Goal: Task Accomplishment & Management: Manage account settings

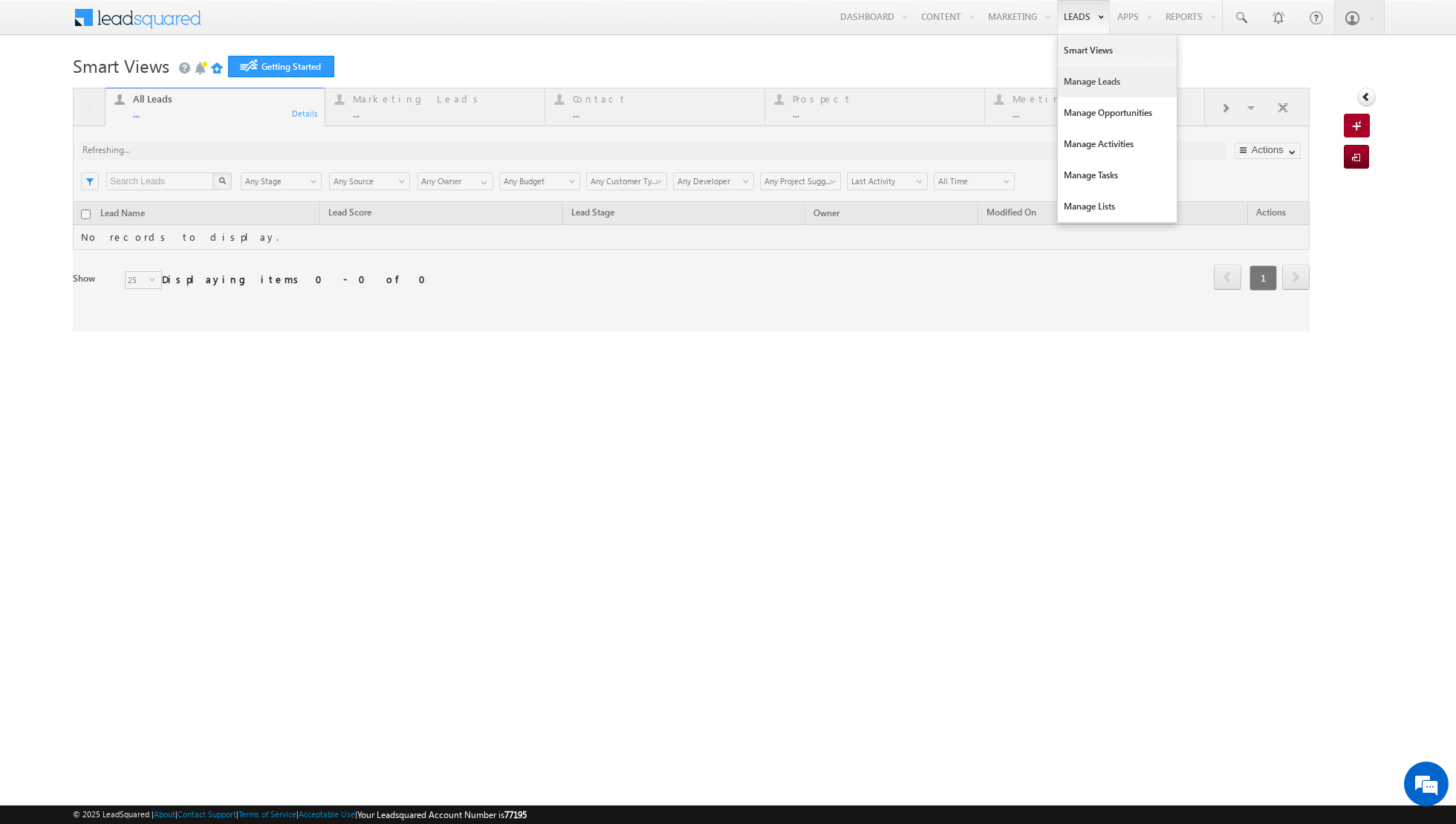
click at [1097, 80] on link "Manage Leads" at bounding box center [1117, 82] width 119 height 31
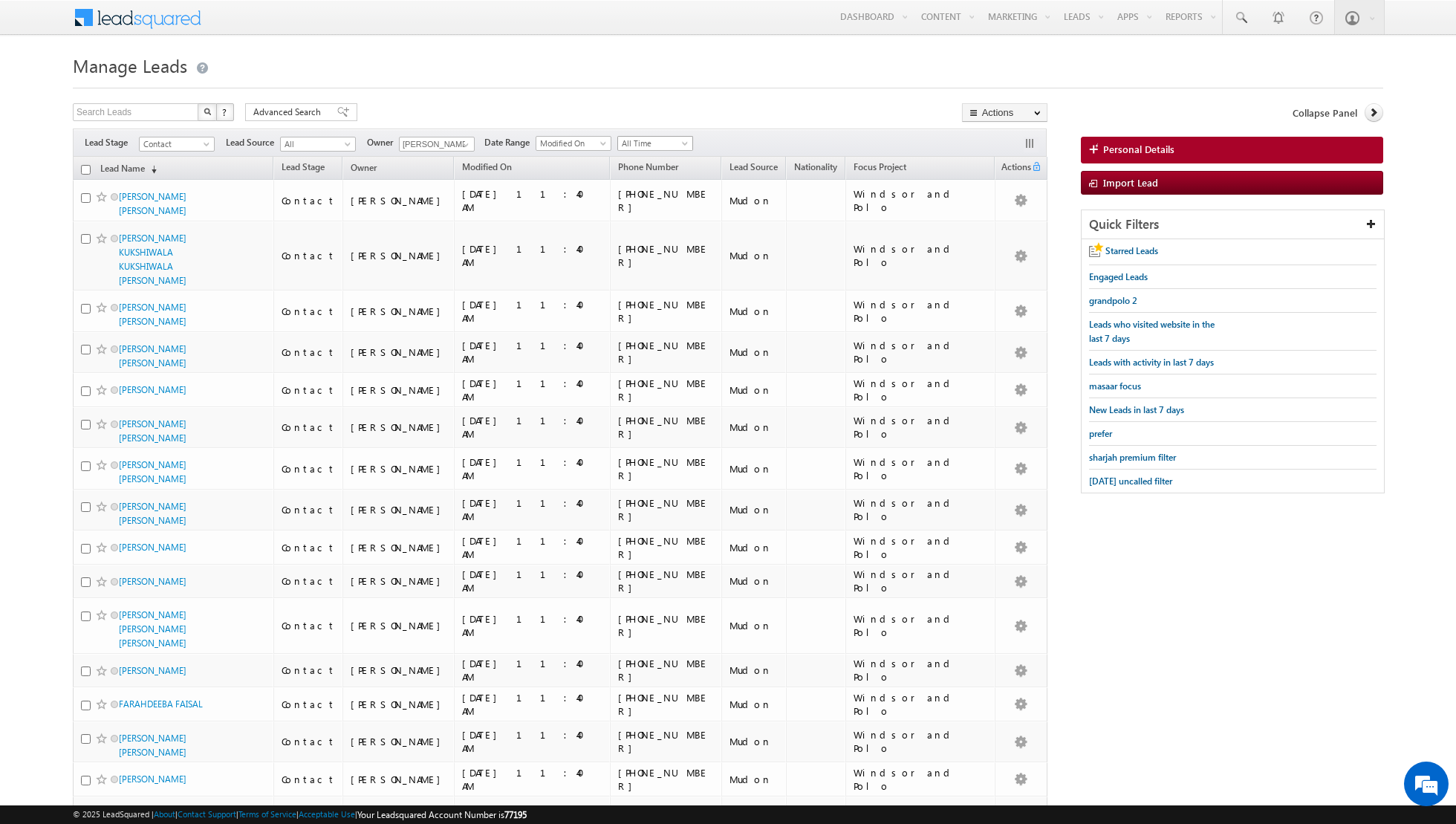
click at [667, 138] on span "All Time" at bounding box center [653, 143] width 70 height 14
click at [636, 202] on link "Today" at bounding box center [649, 206] width 75 height 14
click at [651, 146] on span "Today" at bounding box center [653, 143] width 70 height 14
click at [639, 157] on link "All Time" at bounding box center [649, 158] width 75 height 14
click at [460, 144] on span at bounding box center [466, 144] width 12 height 12
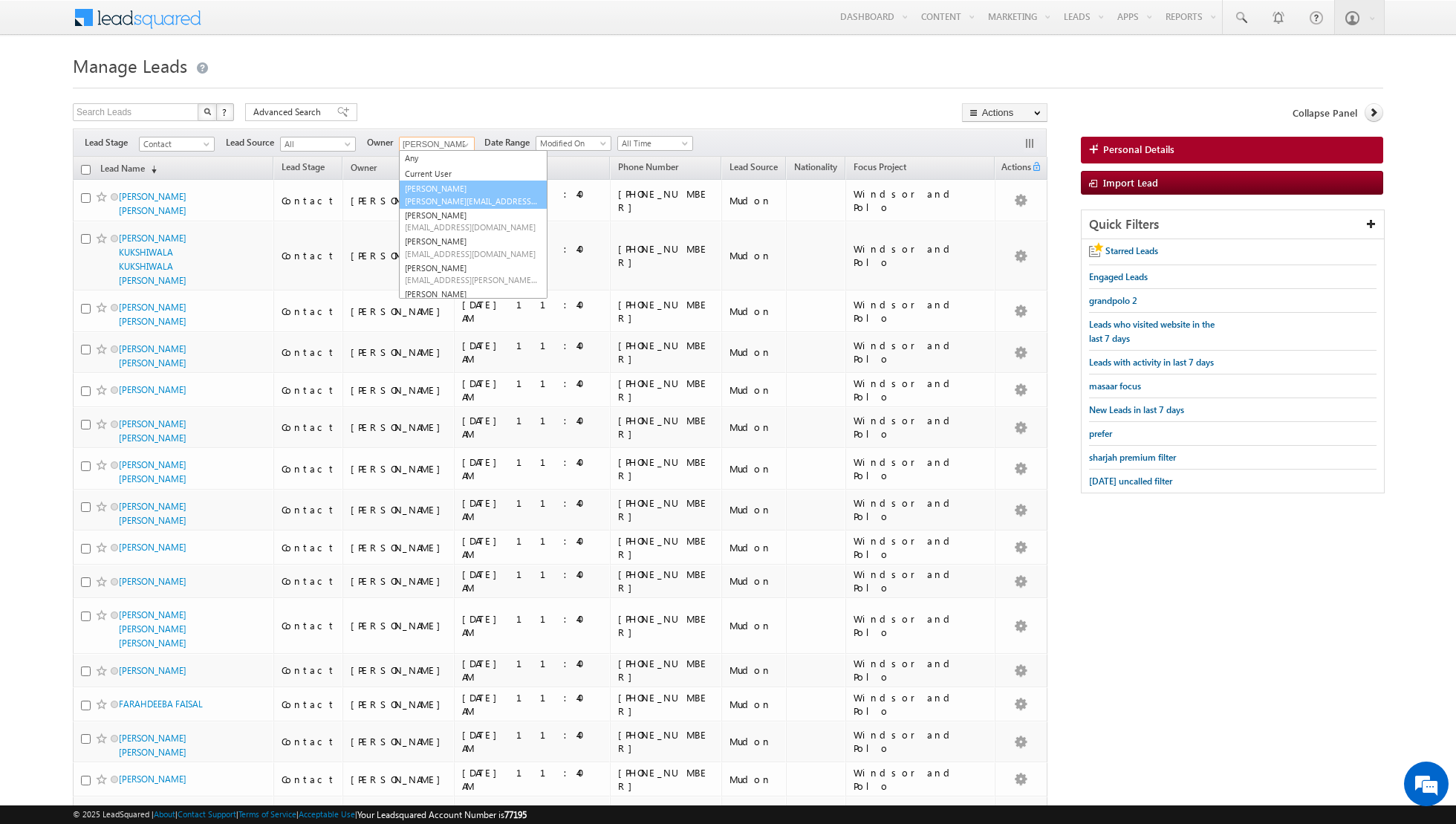
click at [443, 194] on link "[PERSON_NAME] [PERSON_NAME][EMAIL_ADDRESS][DOMAIN_NAME]" at bounding box center [473, 194] width 149 height 28
type input "[PERSON_NAME]"
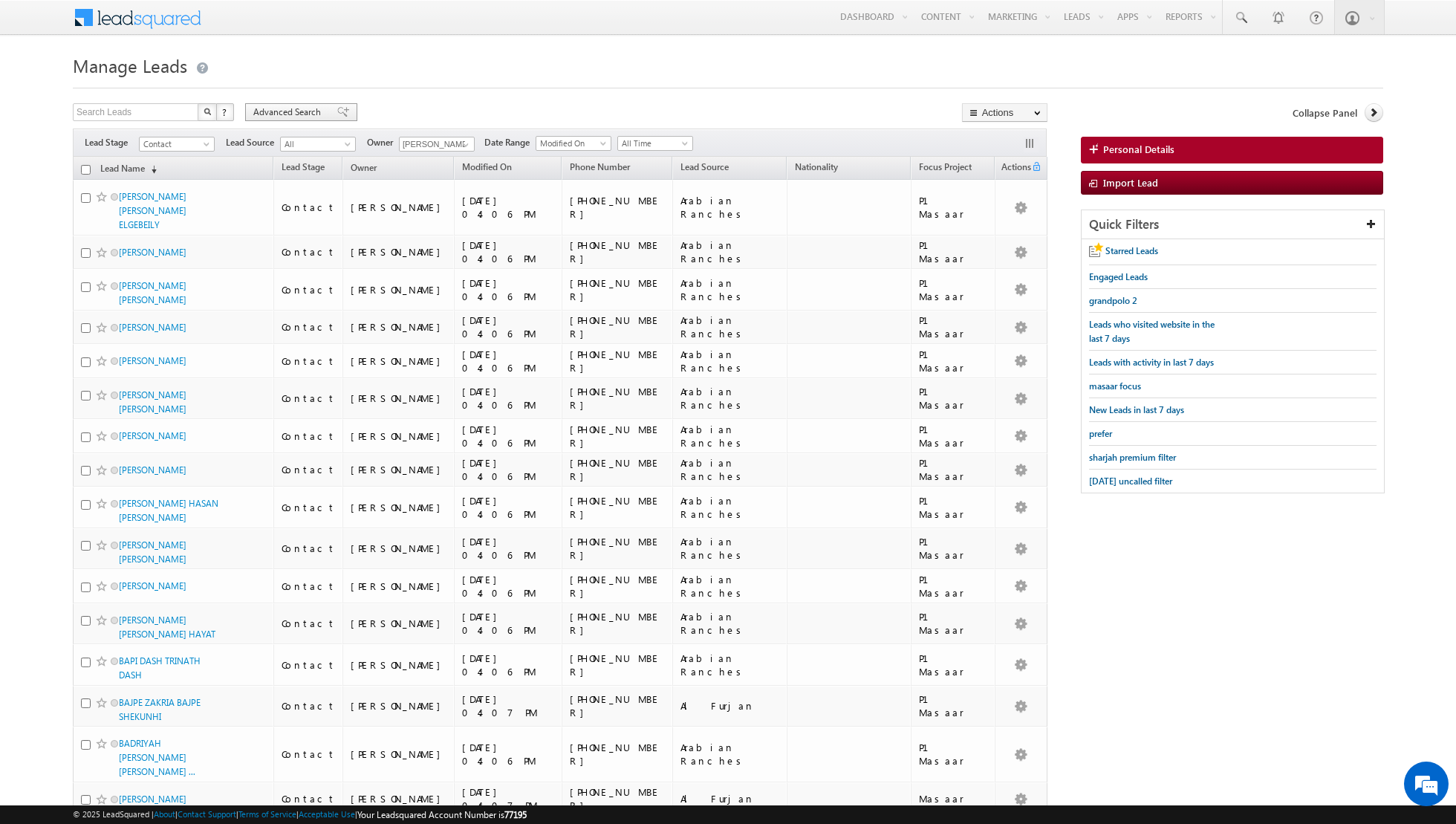
click at [337, 107] on span at bounding box center [343, 112] width 12 height 10
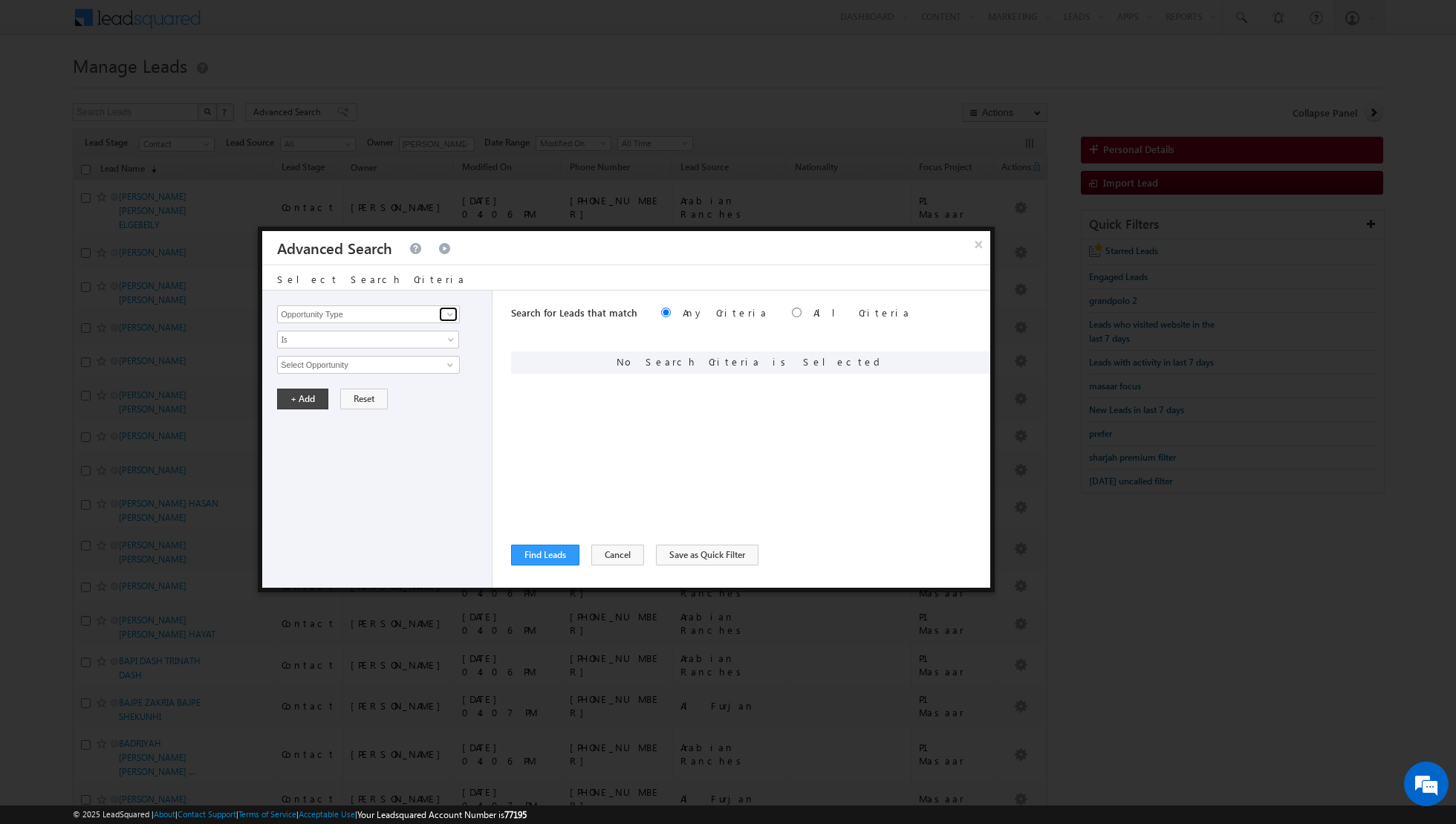
click at [451, 316] on span at bounding box center [450, 314] width 12 height 12
click at [391, 353] on link "Modified On" at bounding box center [368, 358] width 182 height 17
type input "Modified On"
click at [437, 361] on span "All Time" at bounding box center [358, 365] width 161 height 14
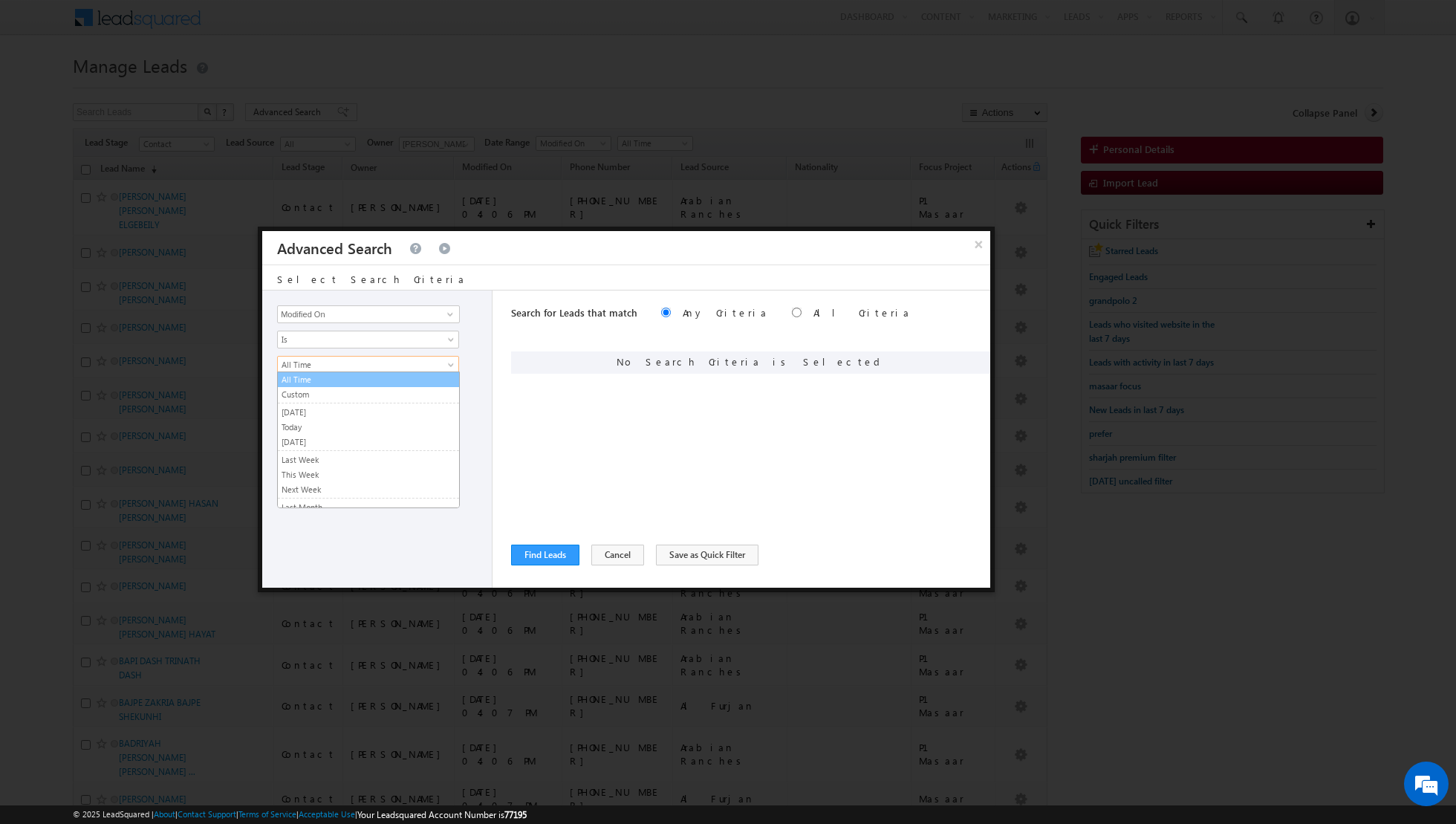
click at [409, 376] on link "All Time" at bounding box center [368, 379] width 182 height 14
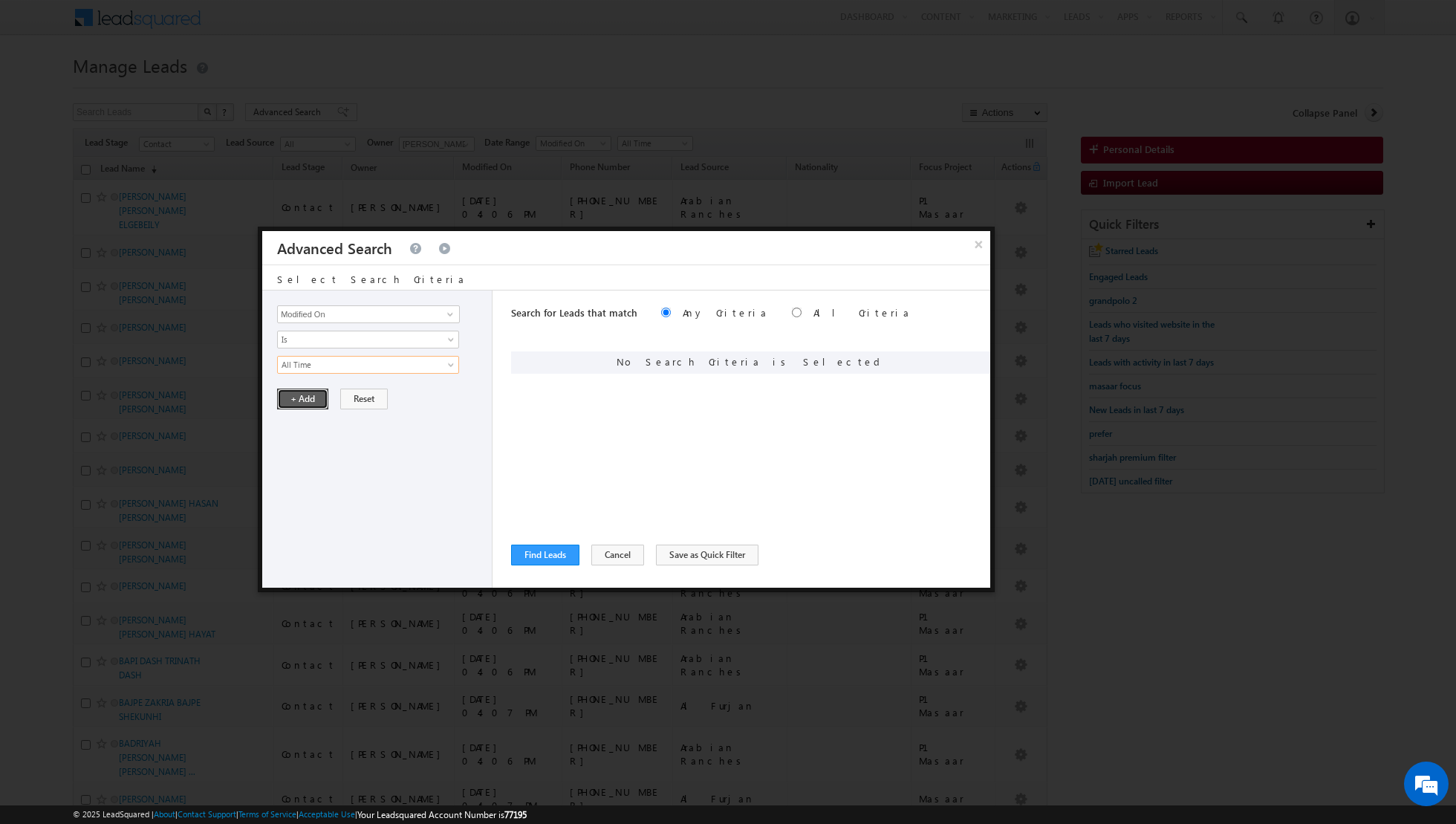
click at [294, 397] on button "+ Add" at bounding box center [303, 399] width 52 height 21
click at [792, 313] on input "radio" at bounding box center [797, 312] width 10 height 10
radio input "true"
click at [452, 316] on span at bounding box center [450, 314] width 12 height 12
click at [372, 353] on link "Last Activity Date" at bounding box center [368, 358] width 182 height 17
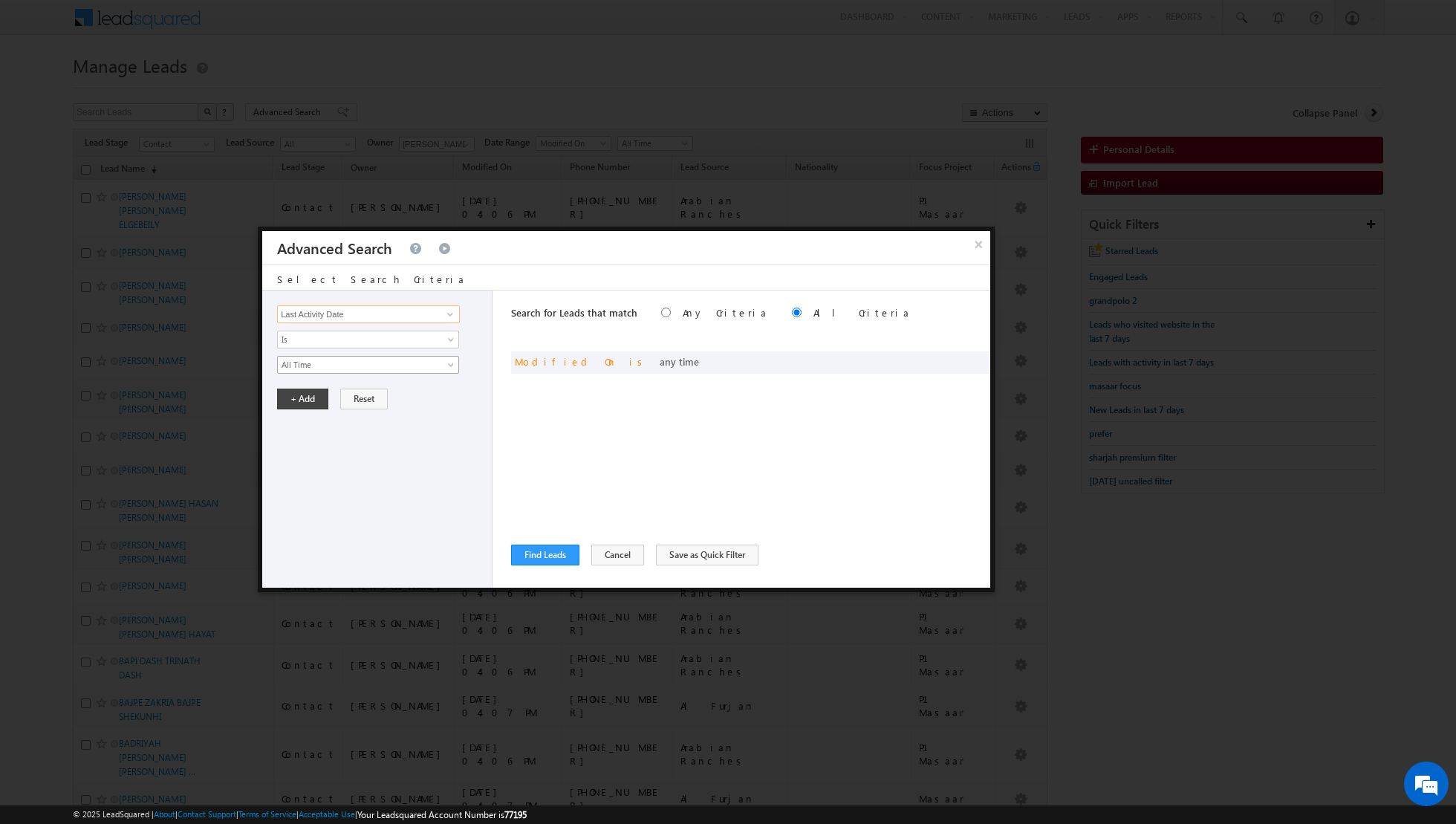
type input "Last Activity Date"
click at [444, 358] on link "All Time" at bounding box center [368, 365] width 182 height 18
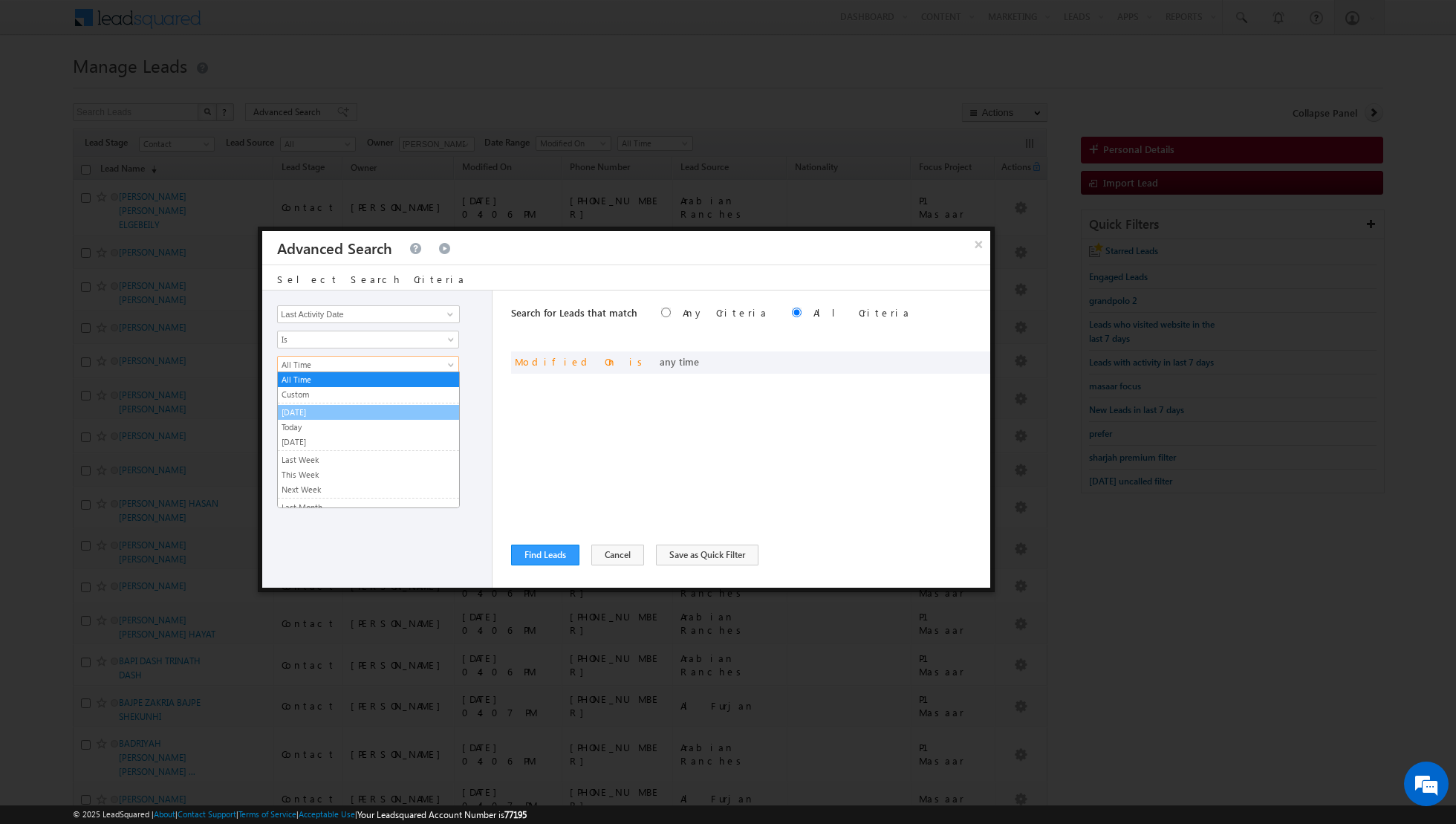
click at [377, 410] on link "[DATE]" at bounding box center [368, 412] width 182 height 14
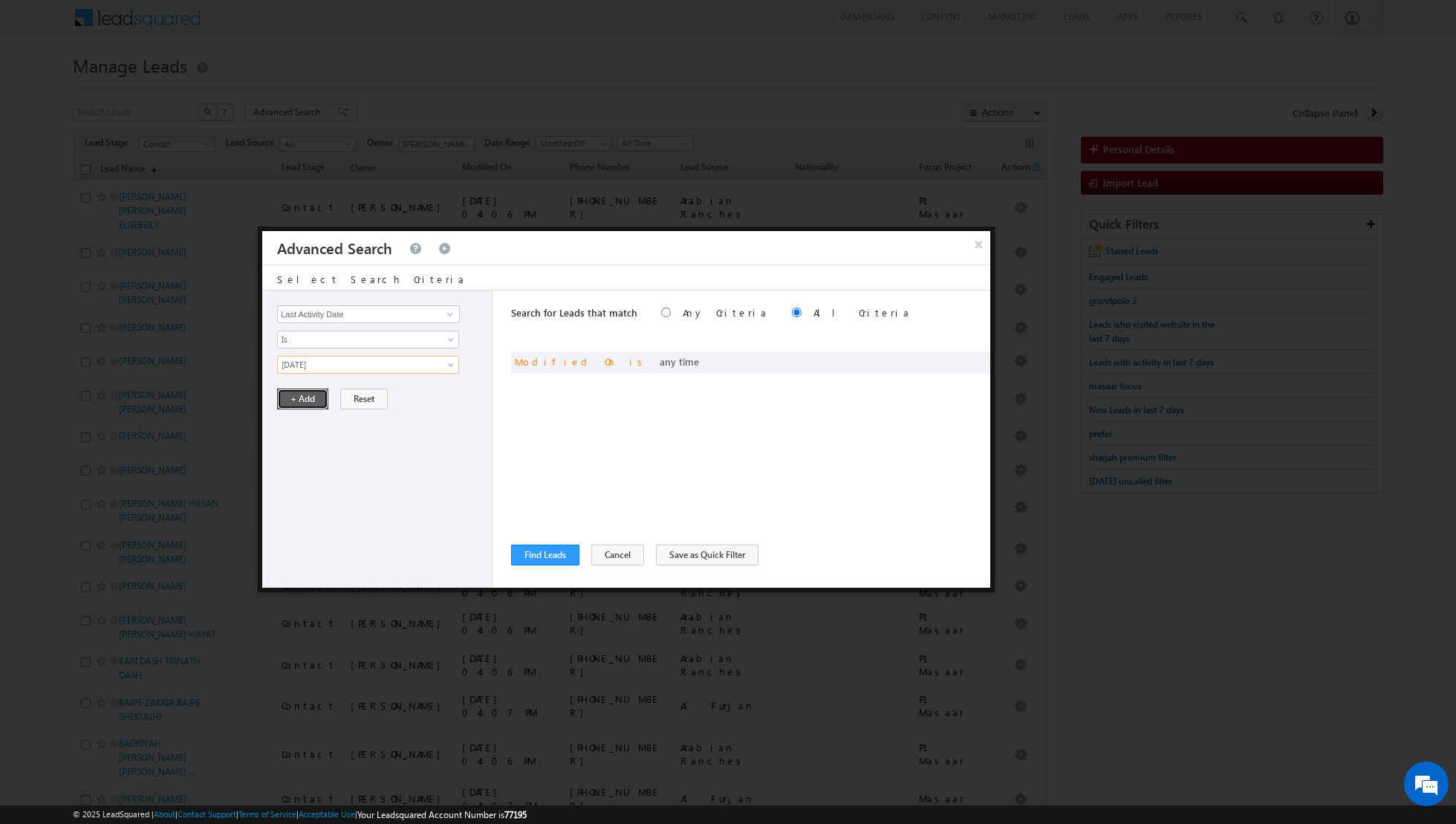
click at [307, 395] on button "+ Add" at bounding box center [303, 399] width 52 height 21
click at [539, 552] on button "Find Leads" at bounding box center [545, 555] width 69 height 21
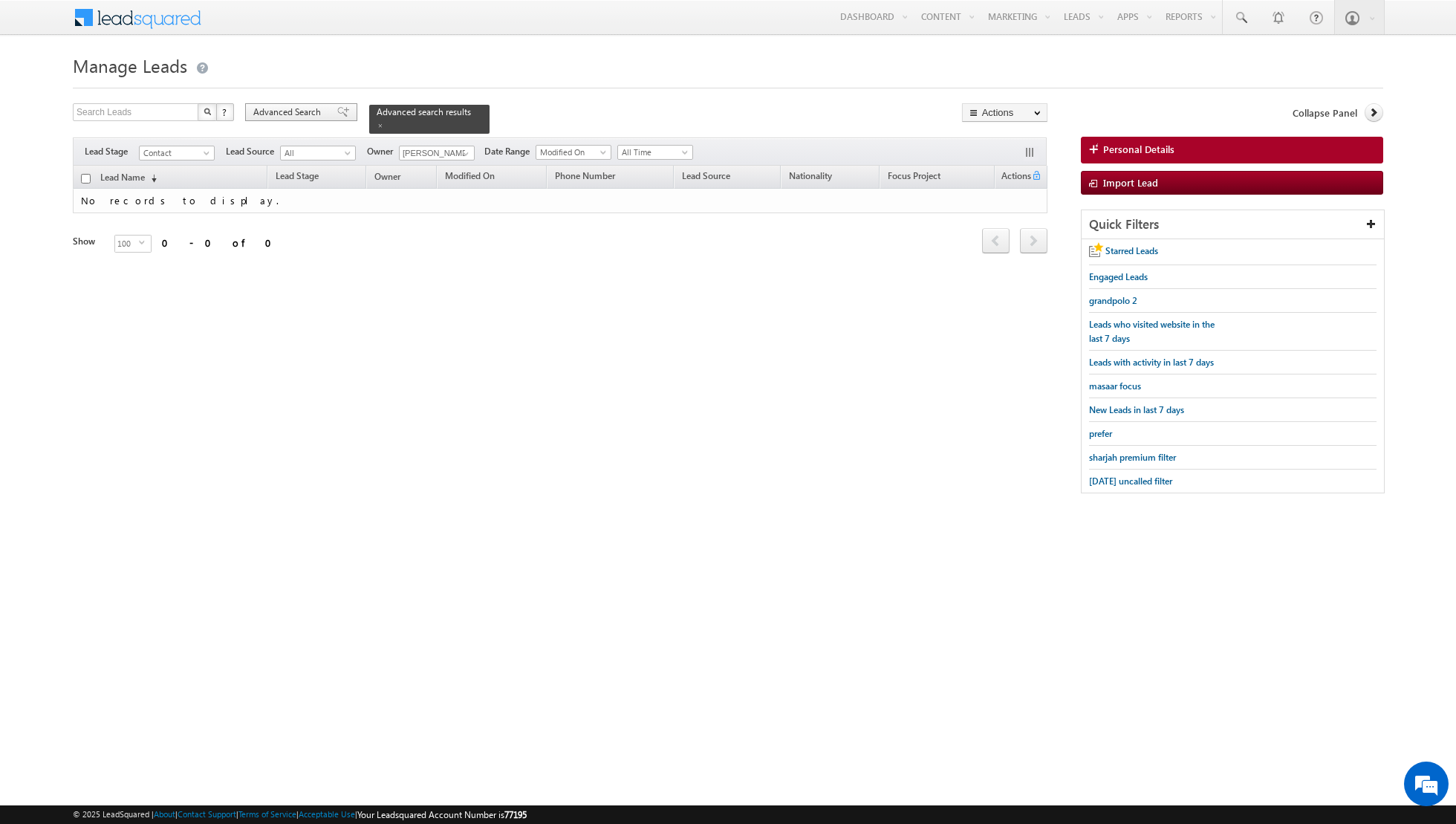
click at [337, 111] on span at bounding box center [343, 112] width 12 height 10
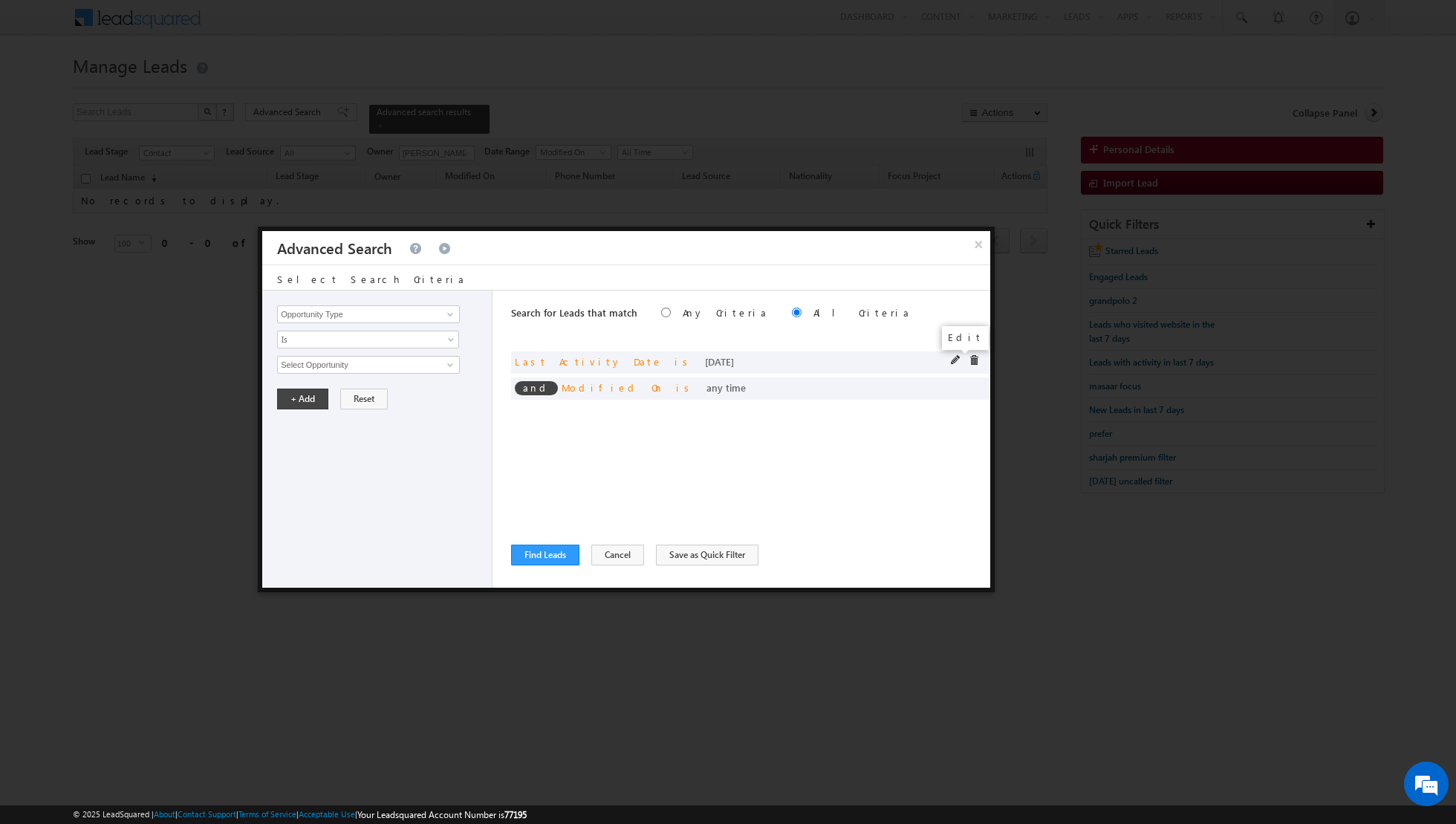
click at [956, 360] on span at bounding box center [956, 360] width 10 height 10
click at [434, 342] on span "Is" at bounding box center [358, 339] width 161 height 14
click at [380, 373] on link "Before" at bounding box center [368, 370] width 182 height 14
click at [289, 395] on button "+ Add" at bounding box center [303, 399] width 52 height 21
click at [537, 554] on button "Find Leads" at bounding box center [545, 555] width 69 height 21
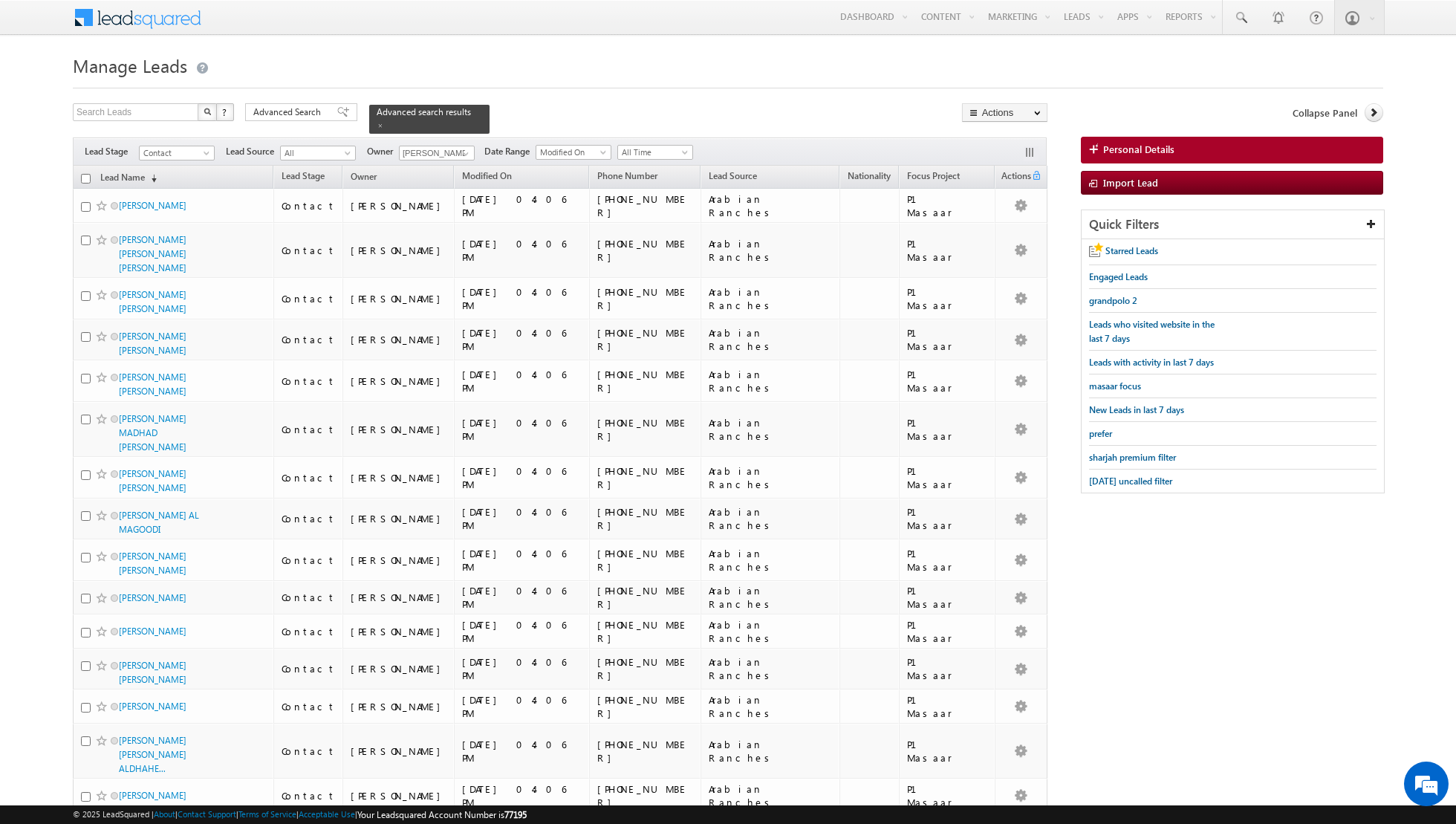
click at [86, 176] on input "checkbox" at bounding box center [86, 178] width 10 height 10
checkbox input "true"
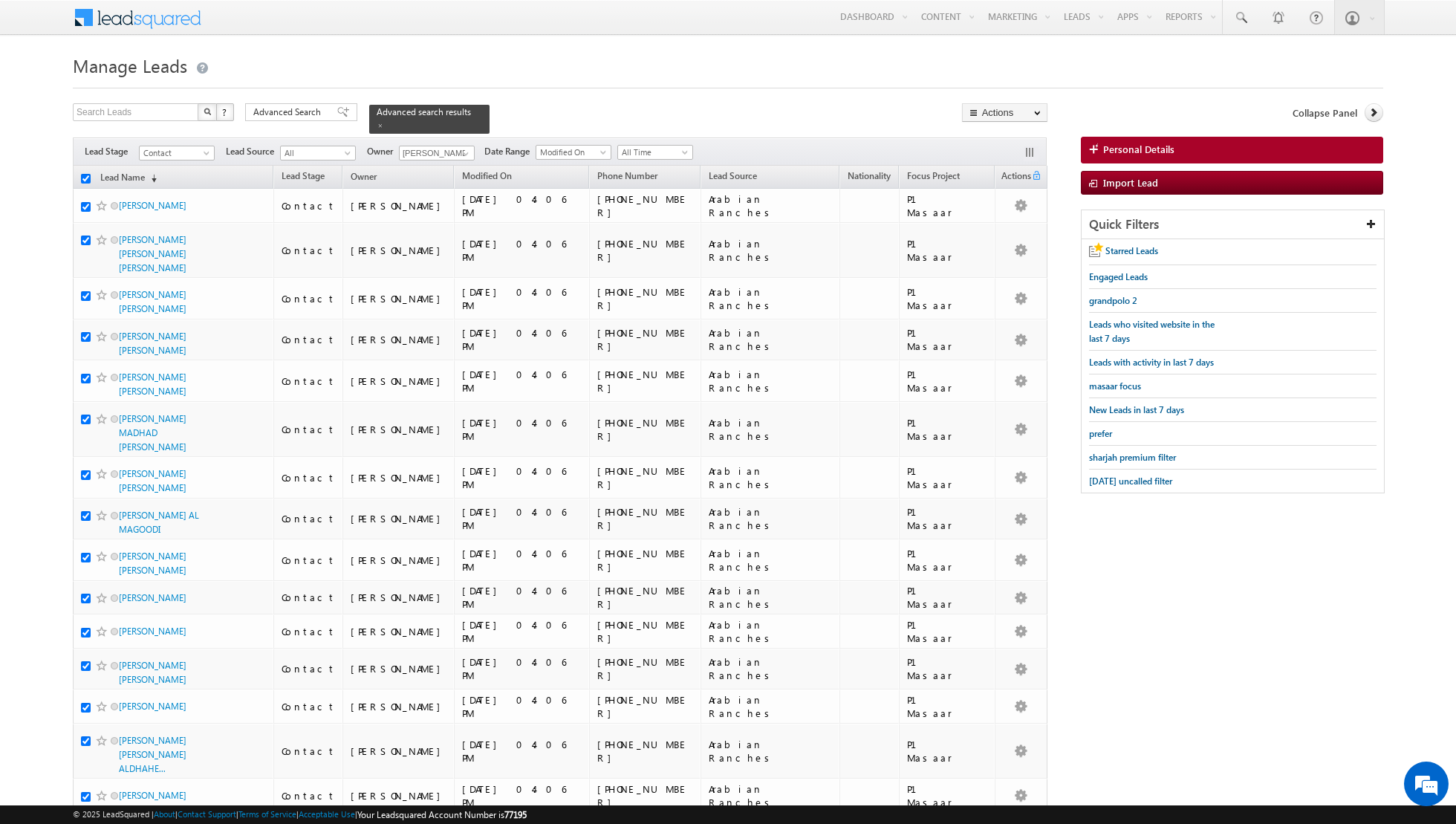
checkbox input "true"
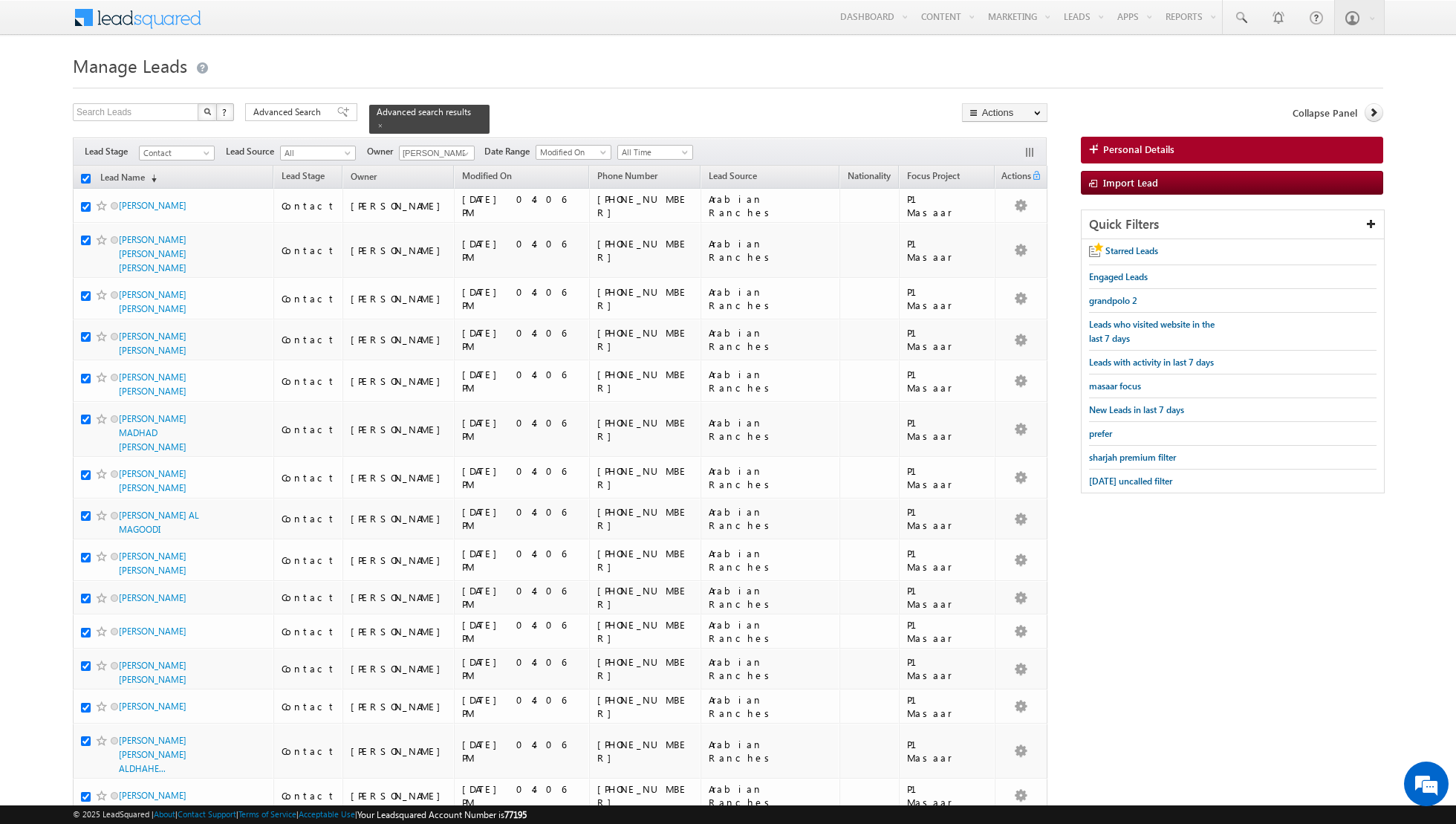
checkbox input "true"
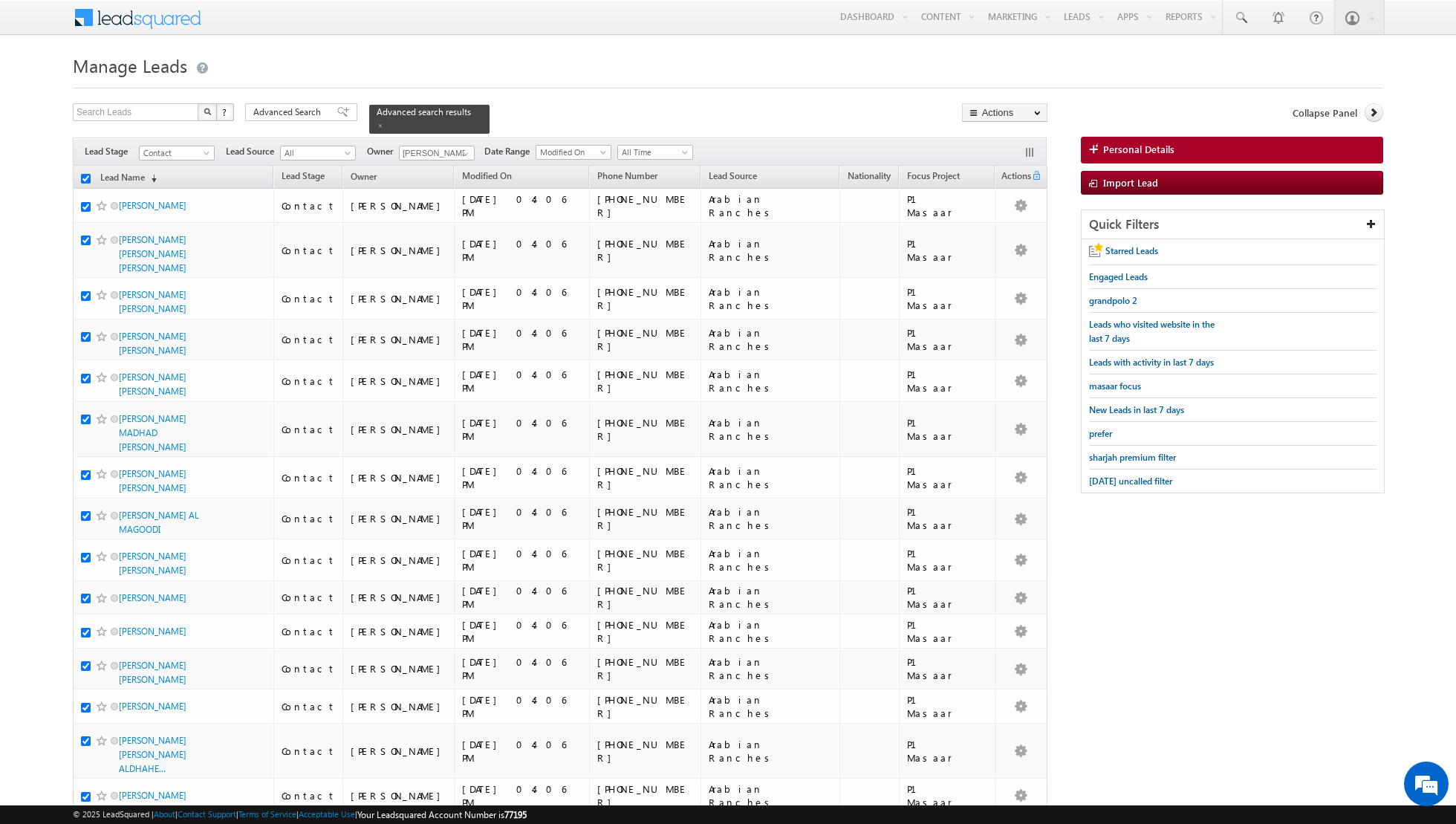
checkbox input "true"
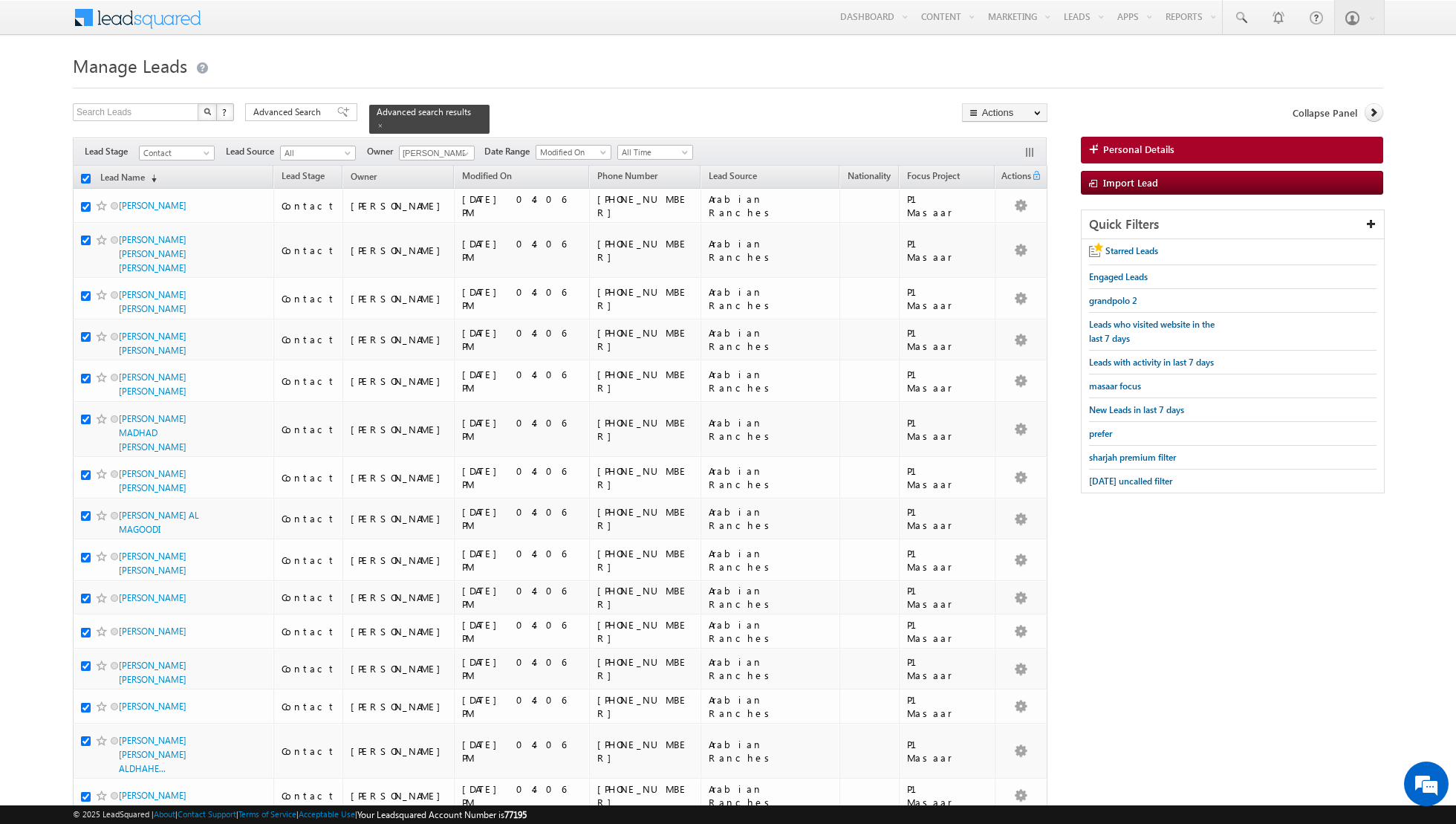
checkbox input "true"
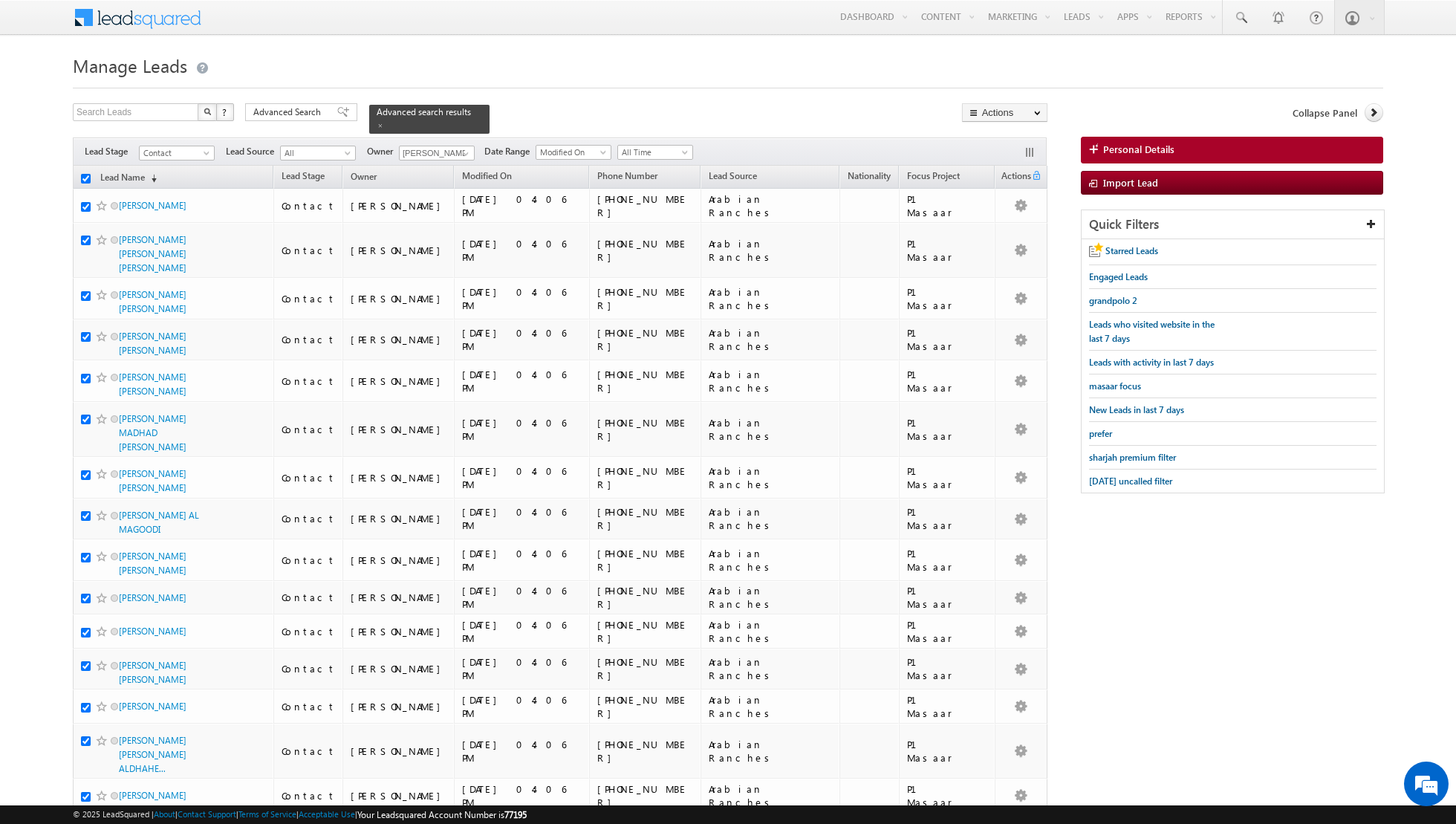
checkbox input "true"
click at [1008, 253] on link "Change Stage" at bounding box center [1005, 258] width 84 height 18
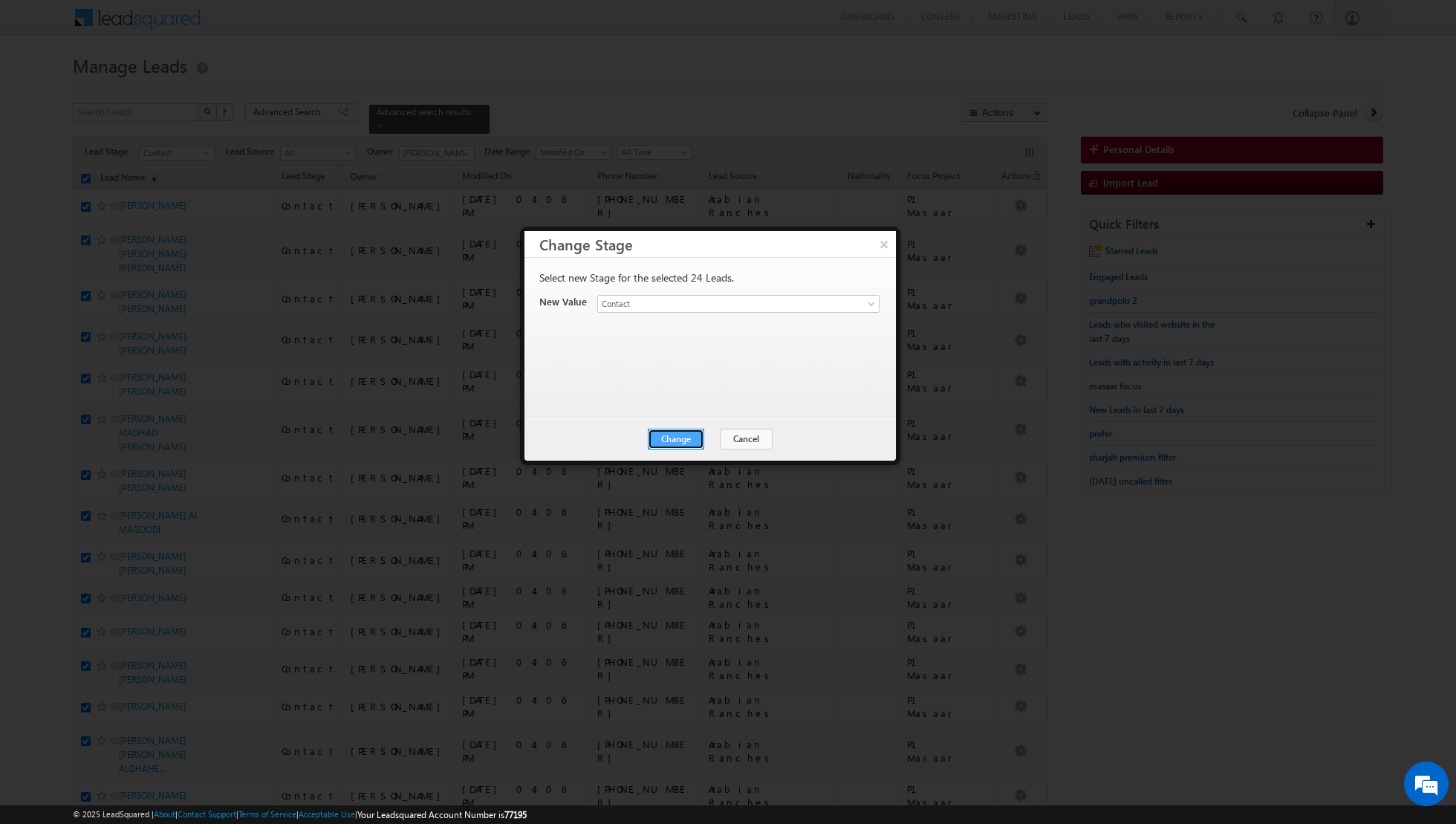
click at [676, 434] on button "Change" at bounding box center [676, 439] width 56 height 21
click at [713, 436] on button "Close" at bounding box center [712, 439] width 48 height 21
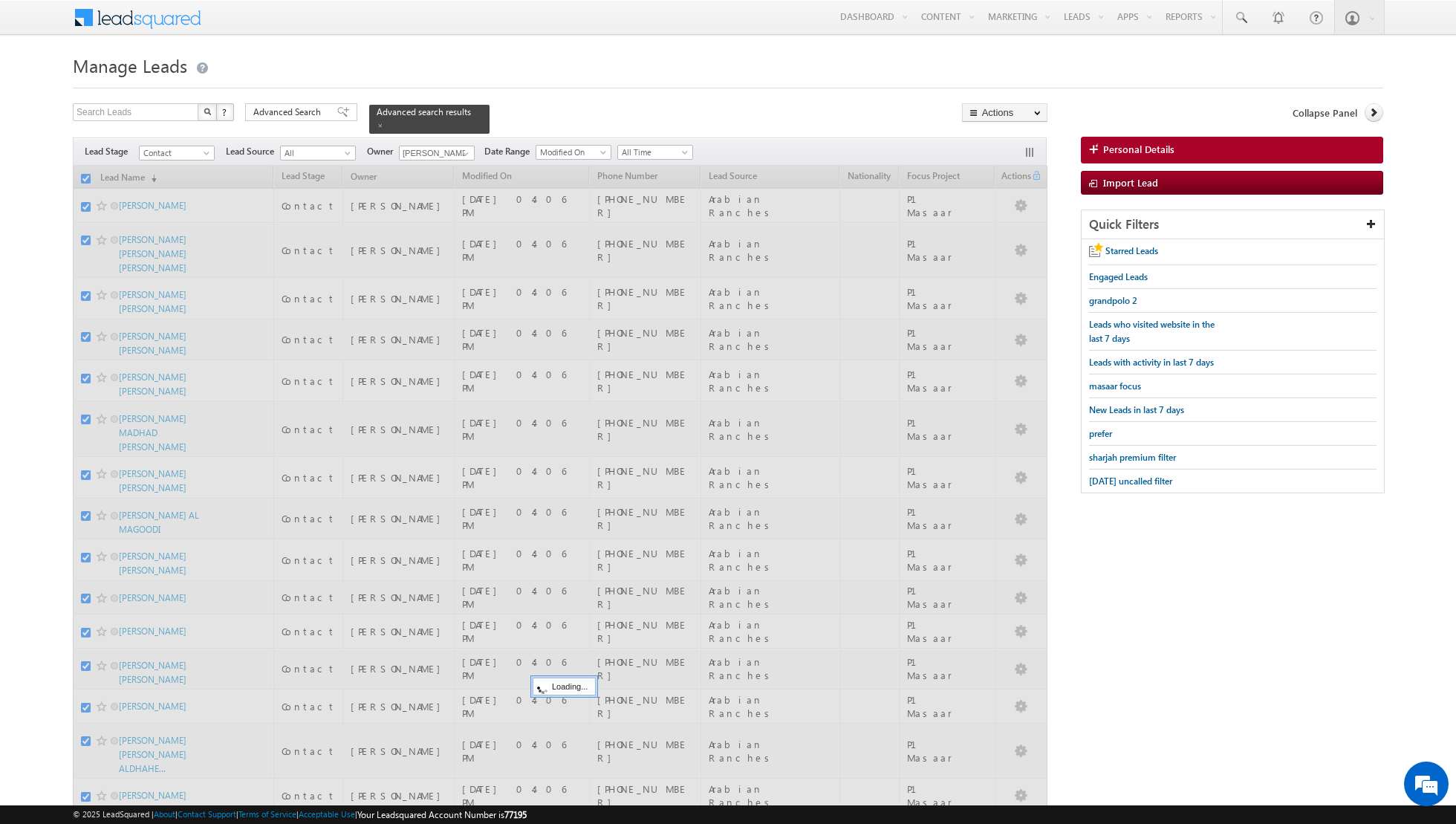
checkbox input "false"
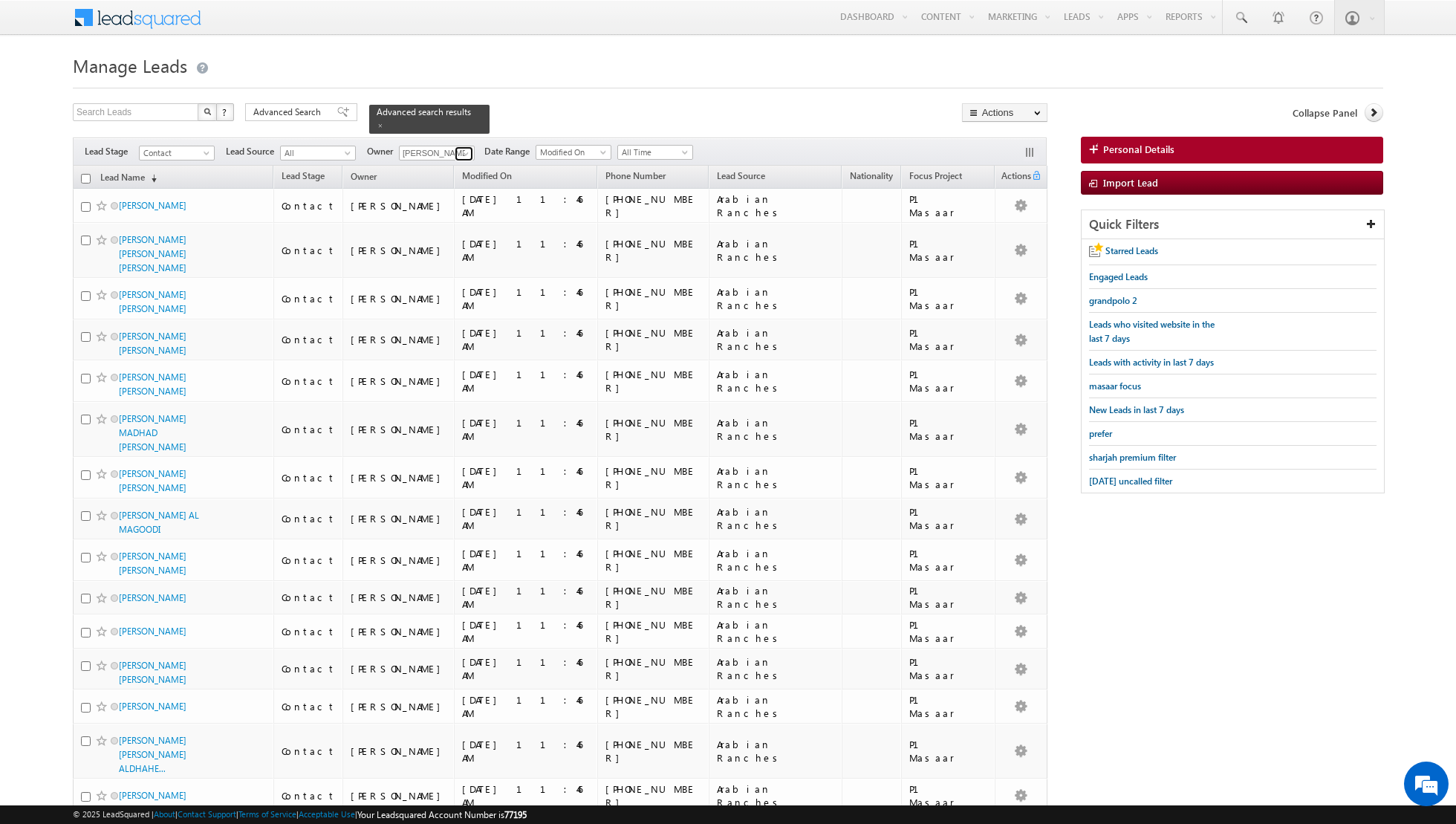
click at [460, 156] on span at bounding box center [466, 153] width 12 height 12
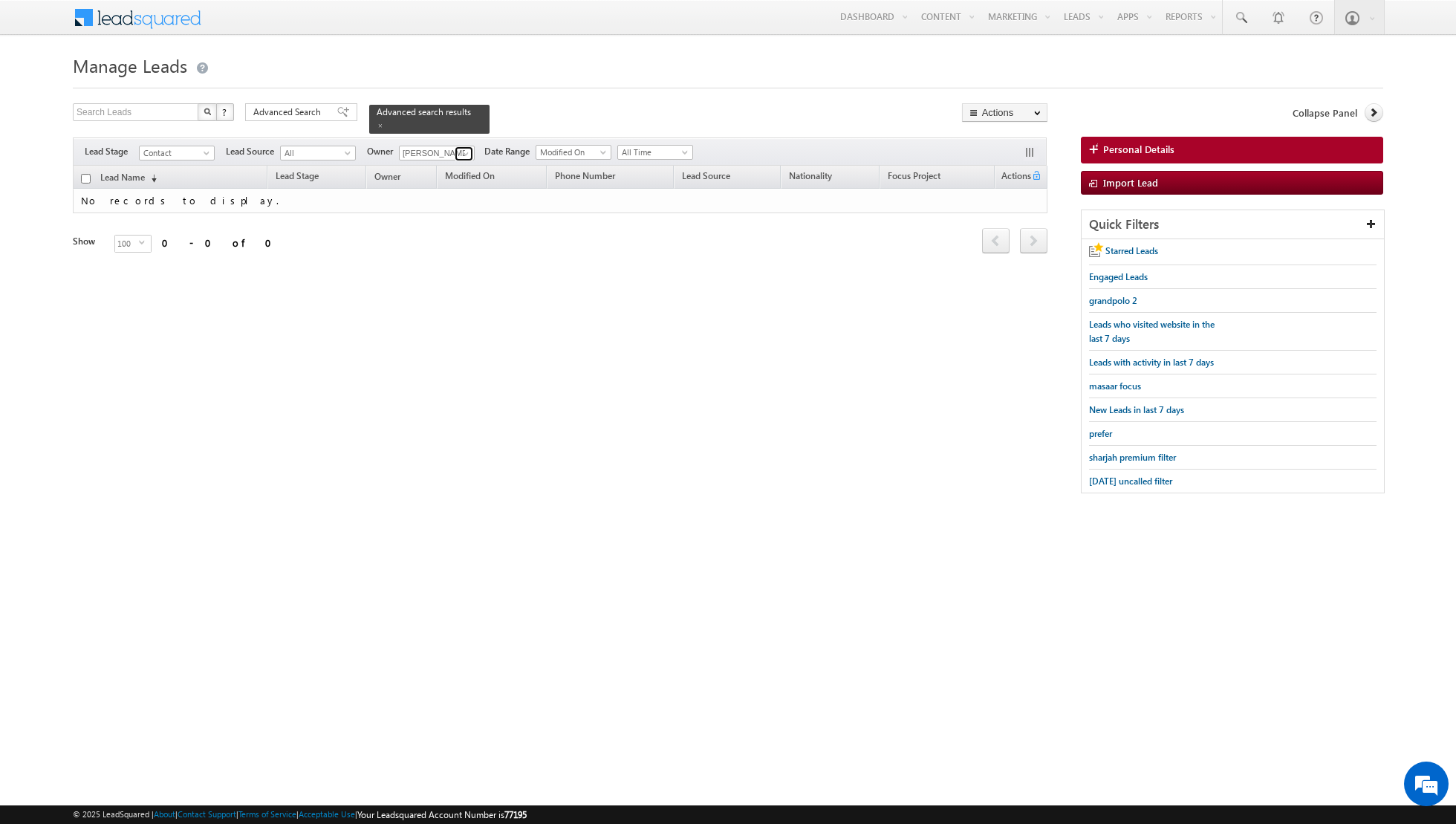
click at [460, 150] on span at bounding box center [466, 153] width 12 height 12
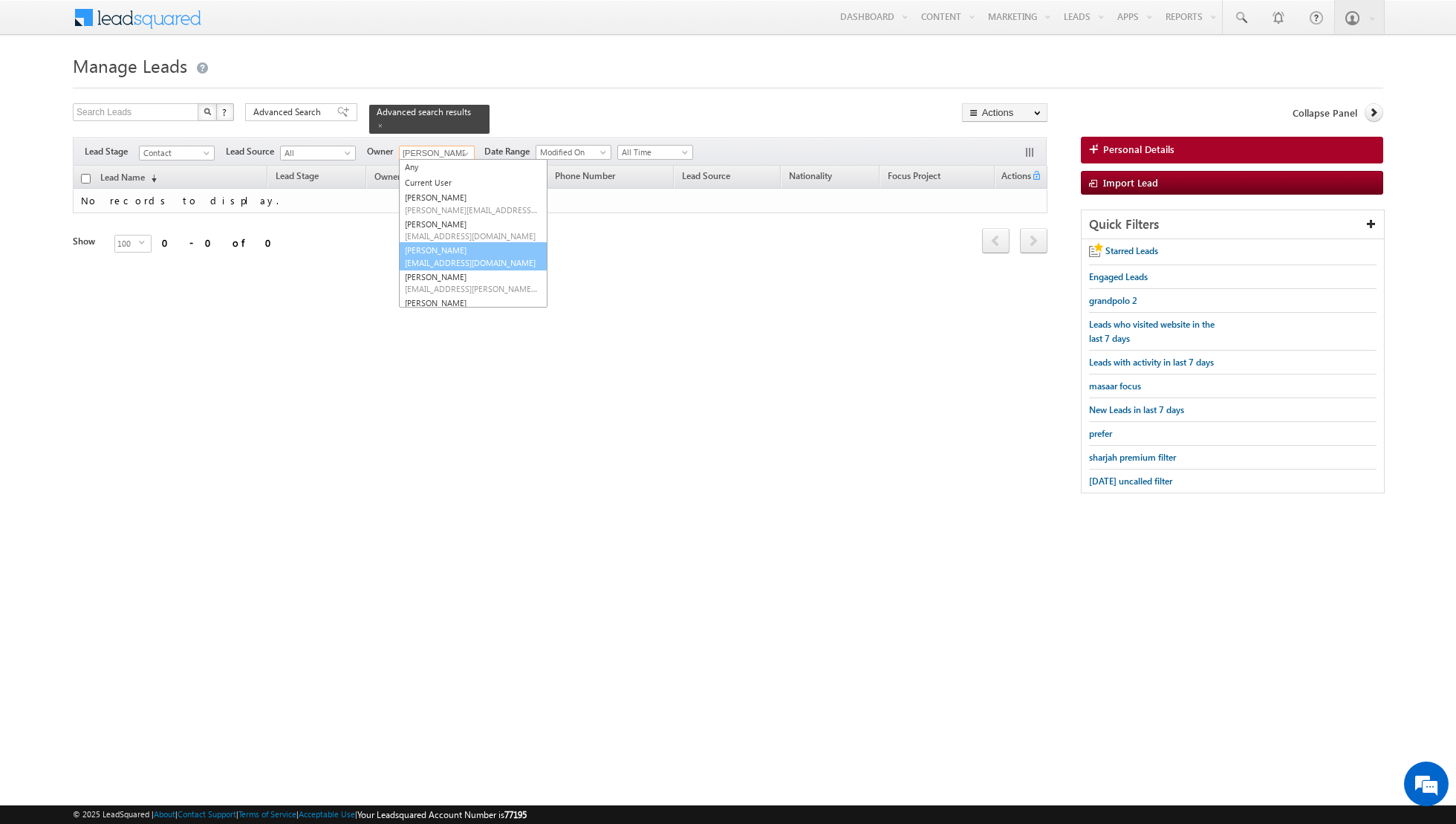
click at [441, 249] on link "[PERSON_NAME] [PERSON_NAME][EMAIL_ADDRESS][DOMAIN_NAME]" at bounding box center [473, 256] width 149 height 28
type input "[PERSON_NAME]"
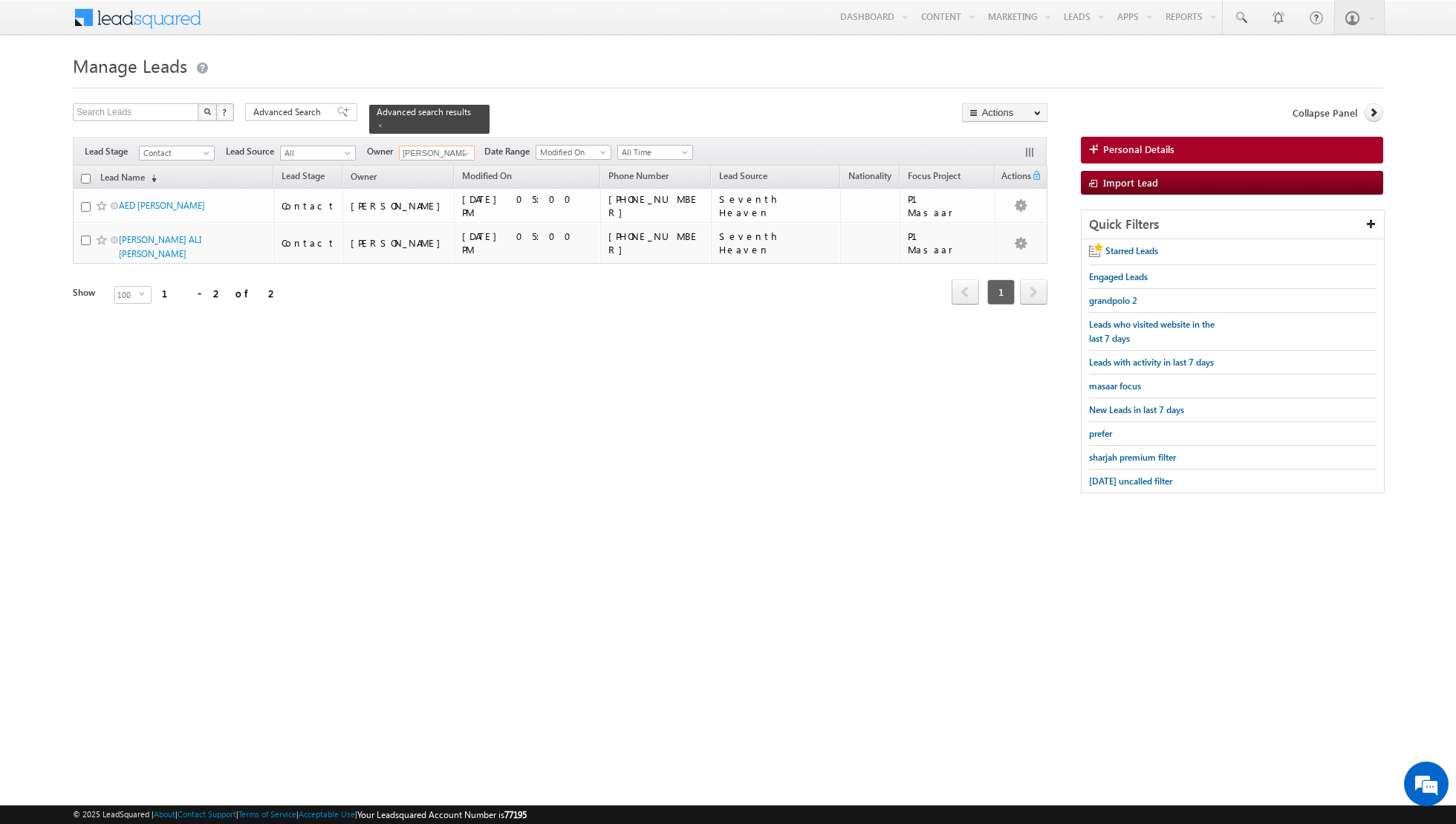
click at [86, 177] on input "checkbox" at bounding box center [86, 178] width 10 height 10
checkbox input "true"
click at [994, 254] on link "Change Stage" at bounding box center [1005, 258] width 84 height 18
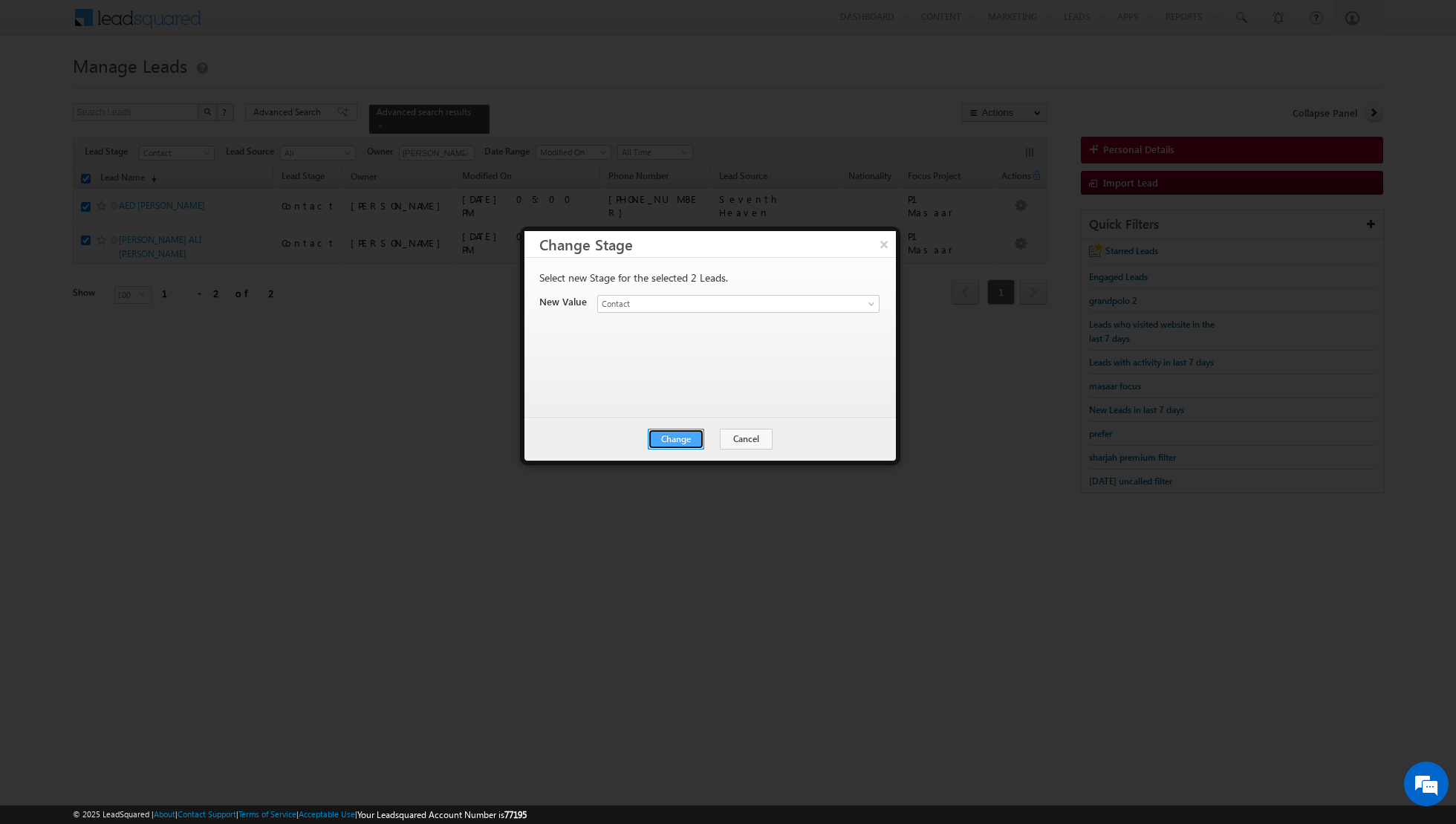
click at [680, 441] on button "Change" at bounding box center [676, 439] width 56 height 21
click at [705, 437] on button "Close" at bounding box center [712, 439] width 48 height 21
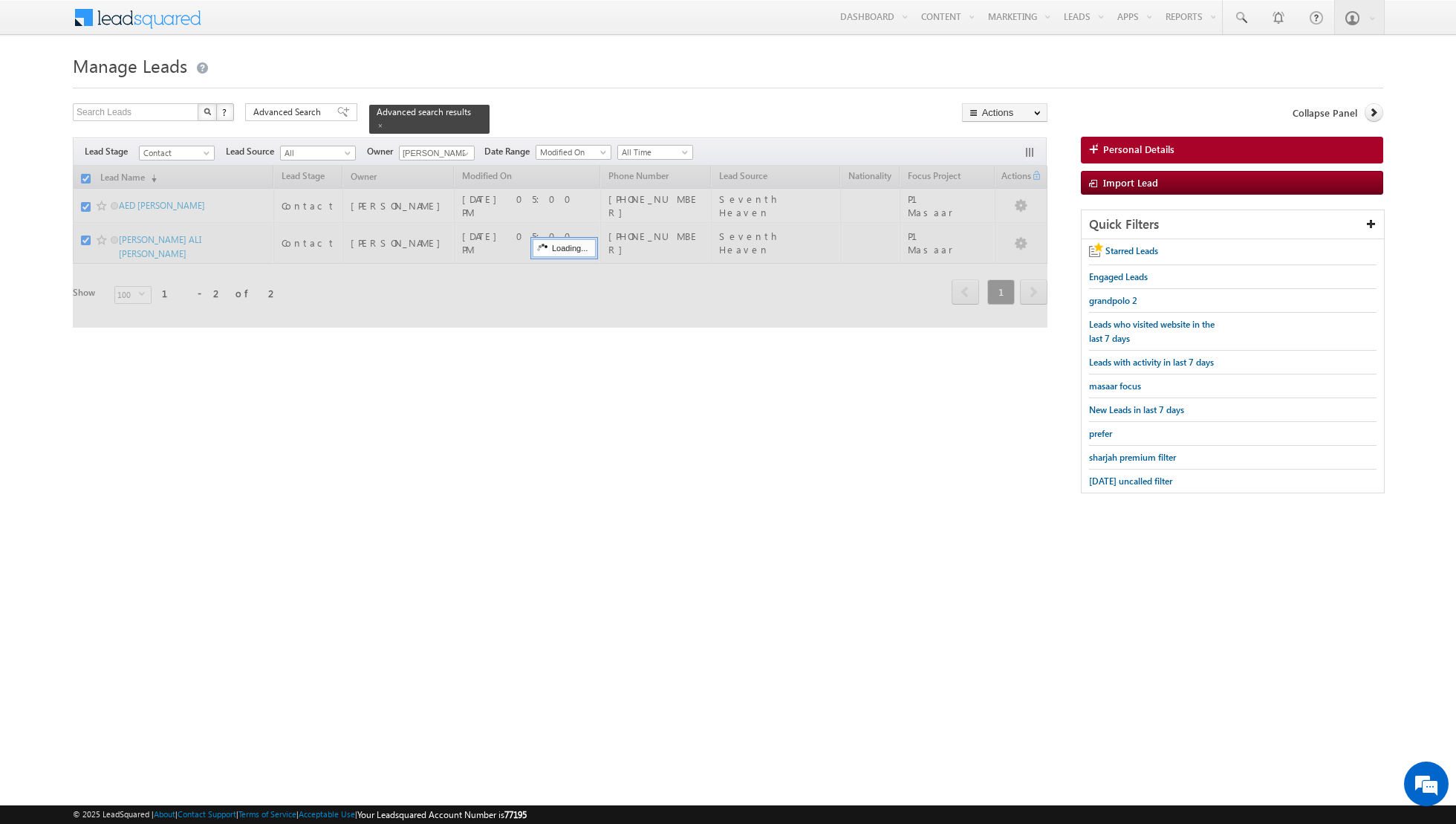
checkbox input "false"
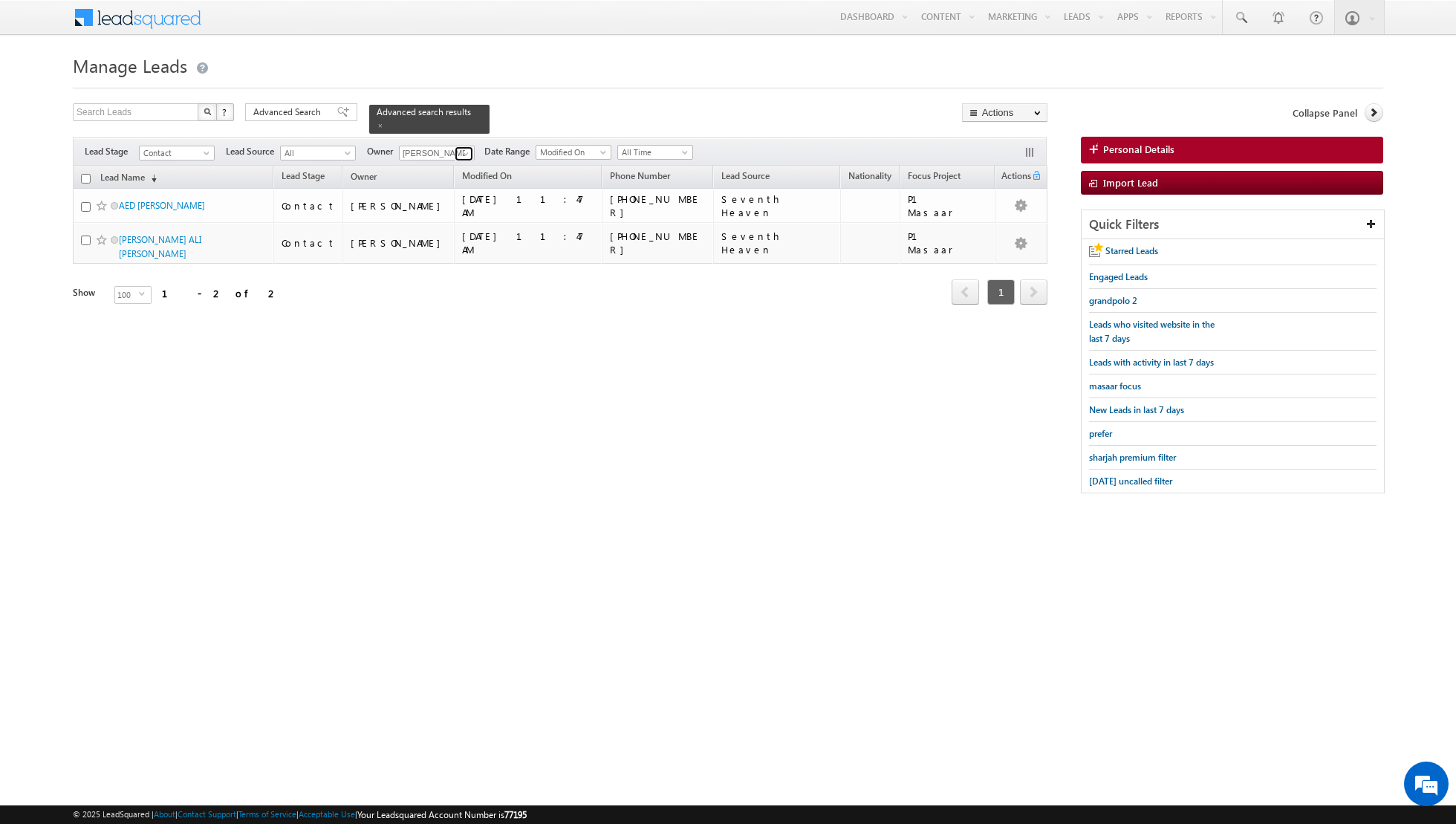
click at [460, 154] on span at bounding box center [466, 153] width 12 height 12
click at [441, 278] on link "[PERSON_NAME] [EMAIL_ADDRESS][PERSON_NAME][DOMAIN_NAME]" at bounding box center [473, 282] width 149 height 28
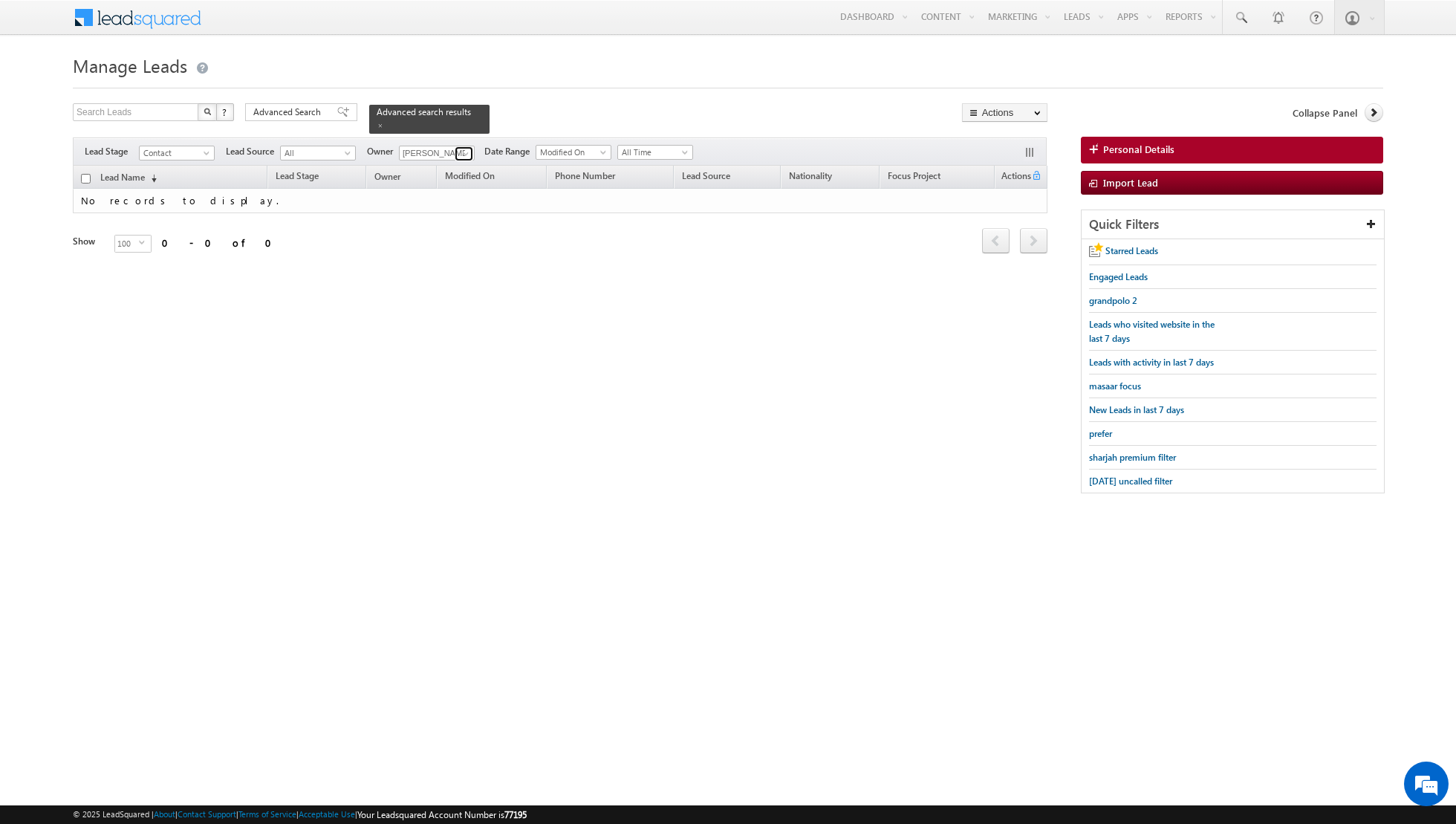
click at [462, 148] on span at bounding box center [466, 153] width 12 height 12
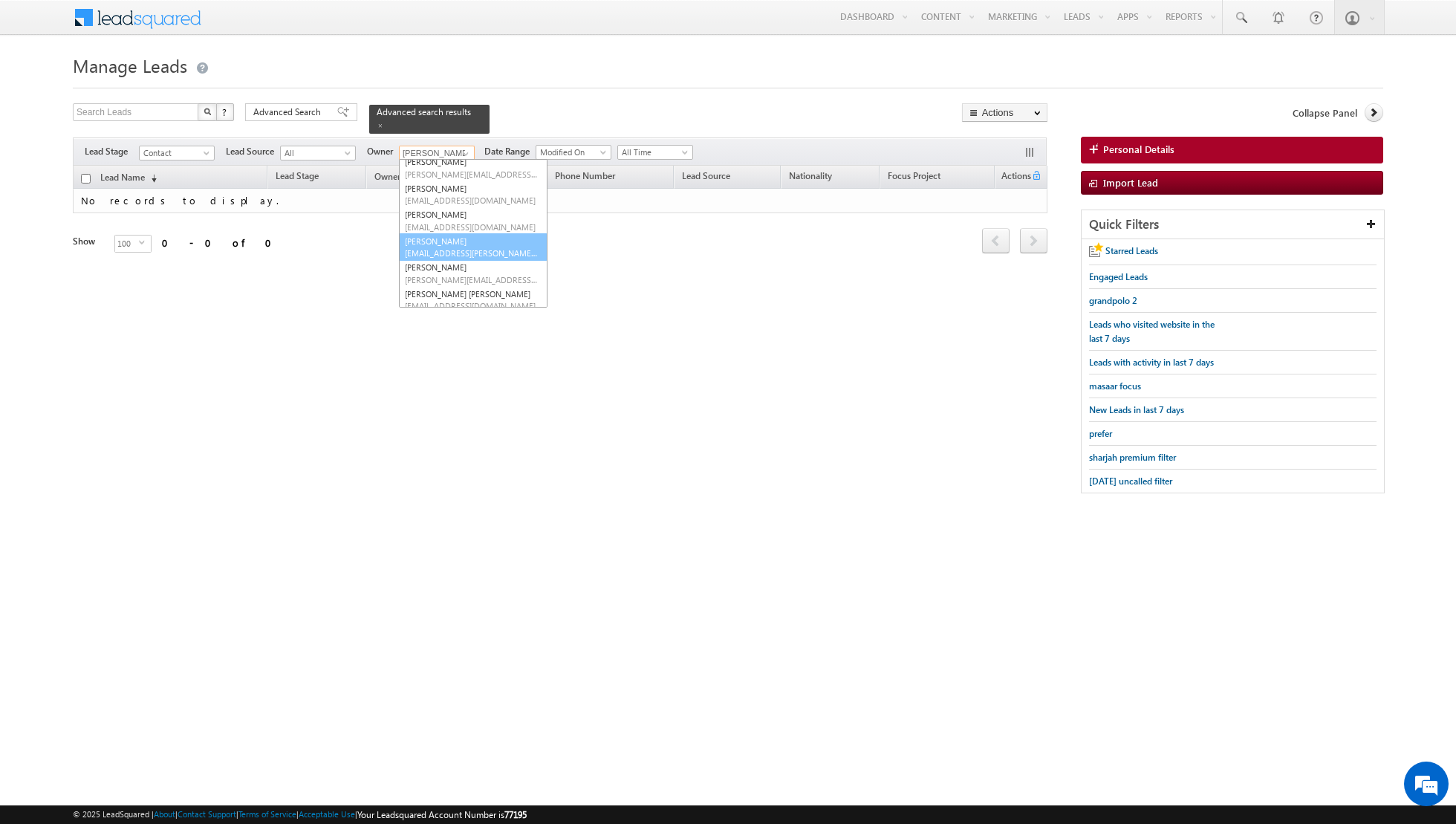
scroll to position [40, 0]
click at [455, 268] on link "[PERSON_NAME] [PERSON_NAME][EMAIL_ADDRESS][DOMAIN_NAME]" at bounding box center [473, 270] width 149 height 28
type input "[PERSON_NAME]"
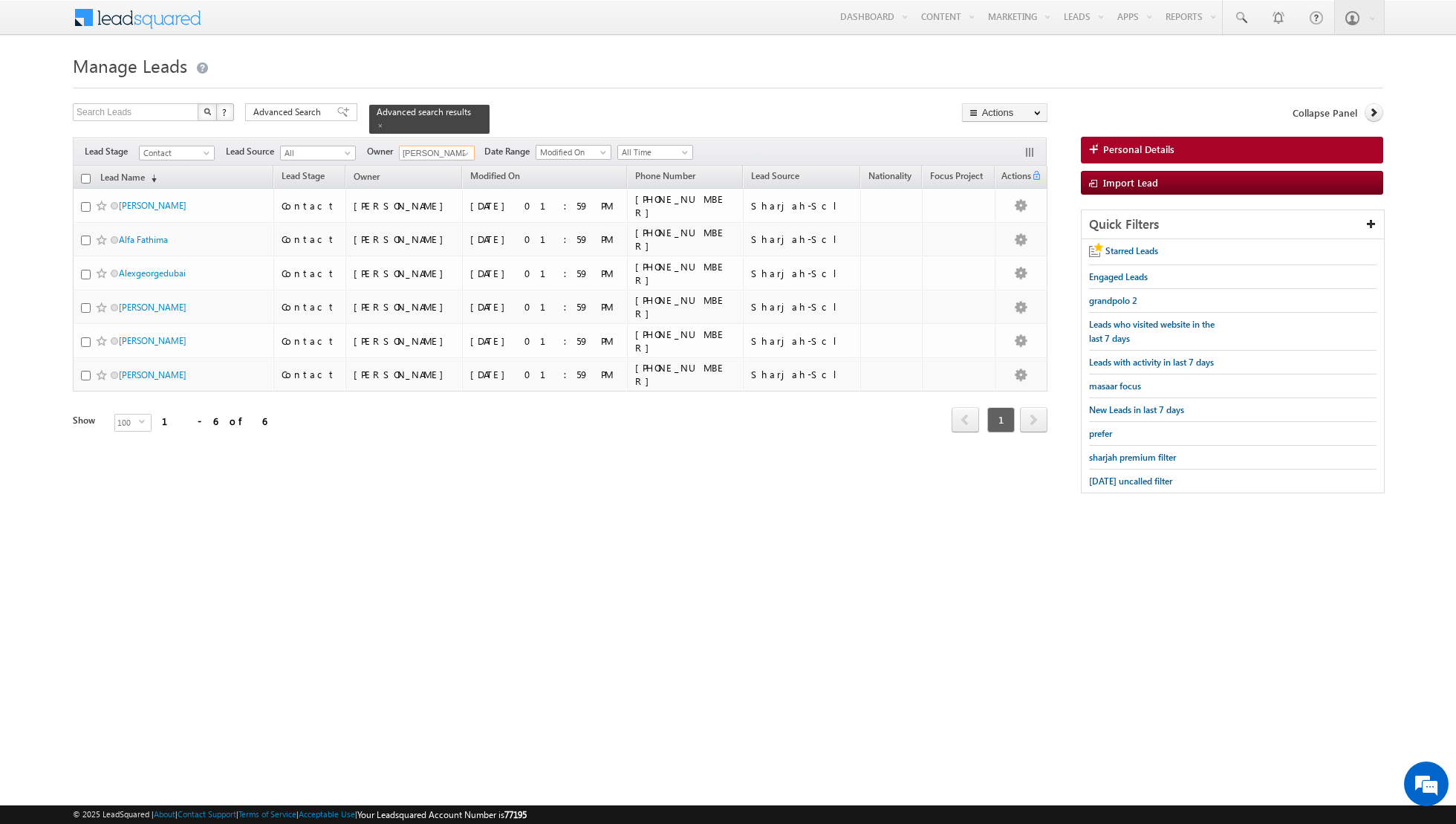
click at [87, 174] on input "checkbox" at bounding box center [86, 178] width 10 height 10
checkbox input "true"
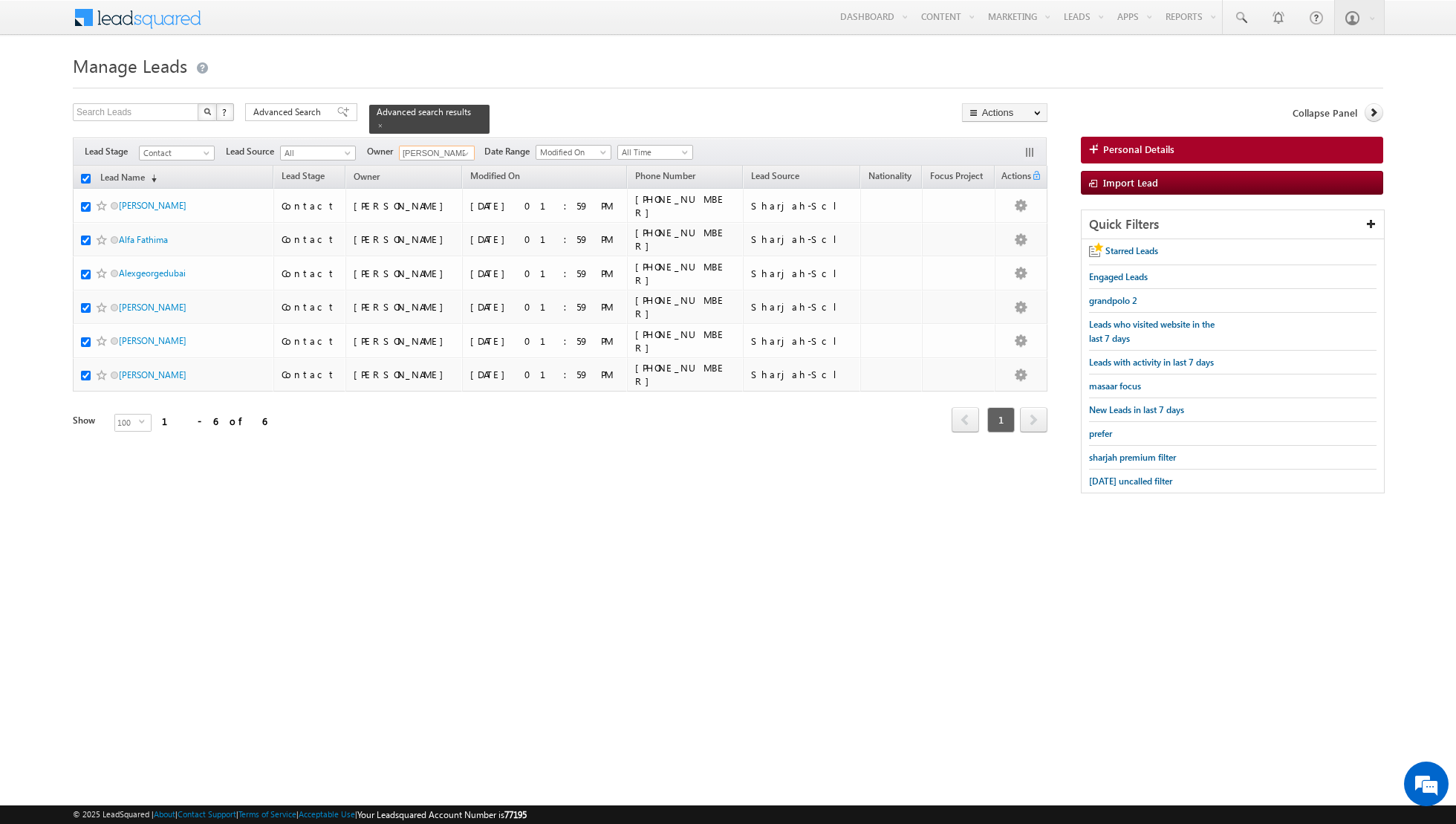
checkbox input "true"
click at [1011, 265] on link "Change Stage" at bounding box center [1005, 258] width 84 height 18
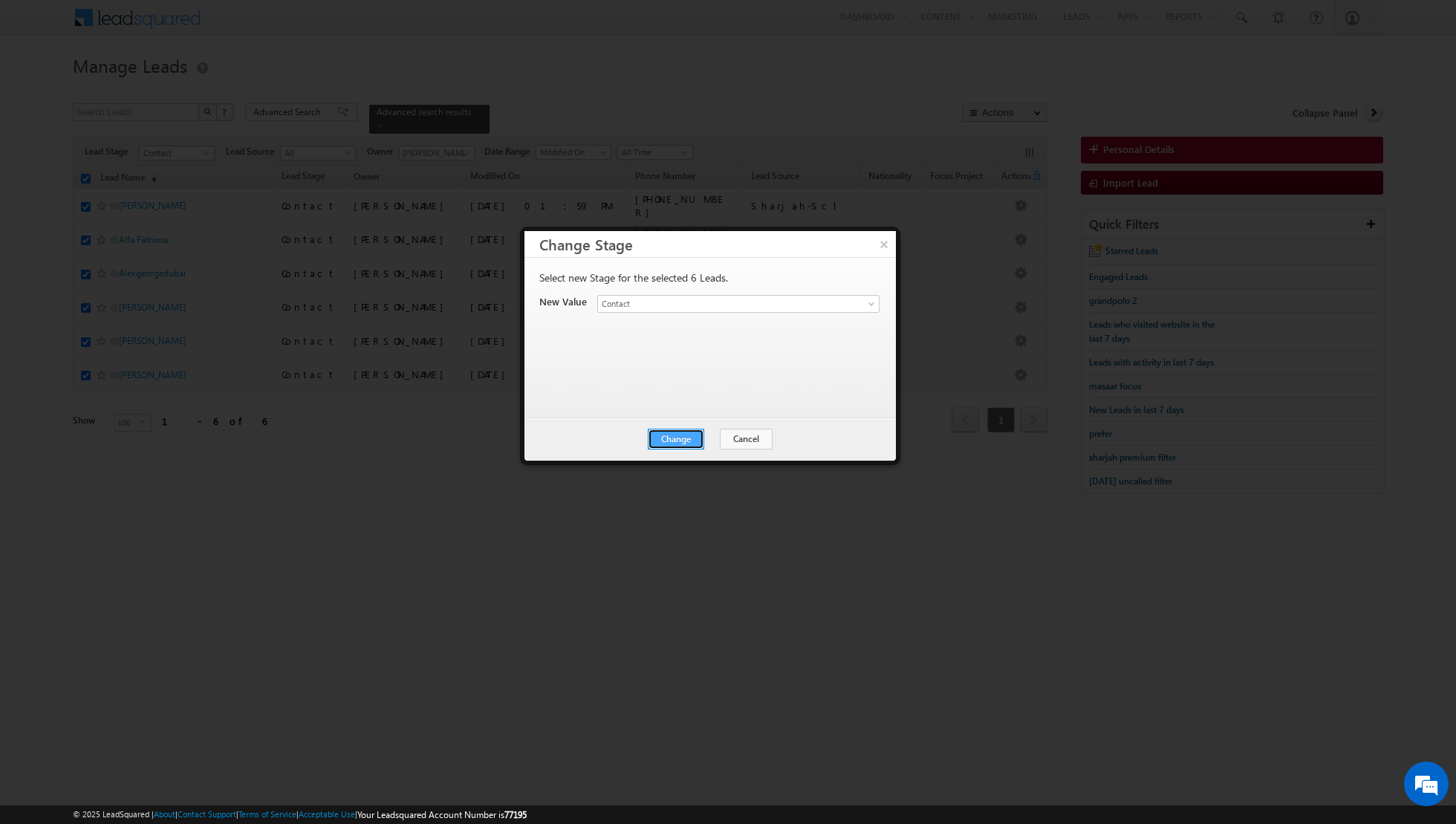
click at [680, 440] on button "Change" at bounding box center [676, 439] width 56 height 21
click at [715, 441] on button "Close" at bounding box center [712, 439] width 48 height 21
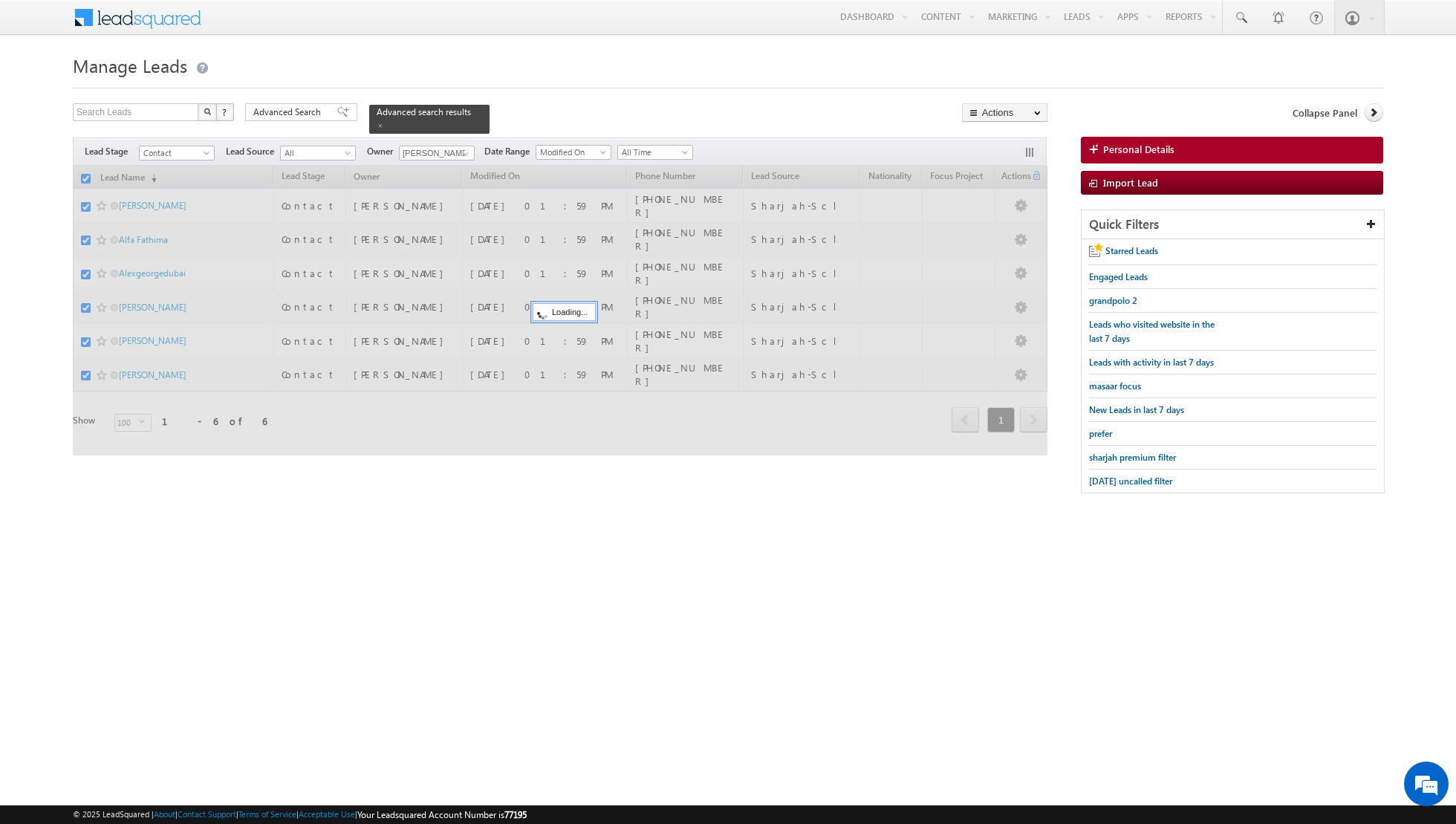
checkbox input "false"
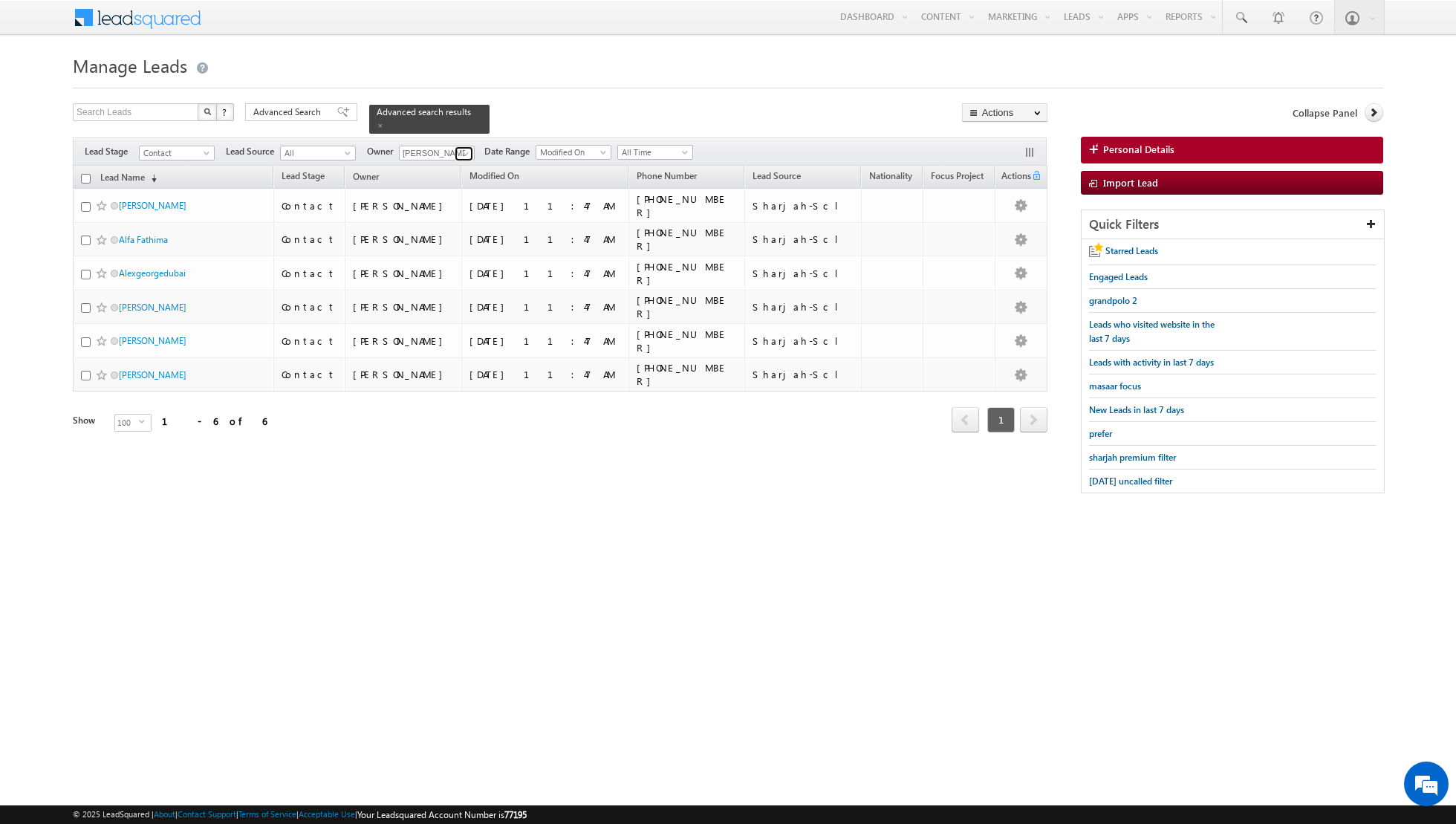
click at [464, 150] on span at bounding box center [466, 153] width 12 height 12
click at [454, 234] on link "[PERSON_NAME] [PERSON_NAME] [PERSON_NAME][EMAIL_ADDRESS][PERSON_NAME][DOMAIN_NA…" at bounding box center [473, 240] width 149 height 28
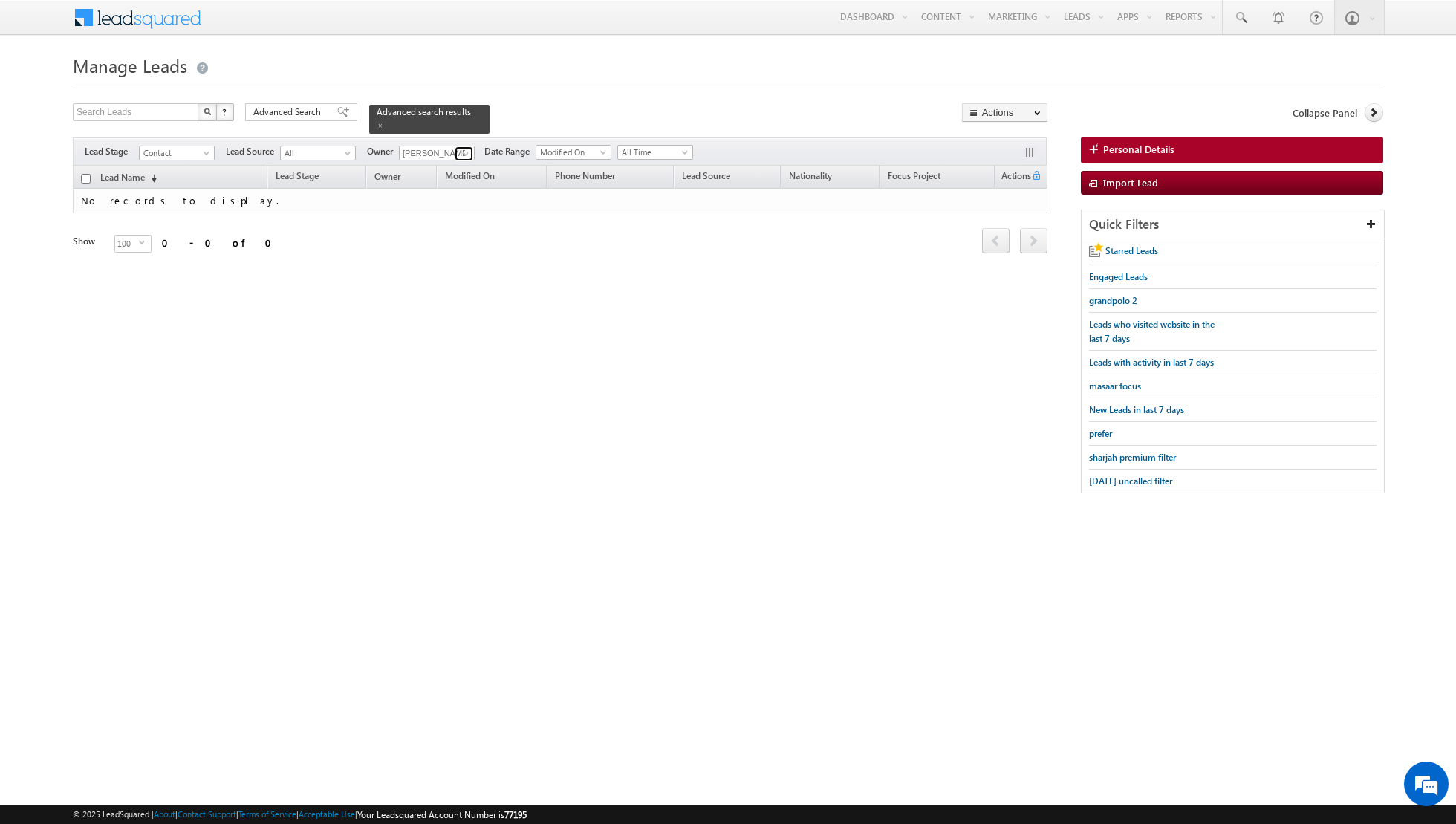
click at [455, 148] on link at bounding box center [463, 153] width 19 height 15
click at [454, 242] on span "[PERSON_NAME][EMAIL_ADDRESS][PERSON_NAME][DOMAIN_NAME]" at bounding box center [472, 248] width 134 height 11
click at [454, 150] on link at bounding box center [463, 153] width 19 height 15
click at [433, 262] on link "[PERSON_NAME] [PERSON_NAME][EMAIL_ADDRESS][PERSON_NAME][DOMAIN_NAME]" at bounding box center [473, 268] width 149 height 28
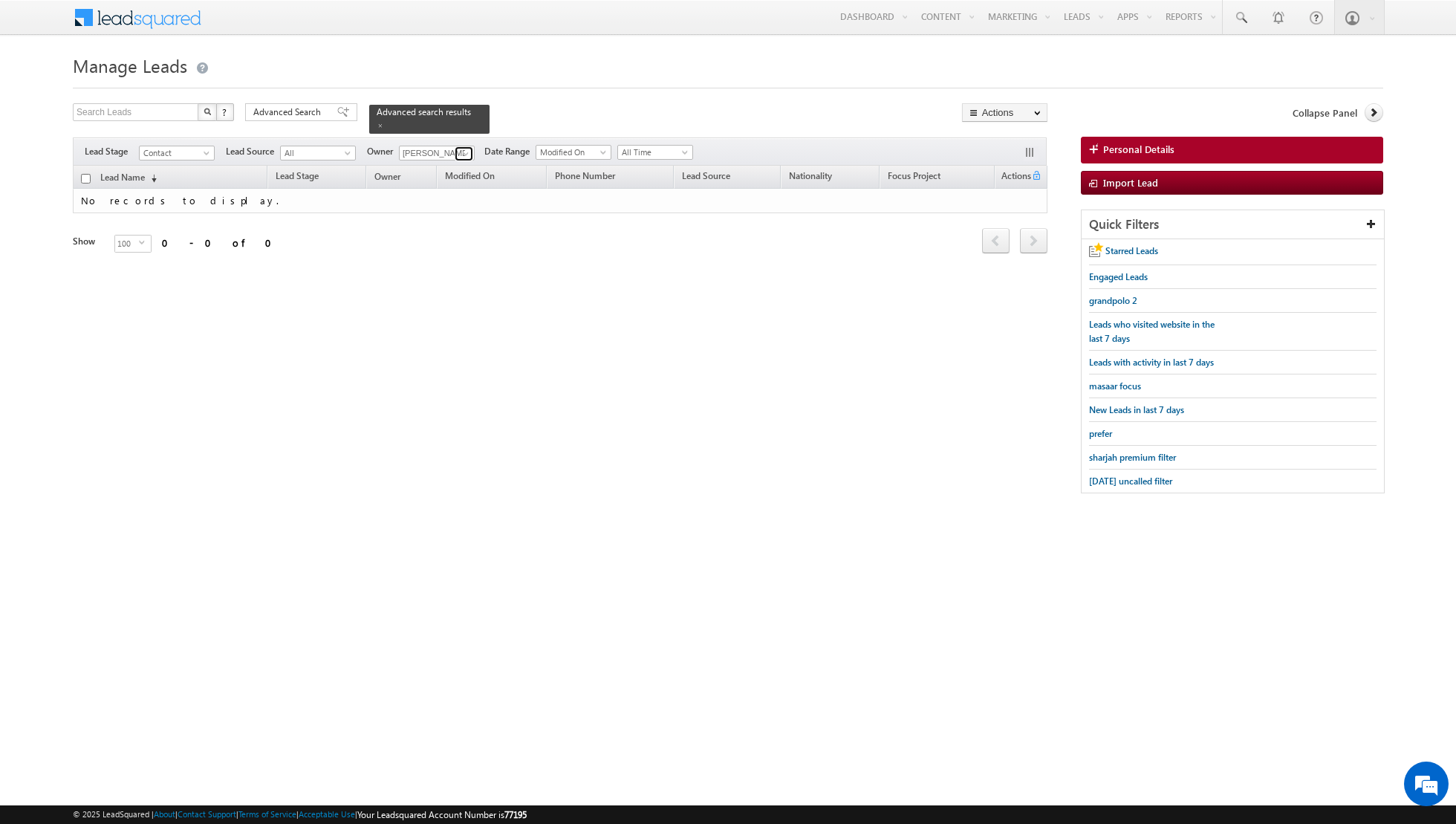
click at [460, 152] on span at bounding box center [466, 153] width 12 height 12
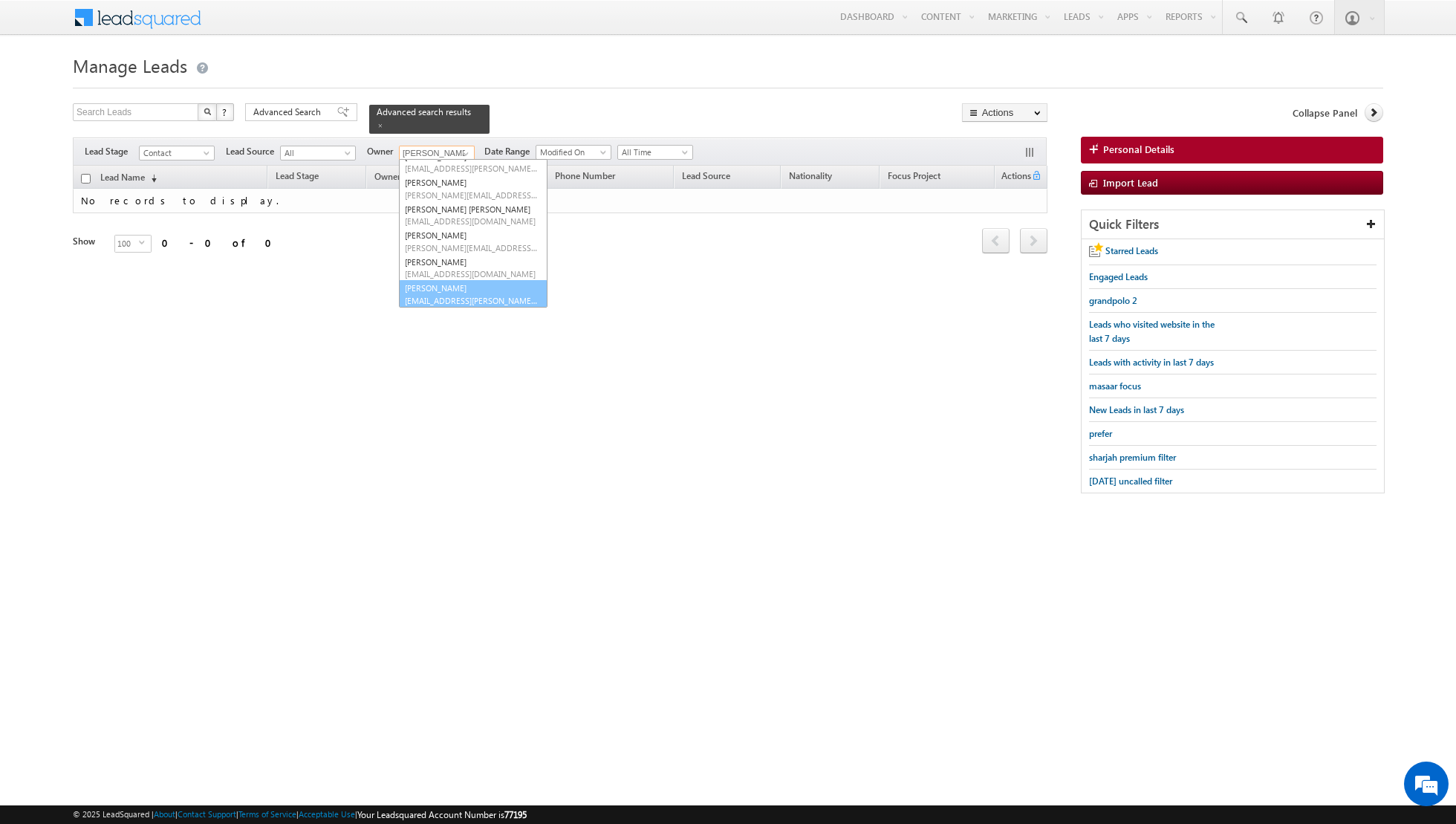
click at [436, 289] on link "[PERSON_NAME] [EMAIL_ADDRESS][PERSON_NAME][DOMAIN_NAME]" at bounding box center [473, 294] width 149 height 28
type input "[PERSON_NAME]"
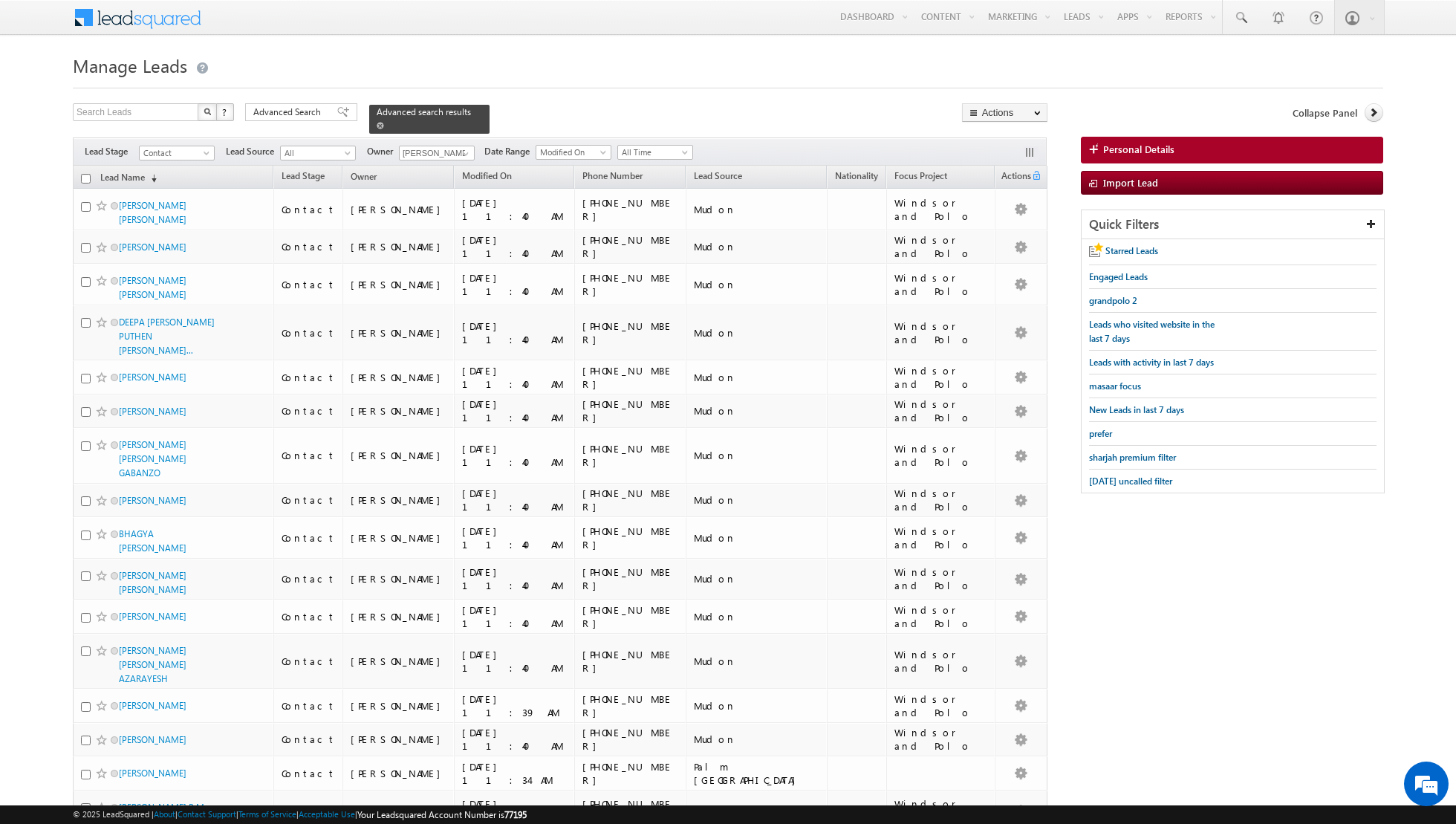
click at [377, 123] on span at bounding box center [380, 125] width 7 height 7
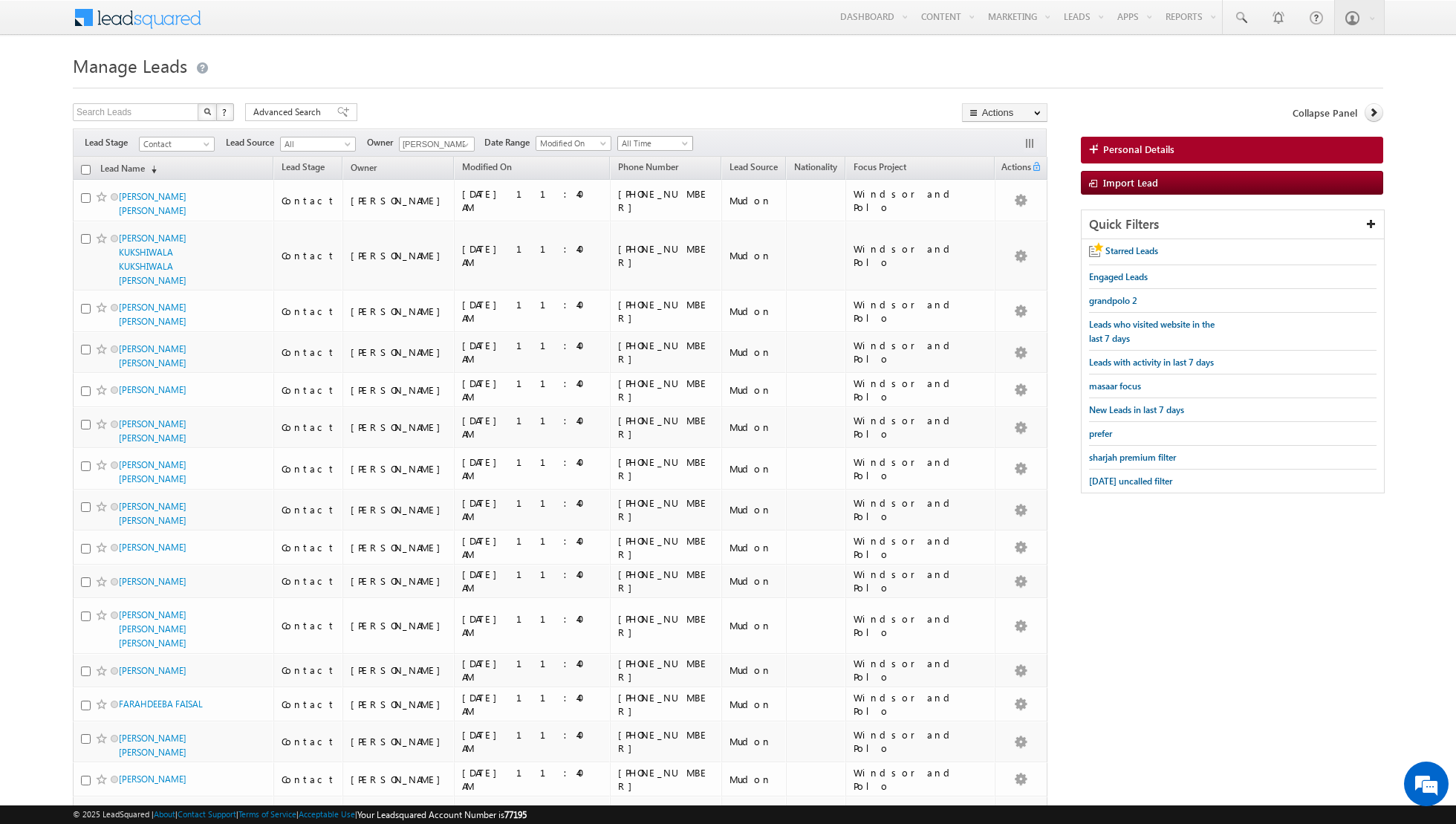
click at [669, 147] on span "All Time" at bounding box center [653, 143] width 70 height 14
click at [651, 205] on link "Today" at bounding box center [649, 206] width 75 height 14
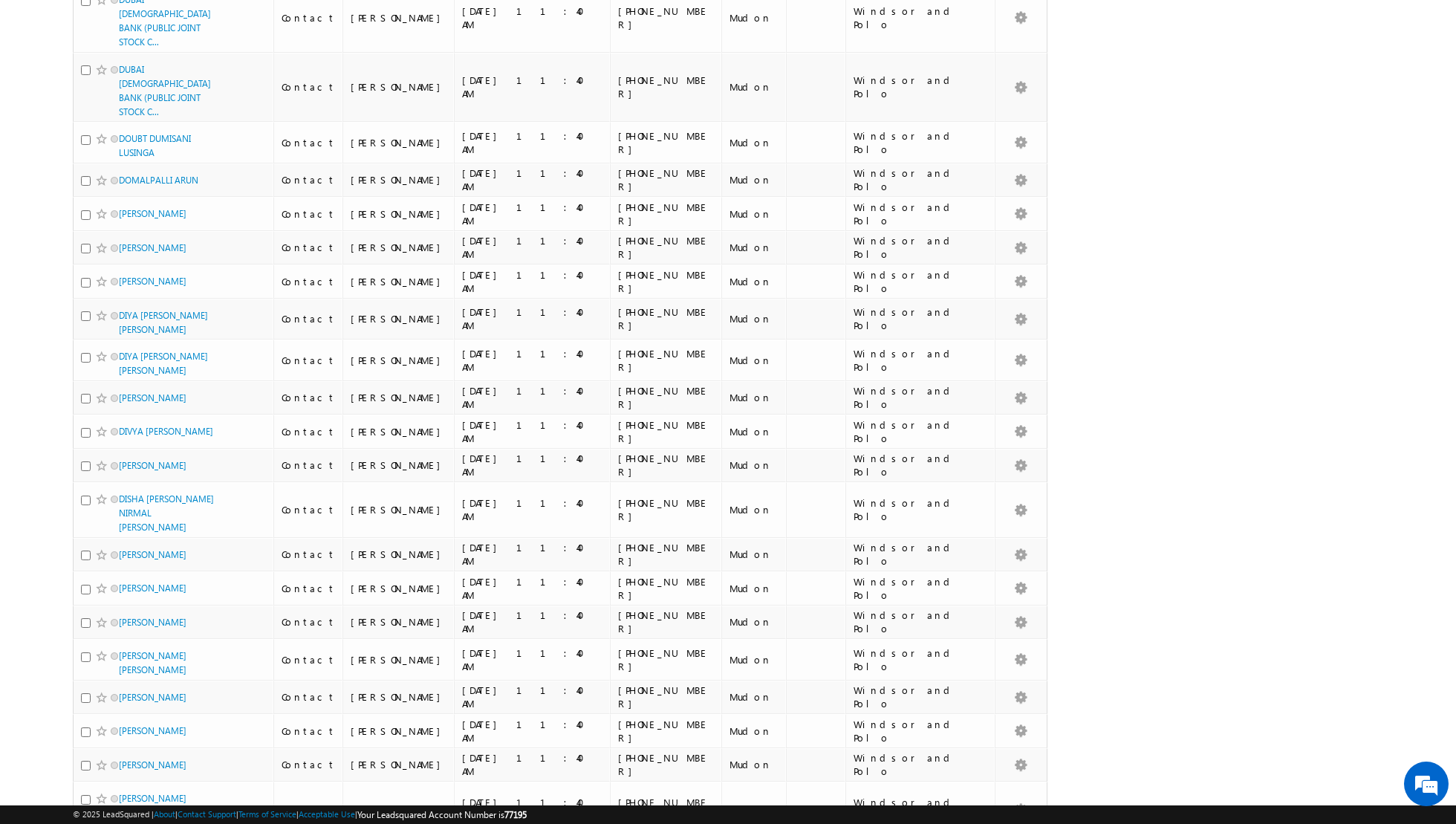
scroll to position [3178, 0]
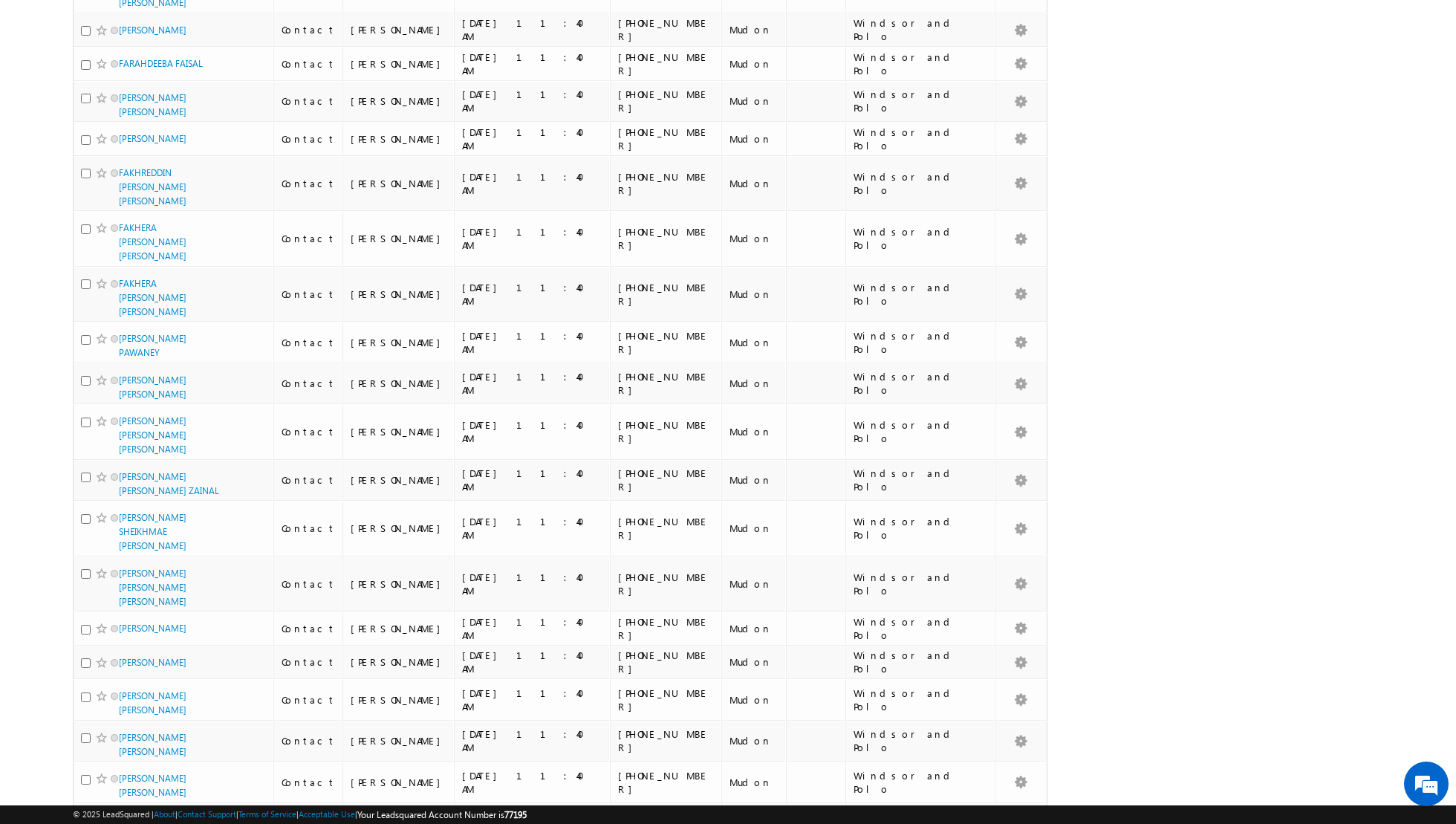
scroll to position [0, 0]
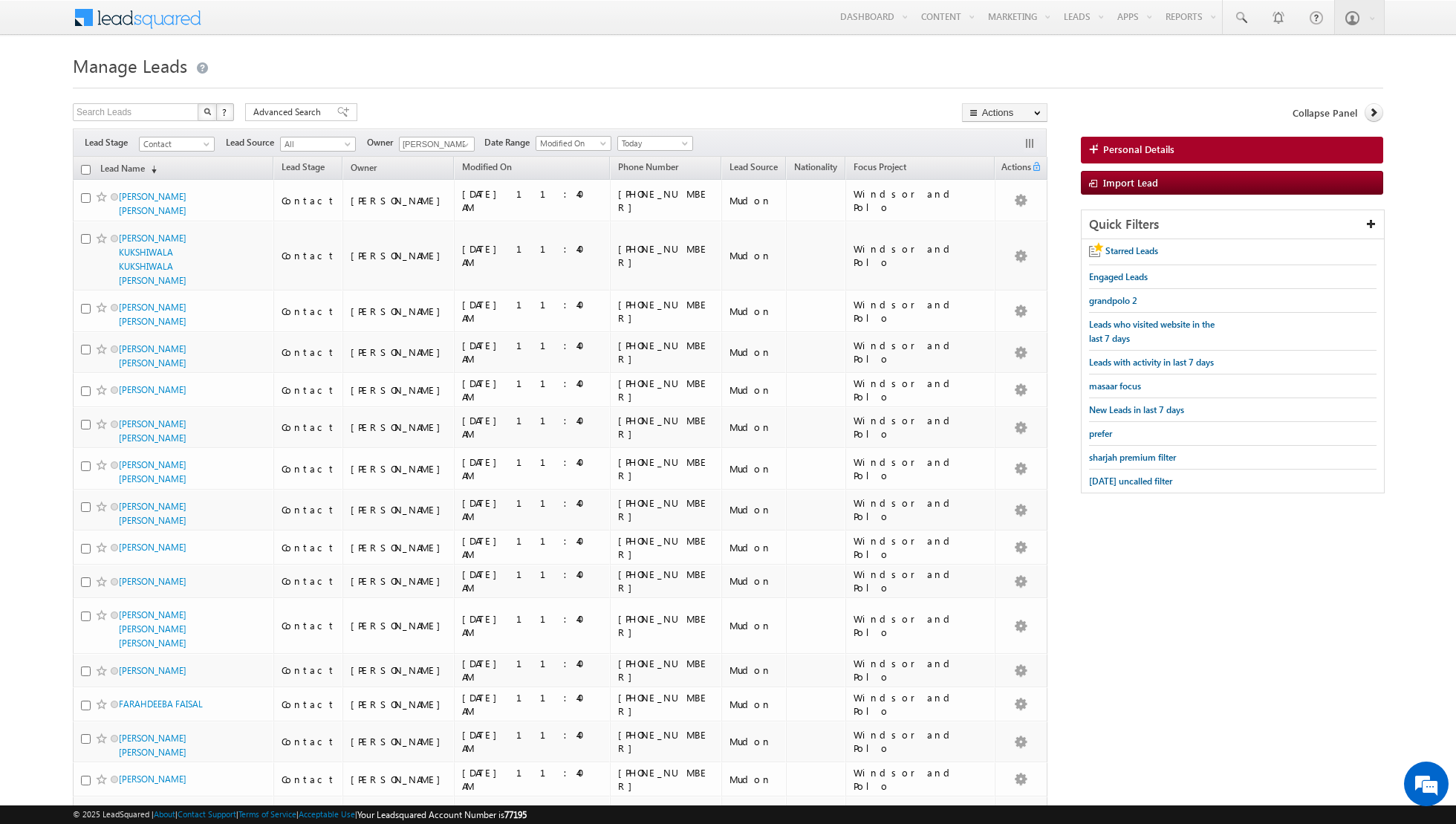
click at [87, 167] on input "checkbox" at bounding box center [86, 169] width 10 height 10
checkbox input "true"
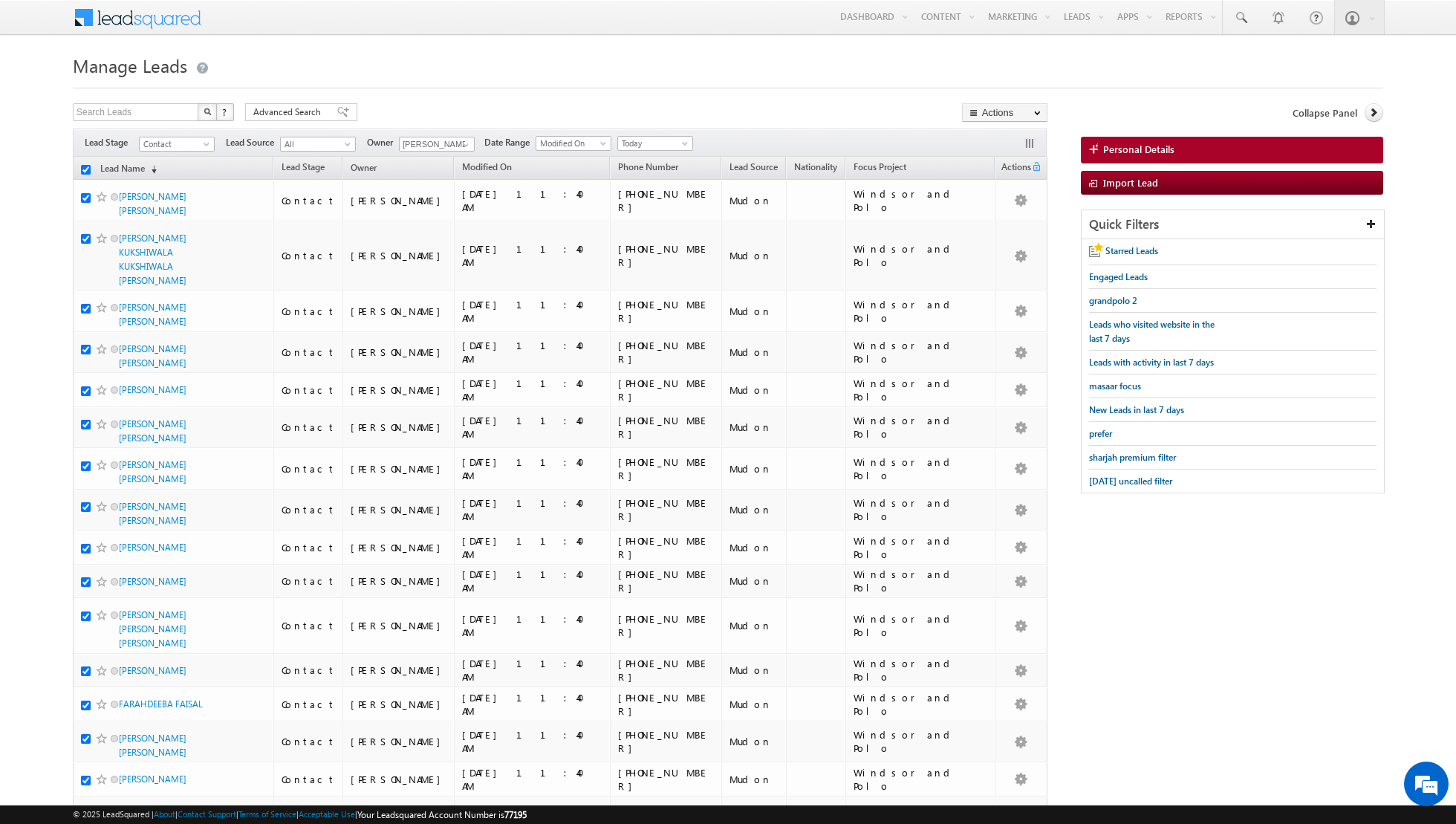
checkbox input "true"
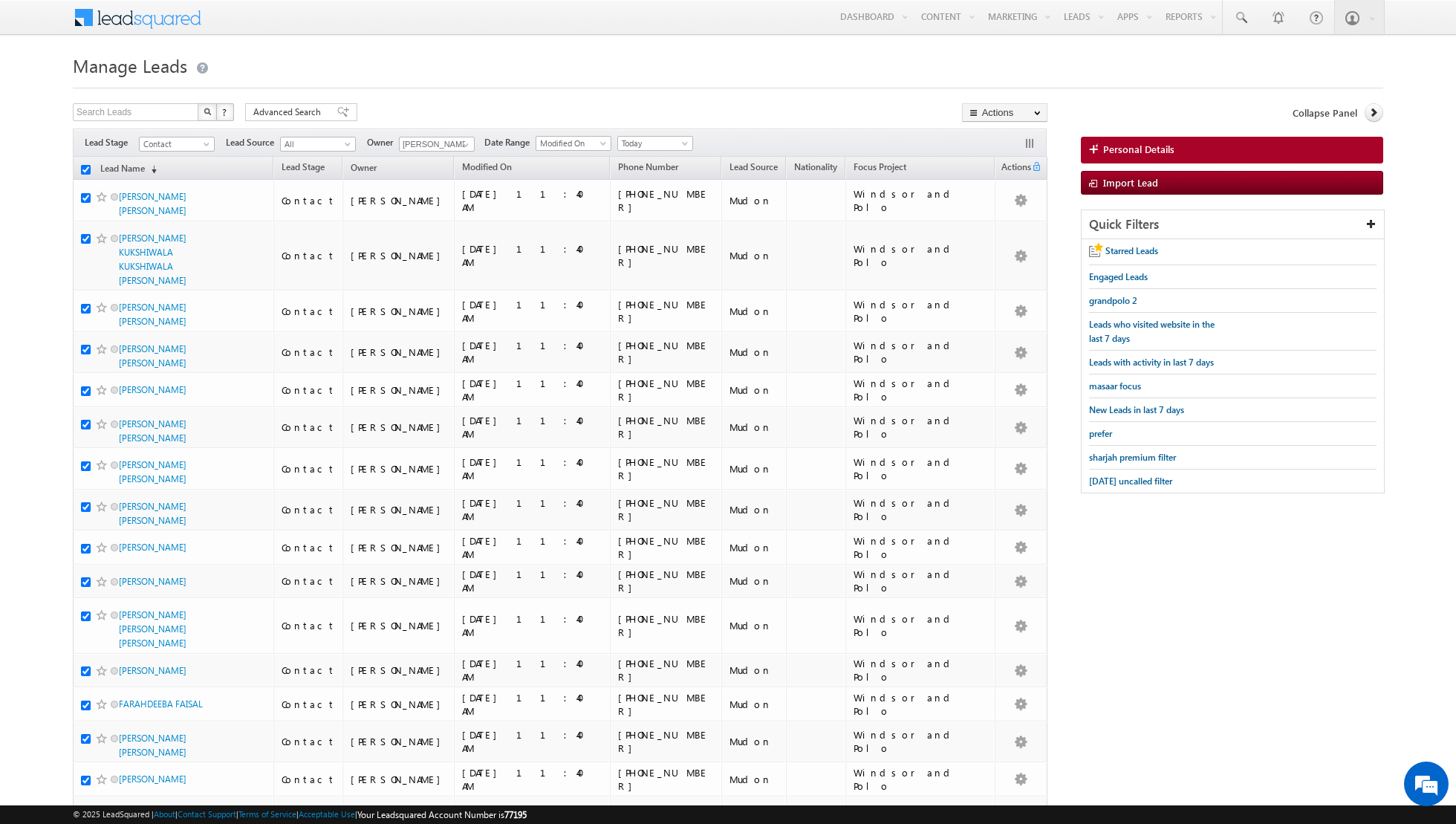
checkbox input "true"
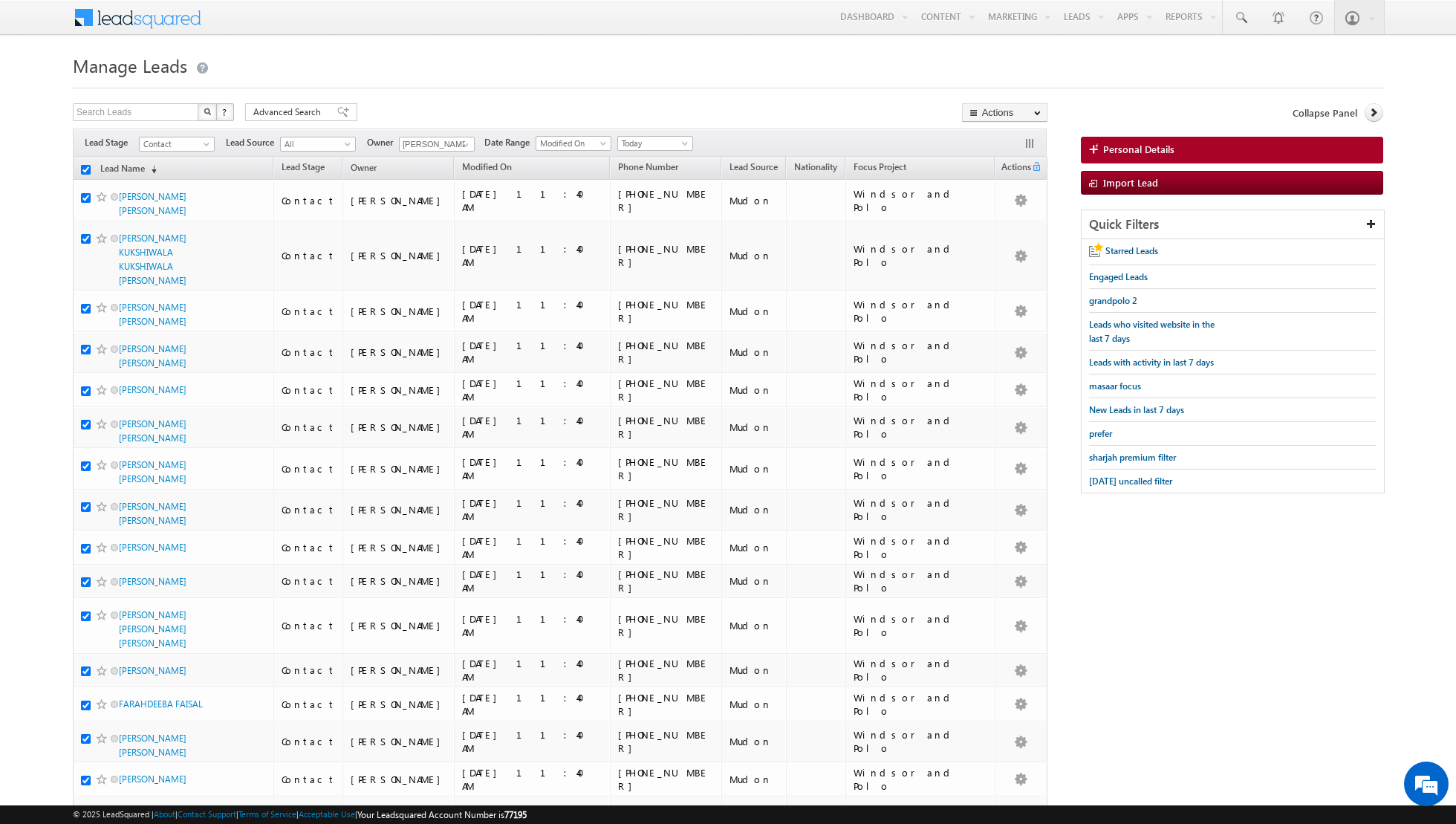
checkbox input "true"
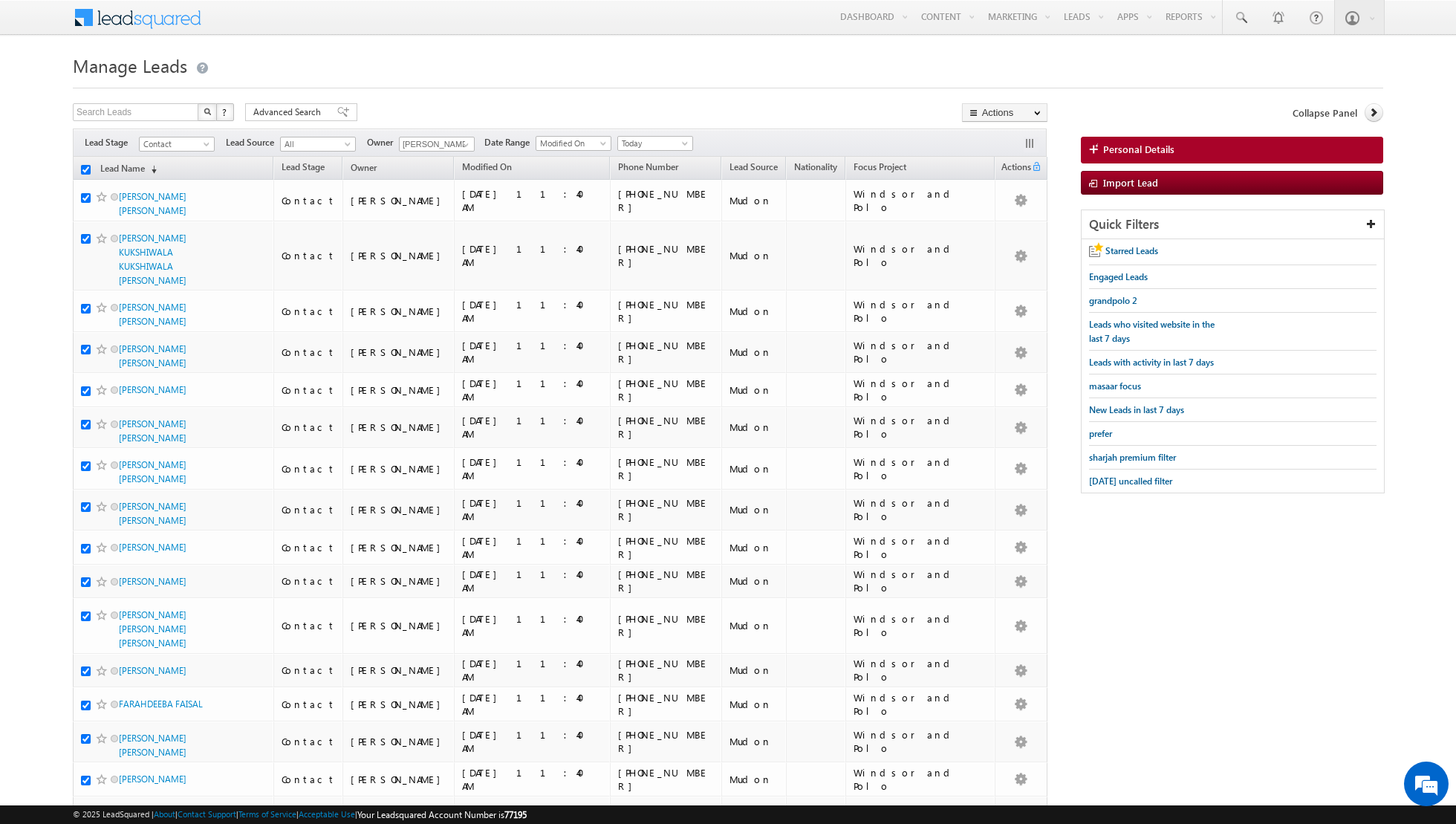
checkbox input "true"
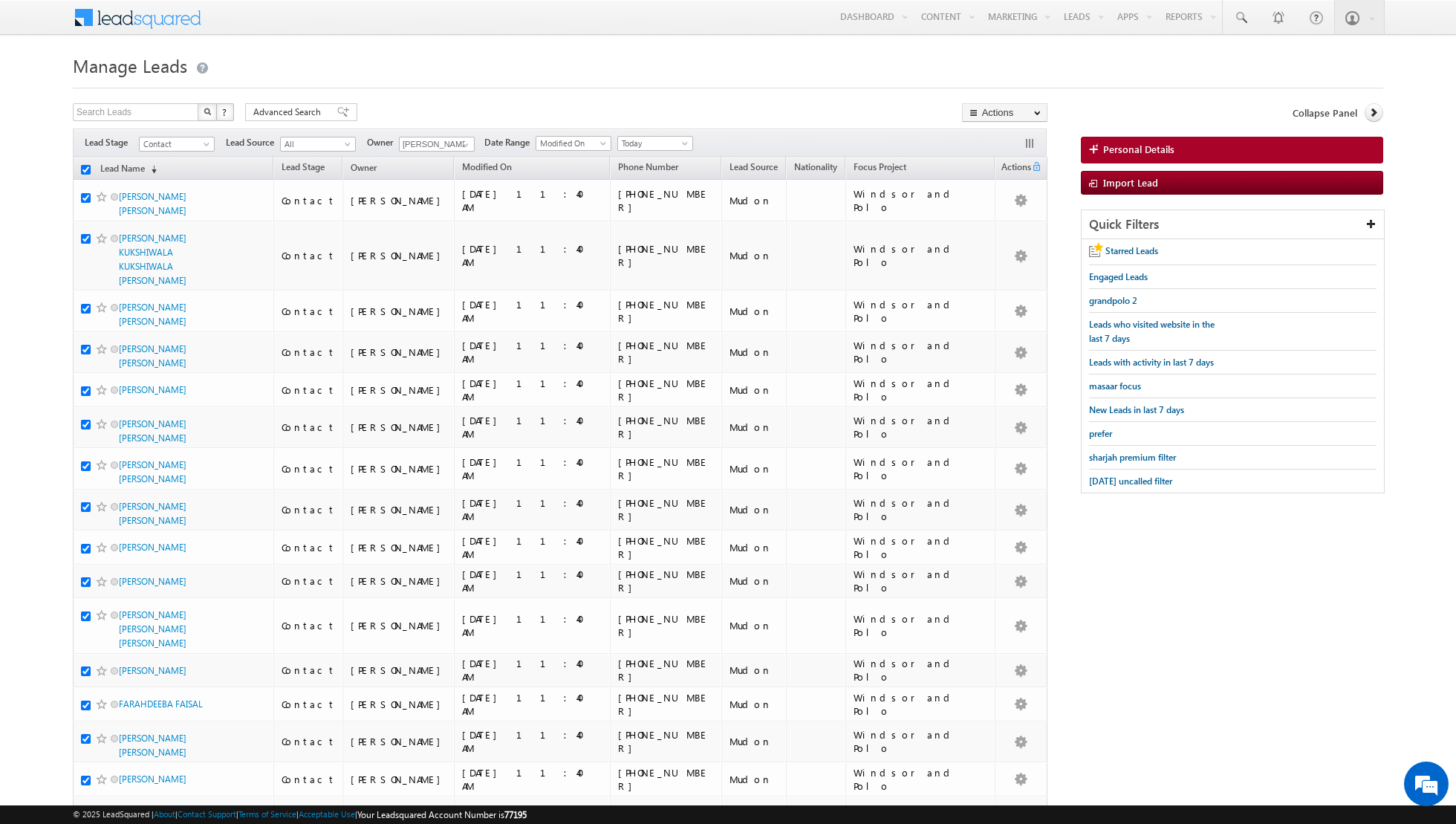
checkbox input "true"
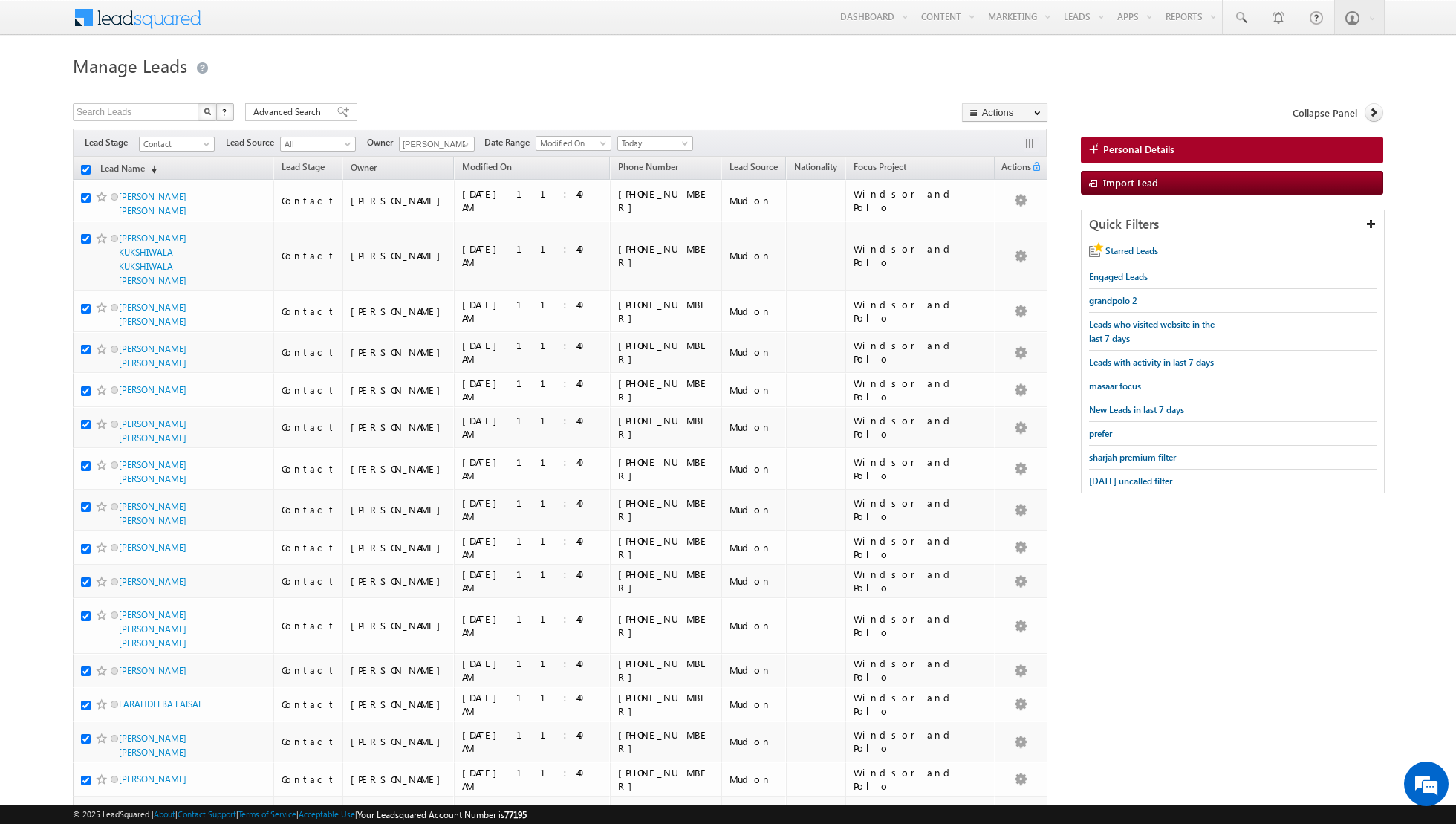
checkbox input "true"
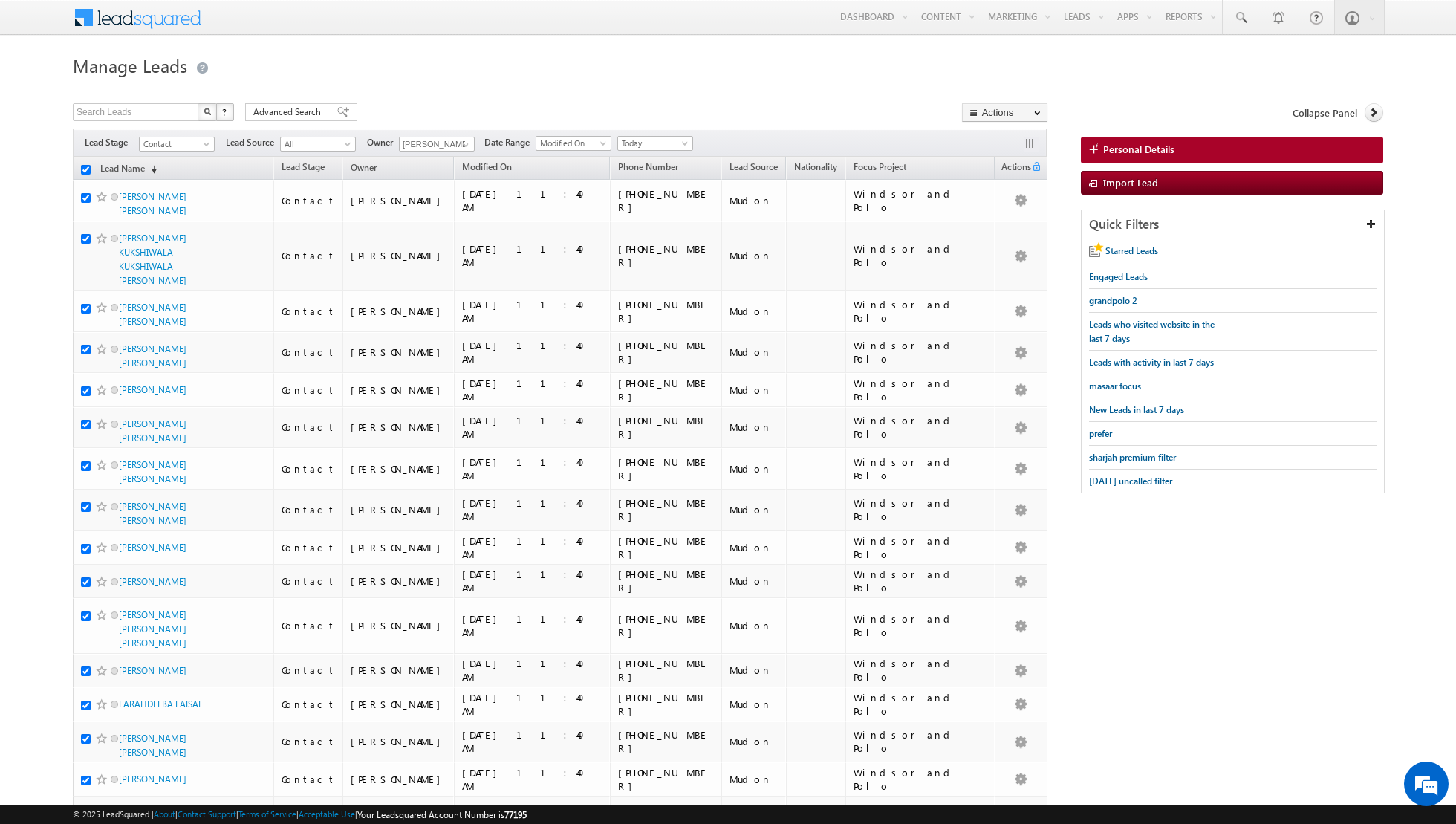
checkbox input "true"
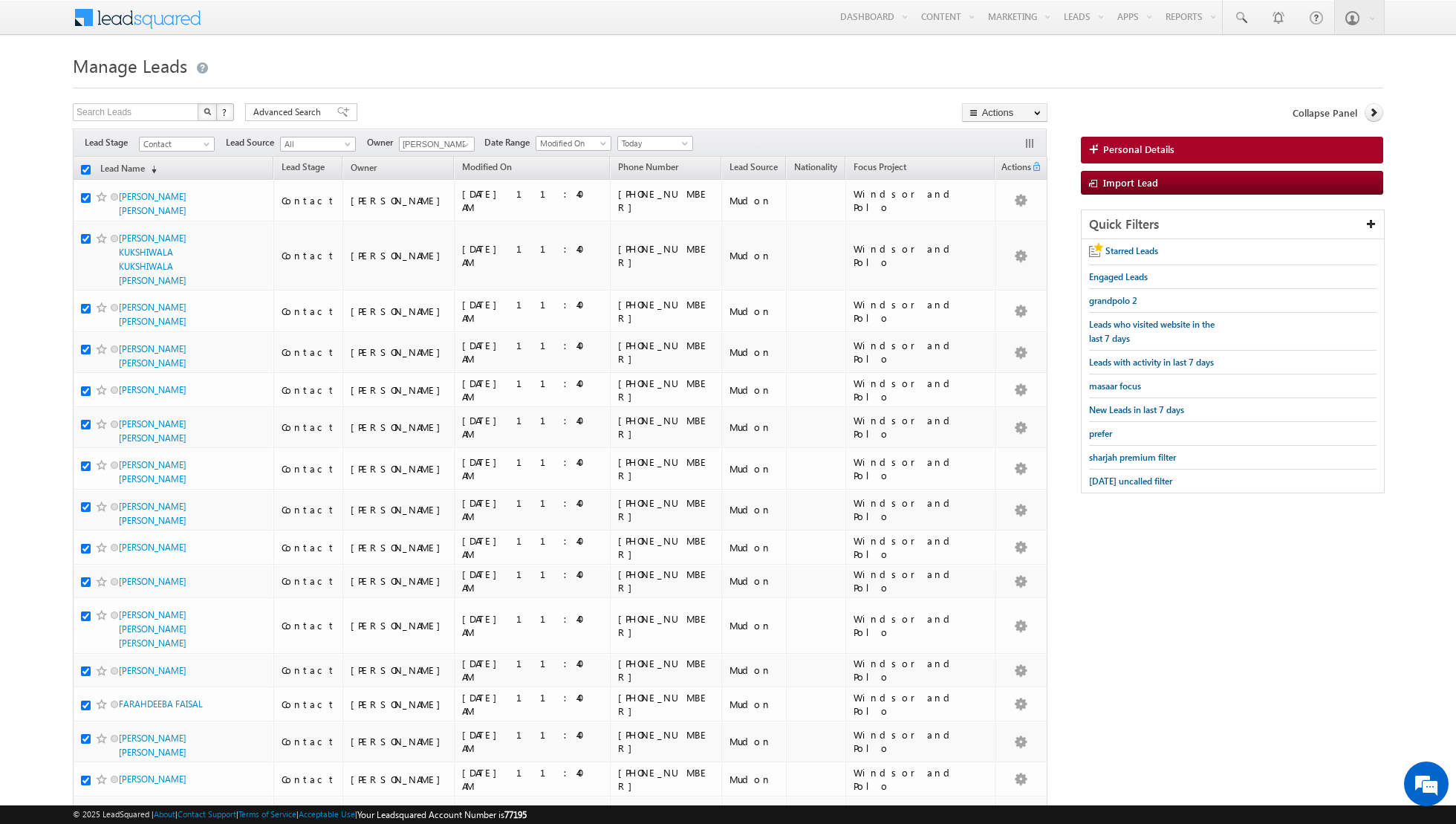
checkbox input "true"
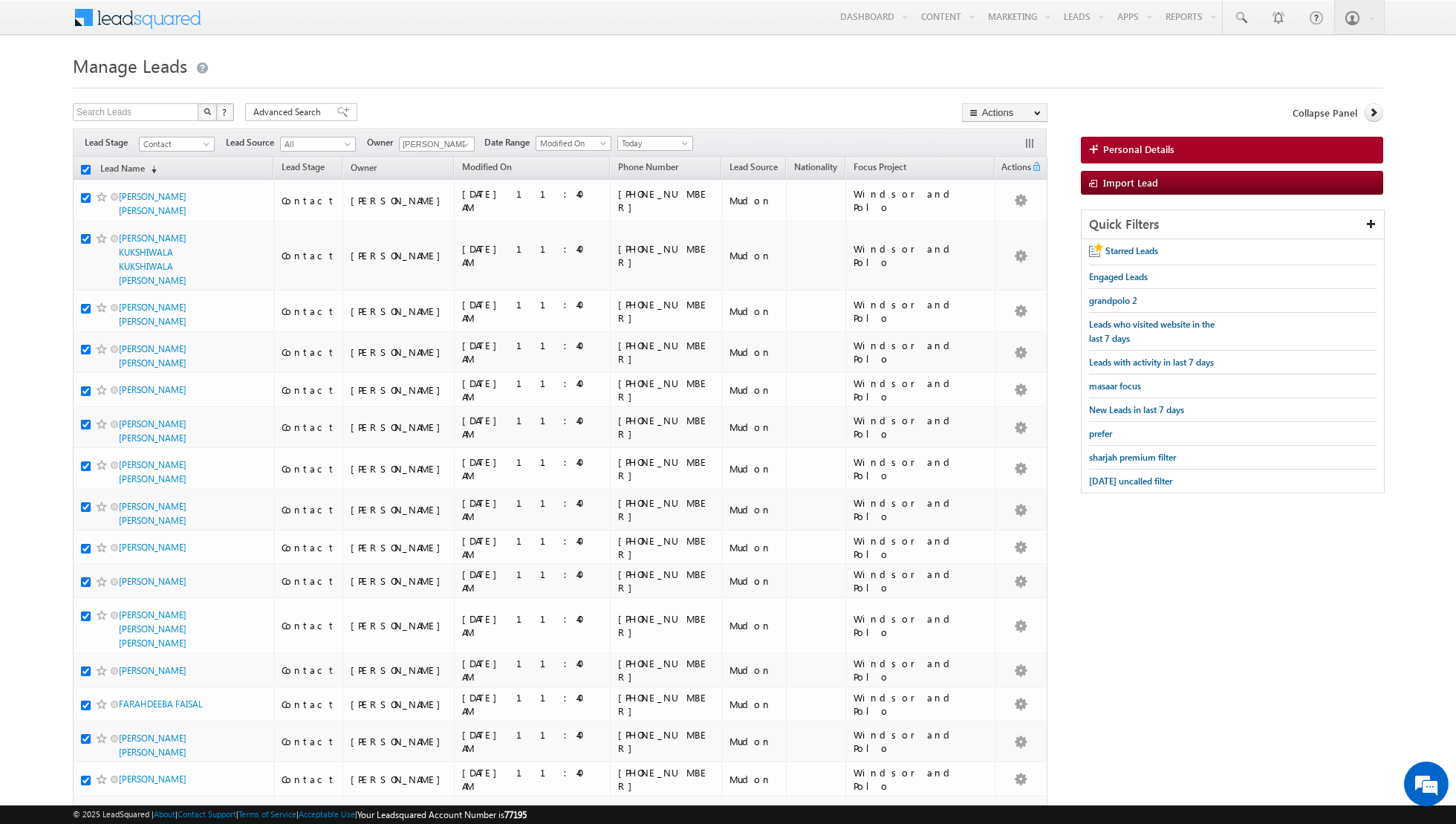
checkbox input "true"
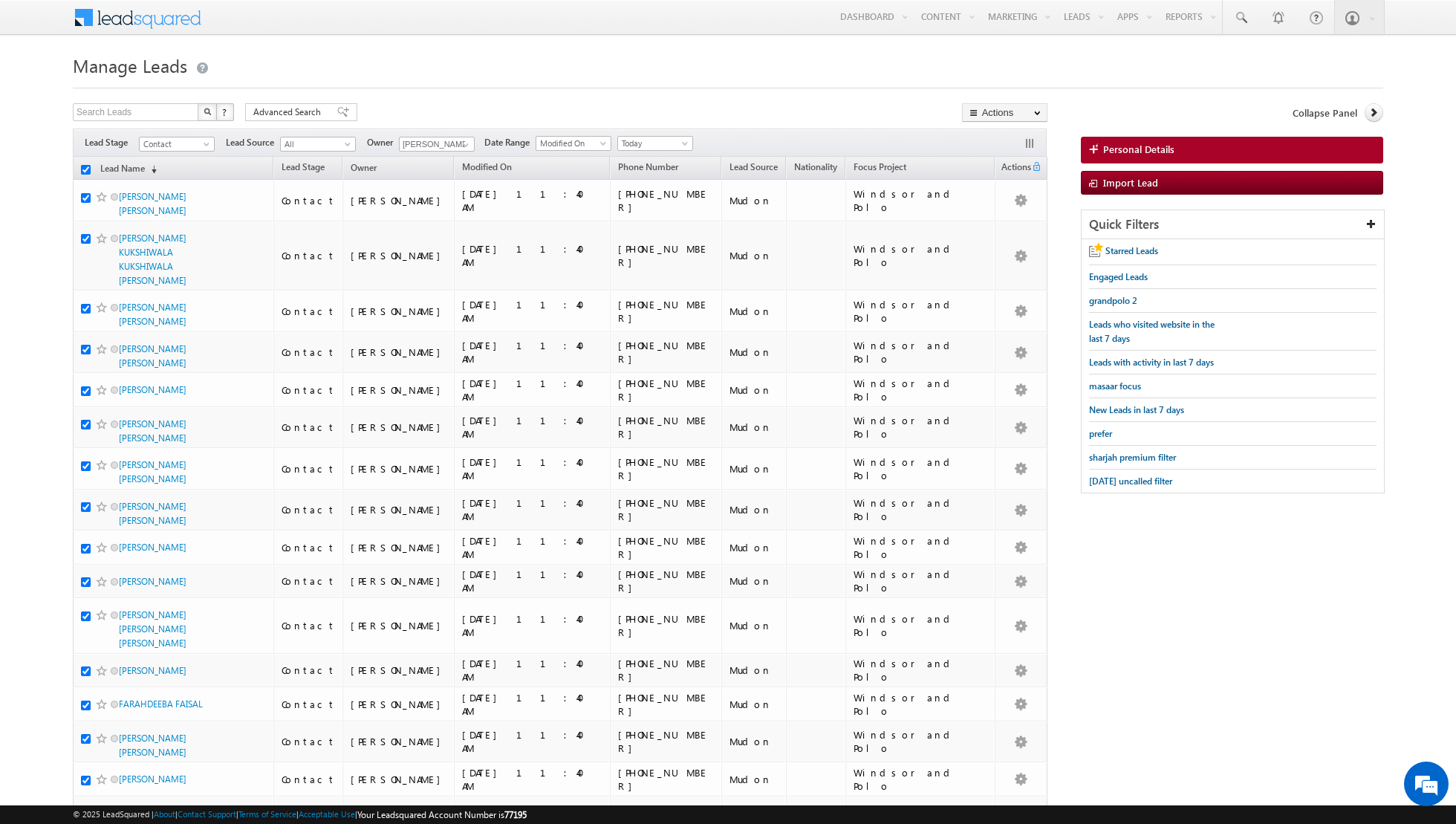
checkbox input "true"
click at [998, 240] on link "Change Owner" at bounding box center [1005, 241] width 84 height 18
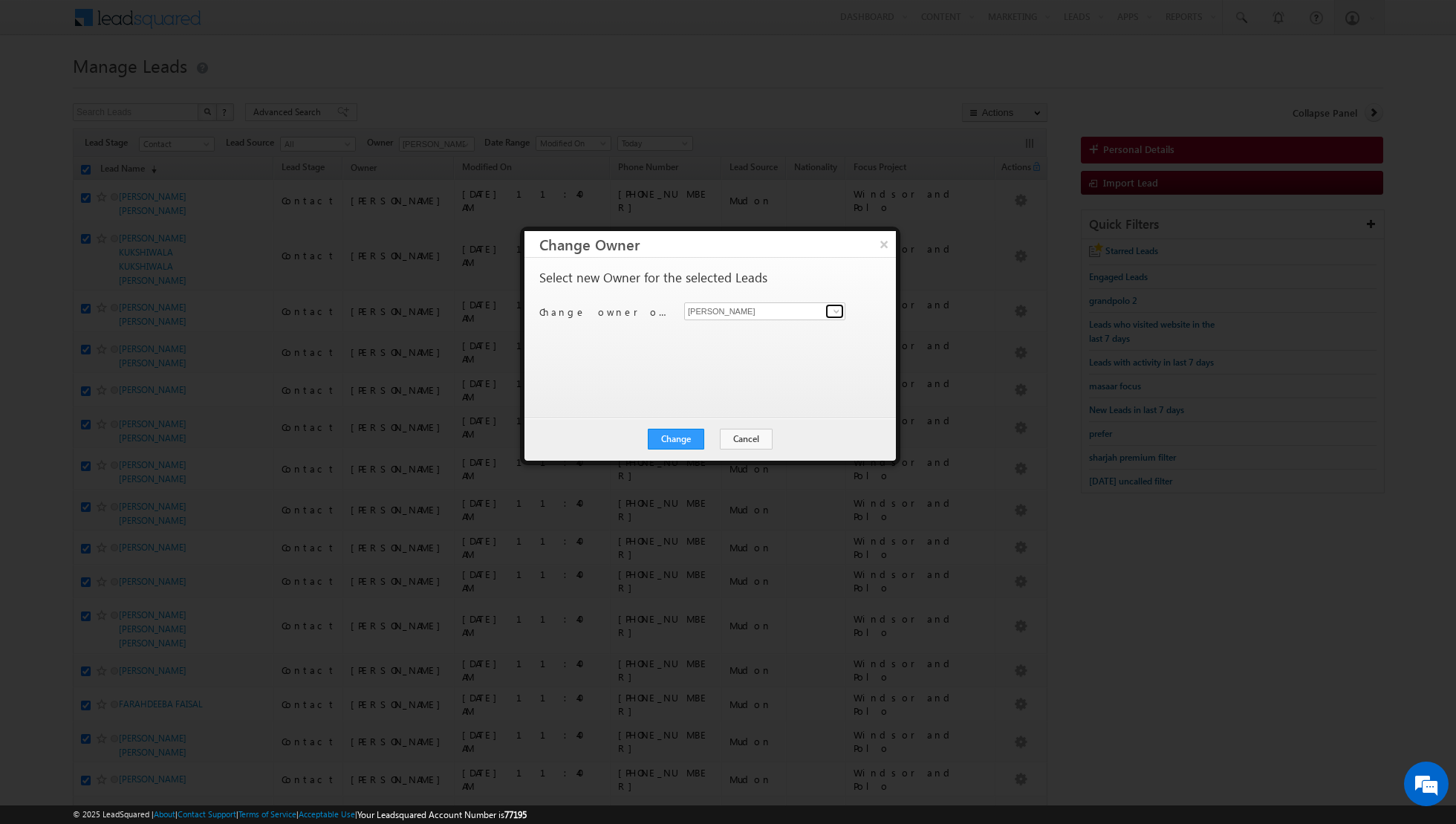
click at [840, 312] on span at bounding box center [836, 311] width 12 height 12
click at [726, 415] on span "[EMAIL_ADDRESS][DOMAIN_NAME]" at bounding box center [757, 418] width 134 height 11
type input "[PERSON_NAME]"
click at [676, 438] on button "Change" at bounding box center [676, 439] width 56 height 21
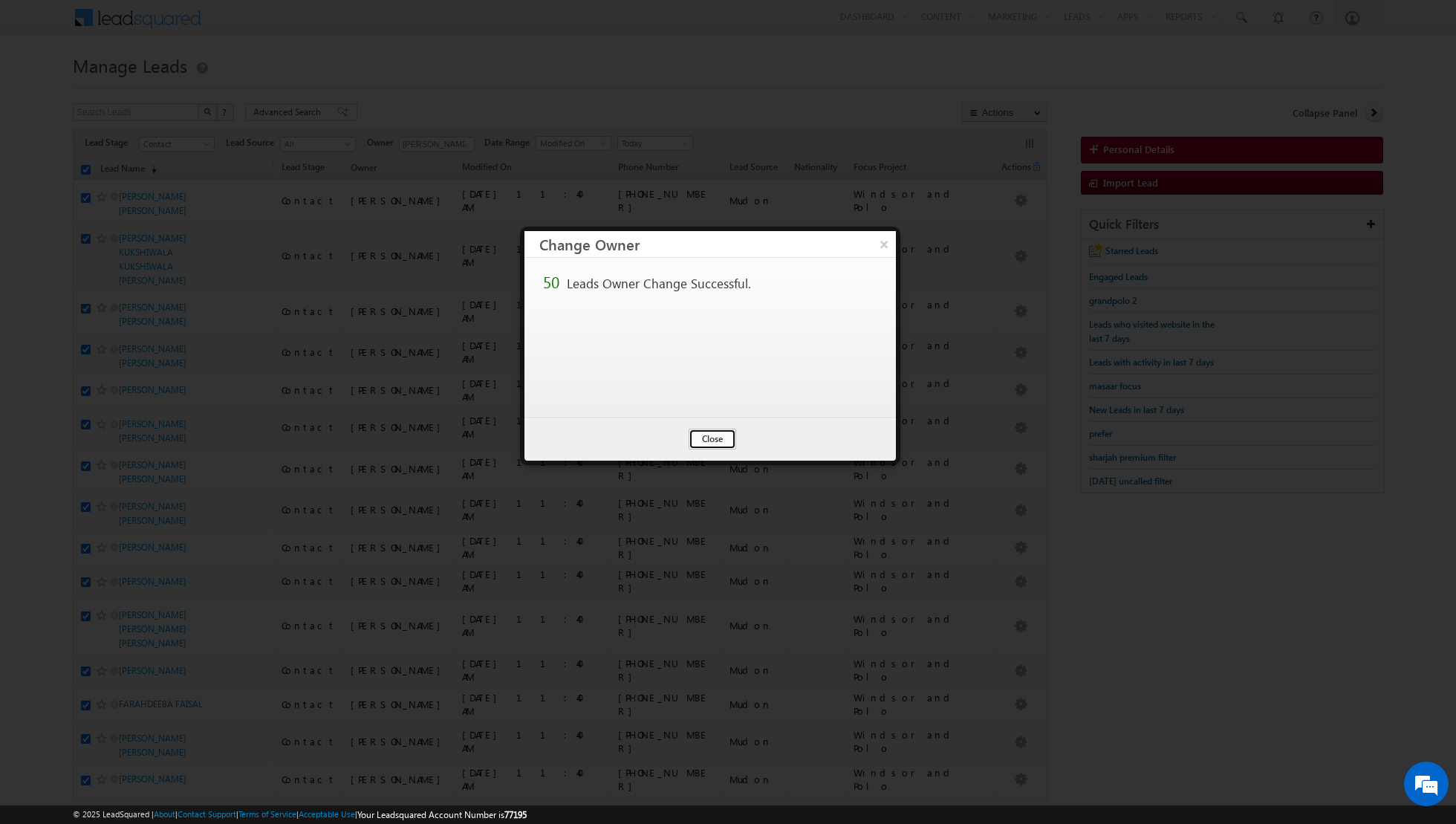
click at [715, 438] on button "Close" at bounding box center [712, 439] width 48 height 21
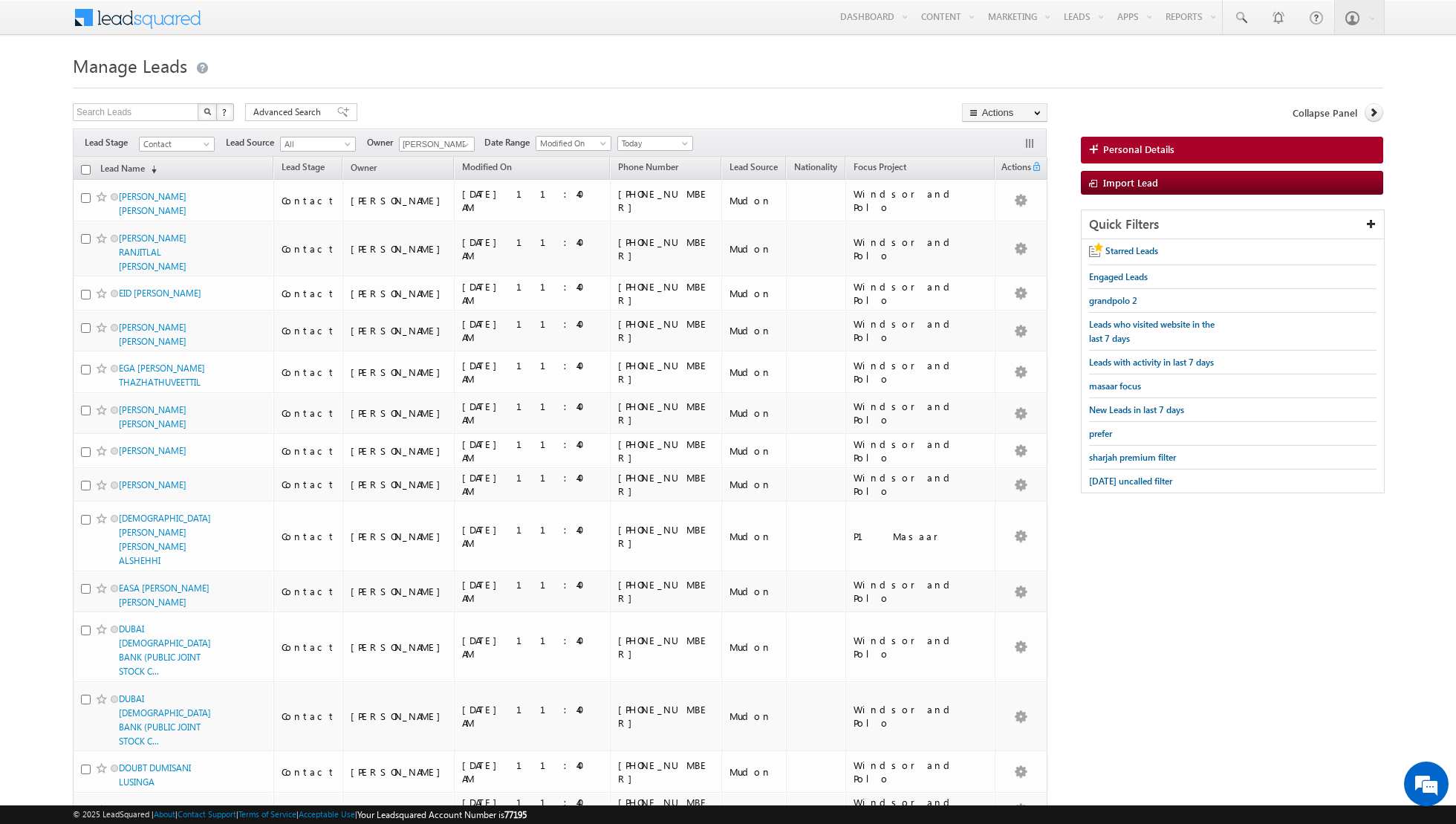
click at [86, 168] on input "checkbox" at bounding box center [86, 169] width 10 height 10
checkbox input "true"
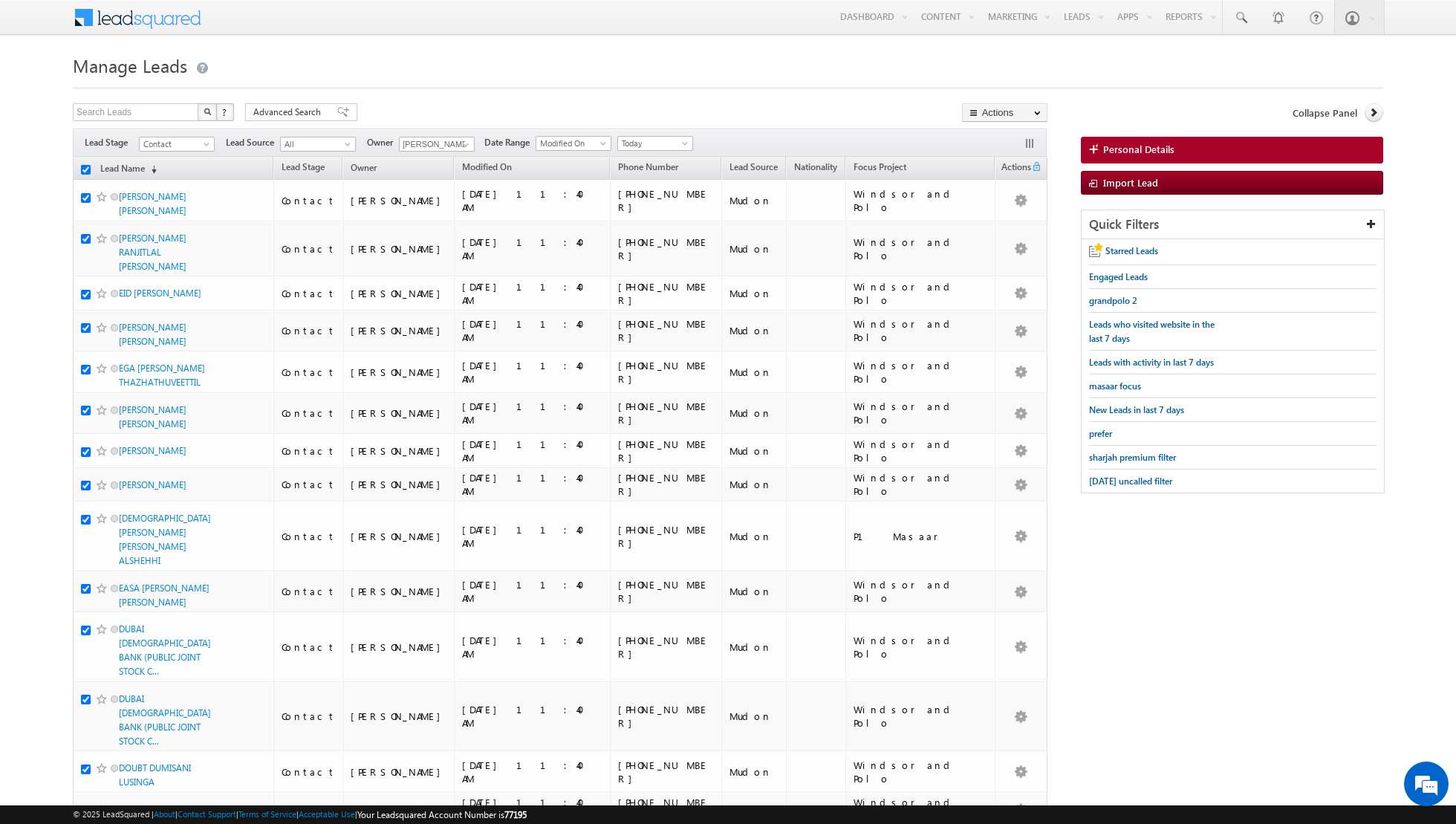
checkbox input "true"
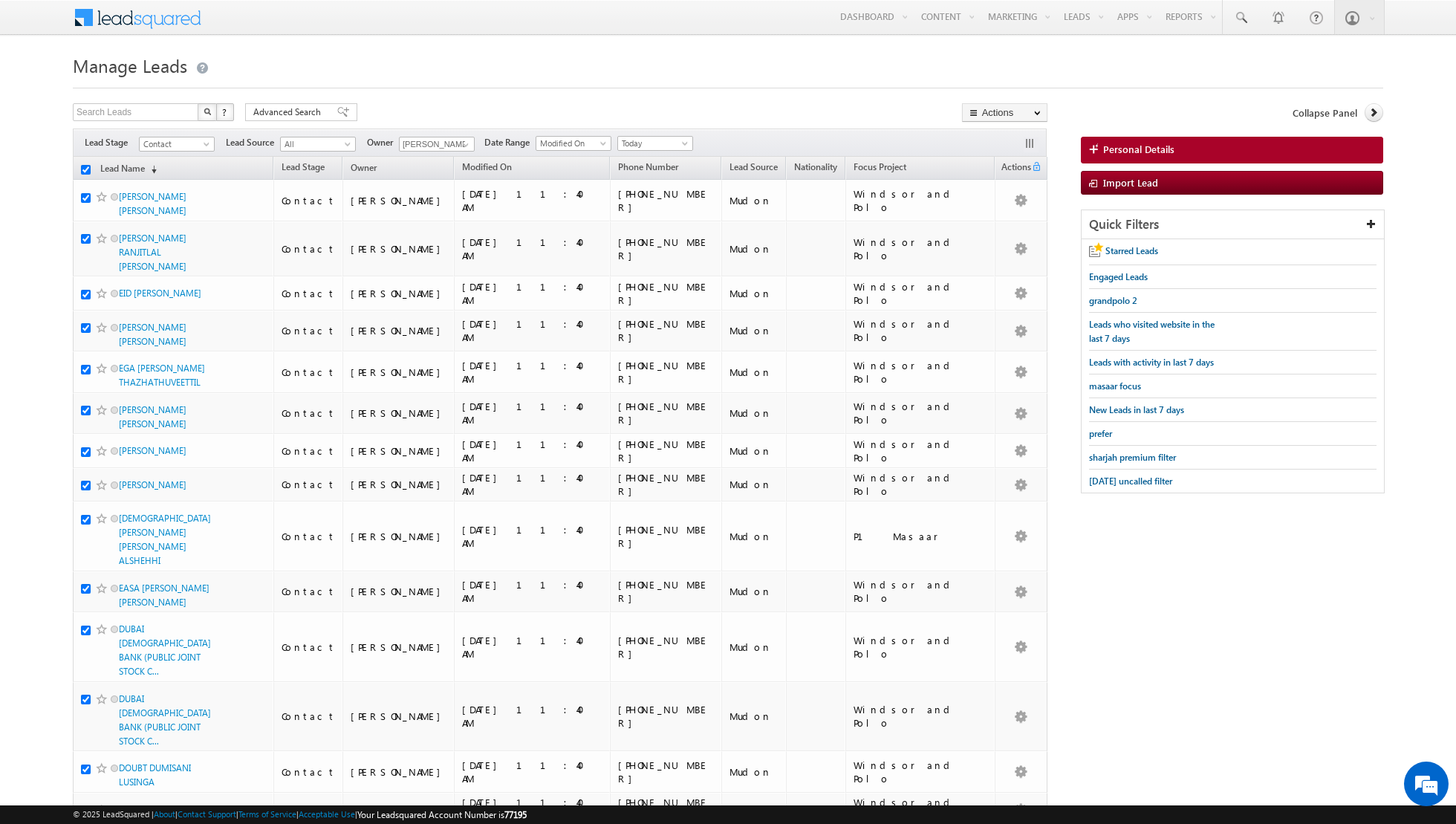
checkbox input "true"
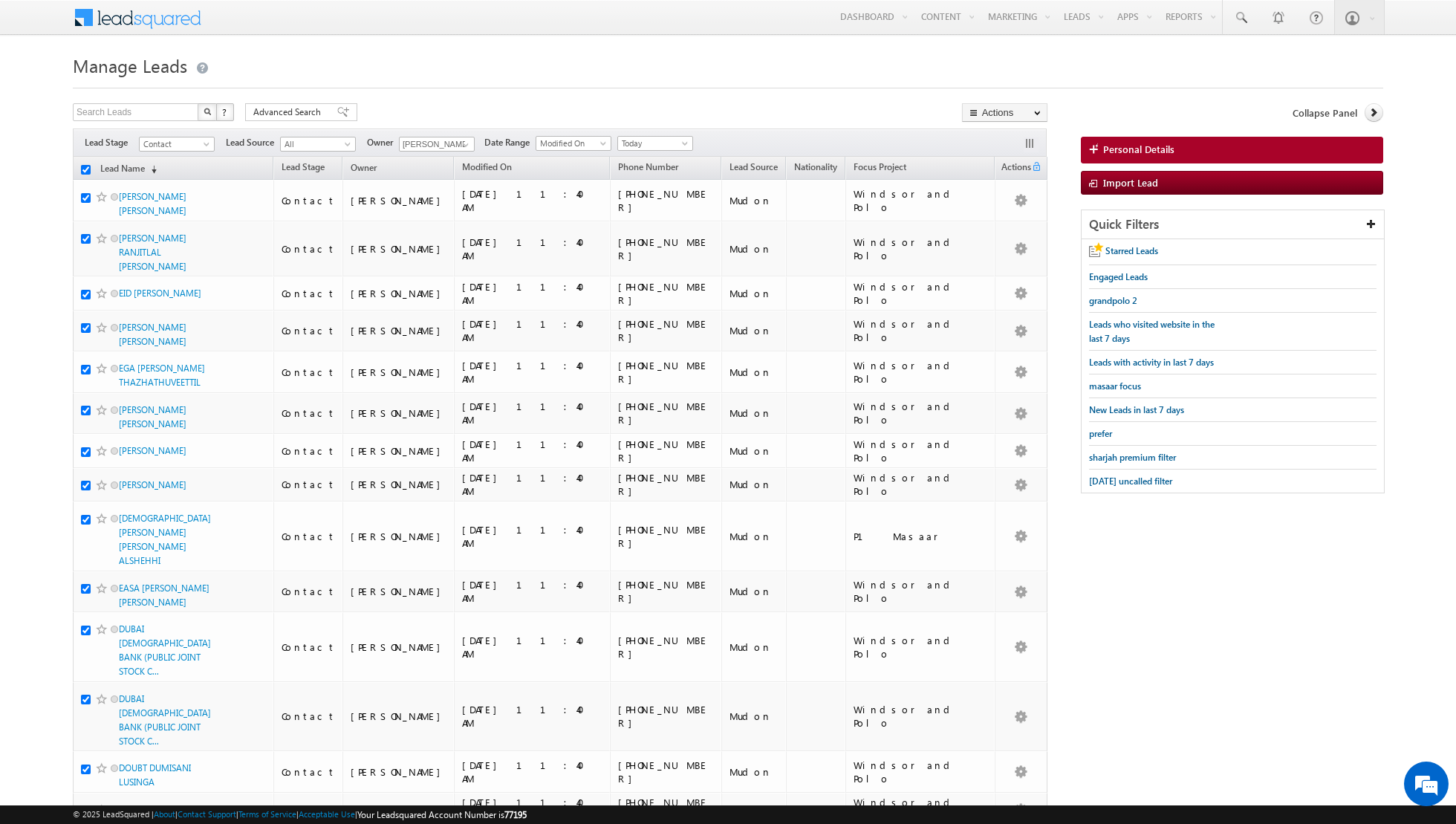
checkbox input "true"
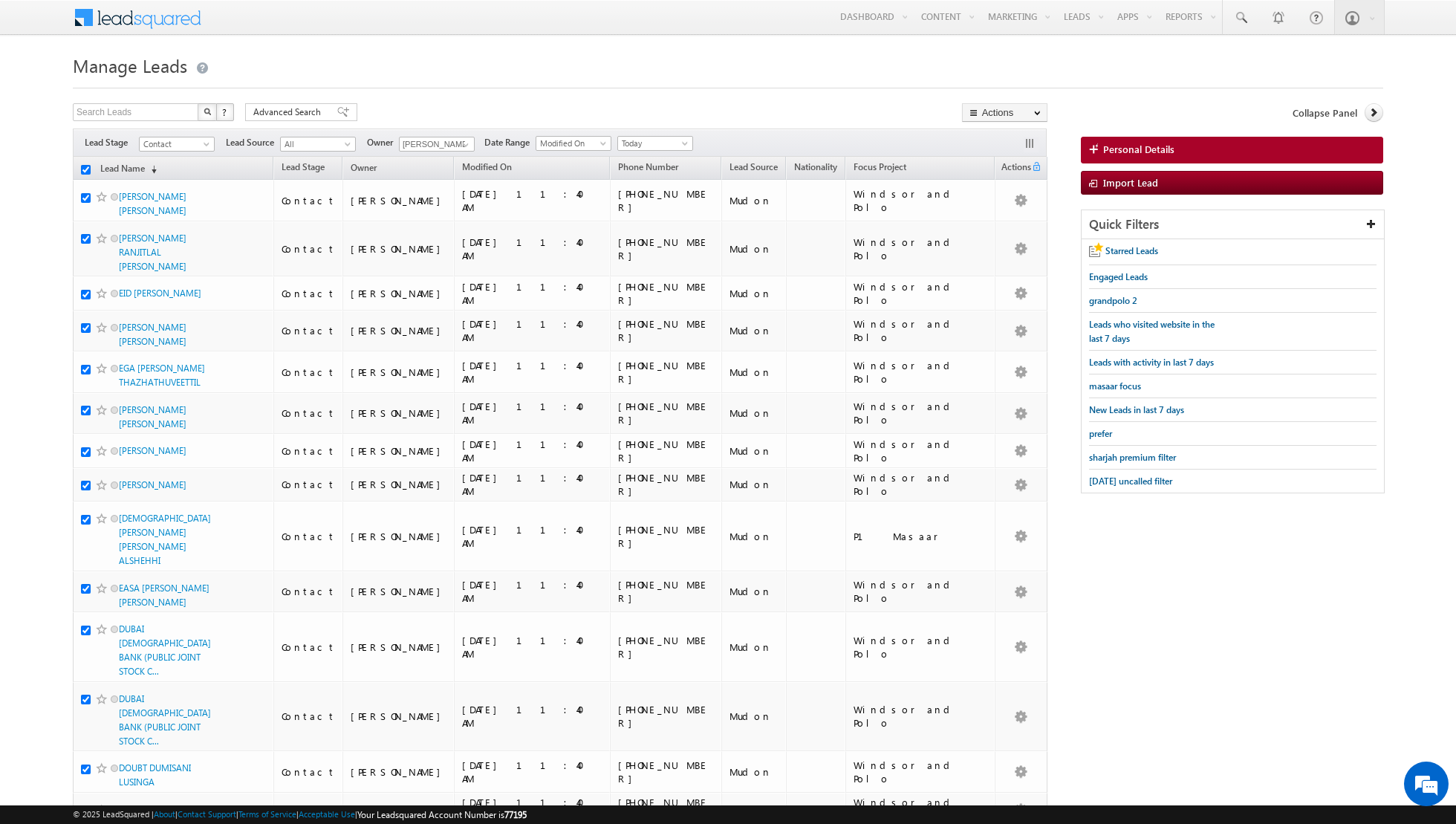
checkbox input "true"
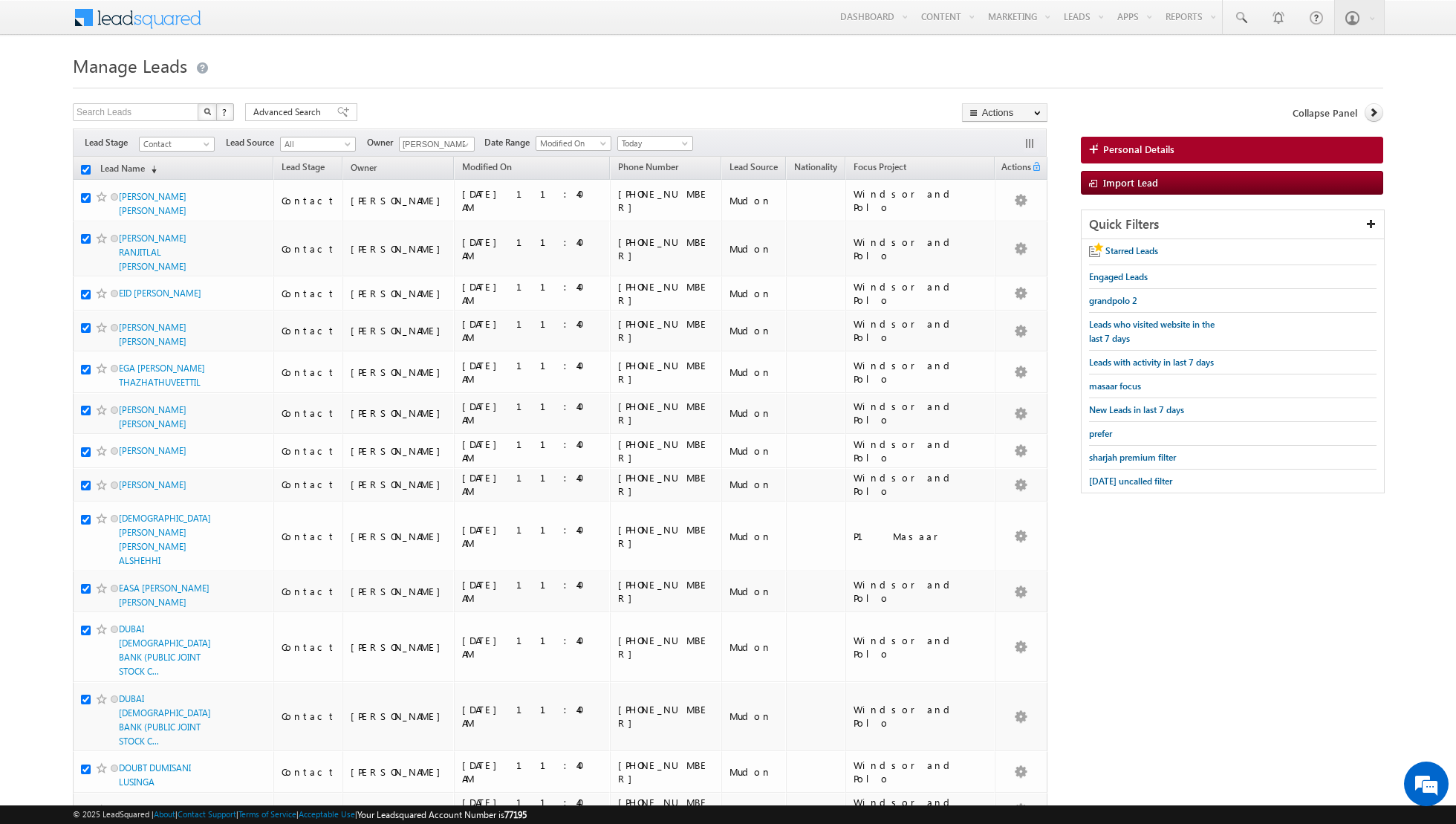
checkbox input "true"
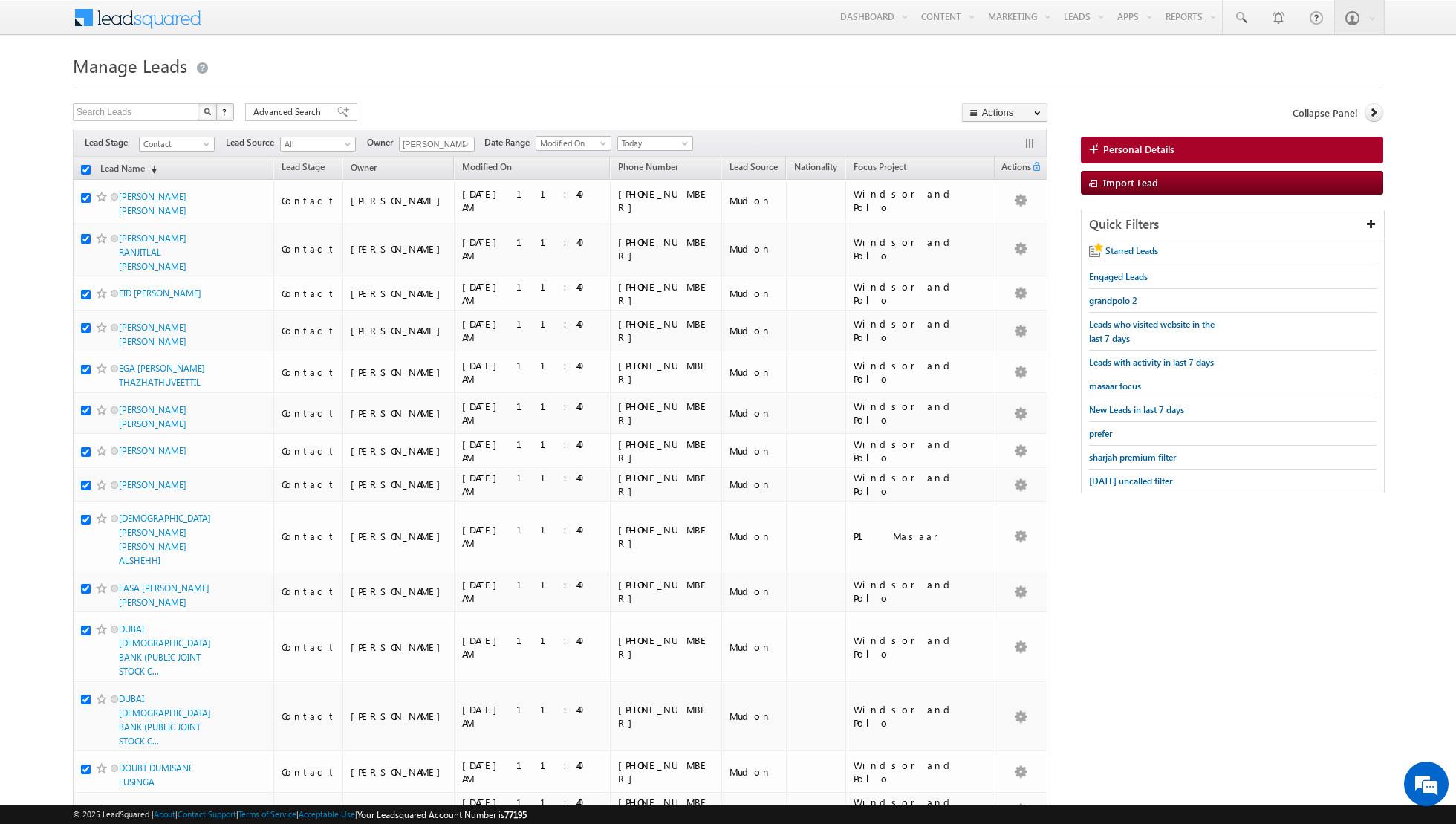
checkbox input "true"
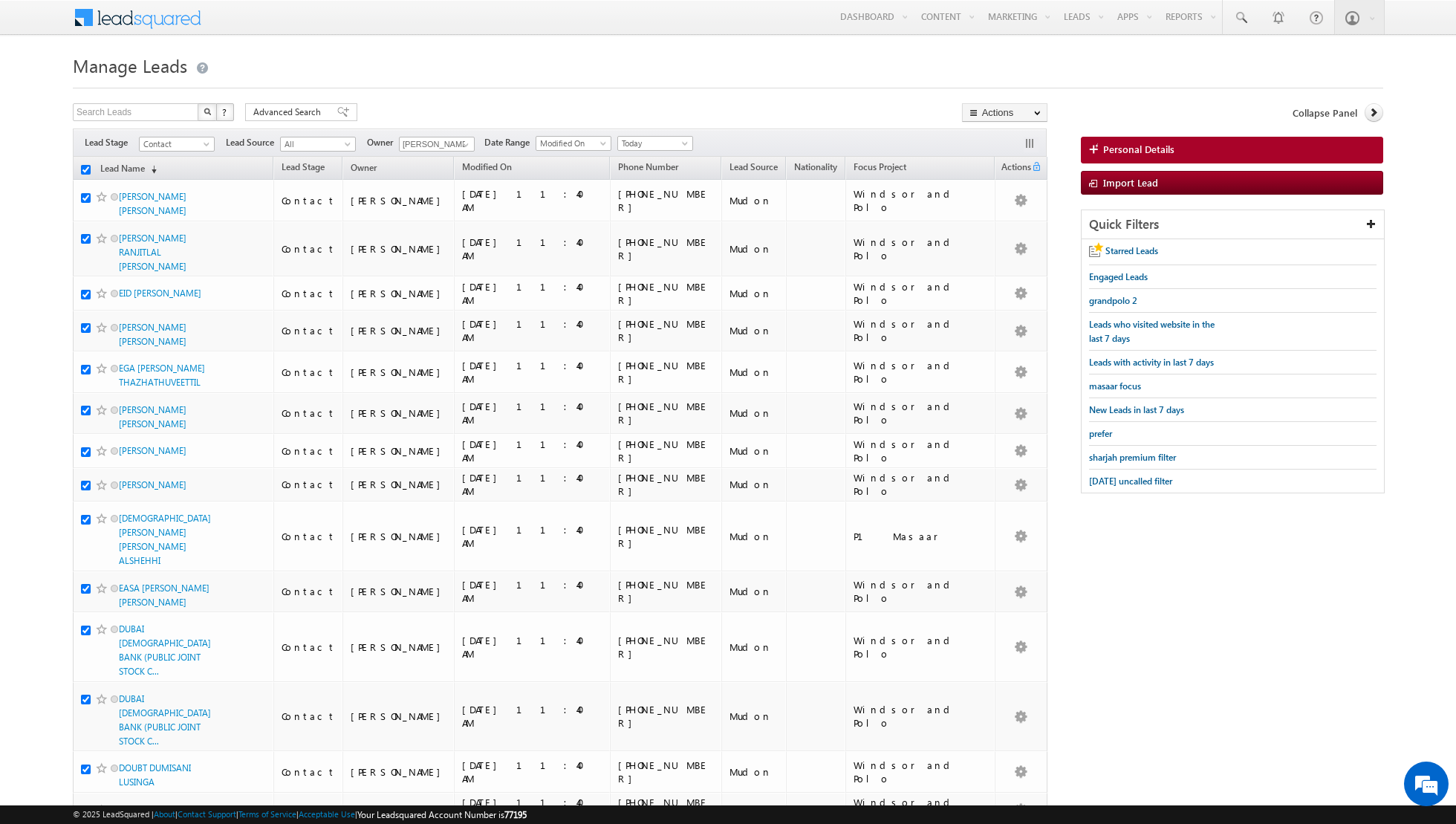
checkbox input "true"
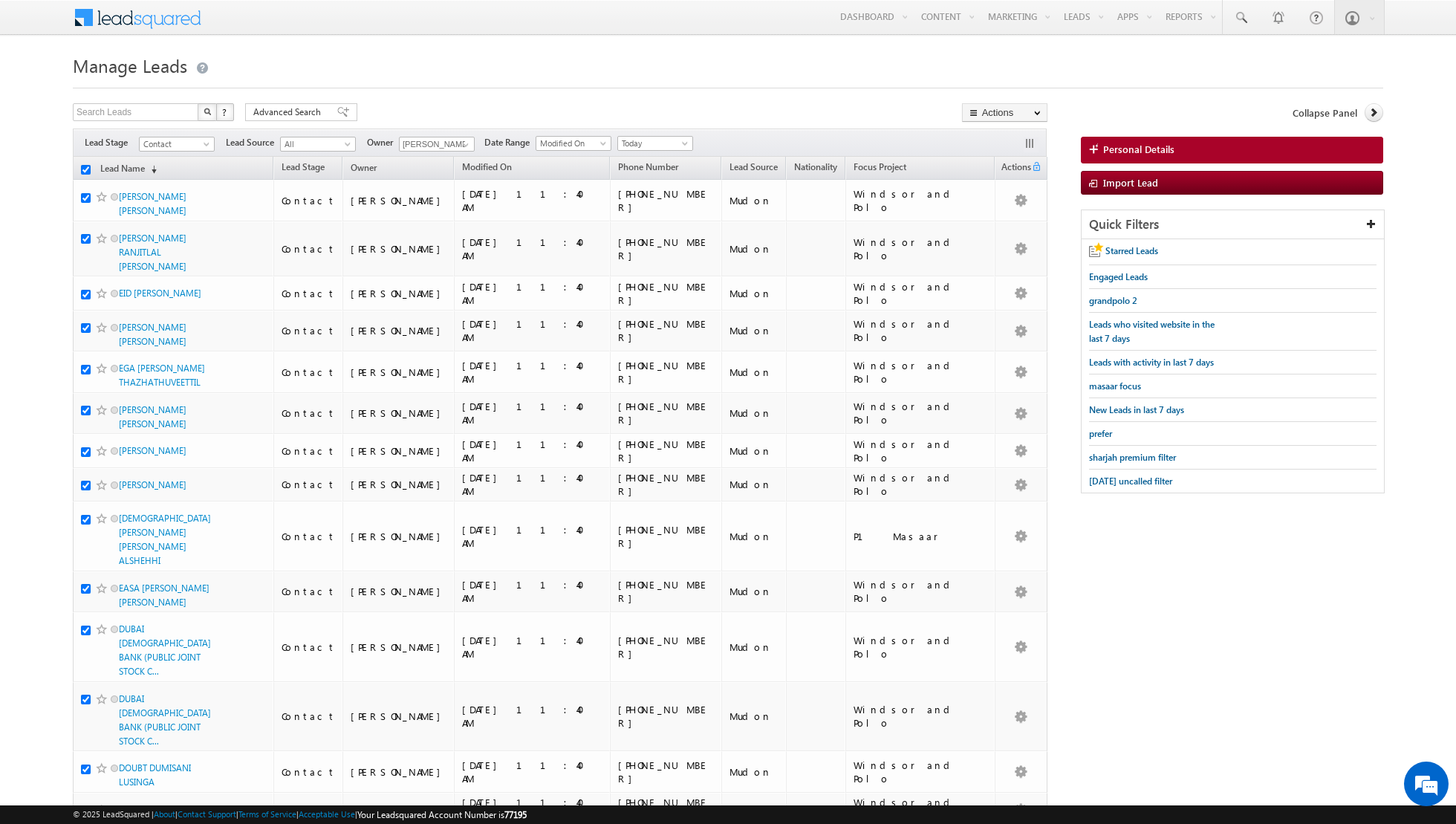
checkbox input "true"
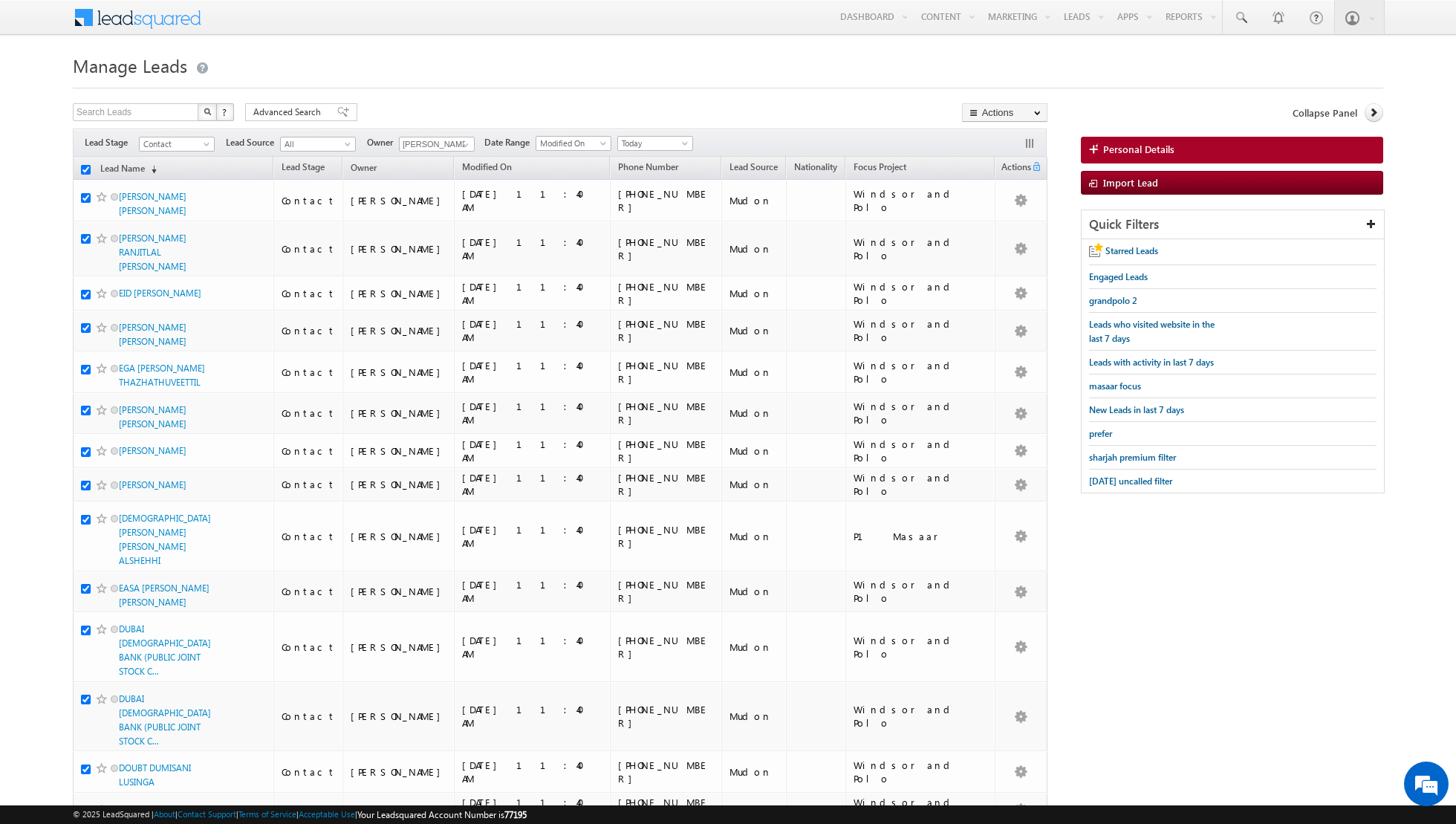
checkbox input "true"
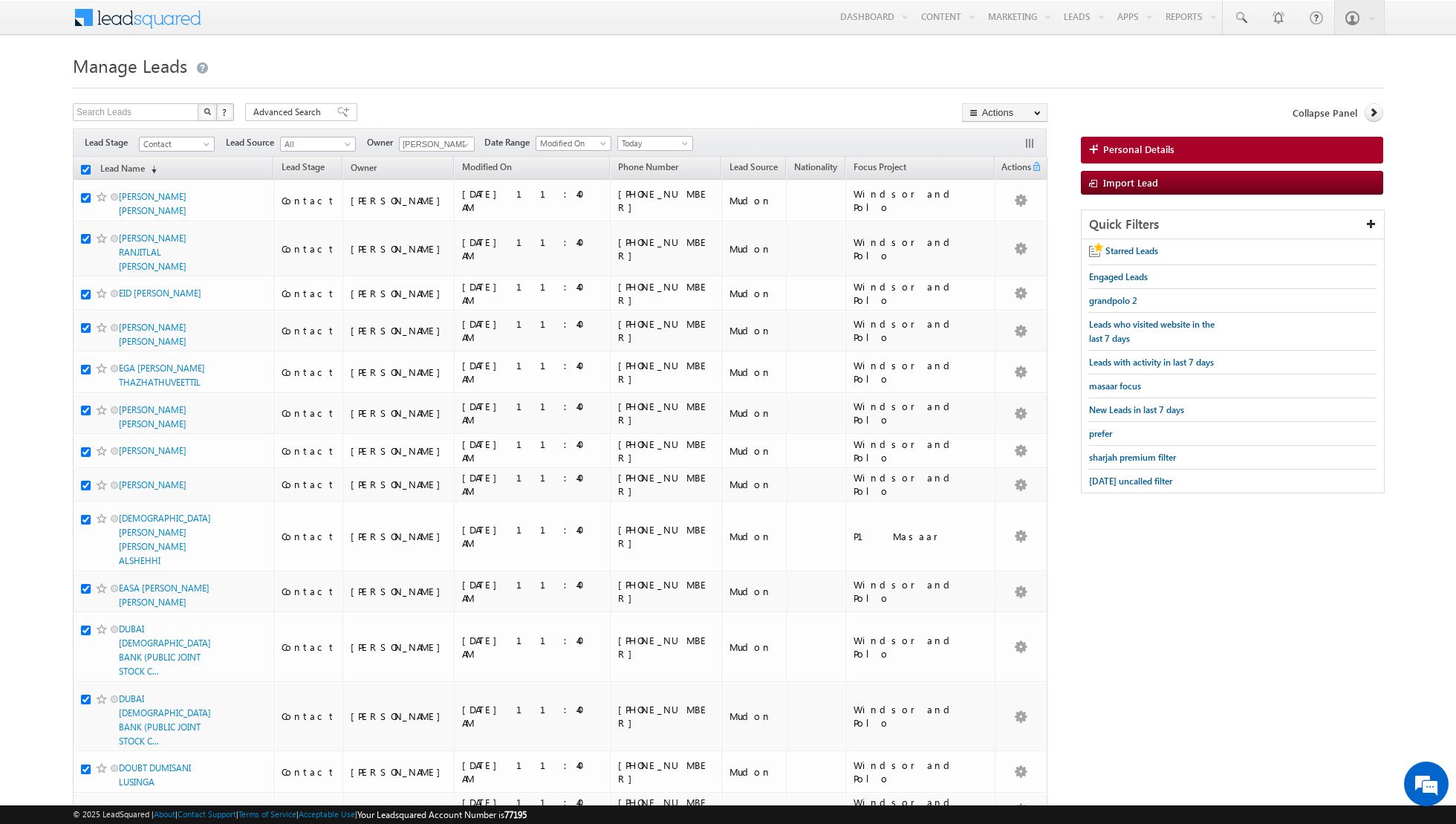
checkbox input "true"
click at [1017, 240] on link "Change Owner" at bounding box center [1005, 241] width 84 height 18
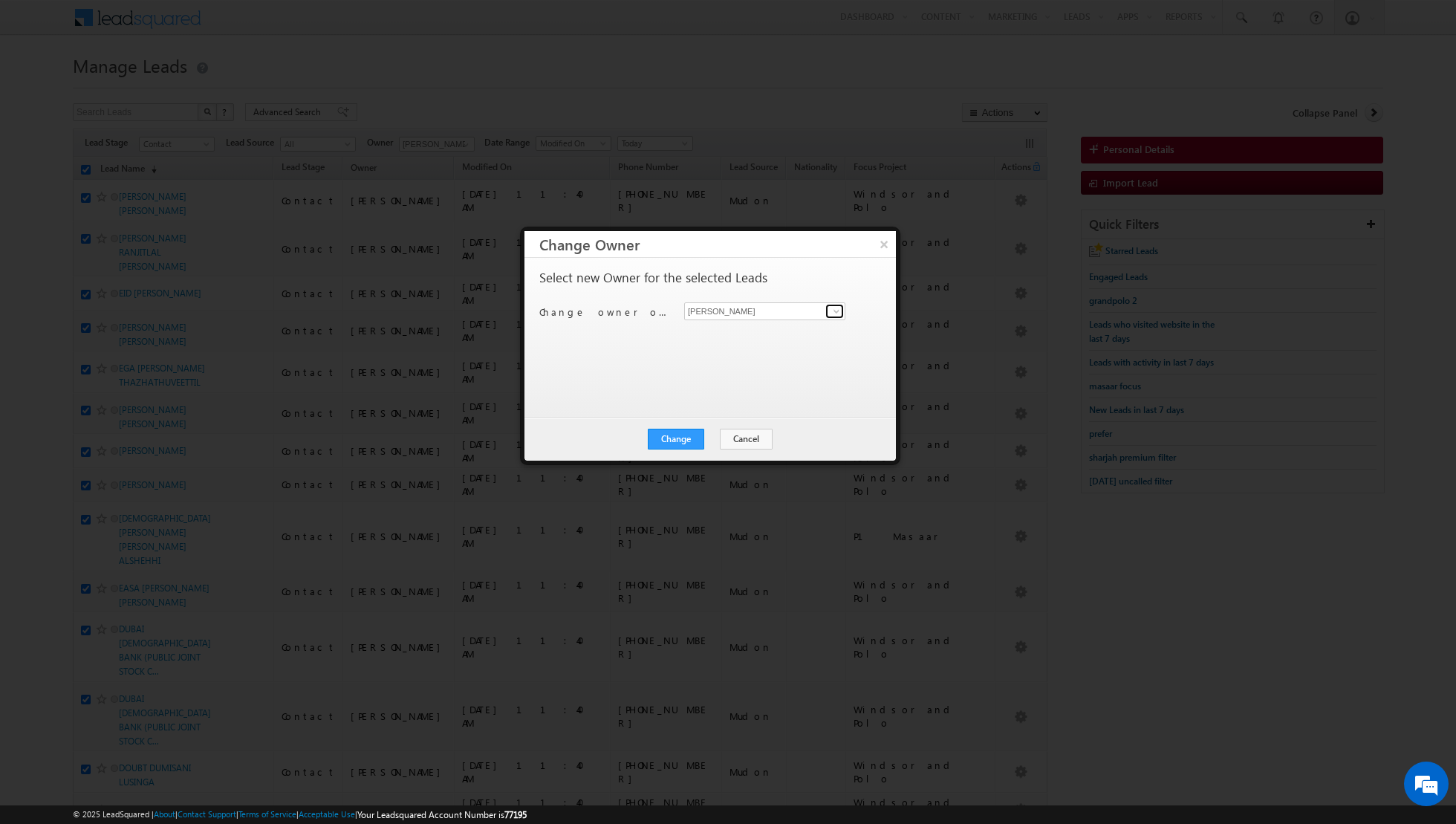
click at [836, 305] on span at bounding box center [836, 311] width 12 height 12
click at [742, 346] on span "[EMAIL_ADDRESS][DOMAIN_NAME]" at bounding box center [757, 345] width 134 height 11
type input "[PERSON_NAME]"
click at [672, 432] on button "Change" at bounding box center [676, 439] width 56 height 21
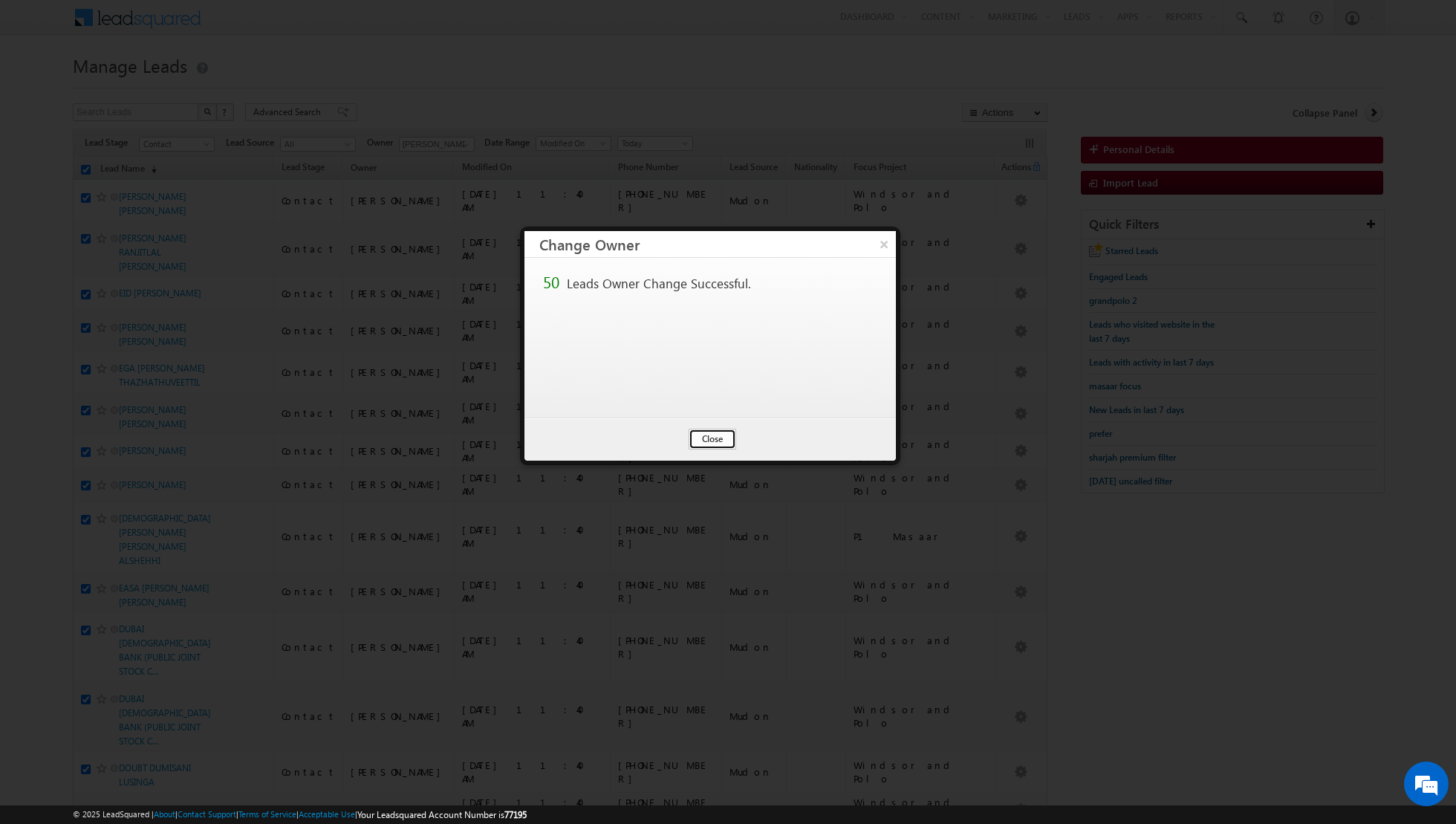
click at [713, 434] on button "Close" at bounding box center [712, 439] width 48 height 21
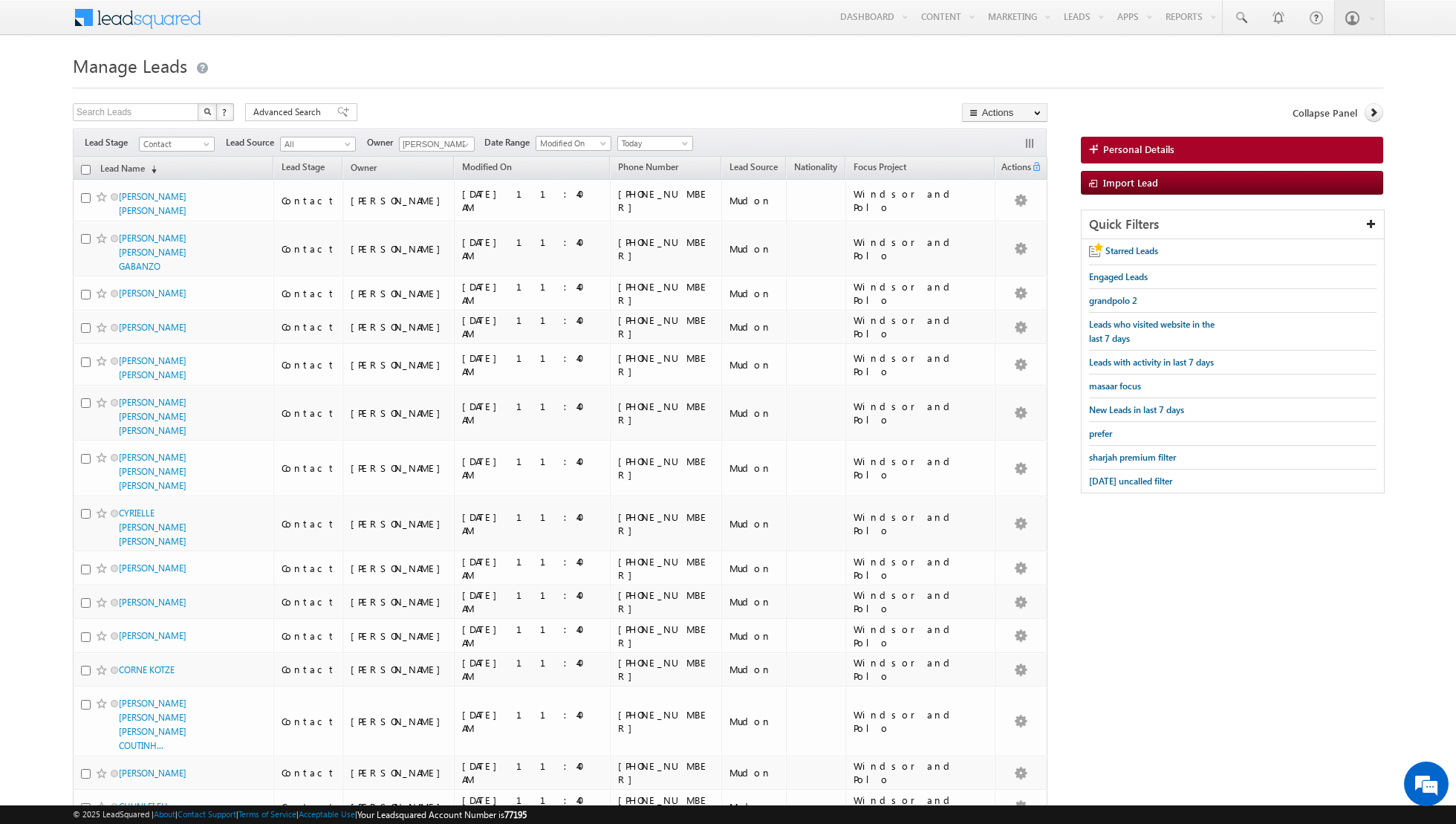
click at [86, 168] on input "checkbox" at bounding box center [86, 169] width 10 height 10
checkbox input "true"
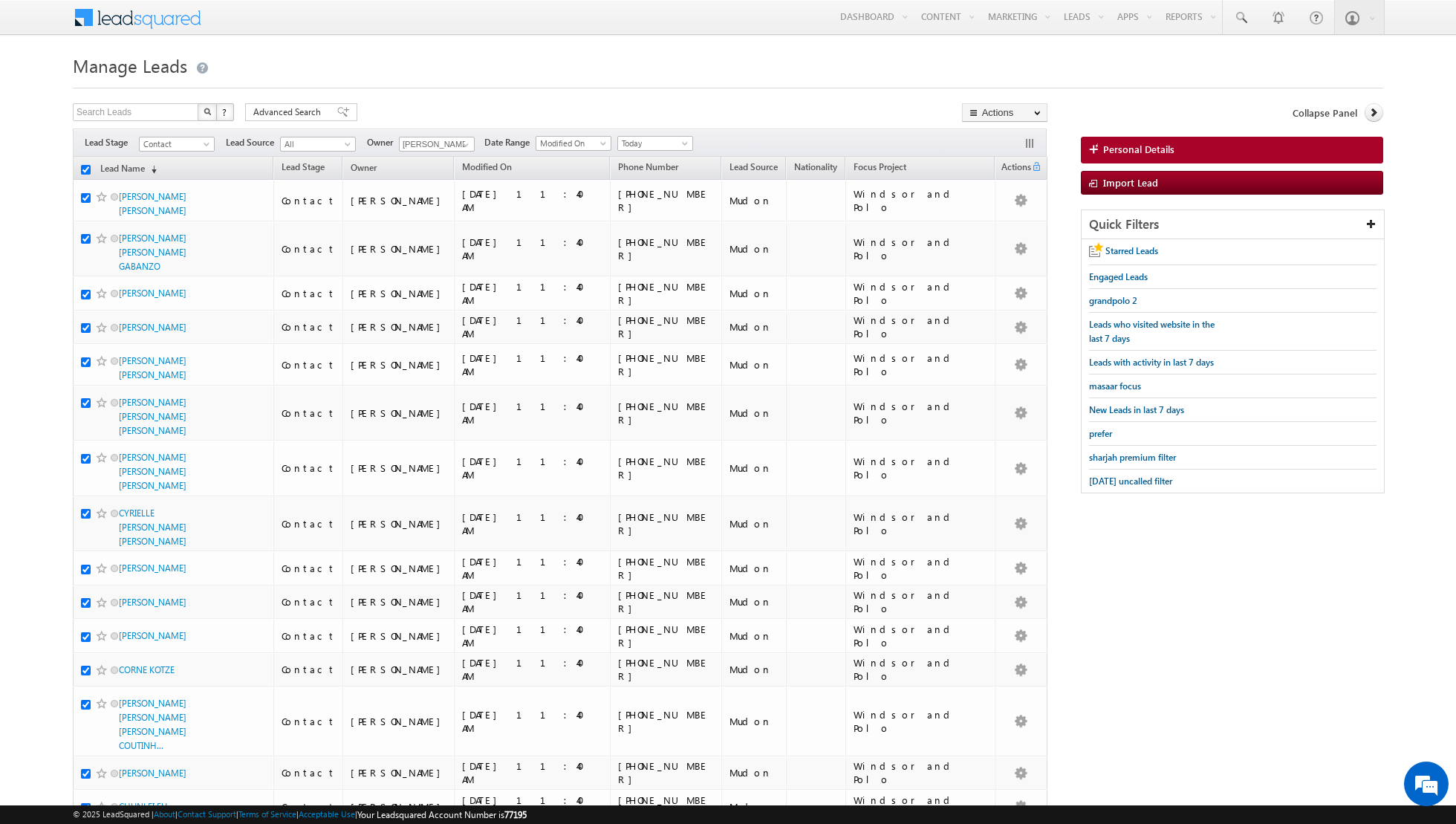
checkbox input "true"
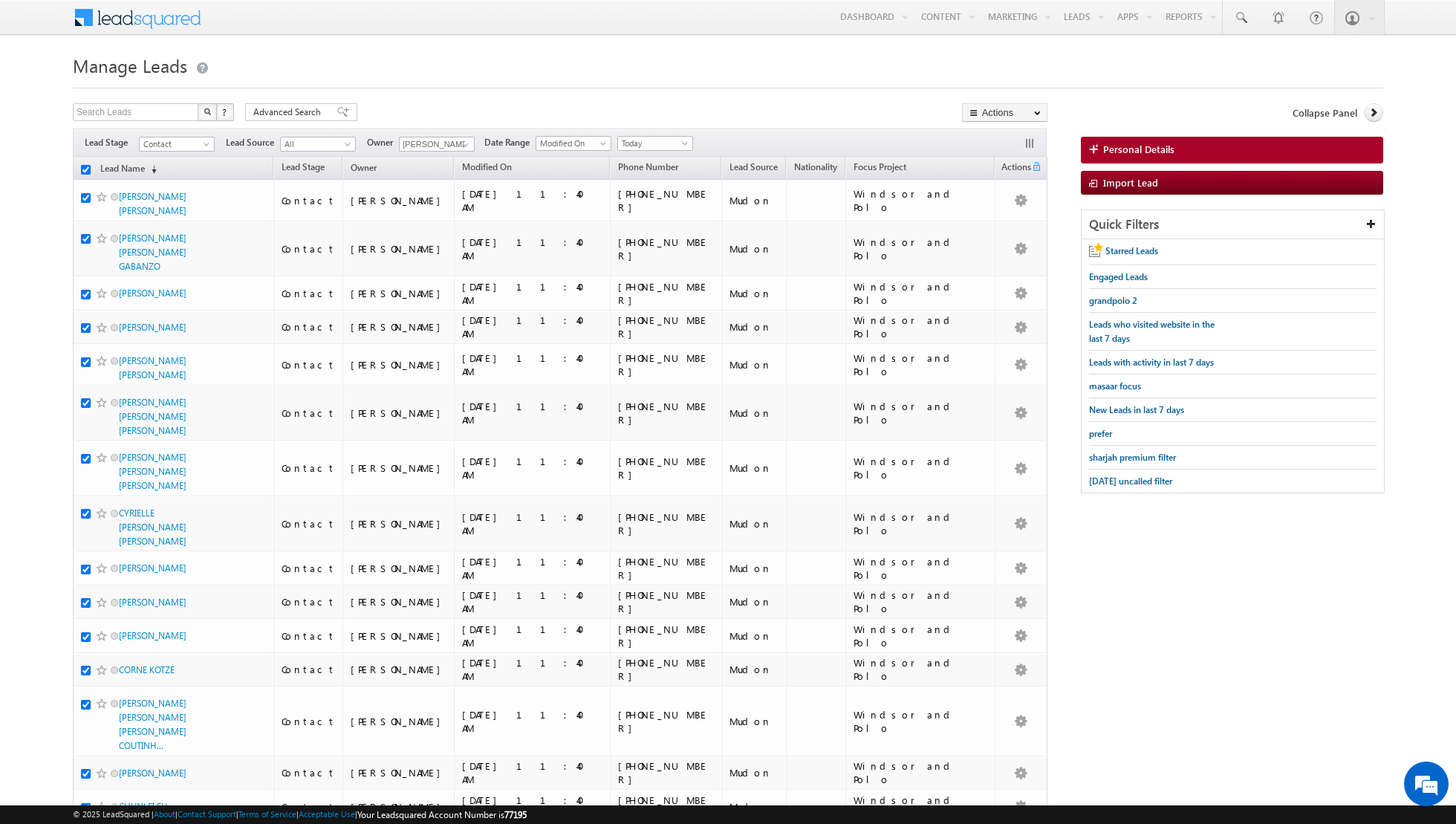
checkbox input "true"
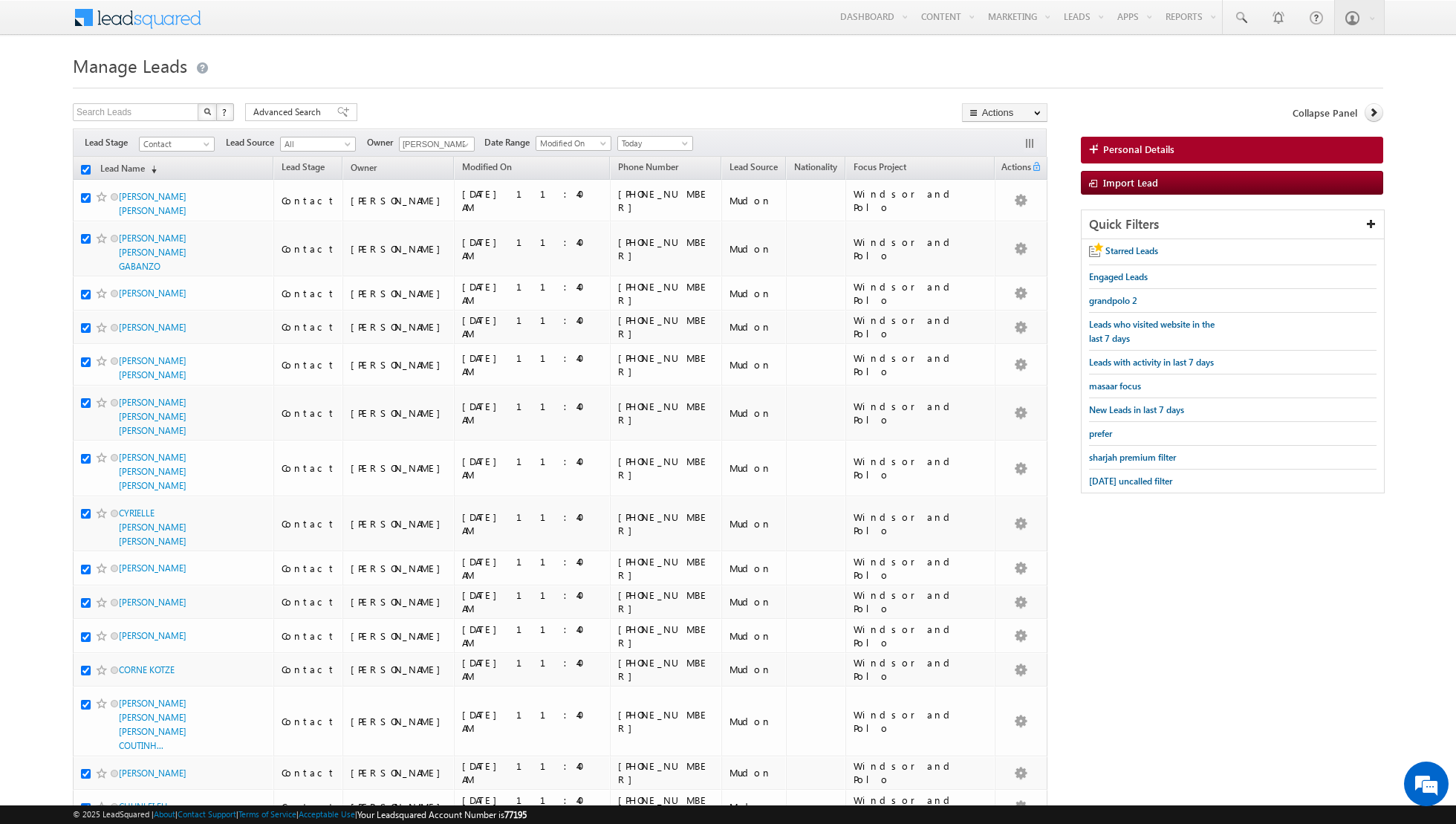
checkbox input "true"
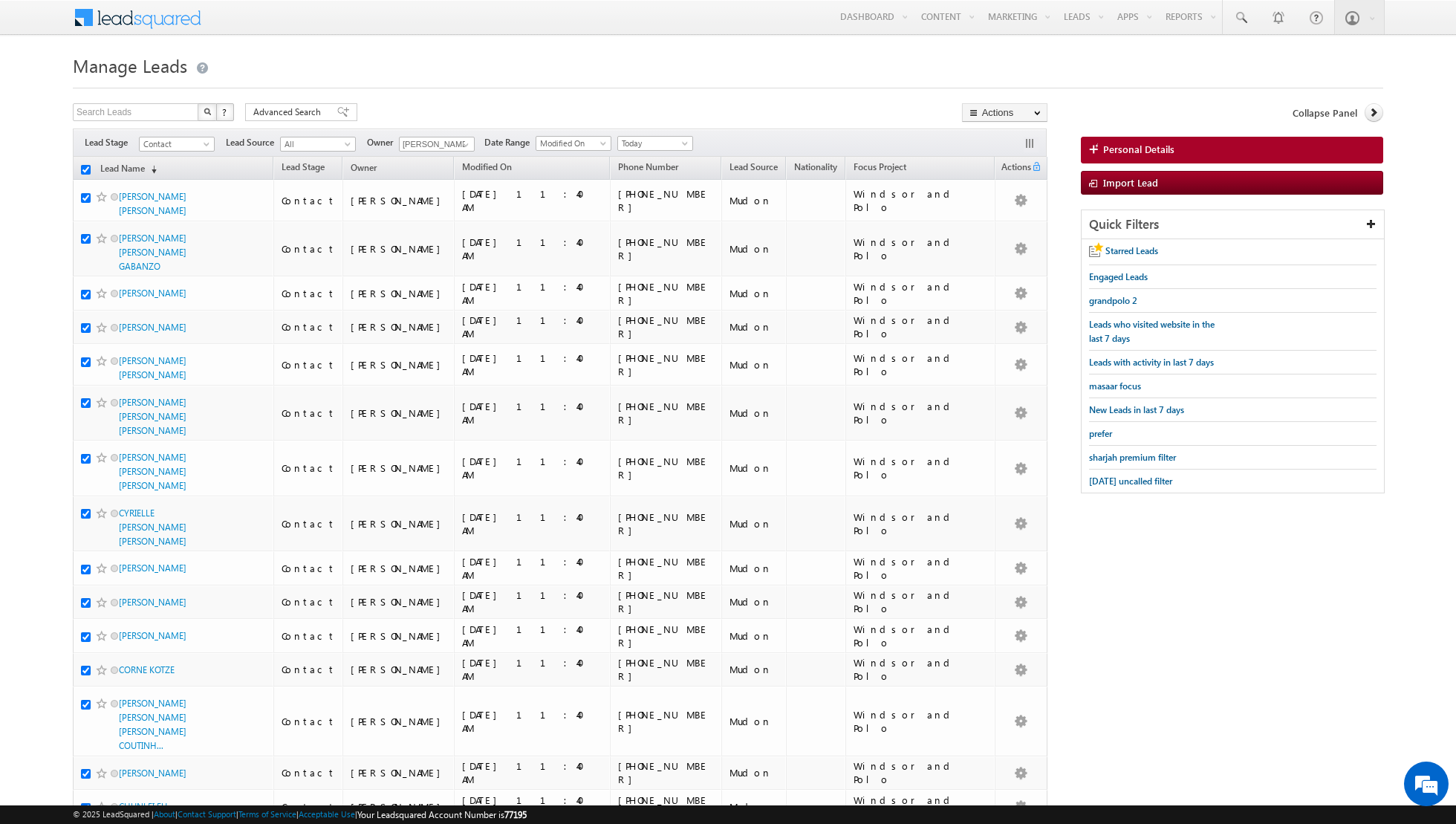
checkbox input "true"
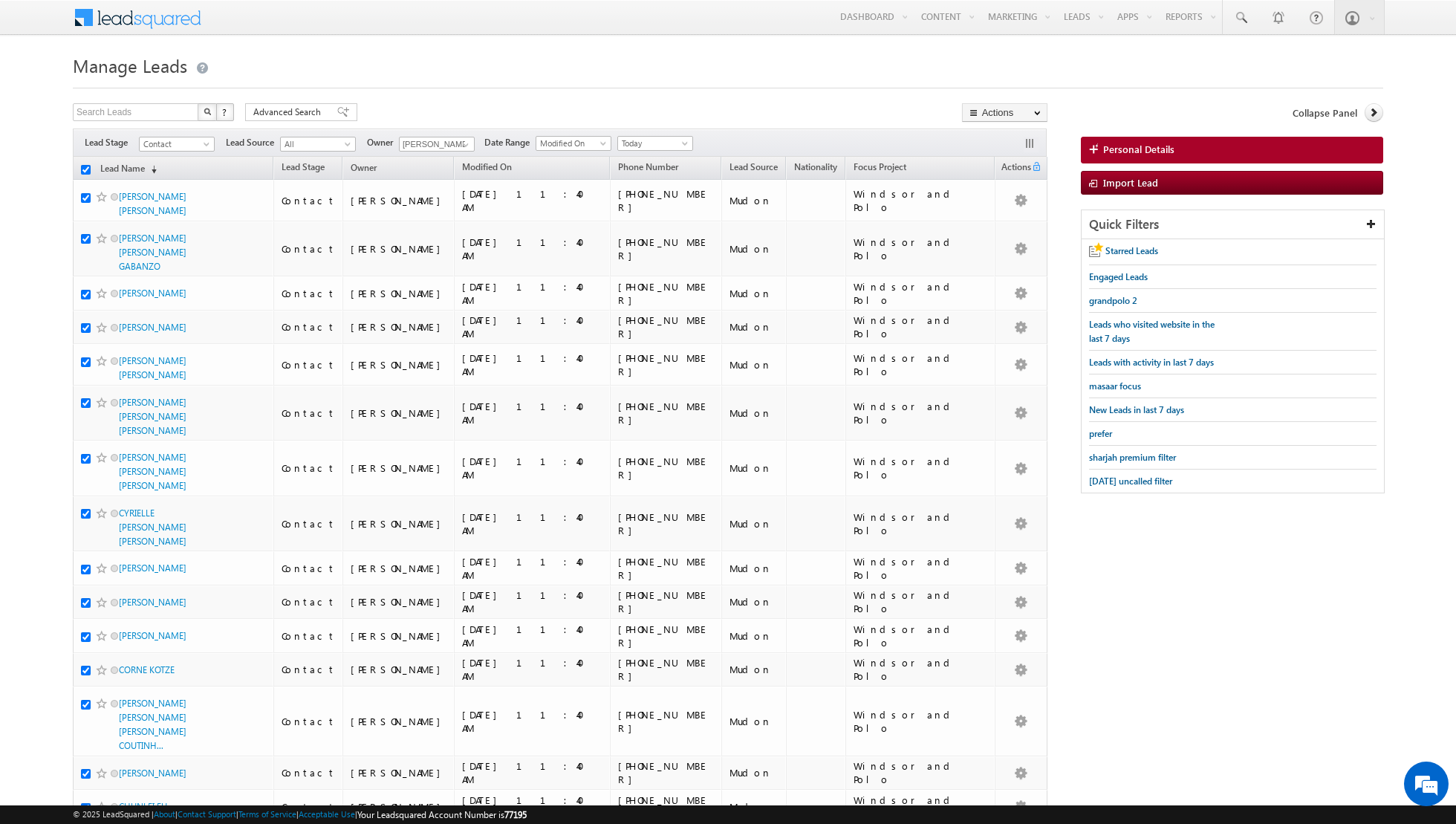
checkbox input "true"
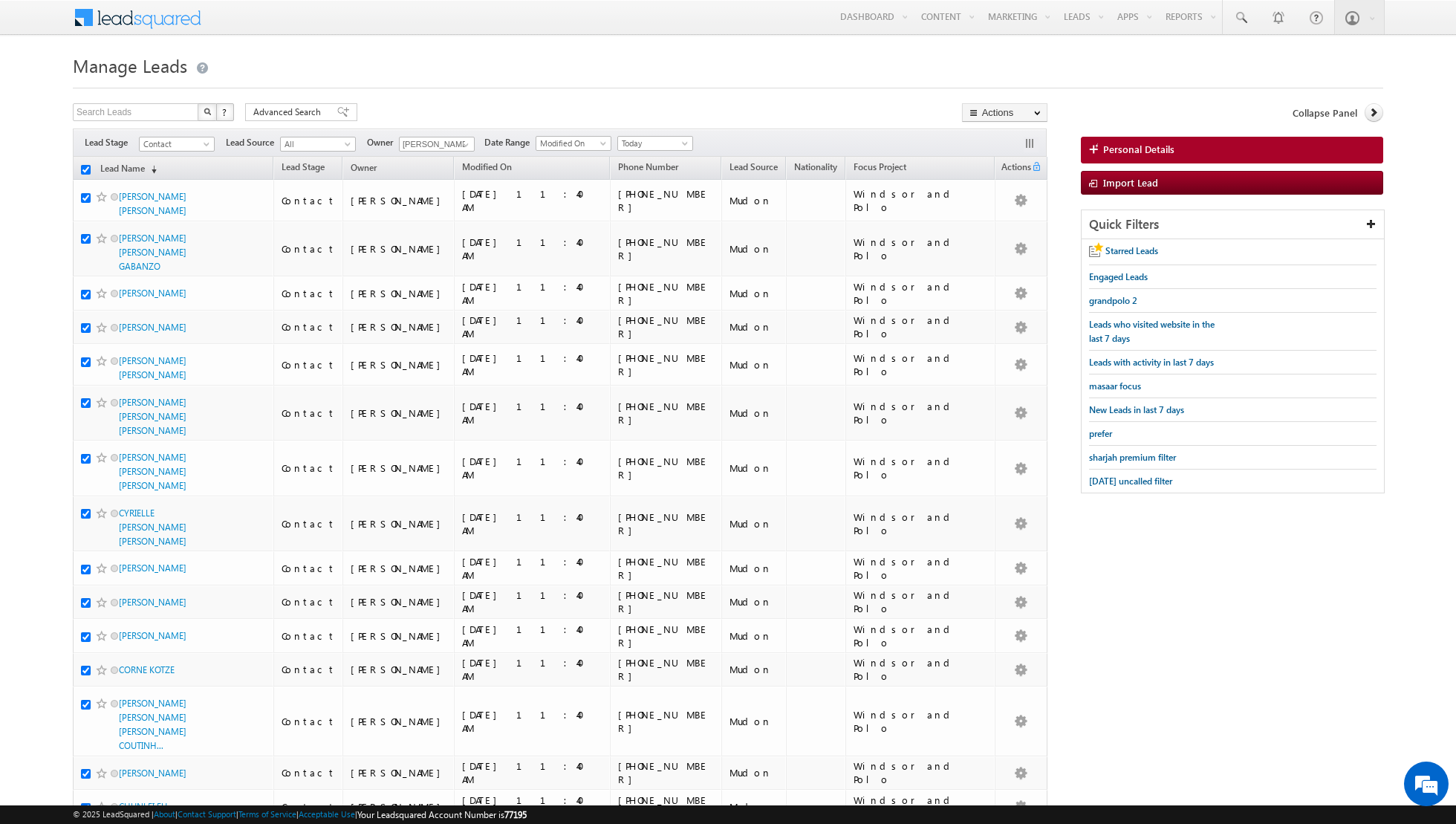
checkbox input "true"
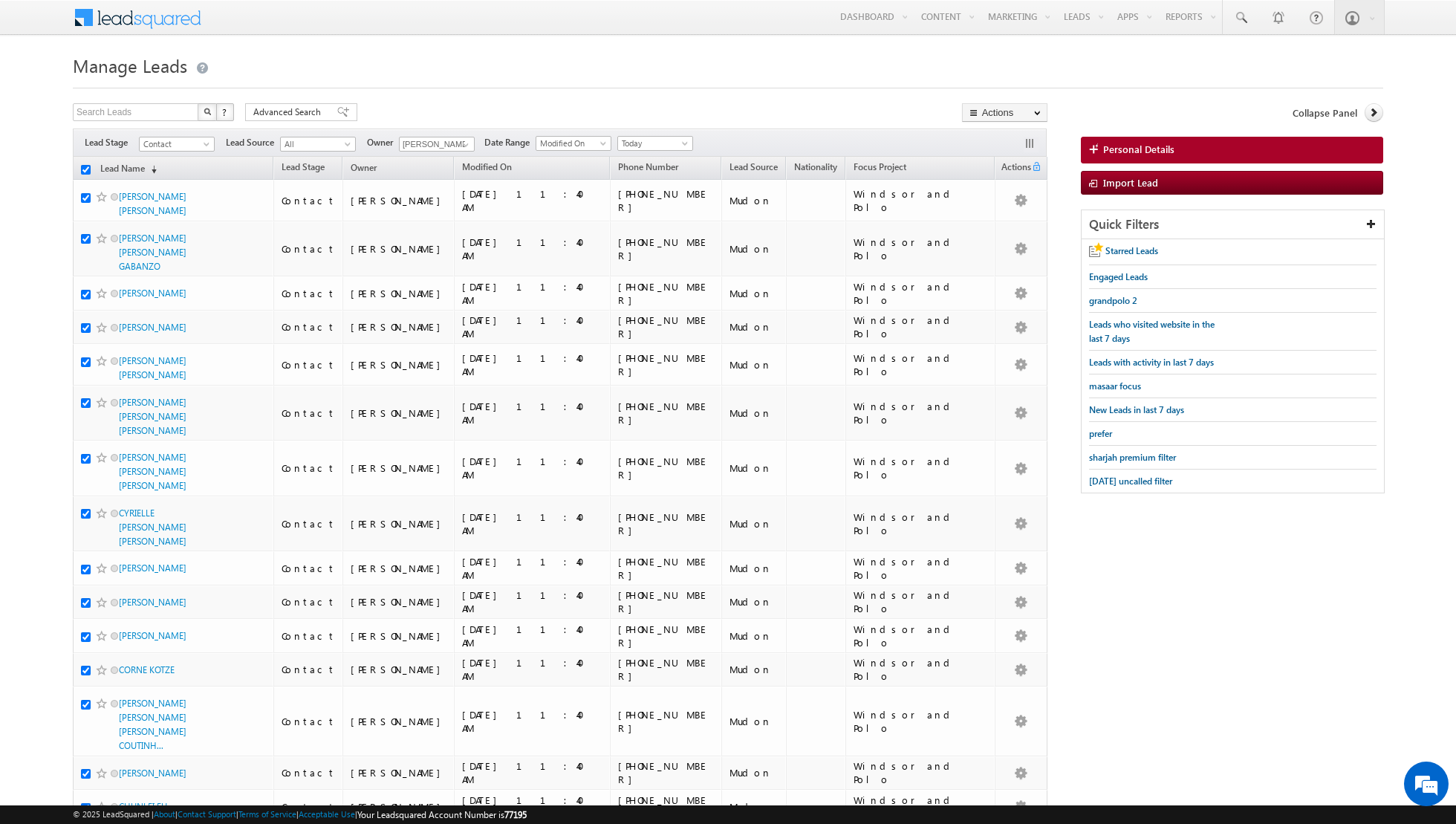
checkbox input "true"
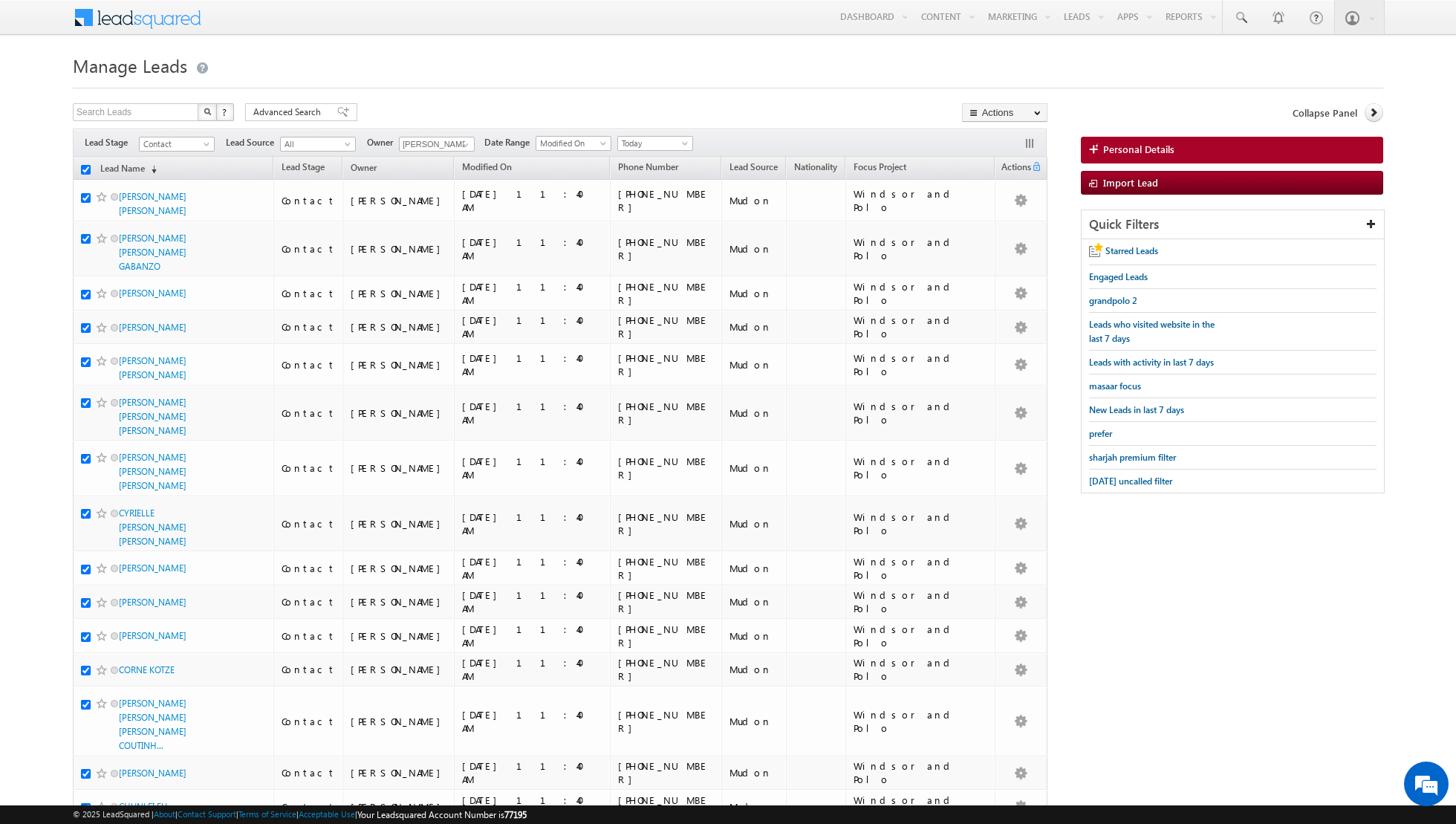
checkbox input "true"
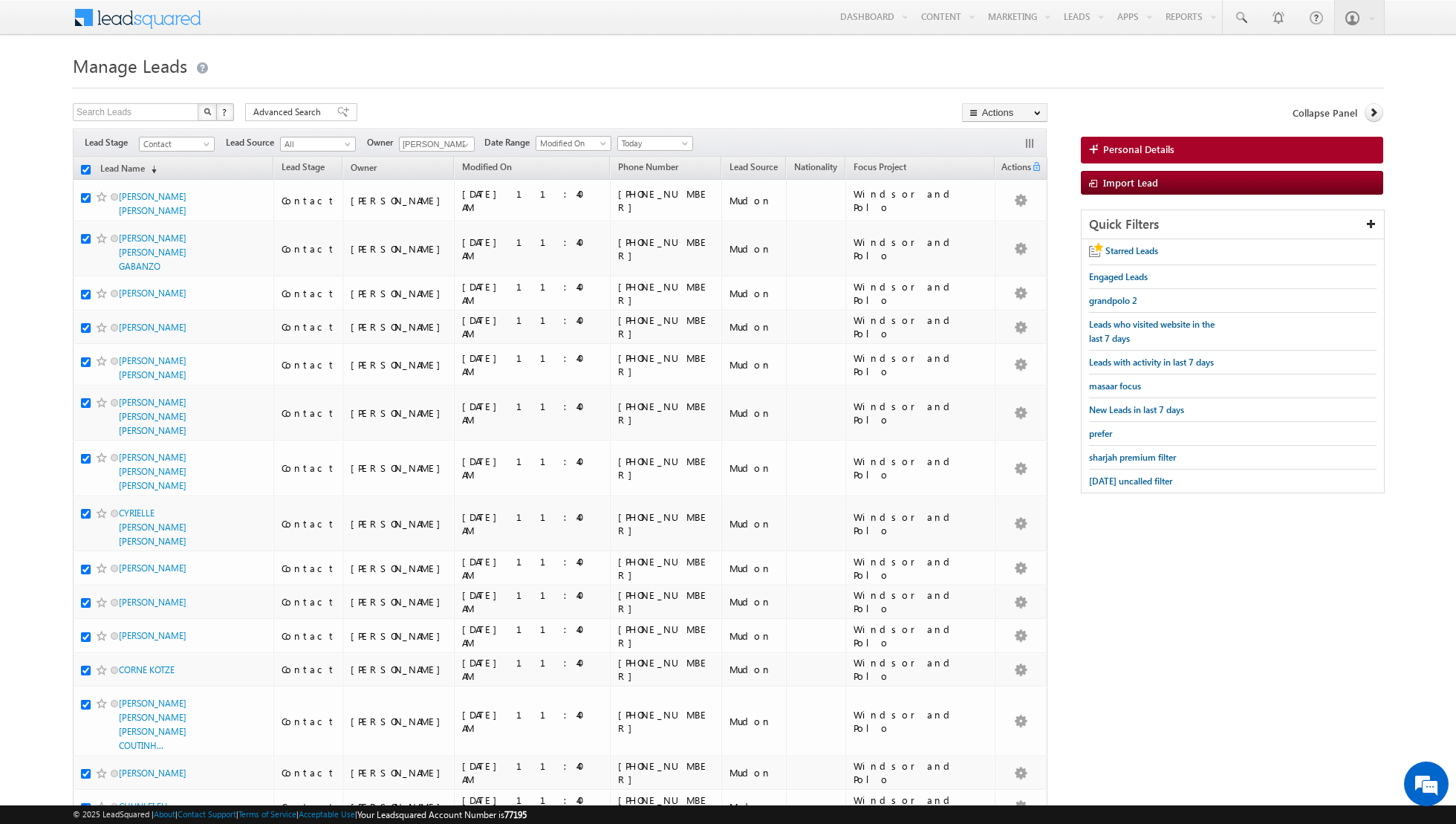
checkbox input "true"
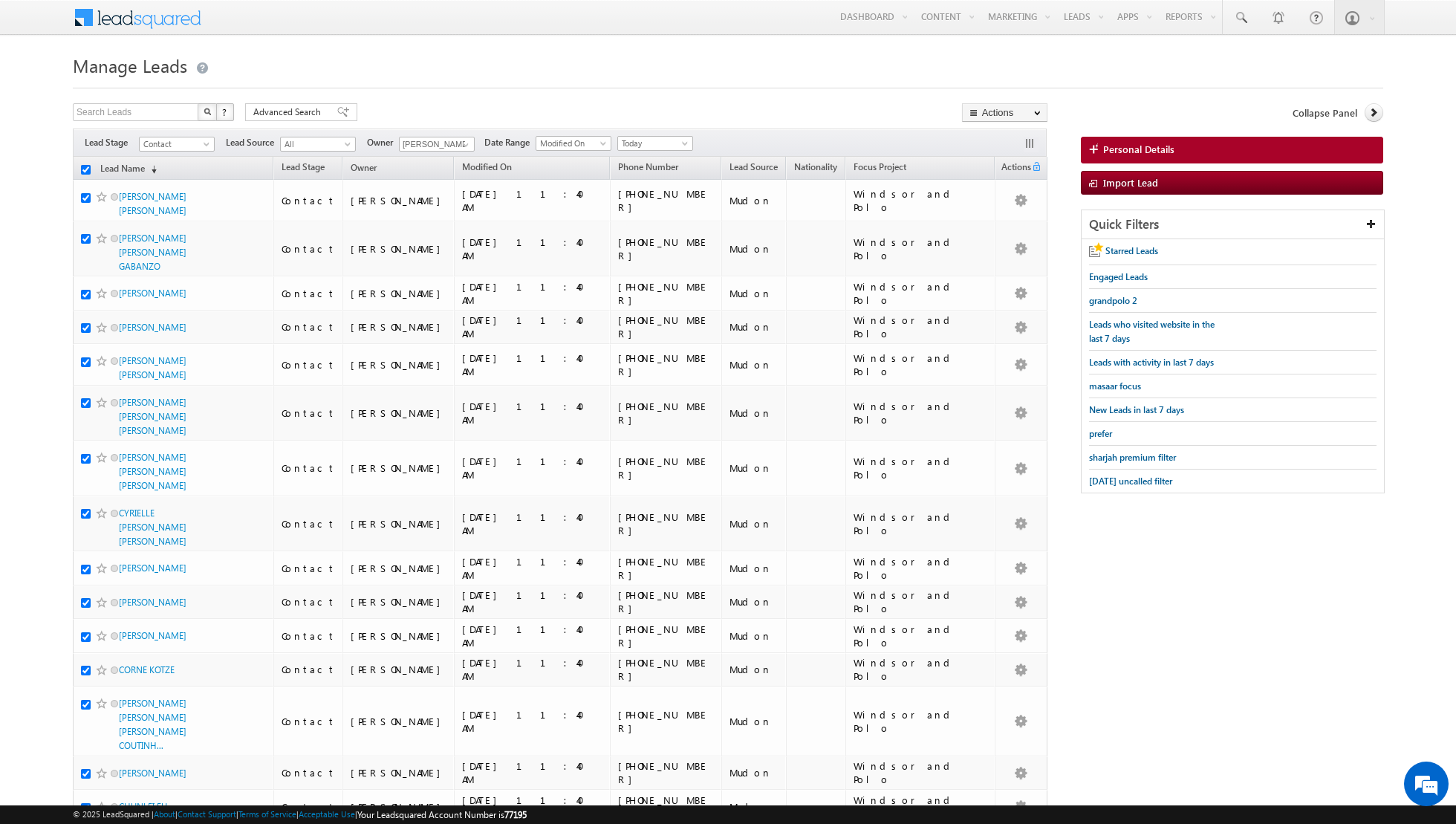
checkbox input "true"
click at [998, 239] on link "Change Owner" at bounding box center [1005, 241] width 84 height 18
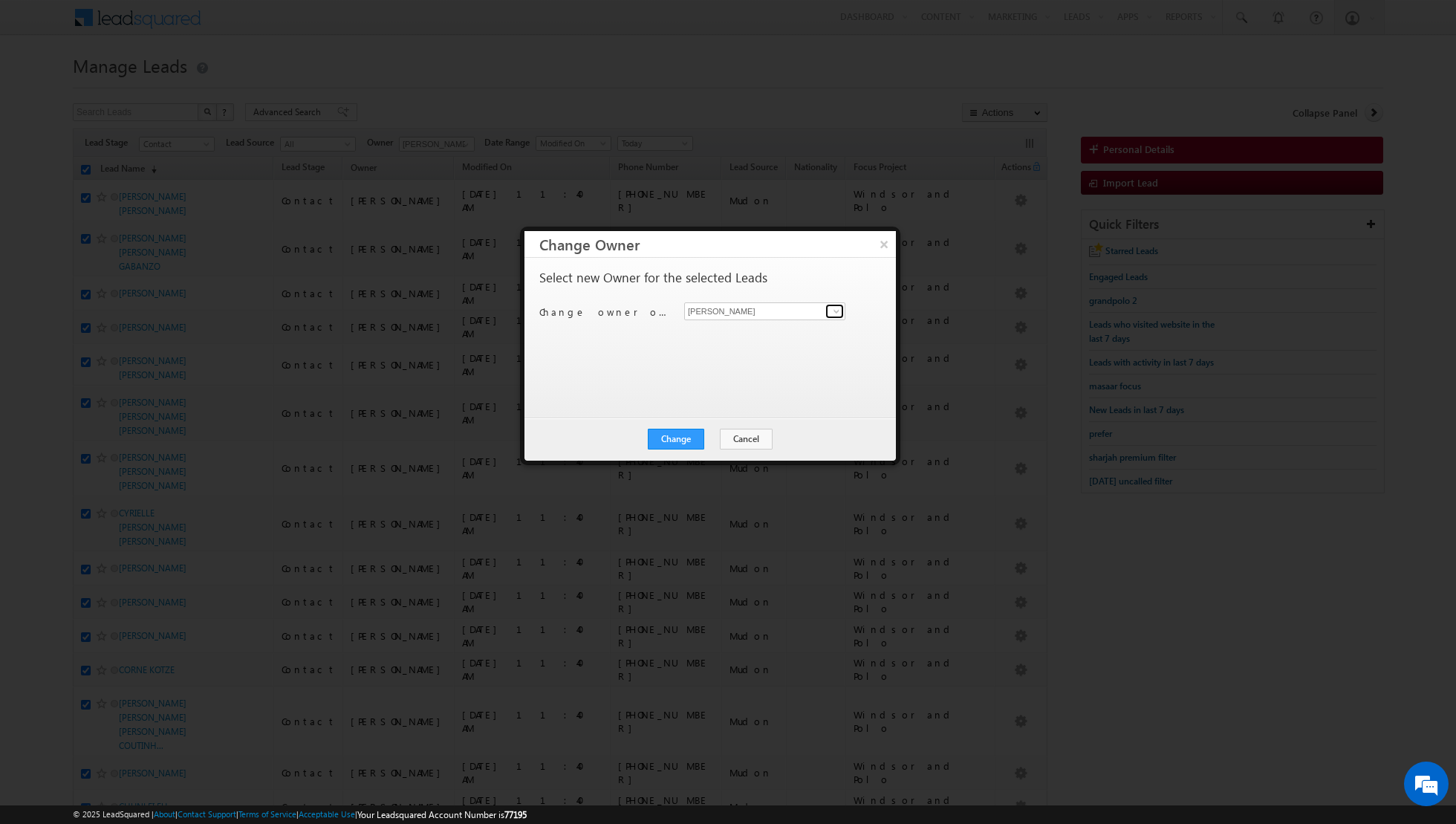
click at [839, 313] on span at bounding box center [836, 311] width 12 height 12
click at [730, 333] on span "[PERSON_NAME][EMAIL_ADDRESS][DOMAIN_NAME]" at bounding box center [757, 339] width 134 height 11
click at [676, 433] on button "Change" at bounding box center [676, 439] width 56 height 21
click at [712, 435] on button "Close" at bounding box center [712, 439] width 48 height 21
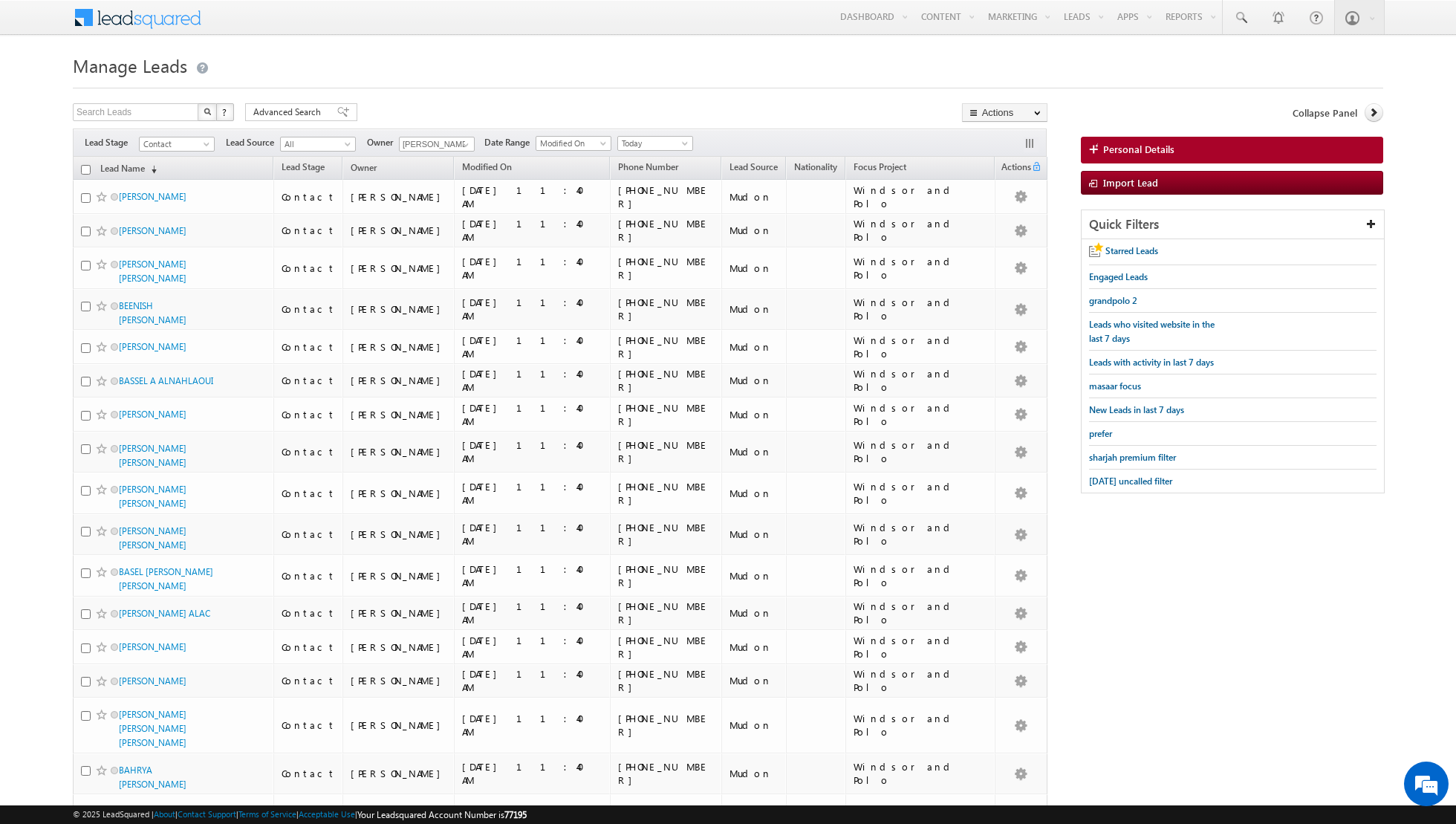
click at [82, 165] on input "checkbox" at bounding box center [86, 169] width 10 height 10
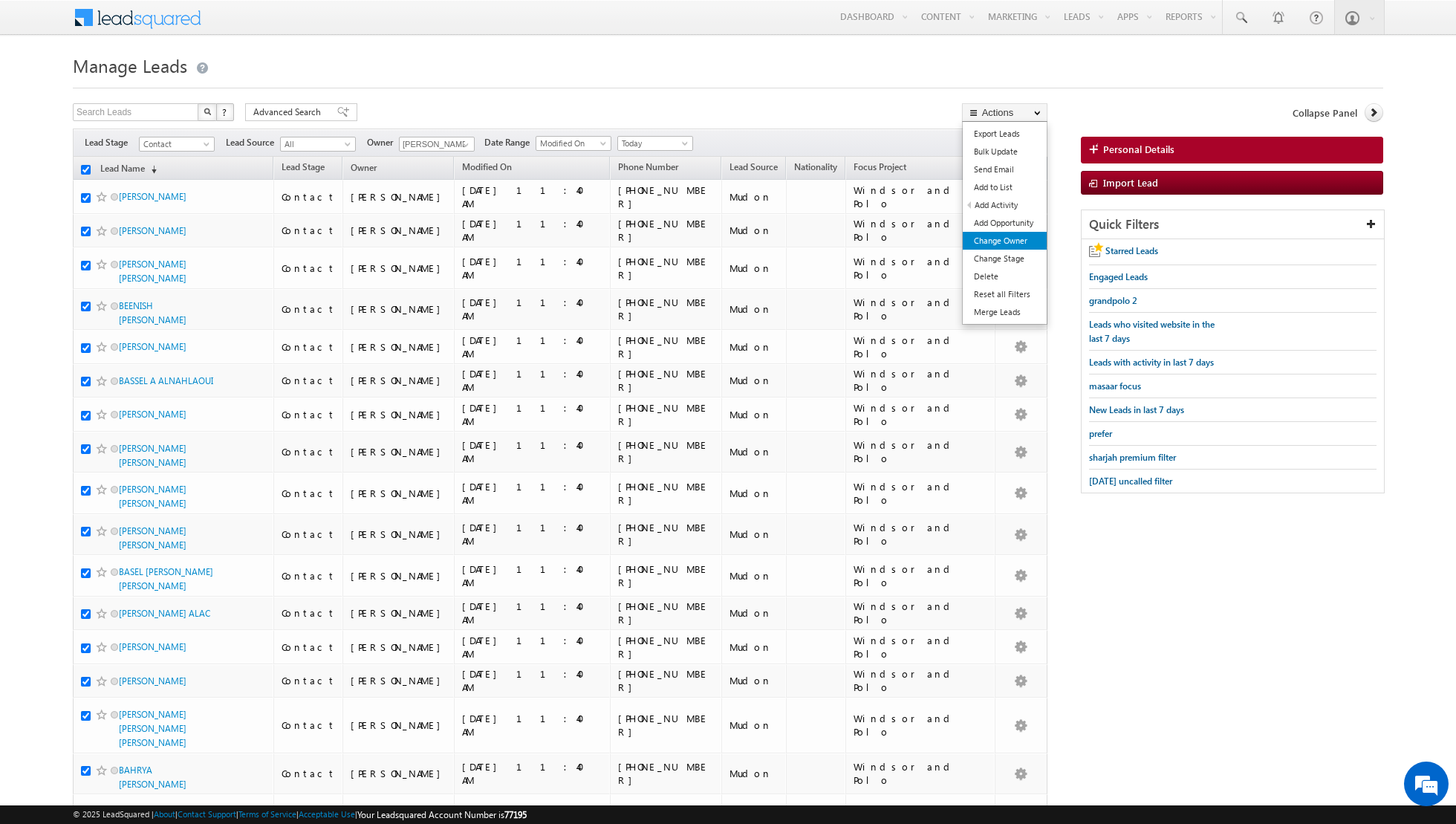
click at [993, 238] on link "Change Owner" at bounding box center [1005, 241] width 84 height 18
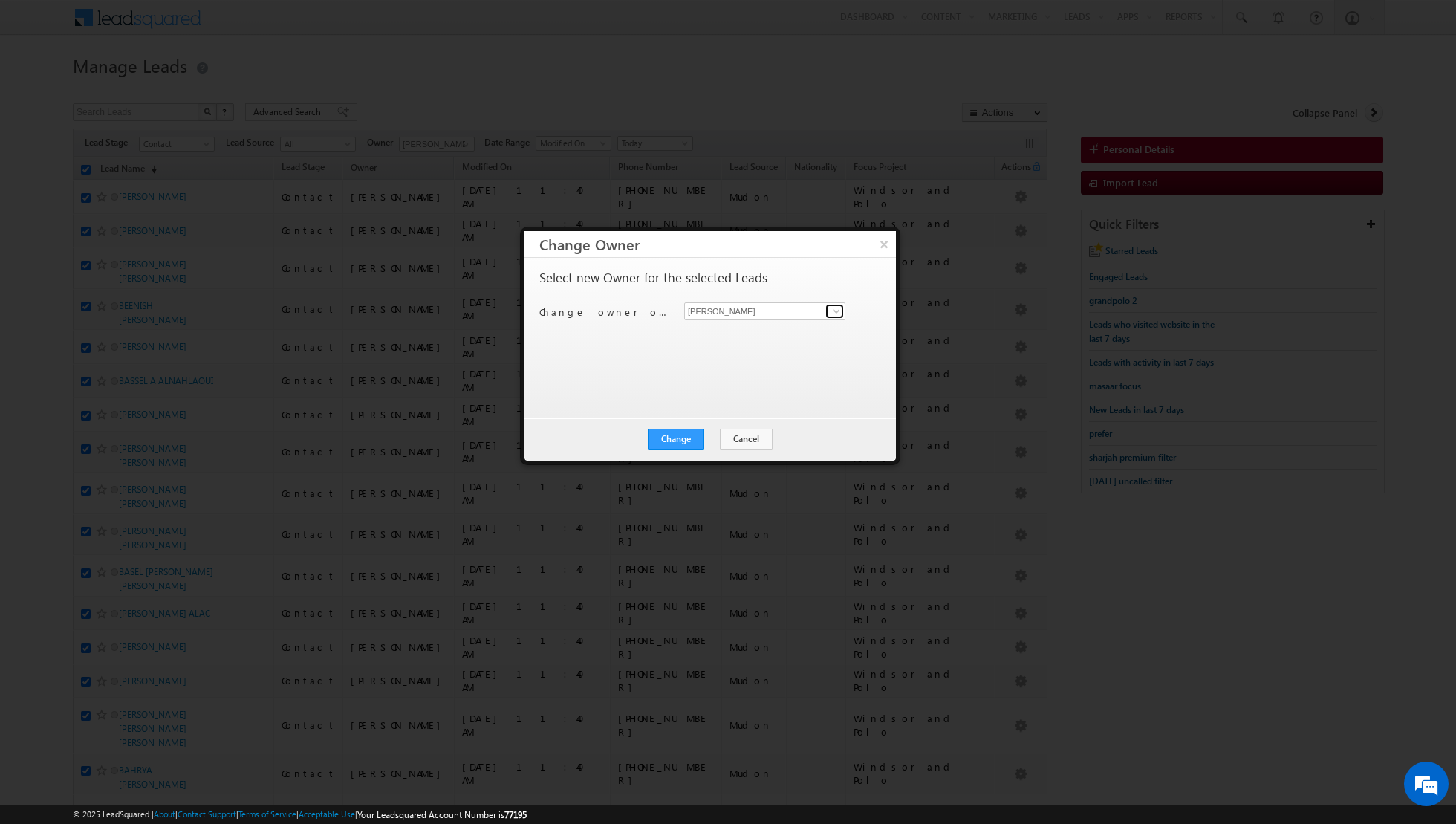
click at [841, 310] on span at bounding box center [836, 311] width 12 height 12
click at [739, 360] on span "[EMAIL_ADDRESS][DOMAIN_NAME]" at bounding box center [757, 366] width 134 height 11
click at [676, 438] on button "Change" at bounding box center [676, 439] width 56 height 21
click at [709, 437] on button "Close" at bounding box center [712, 439] width 48 height 21
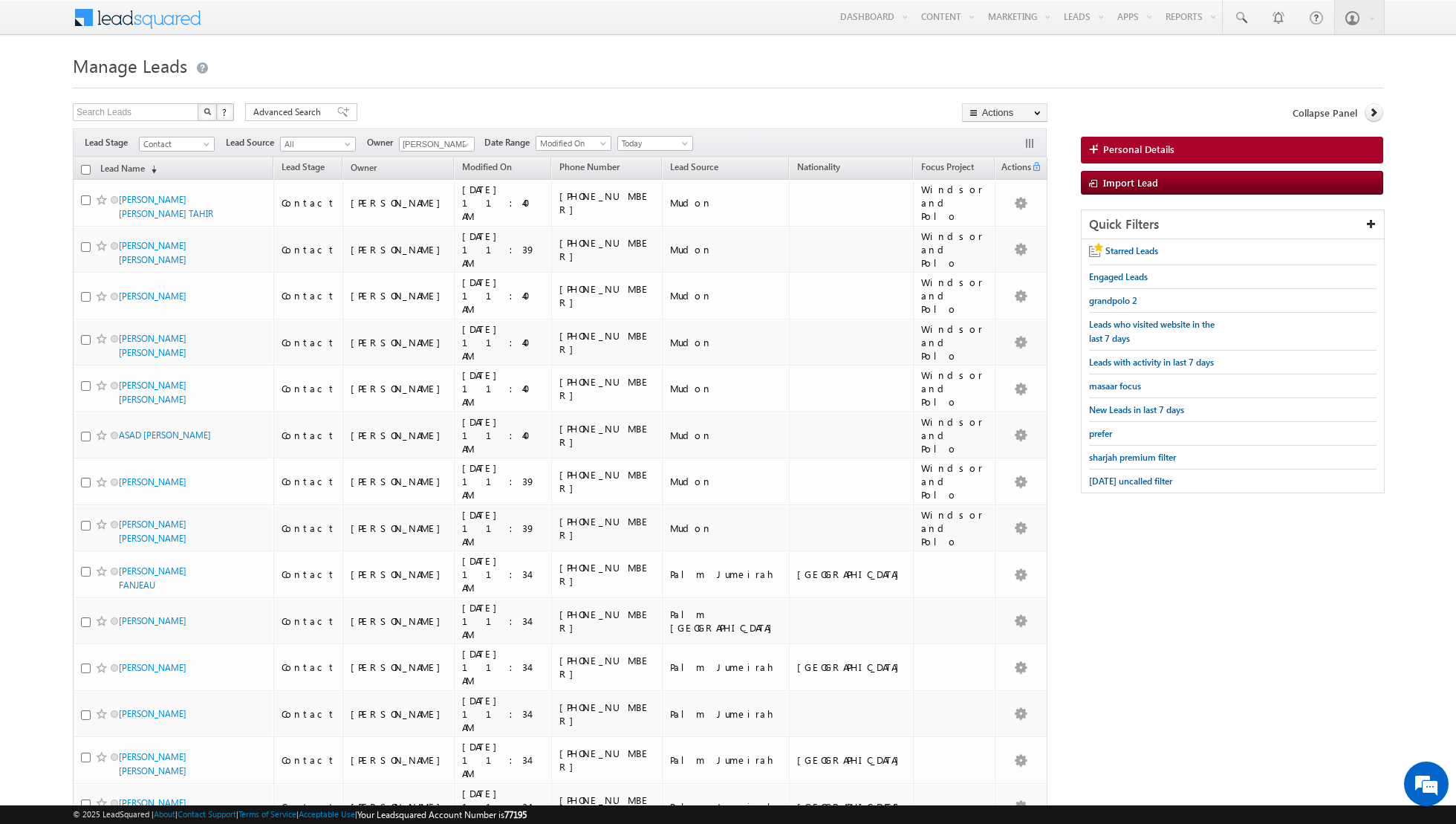
click at [85, 166] on input "checkbox" at bounding box center [86, 169] width 10 height 10
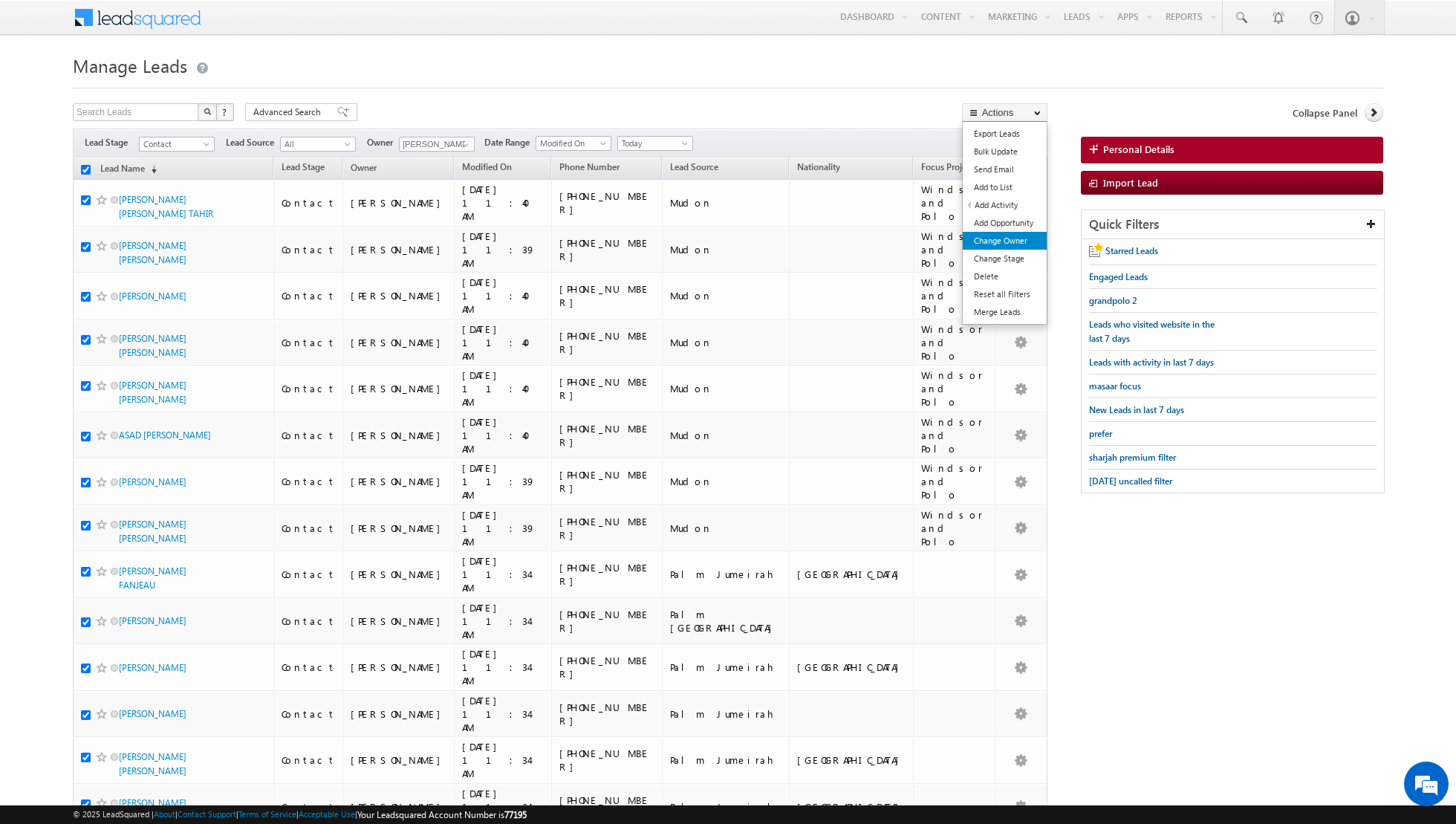
click at [990, 241] on link "Change Owner" at bounding box center [1005, 241] width 84 height 18
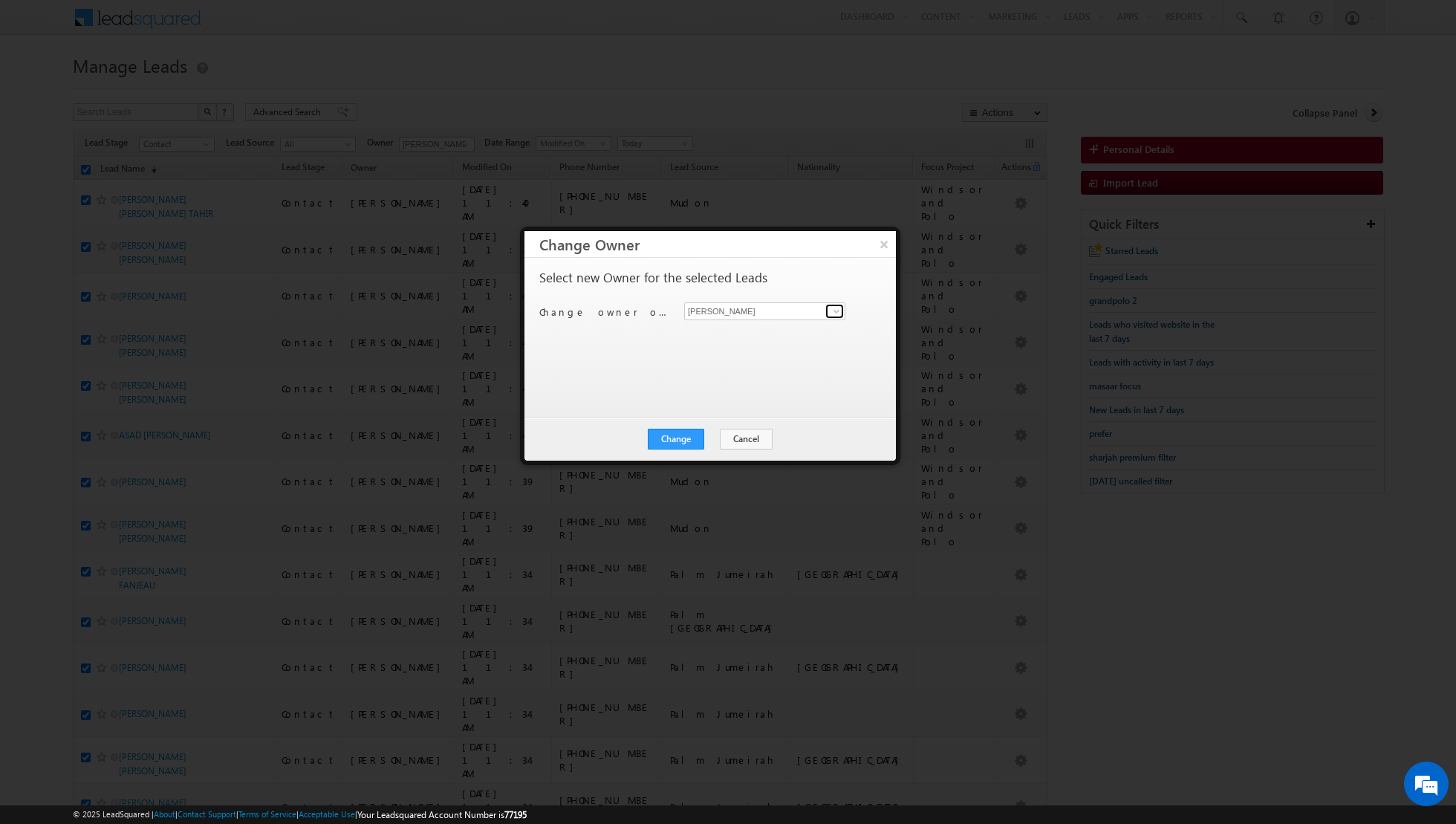
click at [836, 310] on span at bounding box center [836, 311] width 12 height 12
click at [751, 384] on link "[PERSON_NAME] [PERSON_NAME][EMAIL_ADDRESS][DOMAIN_NAME]" at bounding box center [765, 386] width 161 height 28
click at [678, 435] on button "Change" at bounding box center [676, 439] width 56 height 21
click at [717, 437] on button "Close" at bounding box center [712, 439] width 48 height 21
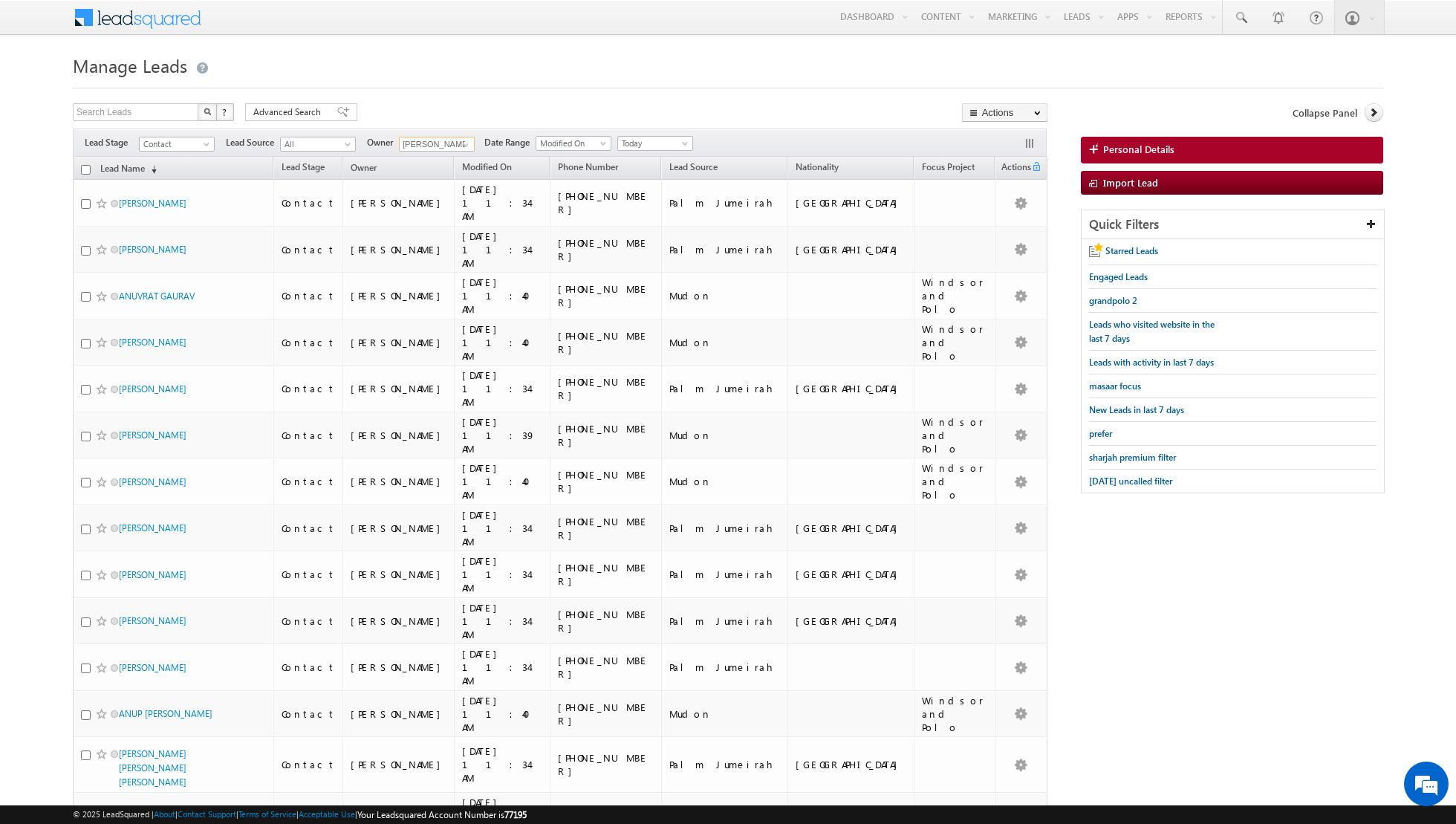
click at [450, 144] on input "[PERSON_NAME]" at bounding box center [437, 144] width 76 height 15
click at [461, 144] on span at bounding box center [466, 144] width 12 height 12
click at [437, 191] on link "[PERSON_NAME] [PERSON_NAME][EMAIL_ADDRESS][DOMAIN_NAME]" at bounding box center [473, 194] width 149 height 28
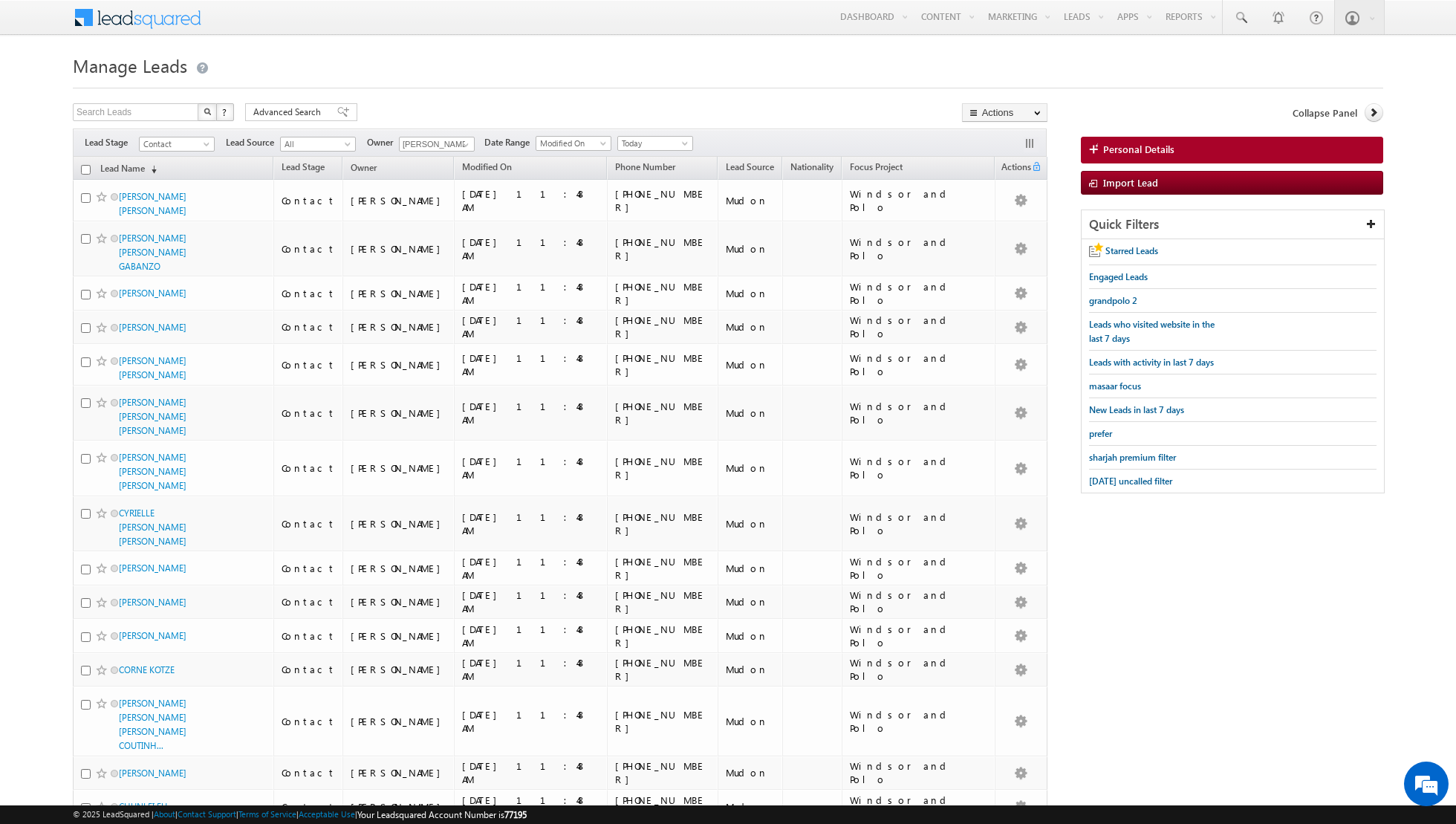
click at [457, 136] on span "[PERSON_NAME] 957f9241-5ef5-11f0-8589-125492a0d7ad Any Current User [PERSON_NAM…" at bounding box center [436, 143] width 74 height 15
click at [460, 140] on span at bounding box center [466, 144] width 12 height 12
click at [438, 224] on span "[EMAIL_ADDRESS][DOMAIN_NAME]" at bounding box center [472, 227] width 134 height 11
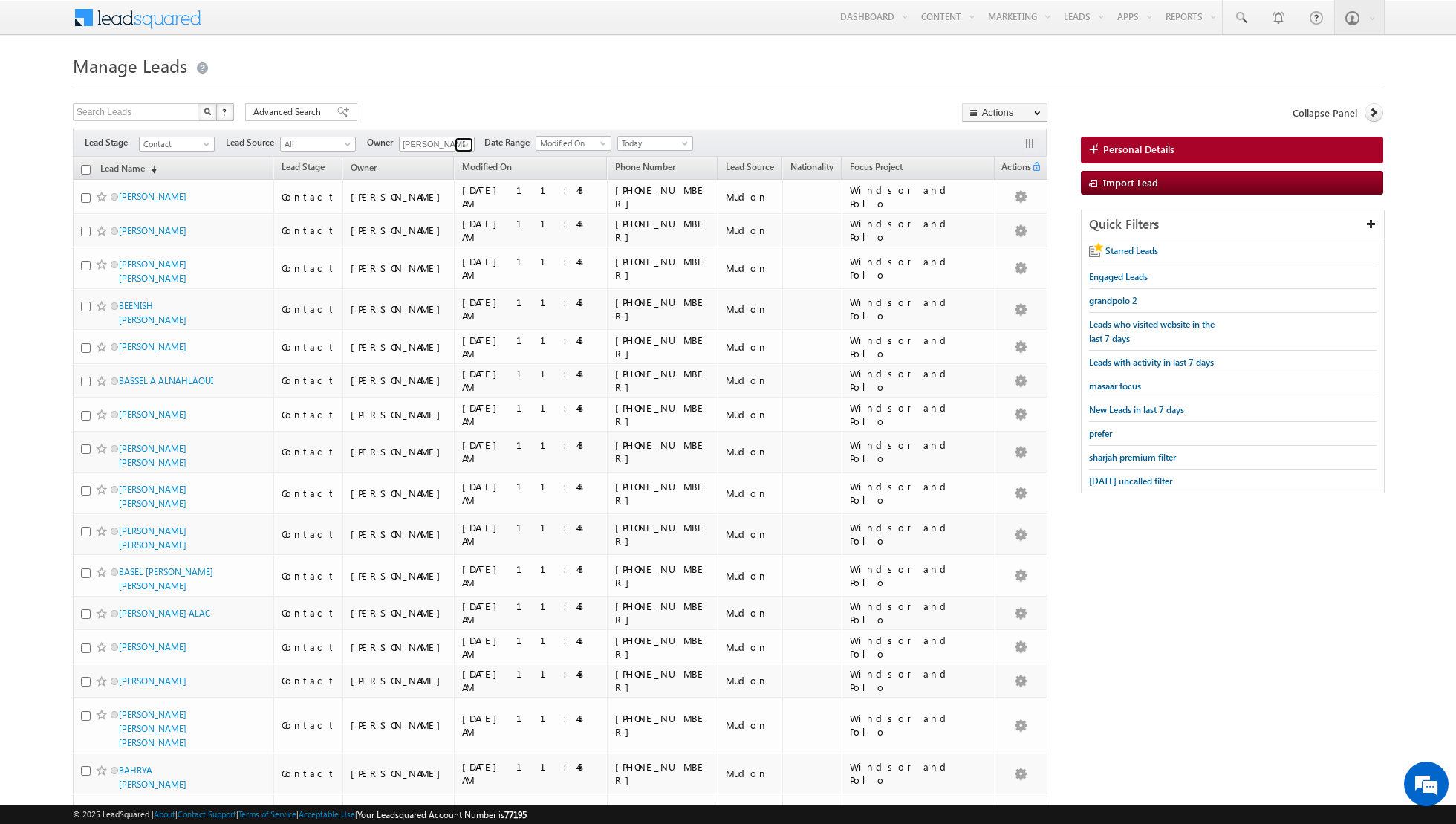
click at [456, 140] on link at bounding box center [463, 144] width 19 height 15
click at [444, 241] on link "[PERSON_NAME] [PERSON_NAME][EMAIL_ADDRESS][DOMAIN_NAME]" at bounding box center [473, 247] width 149 height 28
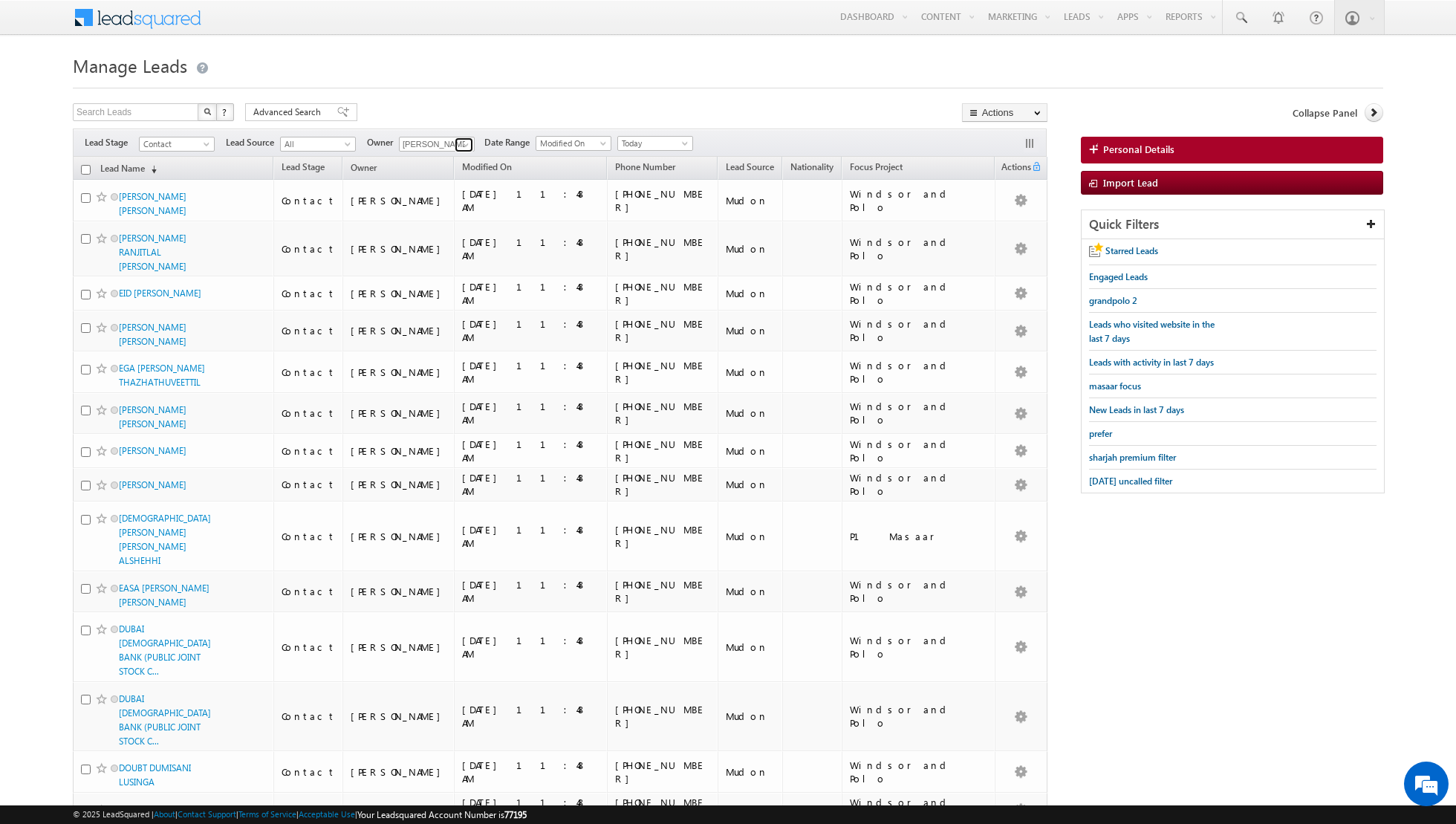
click at [462, 144] on span at bounding box center [466, 144] width 12 height 12
click at [449, 264] on link "[PERSON_NAME] [EMAIL_ADDRESS][PERSON_NAME][DOMAIN_NAME]" at bounding box center [473, 274] width 149 height 28
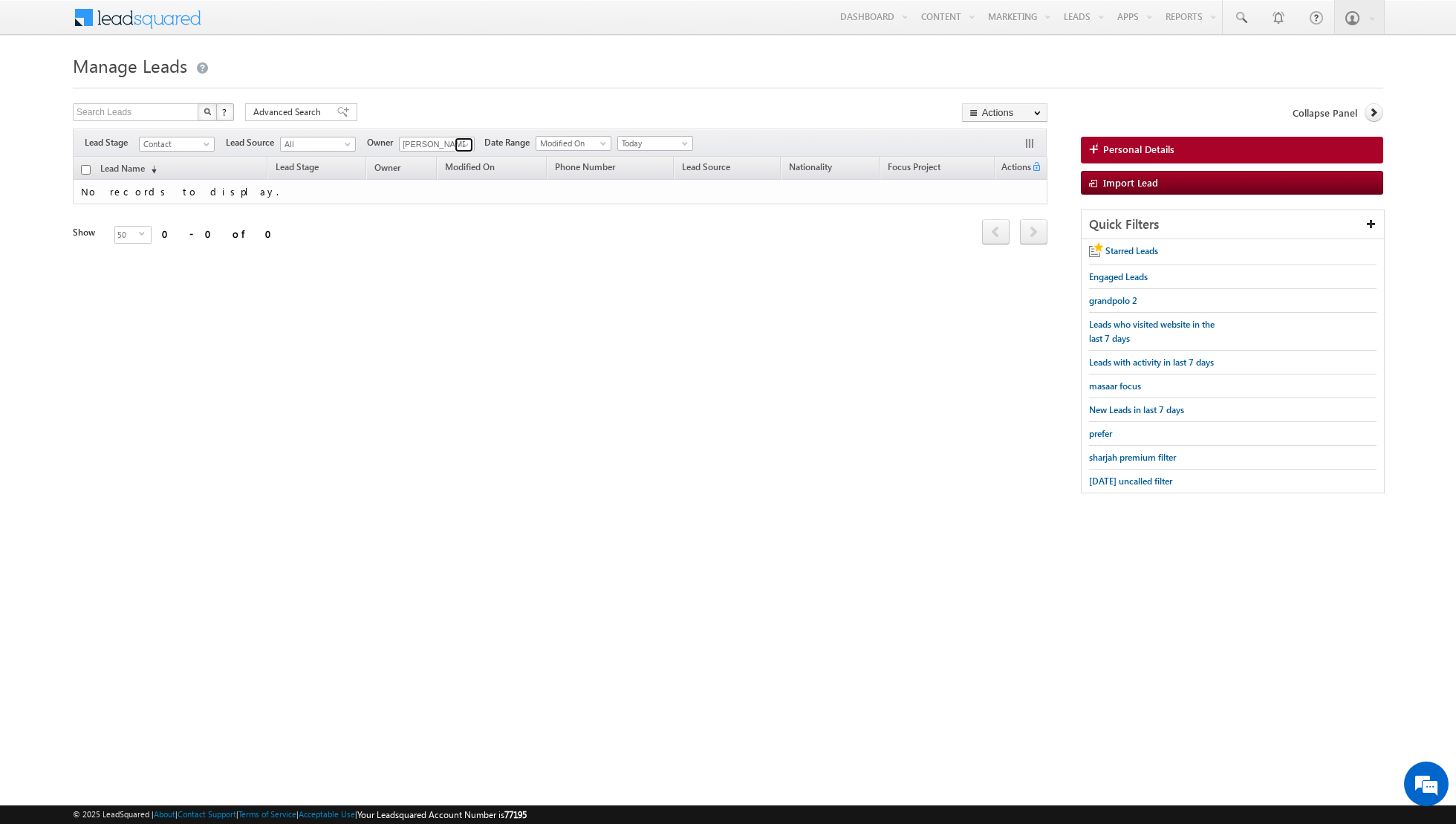
click at [460, 141] on span at bounding box center [466, 144] width 12 height 12
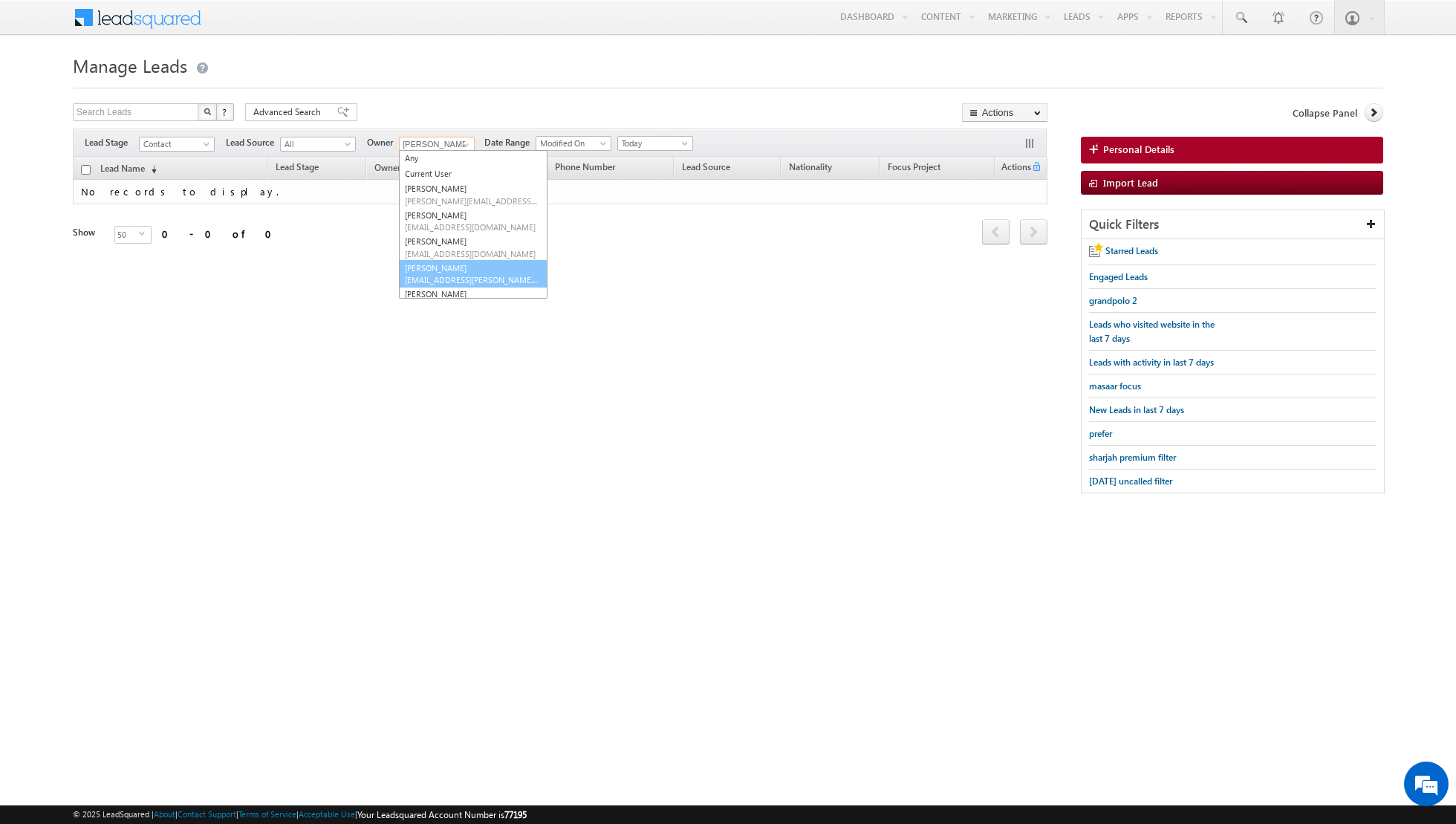
scroll to position [19, 0]
click at [437, 270] on link "[PERSON_NAME] [PERSON_NAME][EMAIL_ADDRESS][DOMAIN_NAME]" at bounding box center [473, 280] width 149 height 28
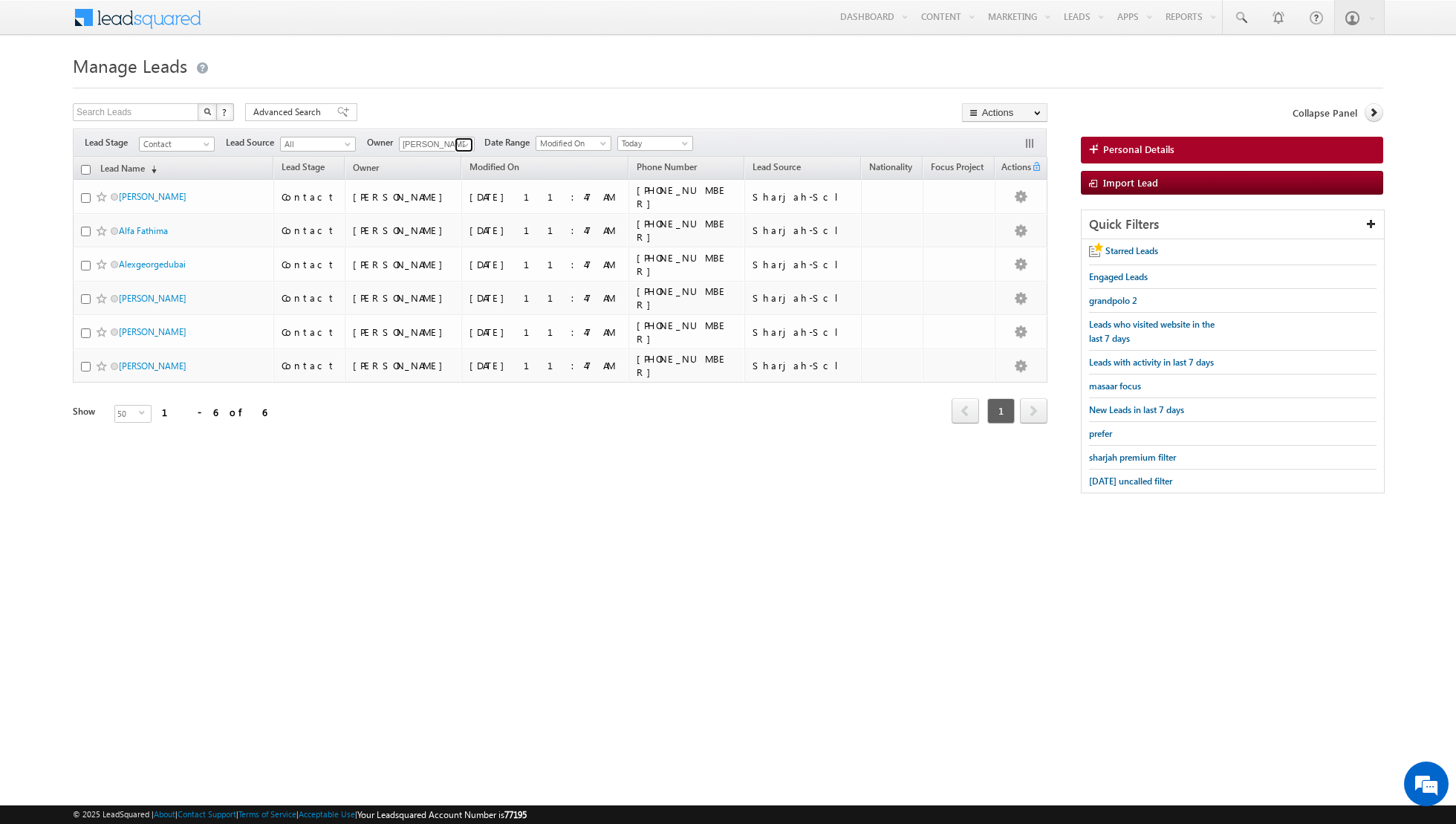
click at [461, 144] on span at bounding box center [466, 144] width 12 height 12
click at [433, 253] on link "[PERSON_NAME] [PERSON_NAME][EMAIL_ADDRESS][PERSON_NAME][DOMAIN_NAME]" at bounding box center [473, 259] width 149 height 28
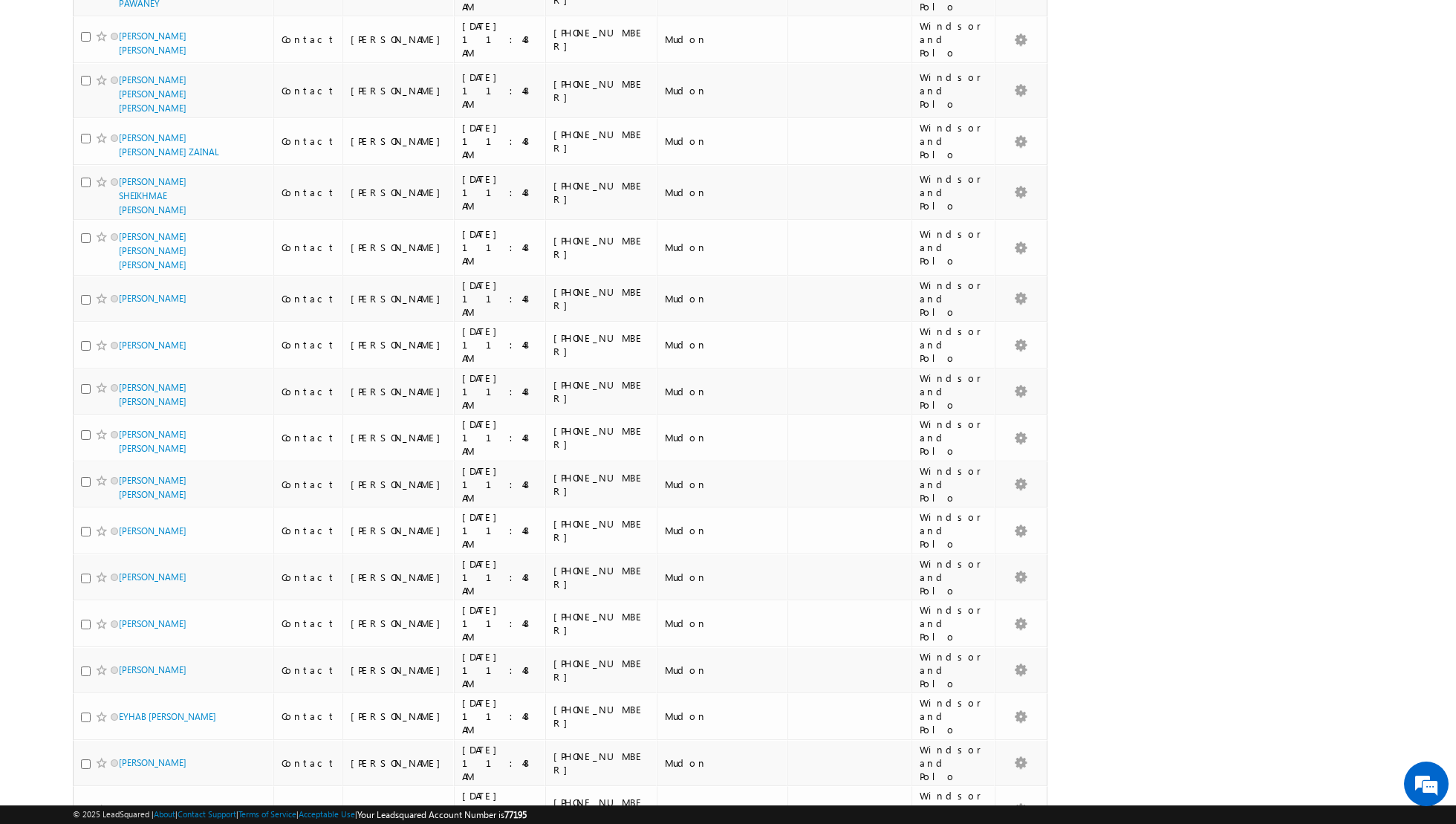
scroll to position [0, 0]
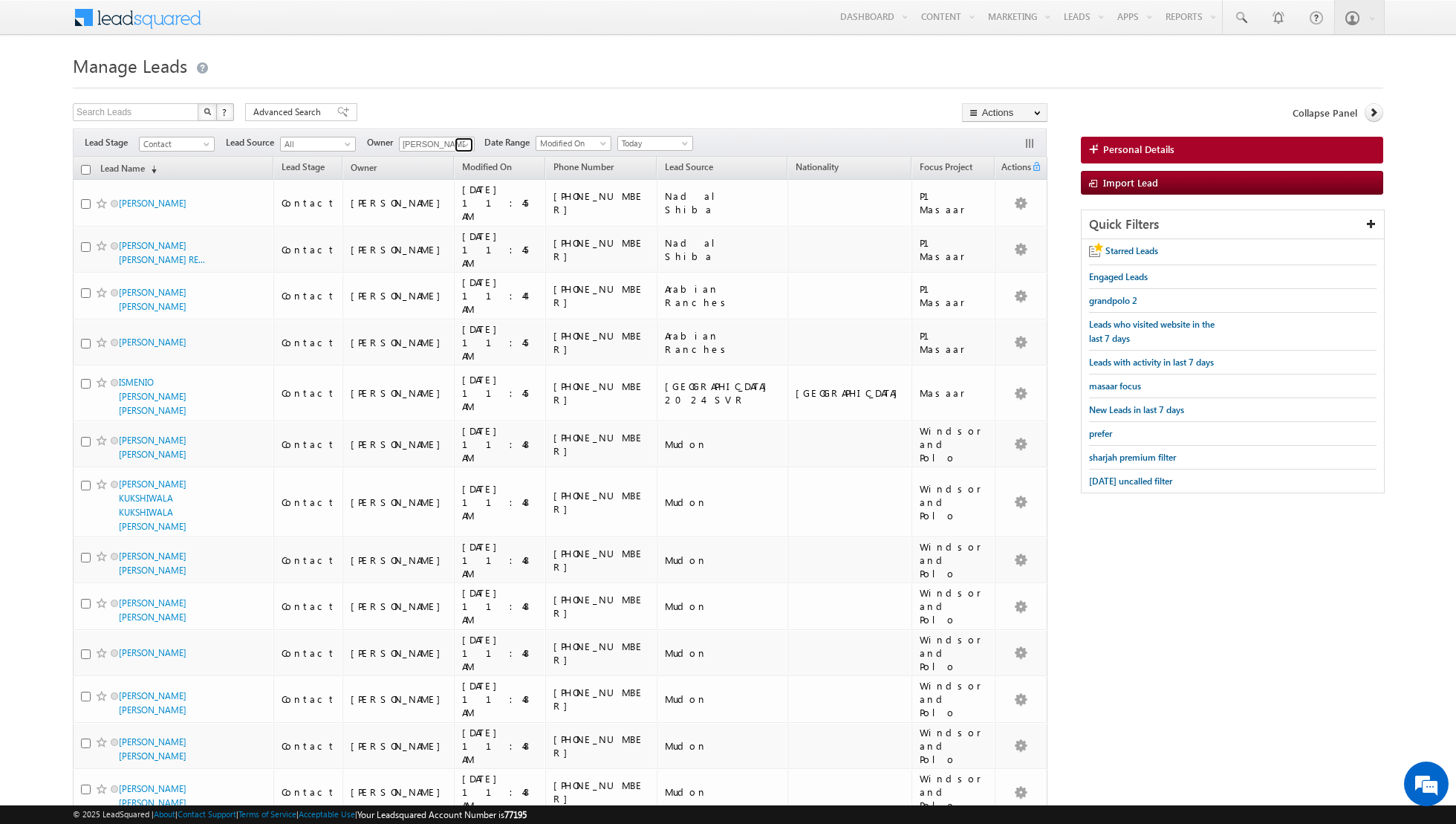
click at [460, 140] on span at bounding box center [466, 144] width 12 height 12
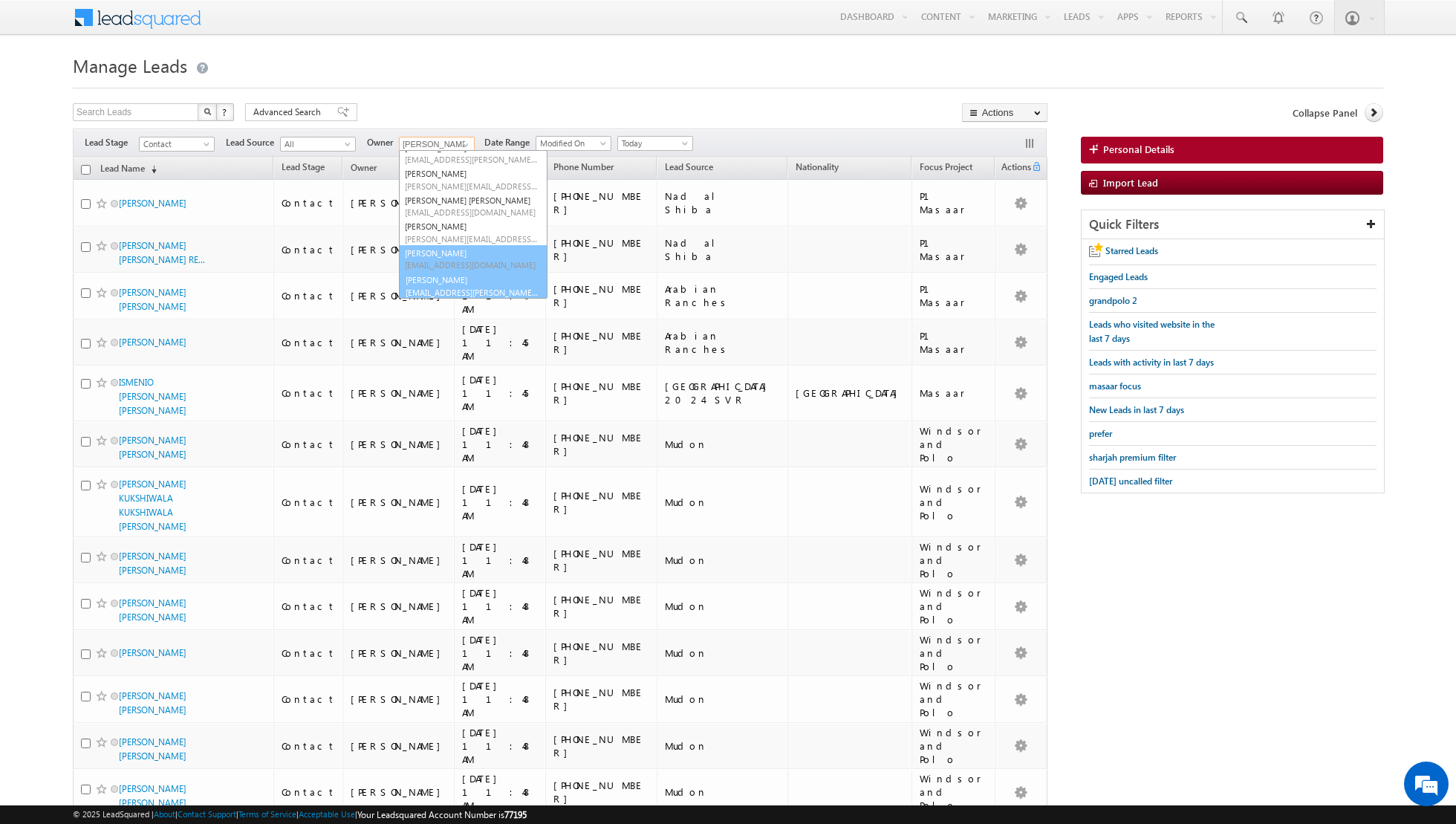
scroll to position [120, 0]
click at [446, 289] on span "[EMAIL_ADDRESS][PERSON_NAME][DOMAIN_NAME]" at bounding box center [472, 291] width 134 height 11
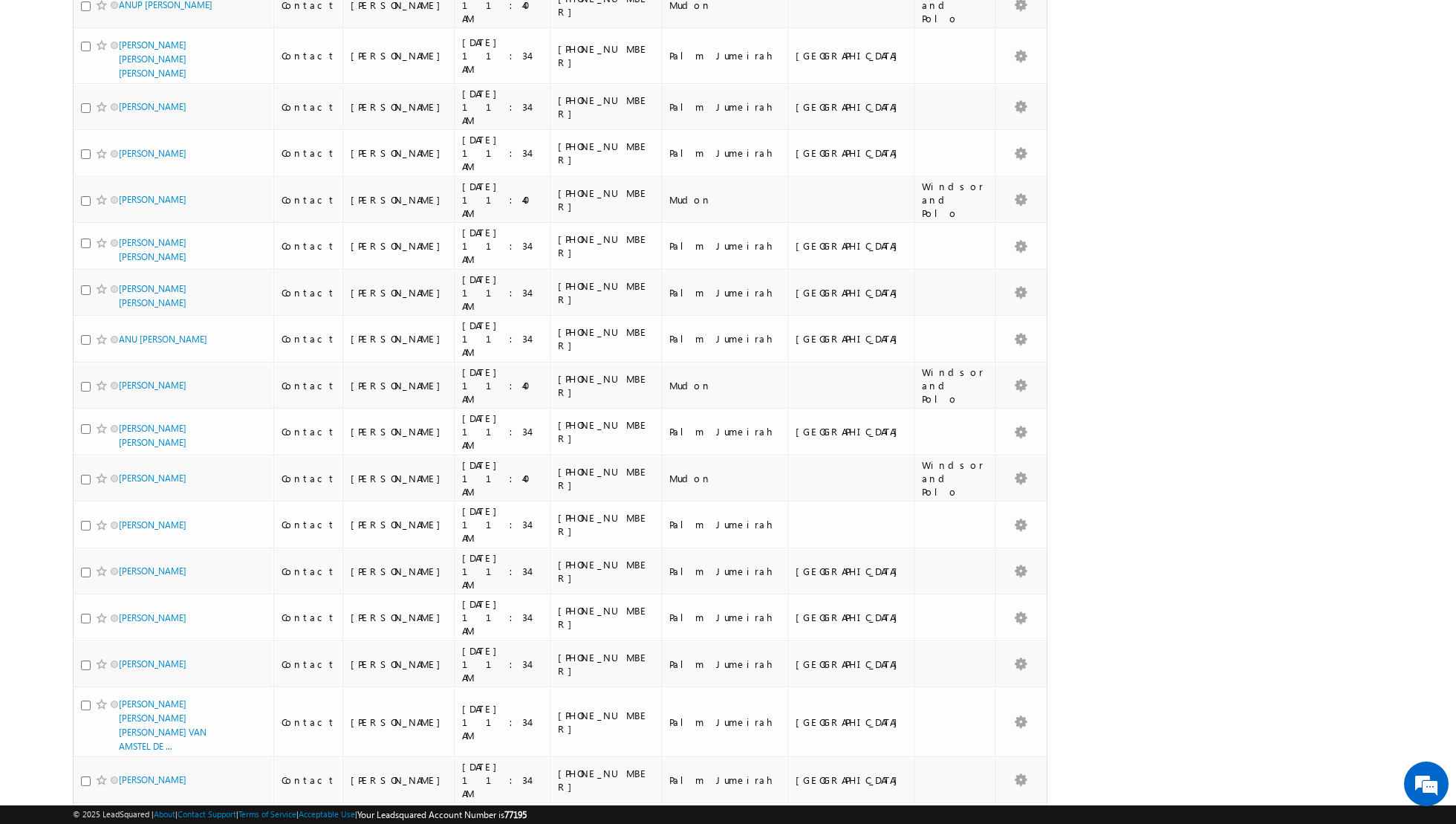
scroll to position [0, 0]
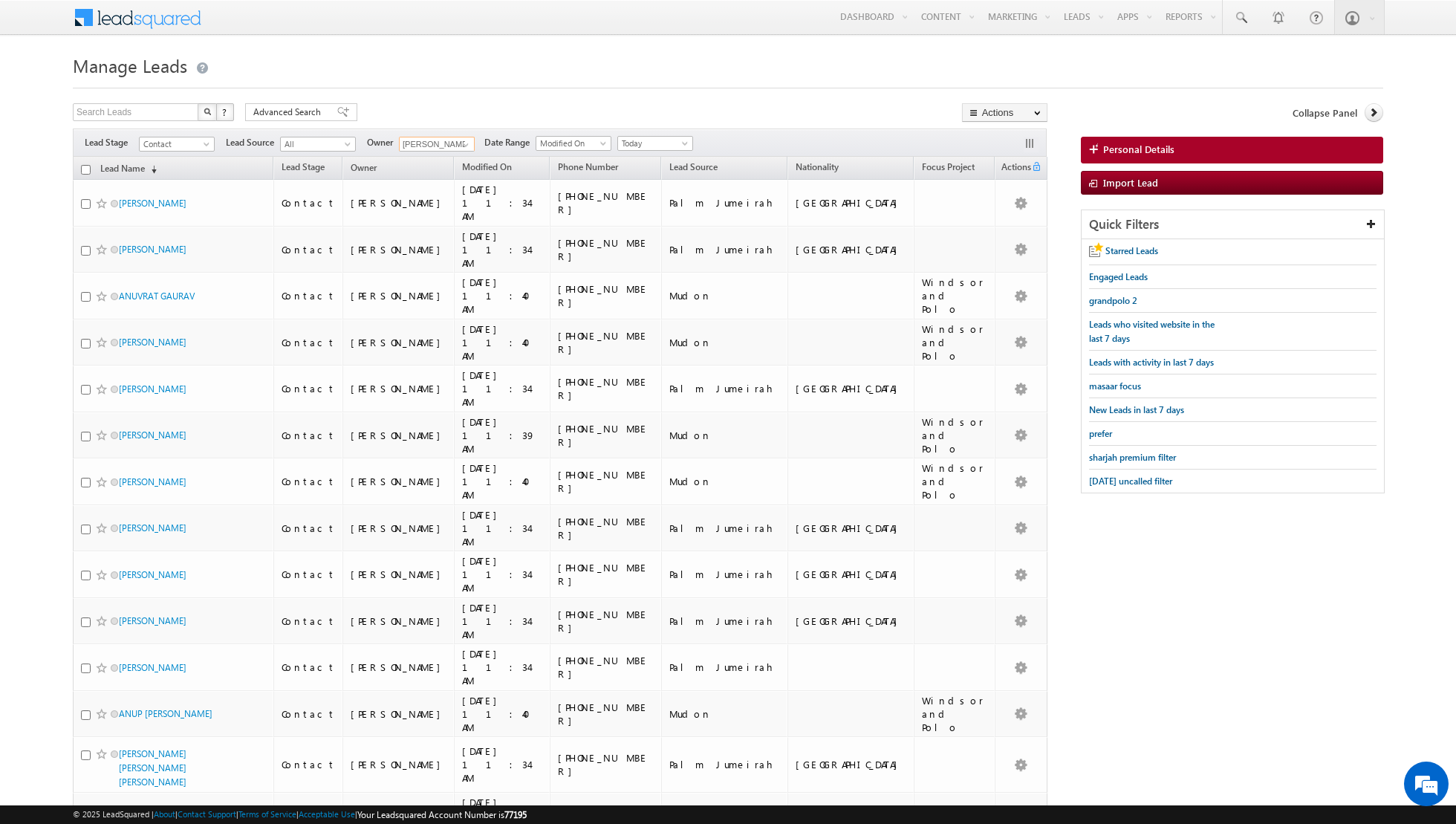
click at [89, 168] on input "checkbox" at bounding box center [86, 169] width 10 height 10
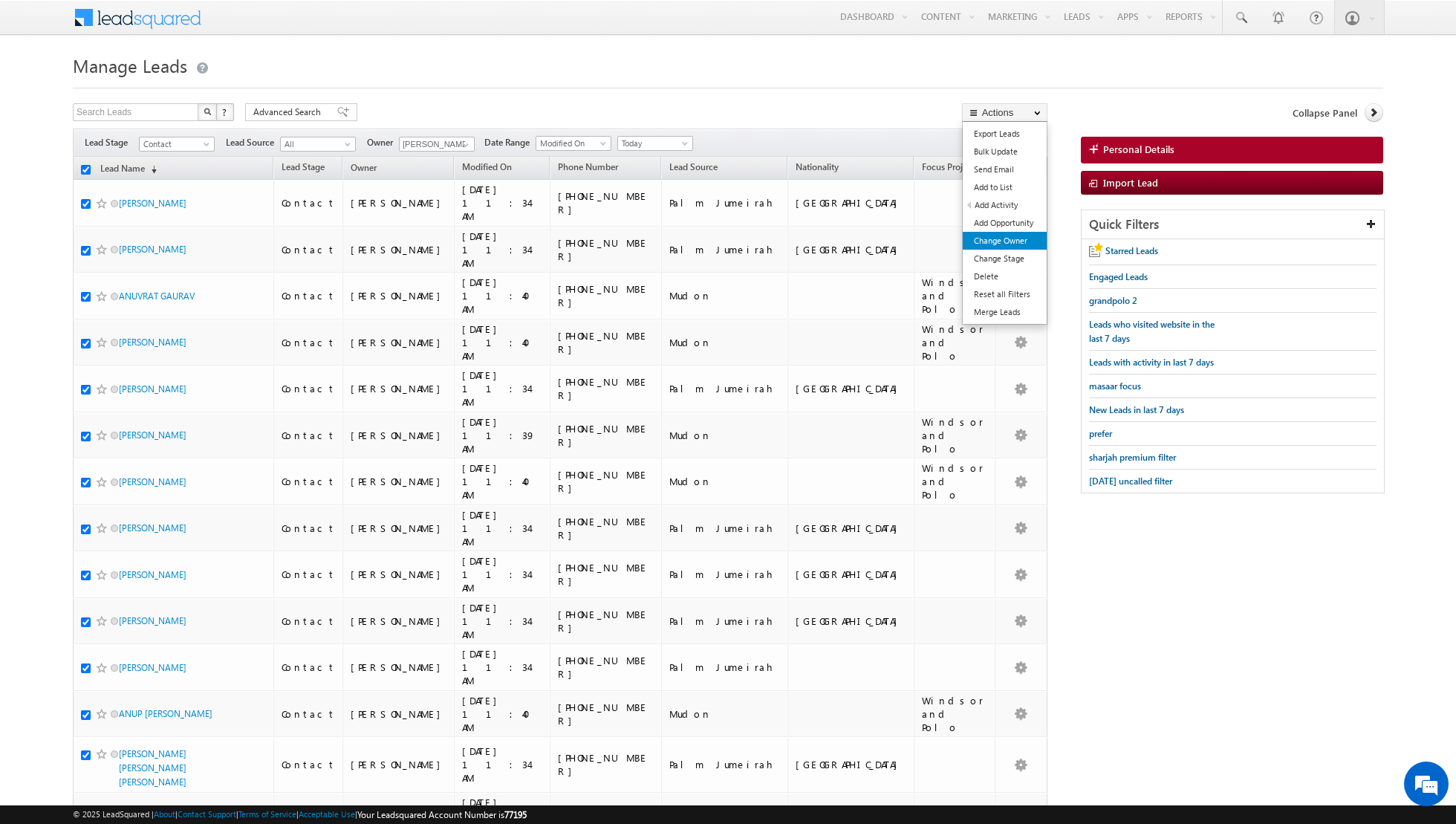
click at [995, 241] on link "Change Owner" at bounding box center [1005, 241] width 84 height 18
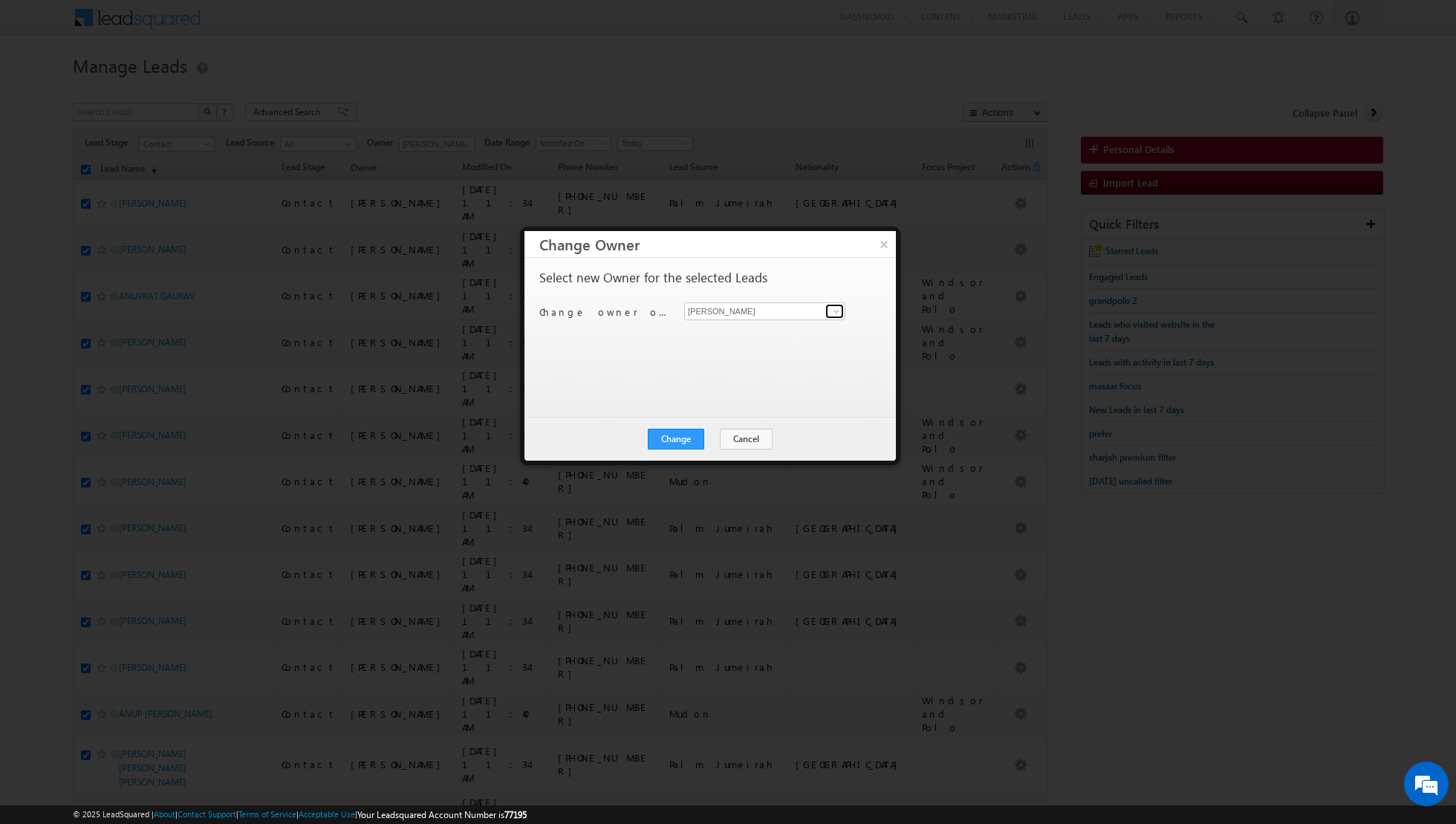
click at [837, 311] on span at bounding box center [836, 311] width 12 height 12
click at [773, 328] on link "[PERSON_NAME] [EMAIL_ADDRESS][PERSON_NAME][DOMAIN_NAME]" at bounding box center [765, 333] width 161 height 28
click at [679, 433] on button "Change" at bounding box center [676, 439] width 56 height 21
click at [710, 435] on button "Close" at bounding box center [712, 439] width 48 height 21
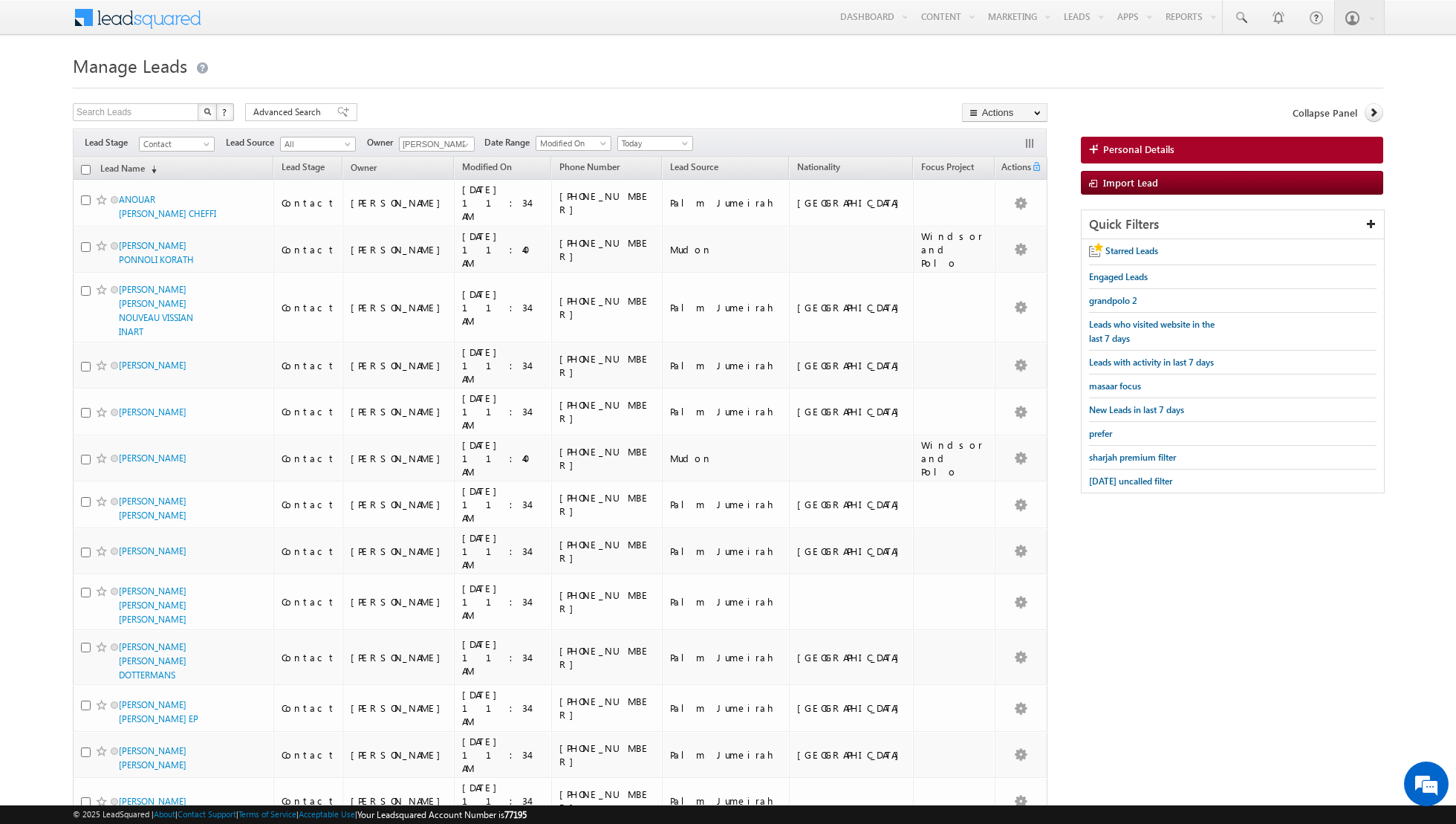
click at [85, 167] on input "checkbox" at bounding box center [86, 169] width 10 height 10
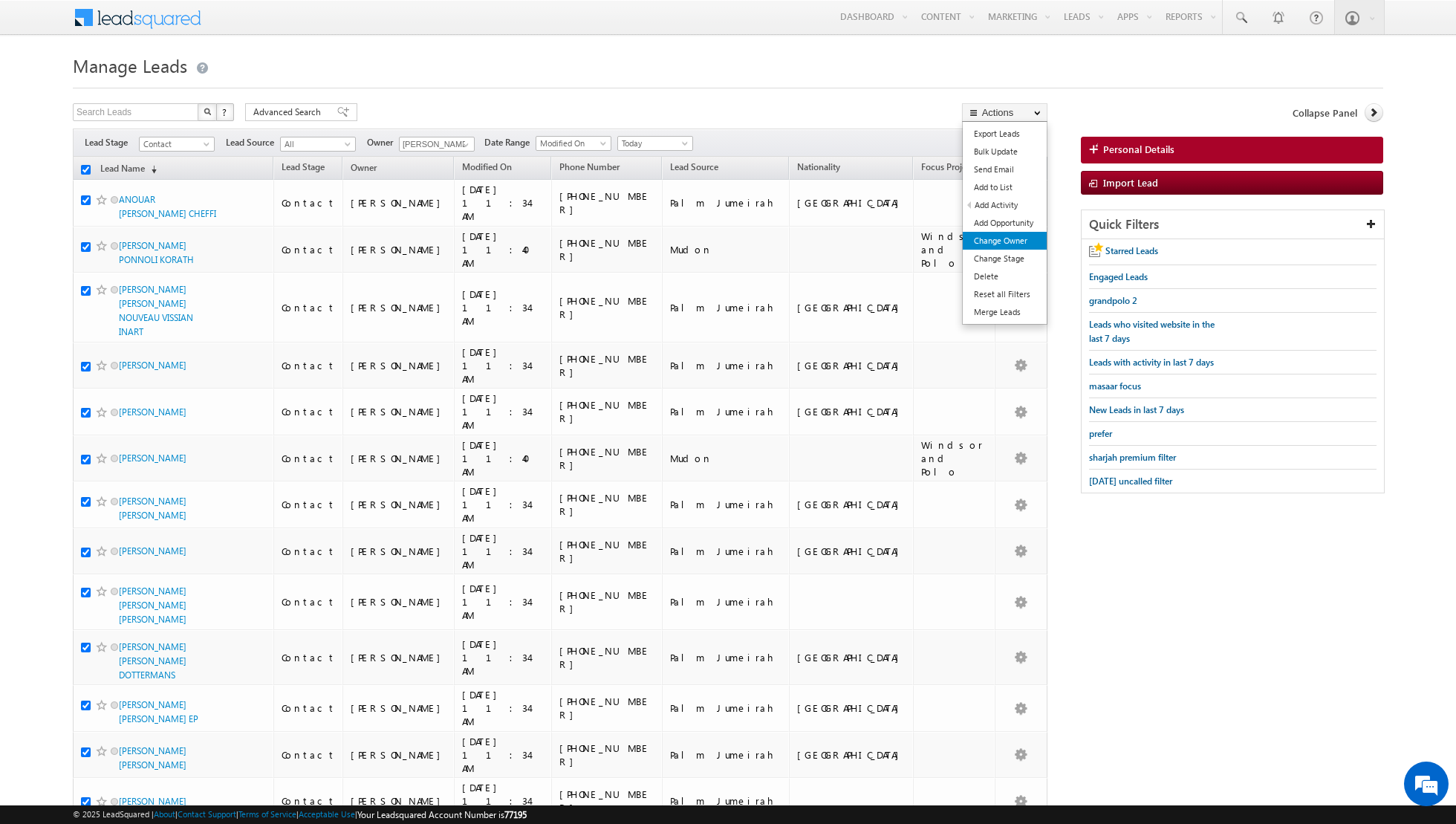
click at [991, 240] on link "Change Owner" at bounding box center [1005, 241] width 84 height 18
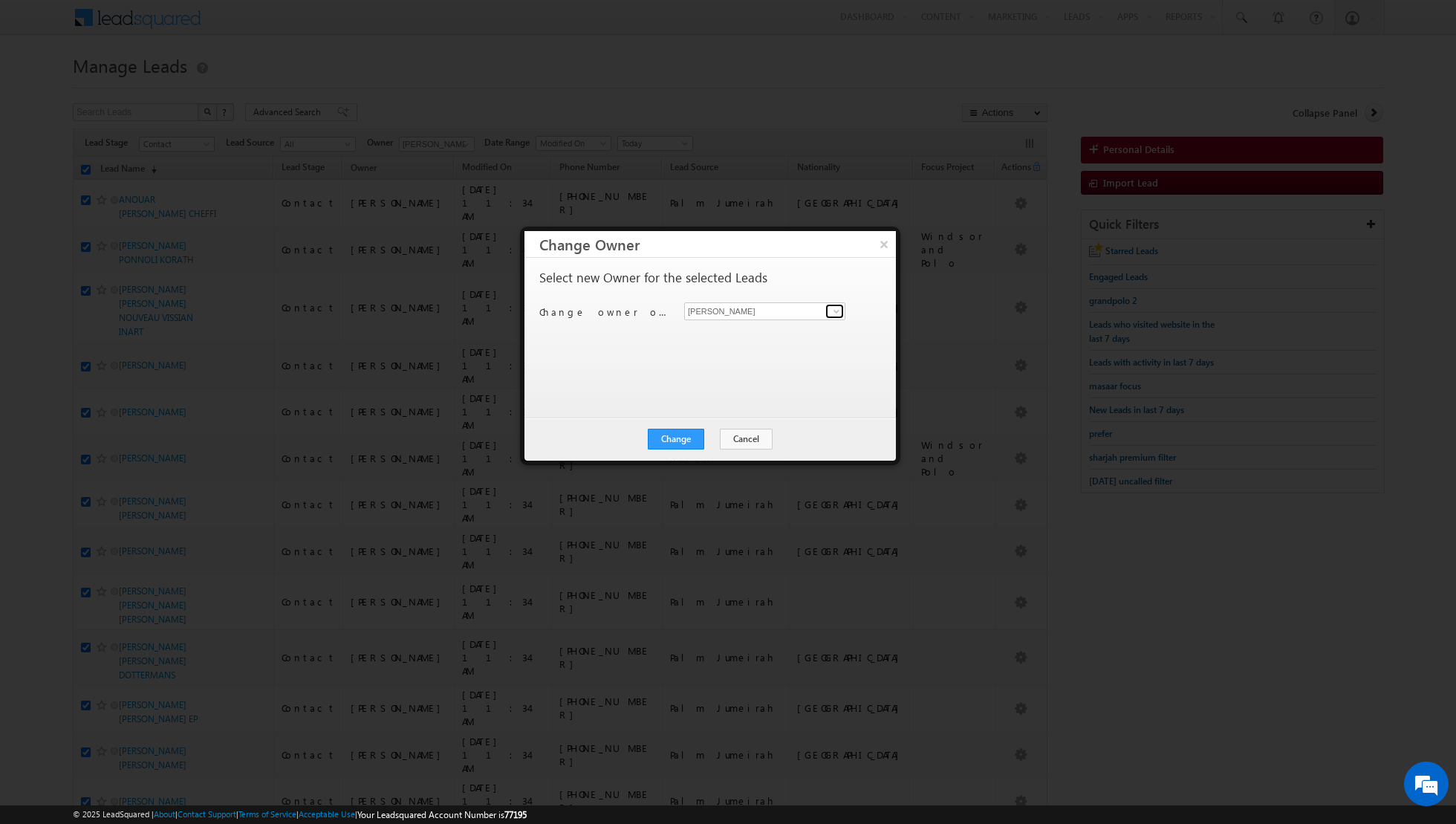
click at [831, 310] on span at bounding box center [836, 311] width 12 height 12
click at [744, 387] on span "[EMAIL_ADDRESS][DOMAIN_NAME]" at bounding box center [757, 392] width 134 height 11
click at [677, 441] on button "Change" at bounding box center [676, 439] width 56 height 21
click at [717, 441] on button "Close" at bounding box center [712, 439] width 48 height 21
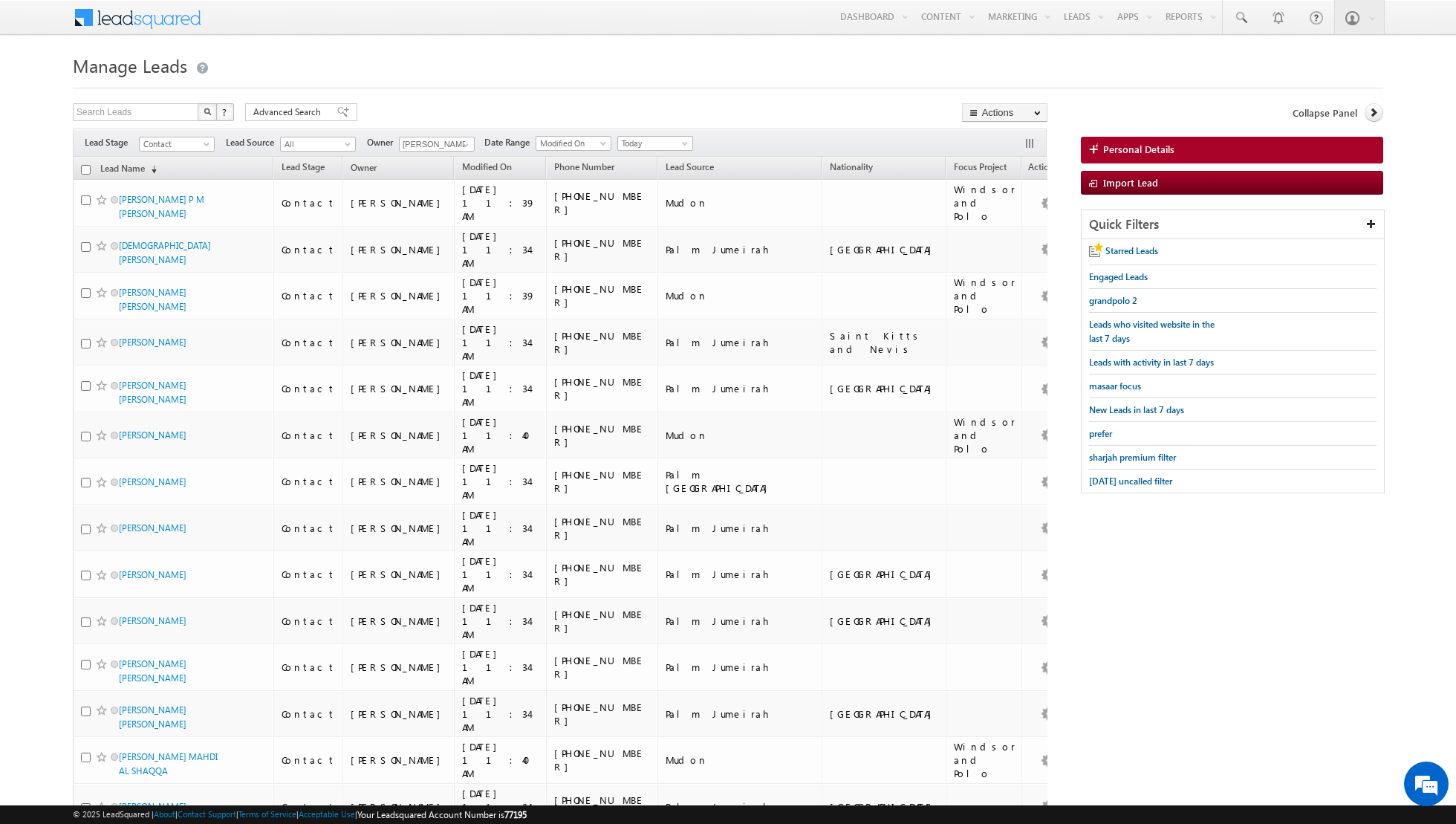
click at [81, 165] on input "checkbox" at bounding box center [86, 169] width 10 height 10
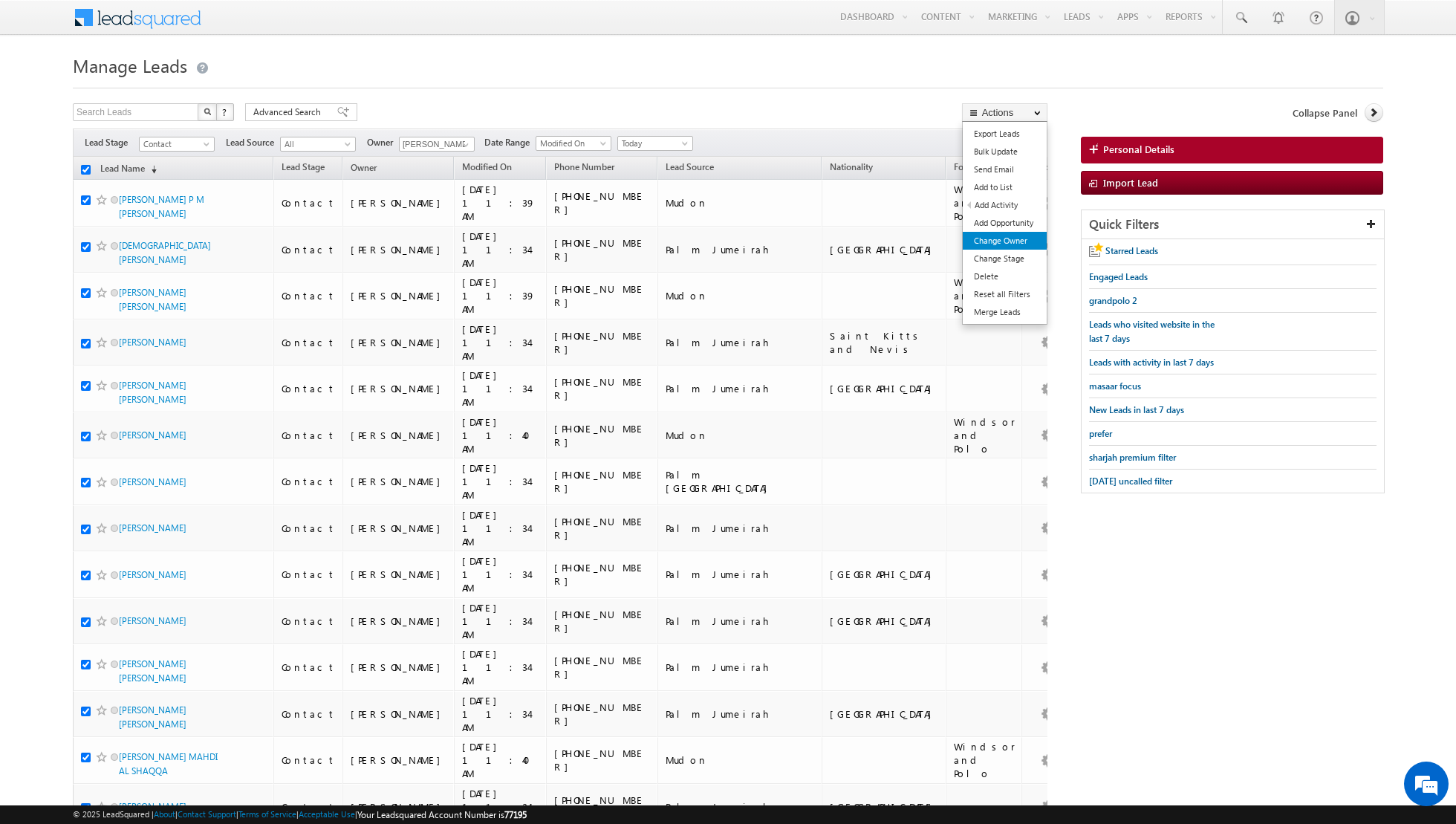
click at [1006, 239] on link "Change Owner" at bounding box center [1005, 241] width 84 height 18
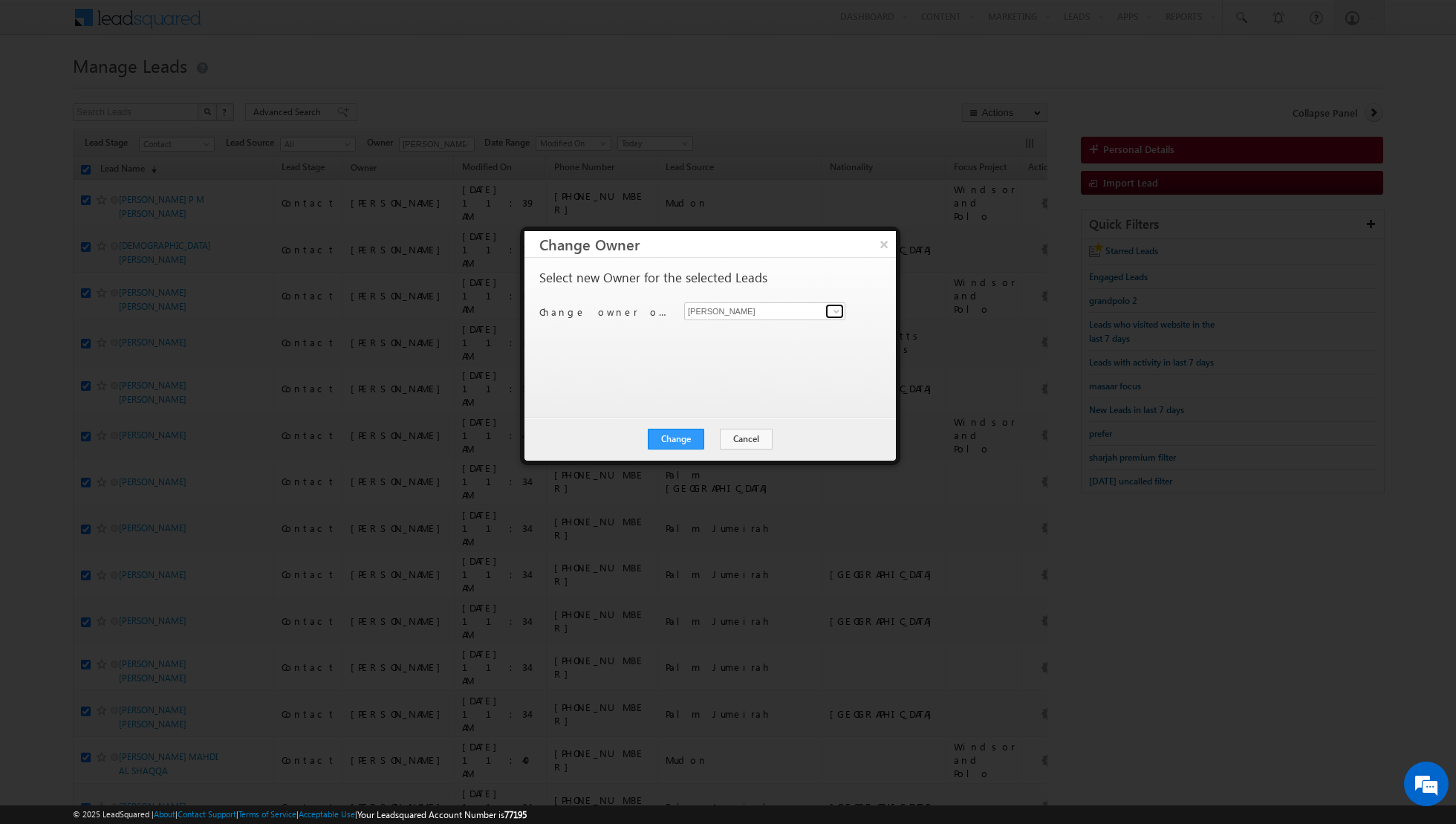
click at [833, 309] on span at bounding box center [836, 311] width 12 height 12
click at [734, 336] on span "[EMAIL_ADDRESS][PERSON_NAME][DOMAIN_NAME]" at bounding box center [757, 339] width 134 height 11
click at [673, 432] on button "Change" at bounding box center [676, 439] width 56 height 21
click at [715, 432] on button "Close" at bounding box center [712, 439] width 48 height 21
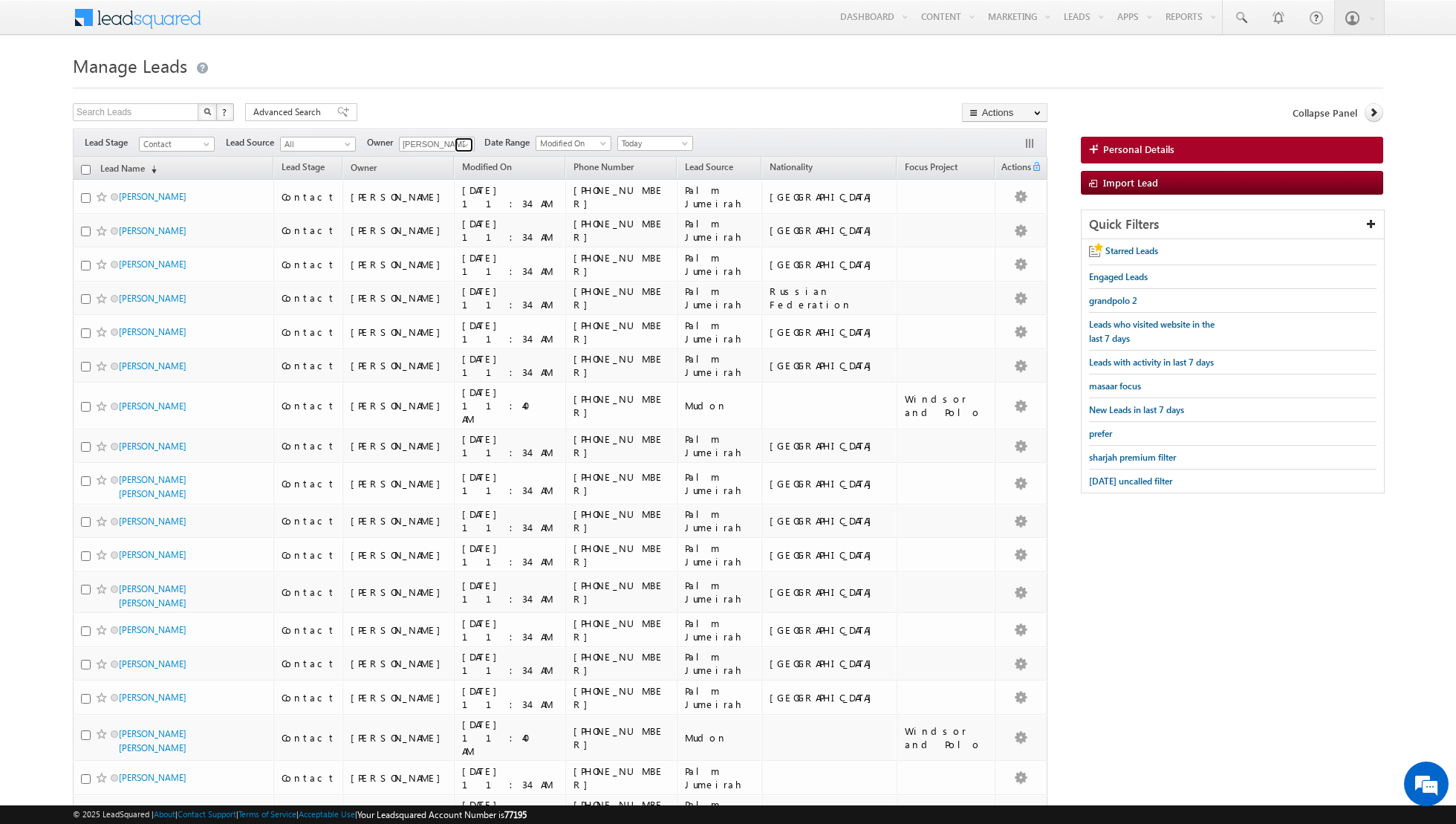
click at [460, 140] on span at bounding box center [466, 144] width 12 height 12
click at [437, 191] on link "[PERSON_NAME] [PERSON_NAME][EMAIL_ADDRESS][DOMAIN_NAME]" at bounding box center [473, 194] width 149 height 28
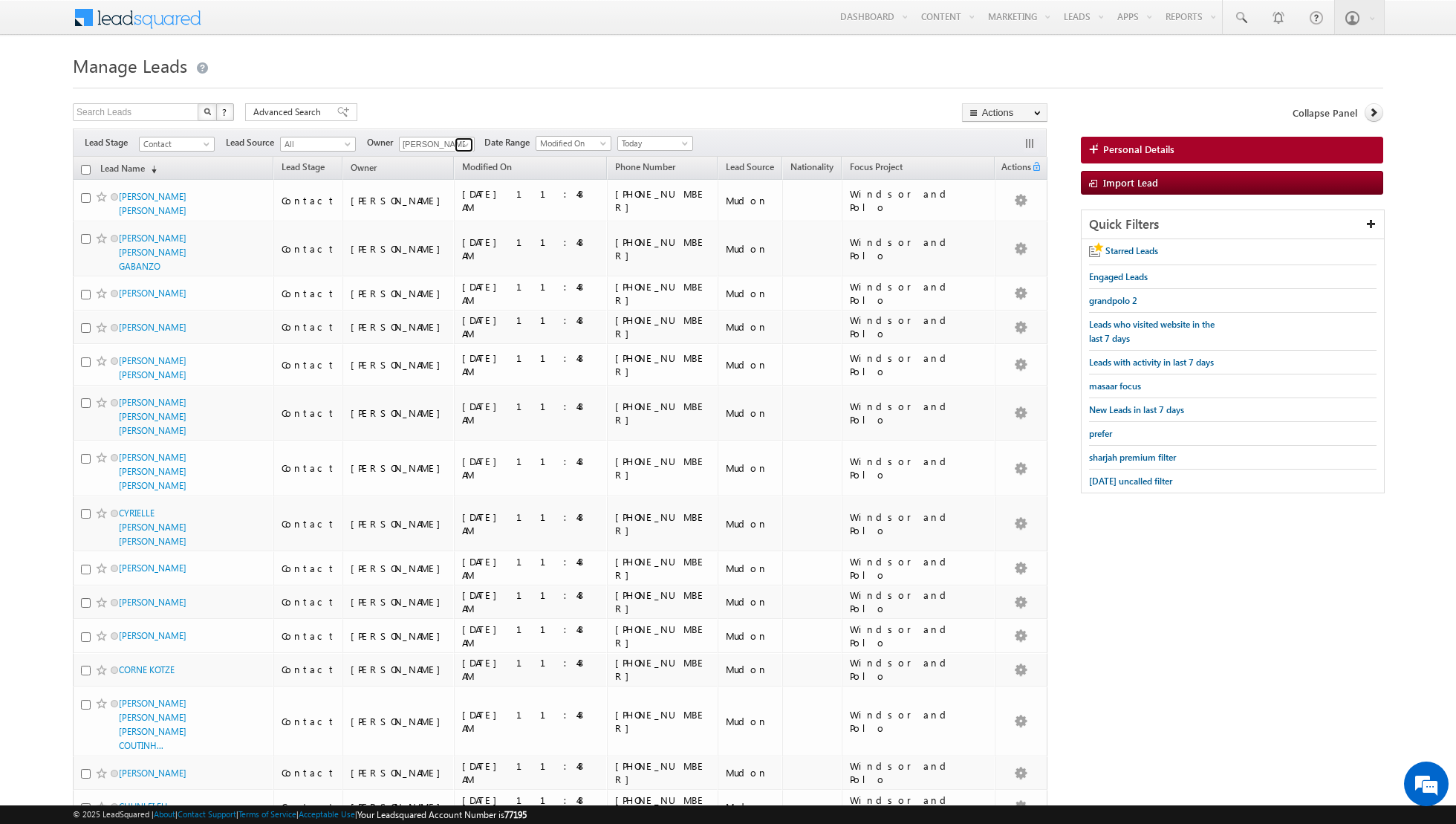
click at [462, 141] on span at bounding box center [466, 144] width 12 height 12
click at [433, 221] on span "[EMAIL_ADDRESS][DOMAIN_NAME]" at bounding box center [472, 227] width 134 height 11
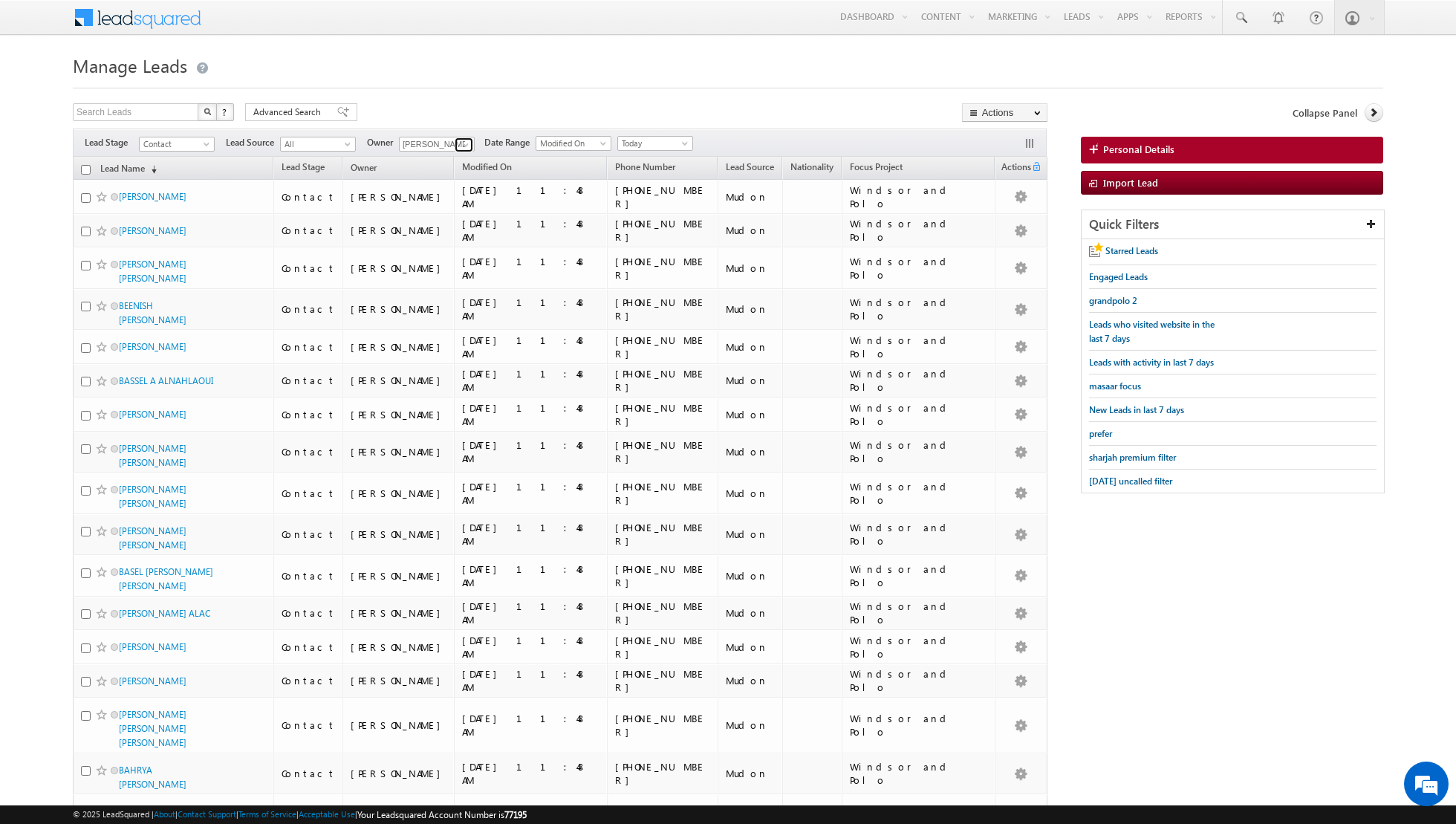
click at [462, 143] on span at bounding box center [466, 144] width 12 height 12
click at [434, 277] on link "[PERSON_NAME] [EMAIL_ADDRESS][PERSON_NAME][DOMAIN_NAME]" at bounding box center [473, 285] width 149 height 28
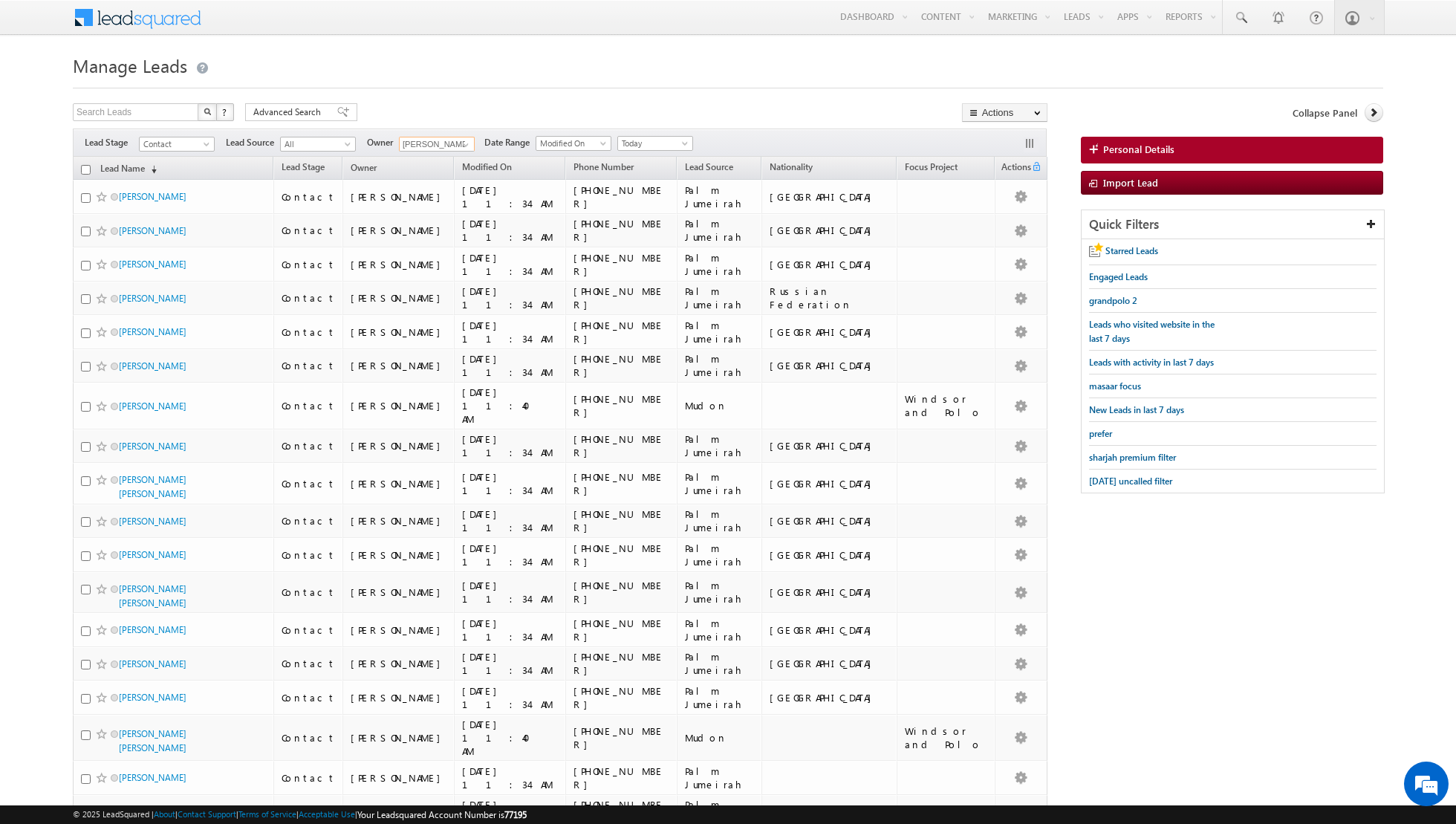
click at [84, 169] on input "checkbox" at bounding box center [86, 169] width 10 height 10
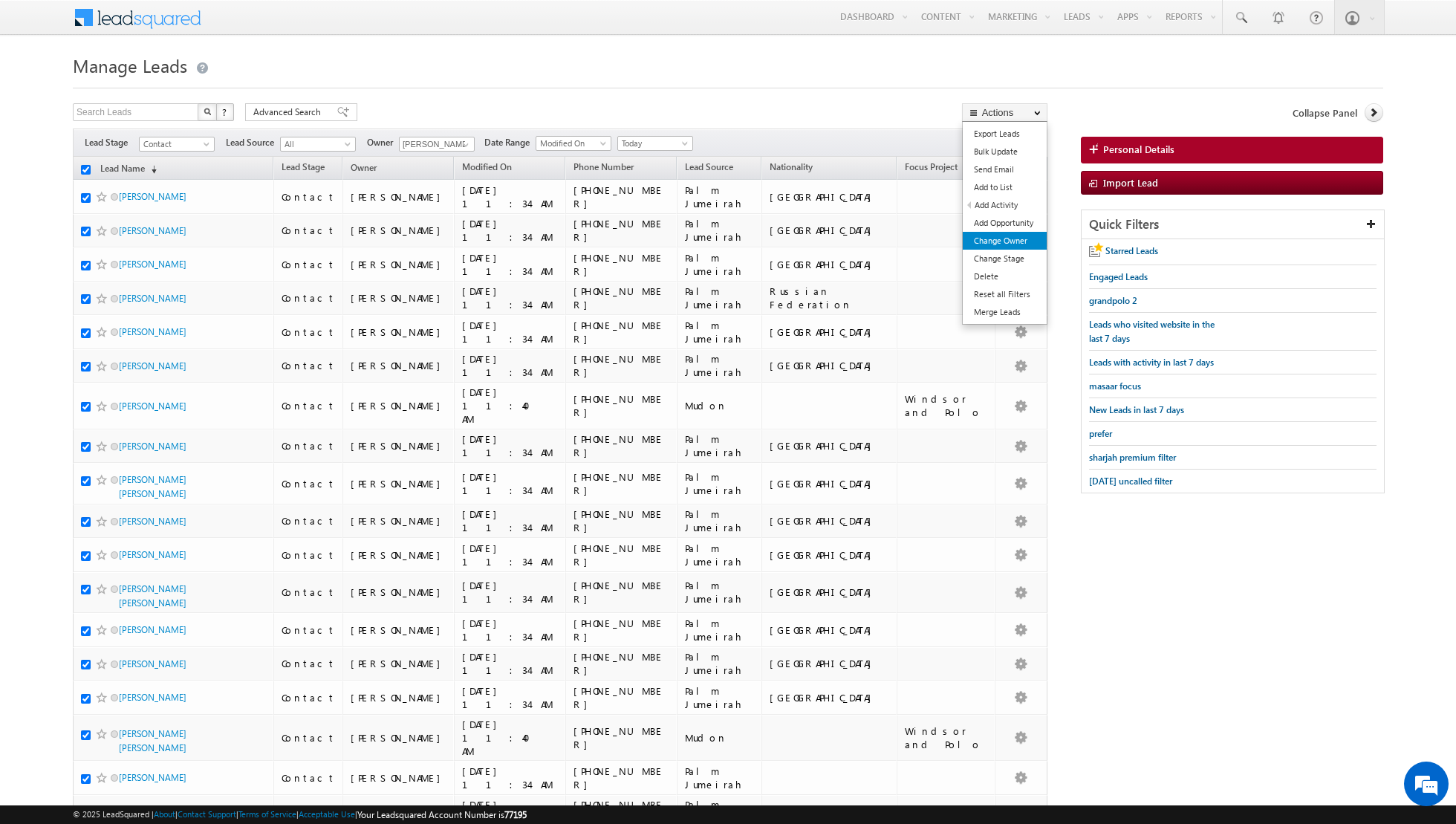
click at [1001, 247] on link "Change Owner" at bounding box center [1005, 241] width 84 height 18
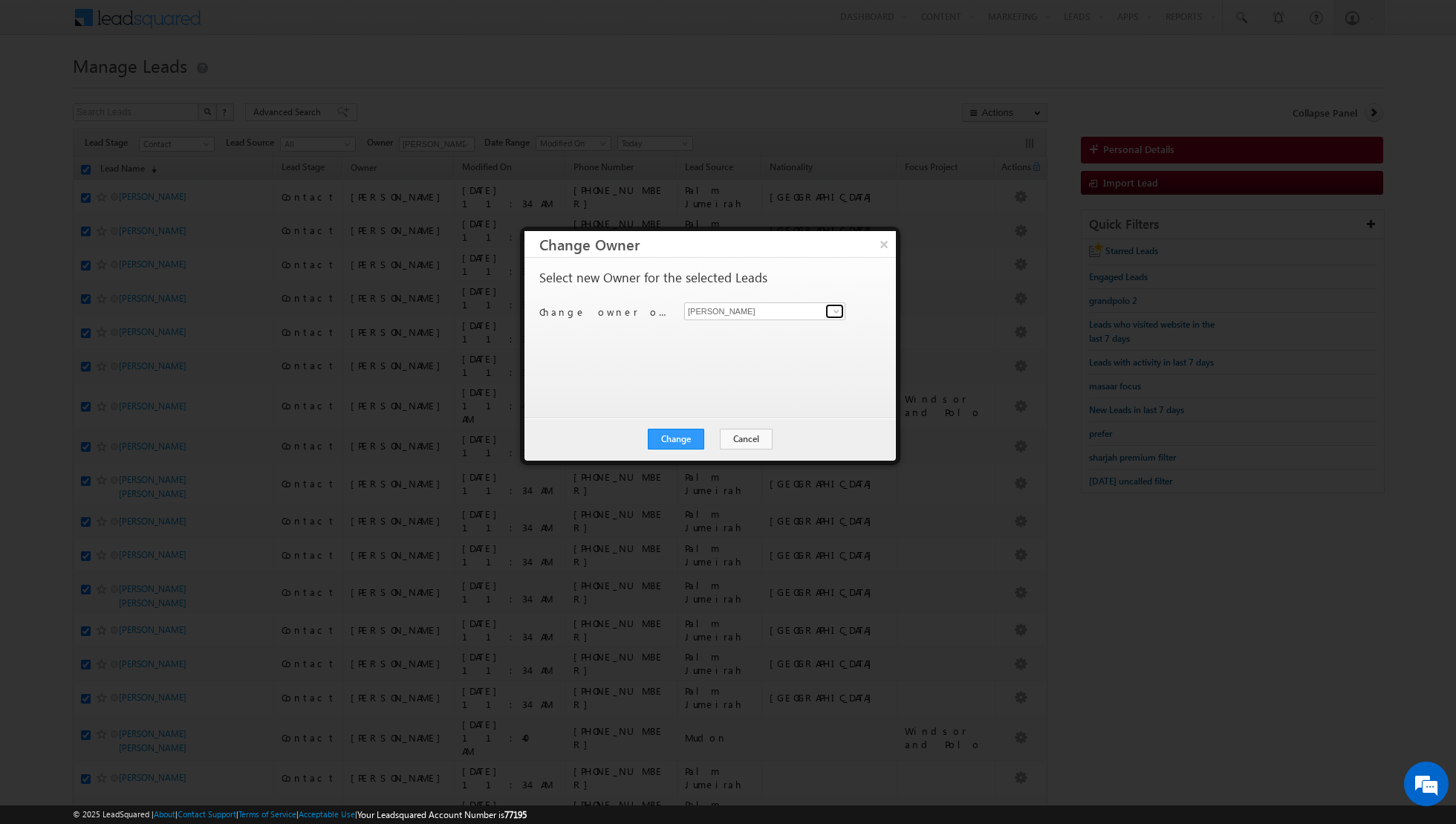
click at [837, 310] on span at bounding box center [836, 311] width 12 height 12
click at [776, 333] on span "[EMAIL_ADDRESS][DOMAIN_NAME]" at bounding box center [757, 339] width 134 height 11
click at [677, 438] on button "Change" at bounding box center [676, 439] width 56 height 21
click at [712, 436] on button "Close" at bounding box center [712, 439] width 48 height 21
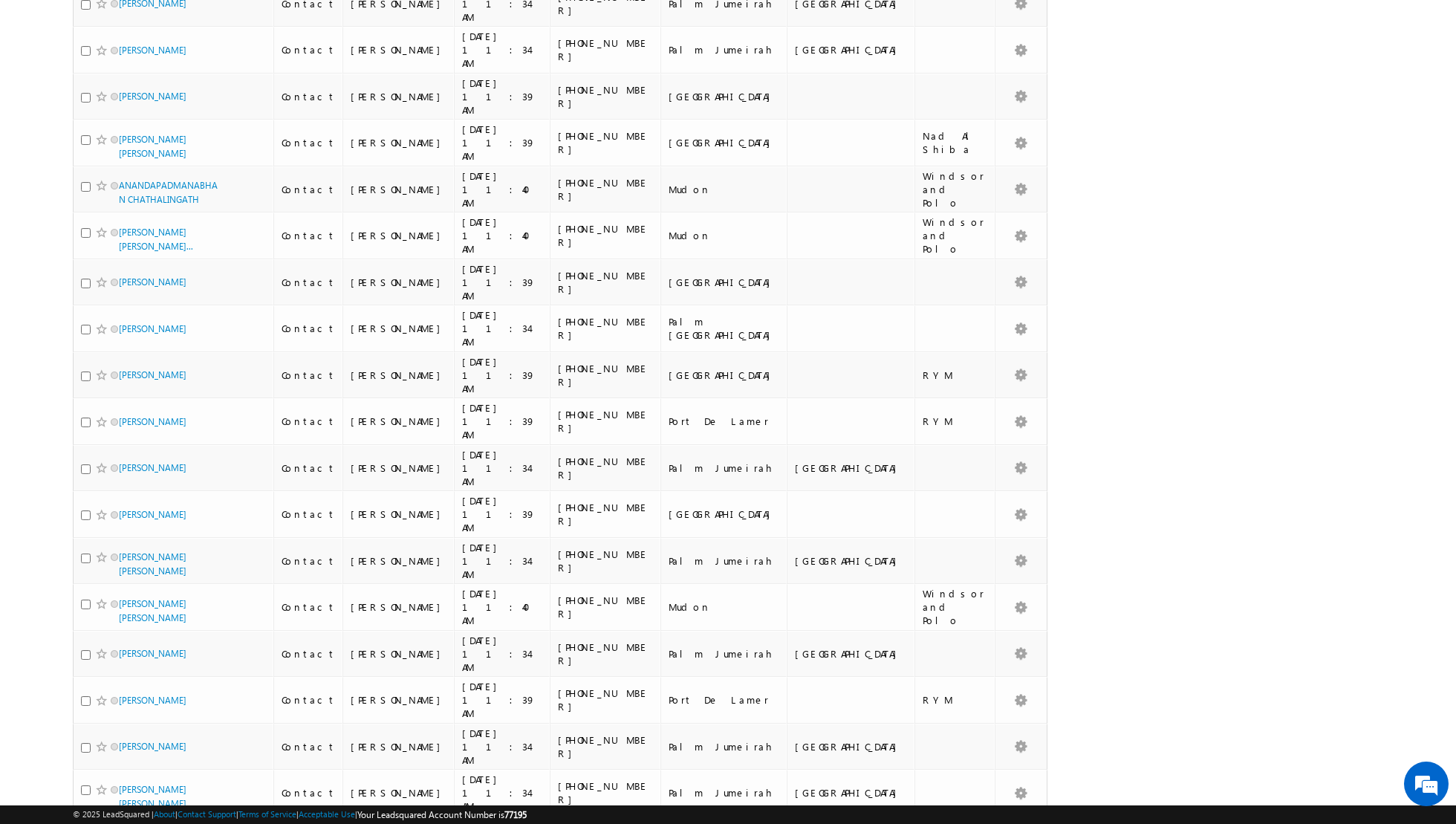
scroll to position [1303, 0]
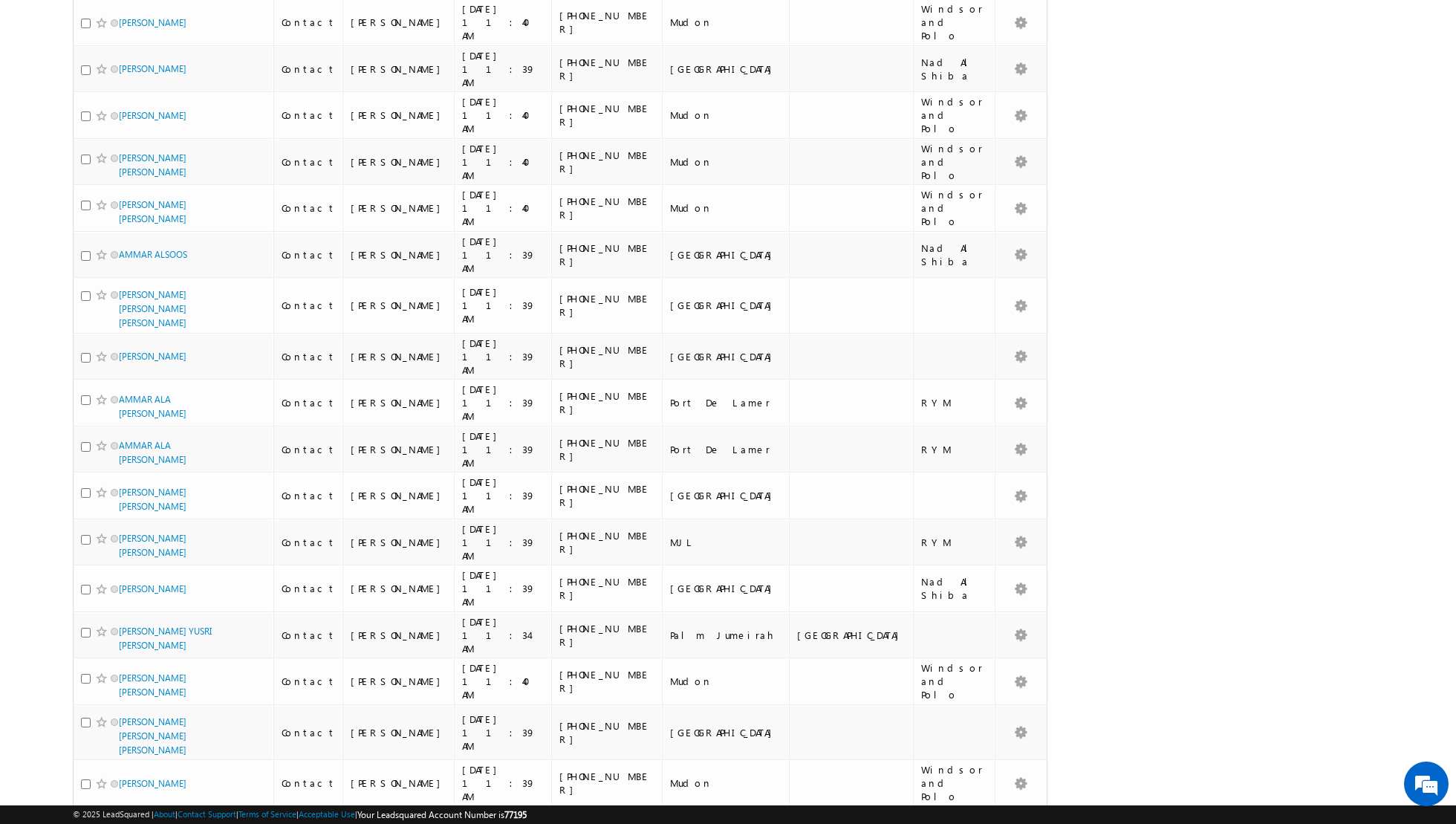
scroll to position [1379, 0]
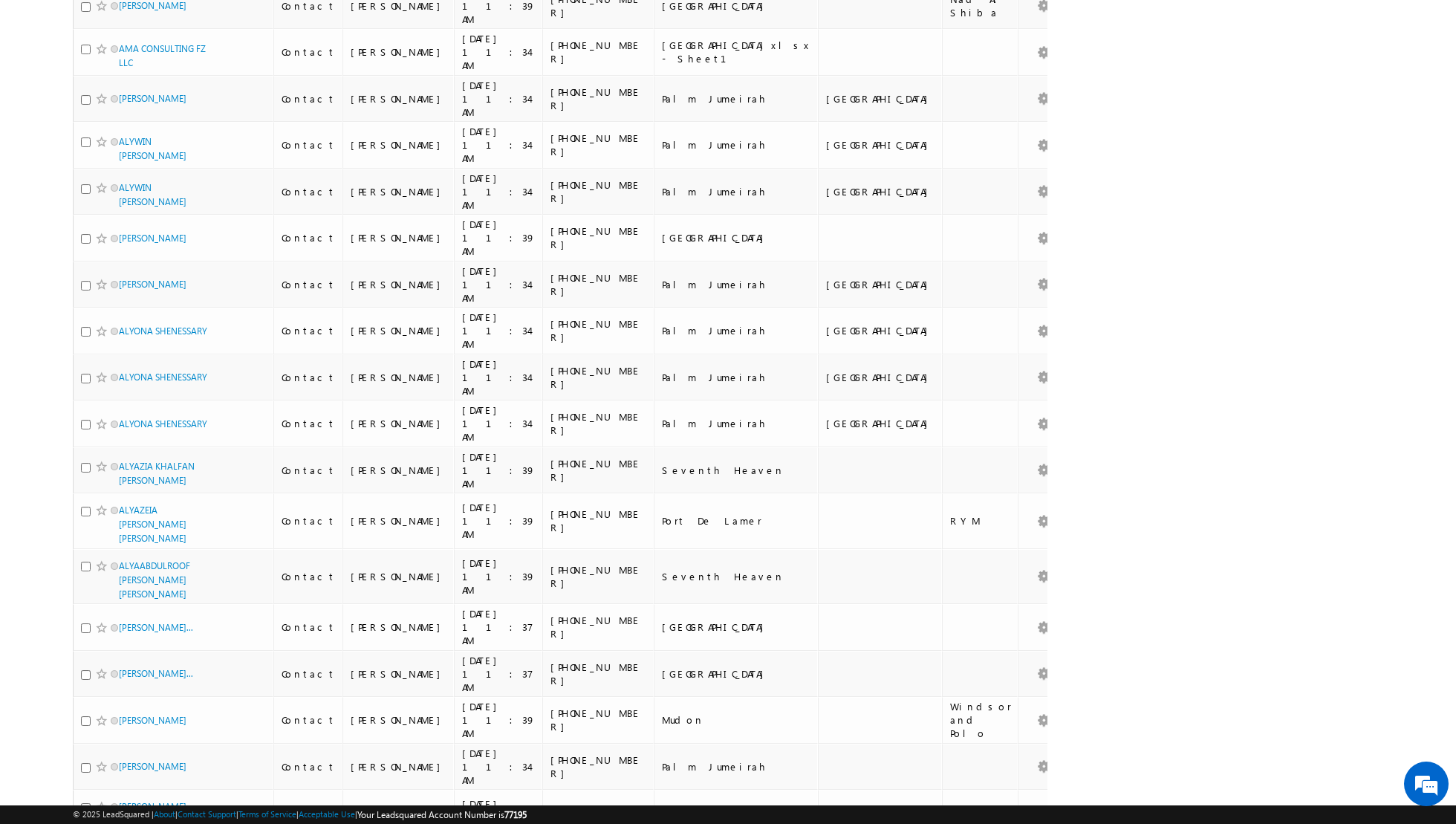
scroll to position [0, 0]
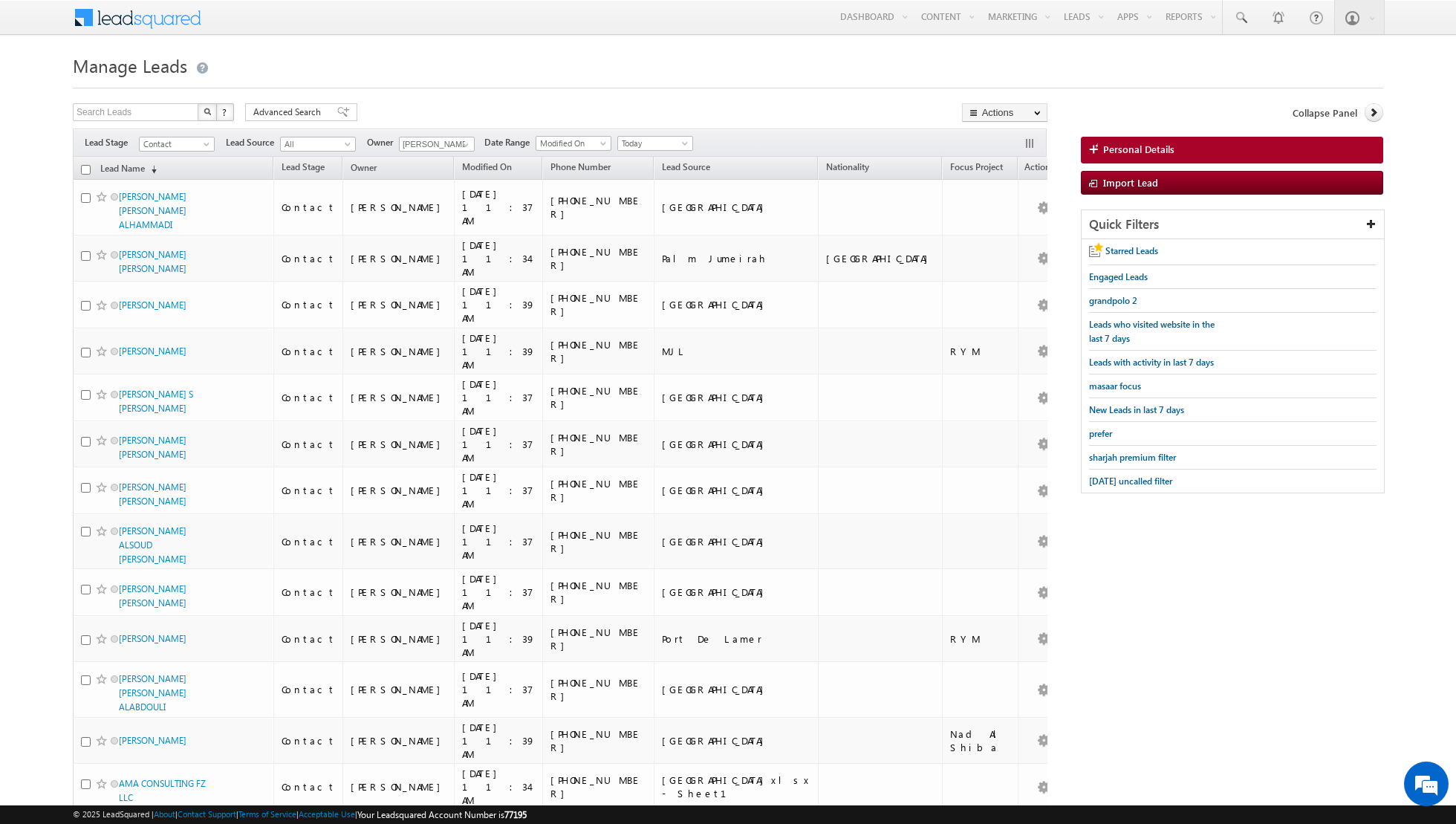
click at [89, 169] on input "checkbox" at bounding box center [86, 169] width 10 height 10
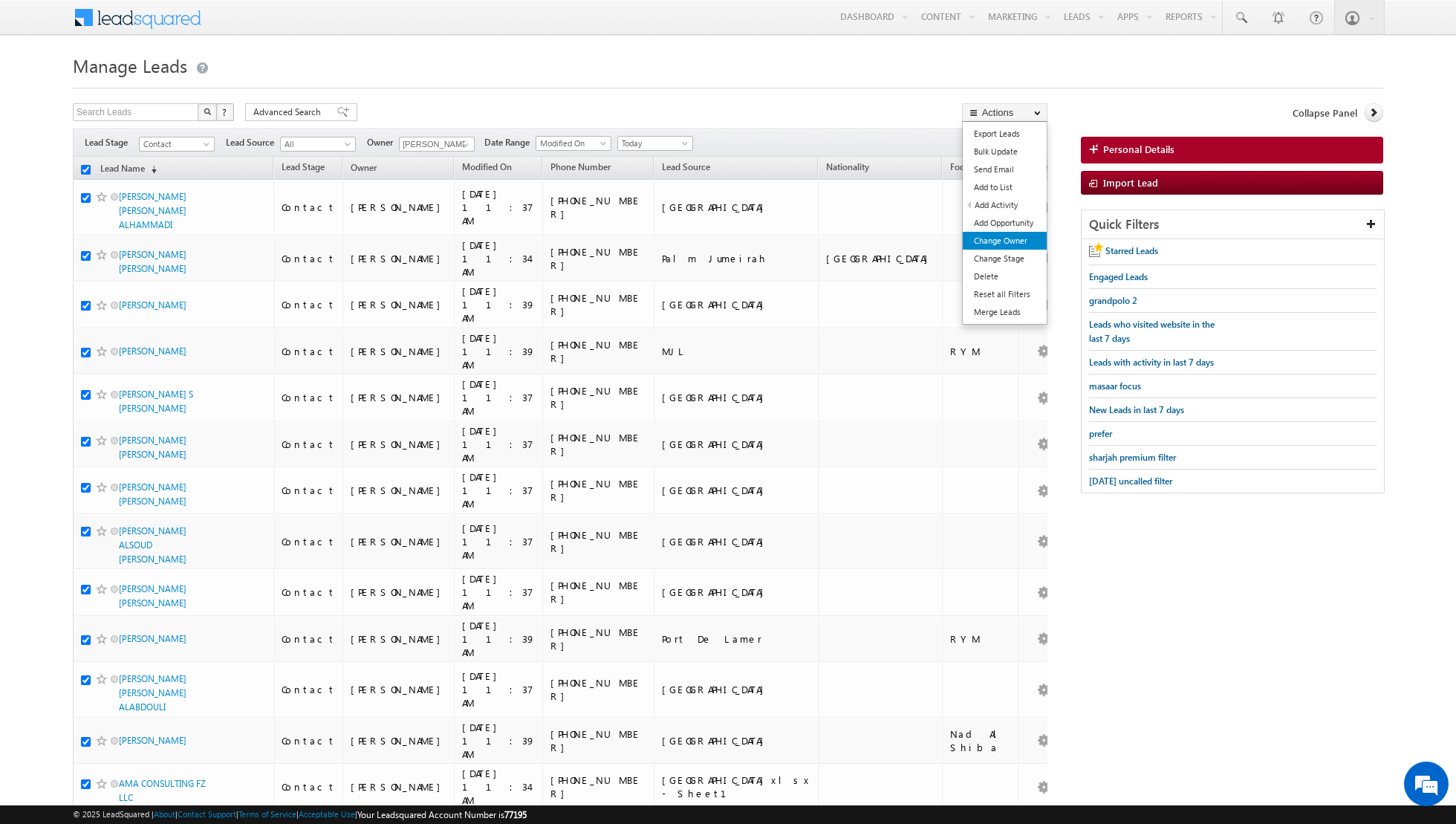
click at [997, 246] on link "Change Owner" at bounding box center [1005, 241] width 84 height 18
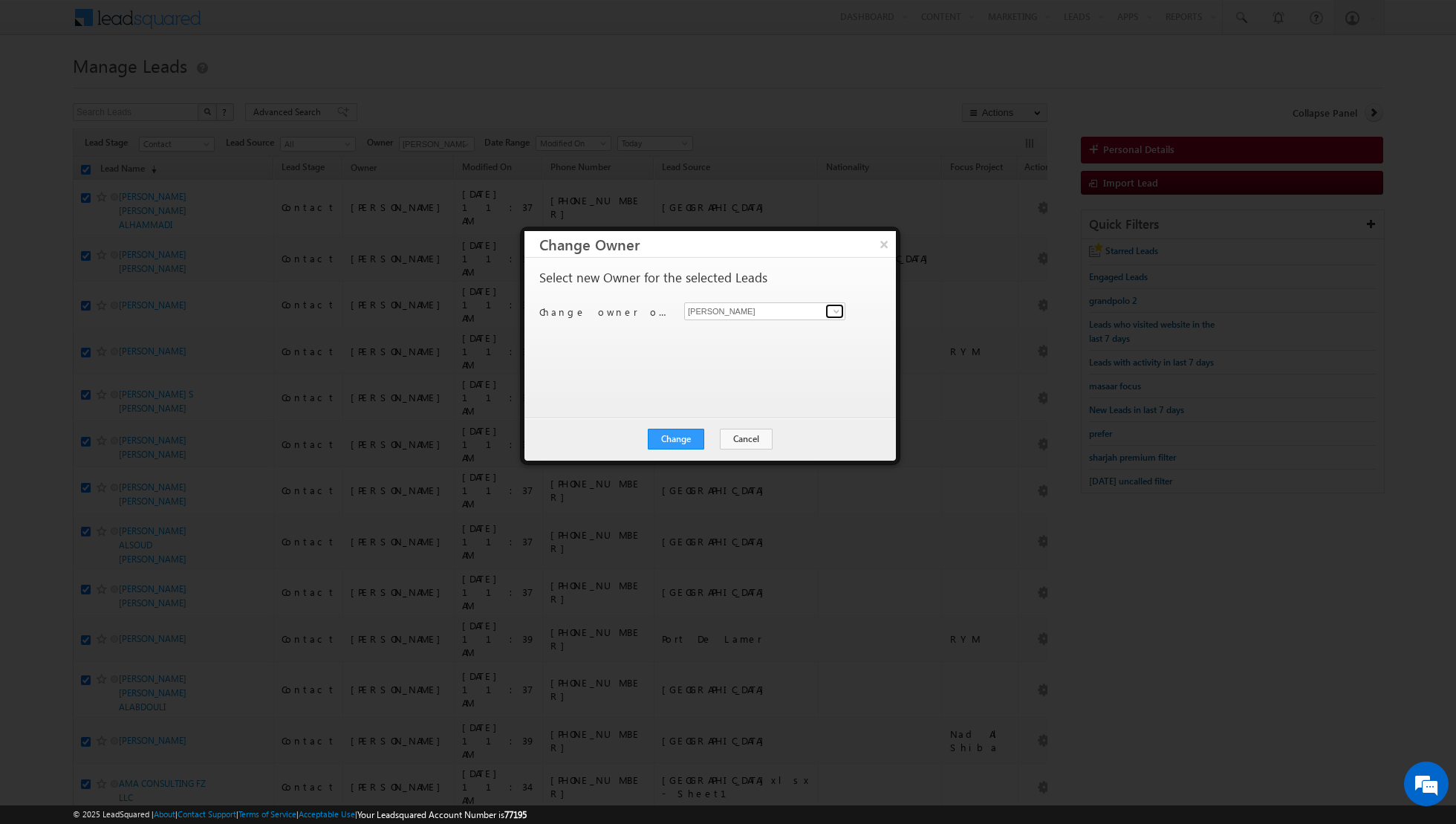
click at [839, 308] on span at bounding box center [836, 311] width 12 height 12
click at [772, 330] on link "[PERSON_NAME] [EMAIL_ADDRESS][DOMAIN_NAME]" at bounding box center [765, 333] width 161 height 28
click at [675, 434] on button "Change" at bounding box center [676, 439] width 56 height 21
click at [718, 437] on button "Close" at bounding box center [712, 439] width 48 height 21
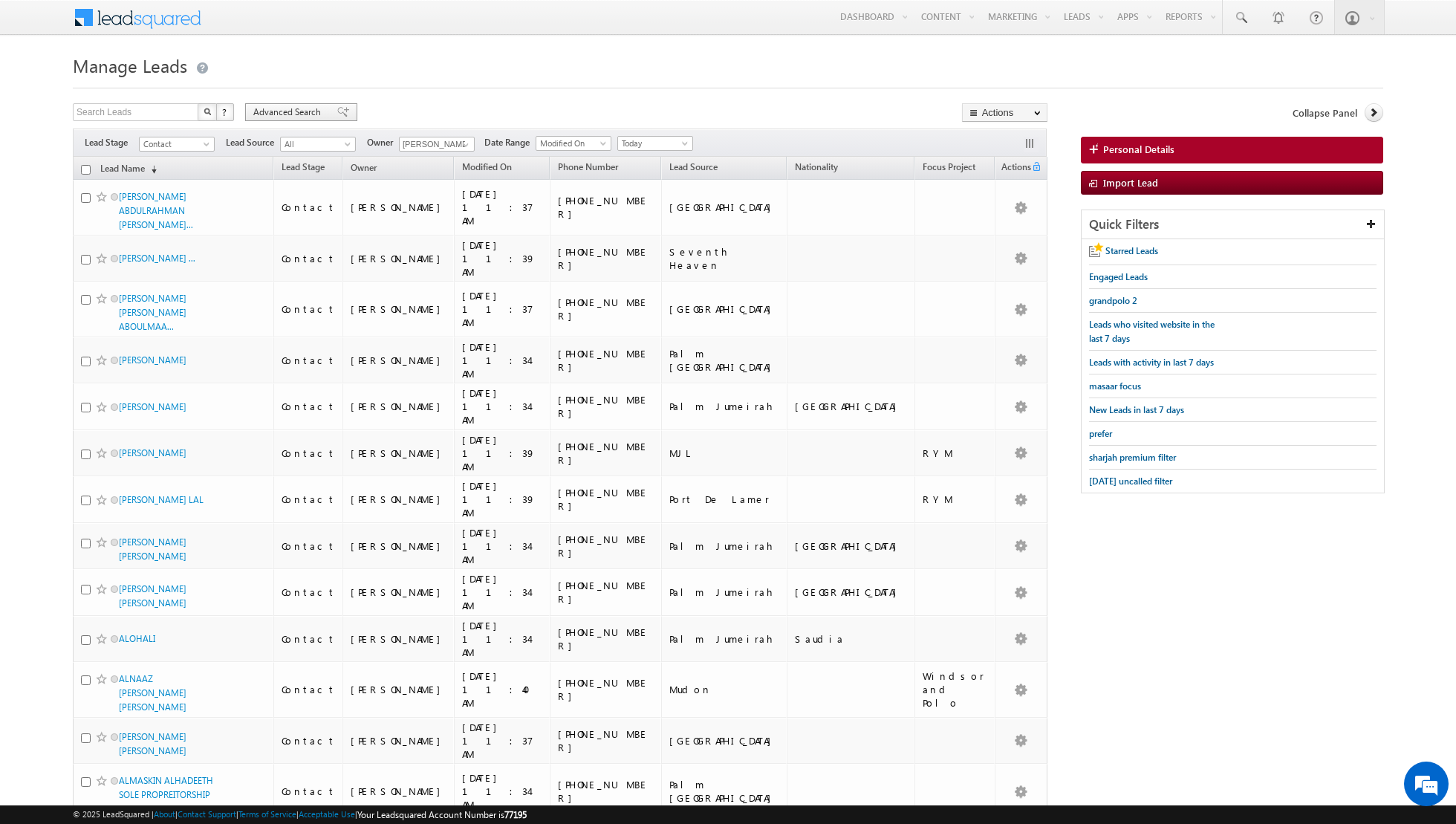
click at [337, 111] on span at bounding box center [343, 112] width 12 height 10
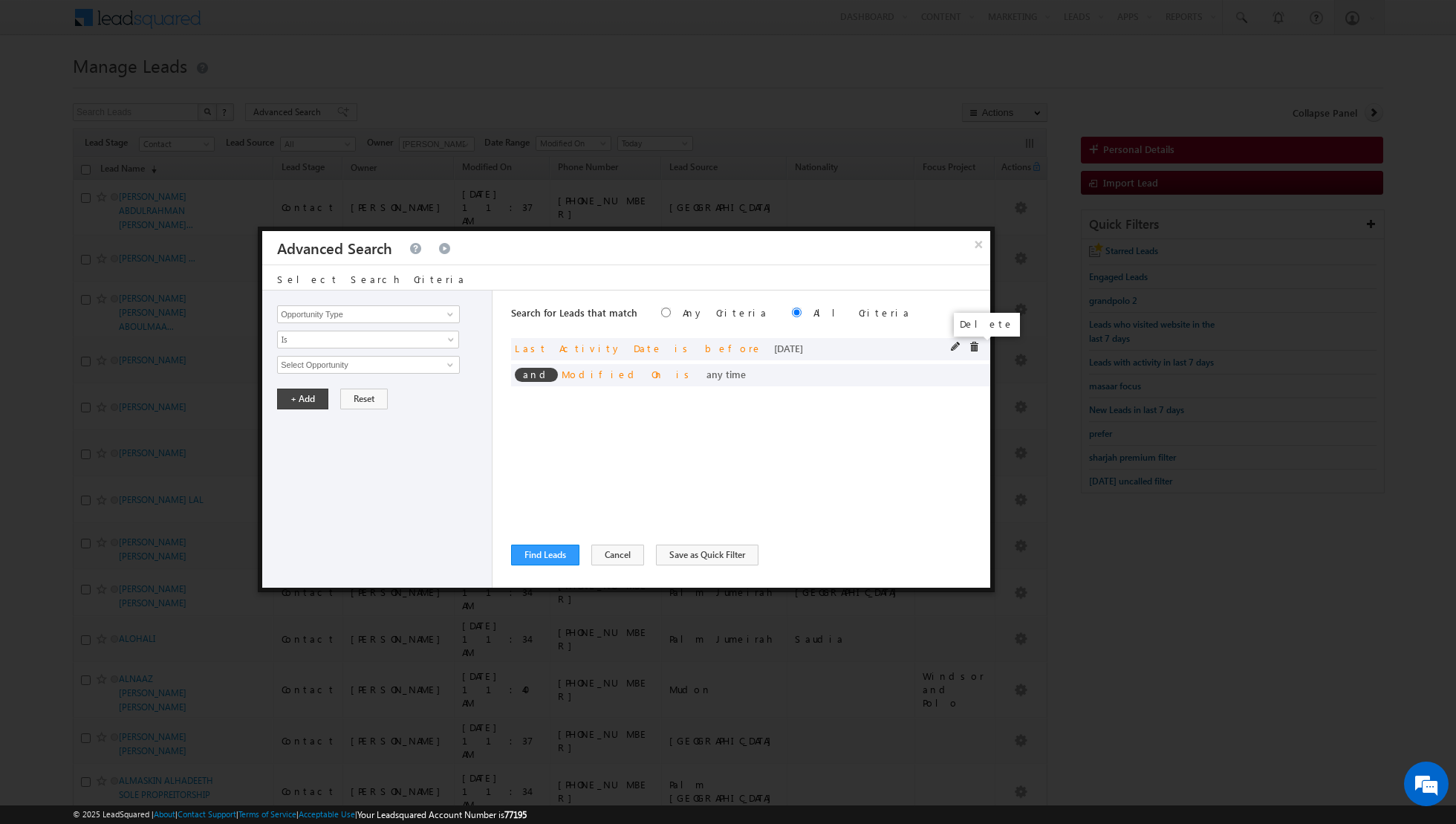
click at [976, 342] on span at bounding box center [973, 346] width 10 height 10
click at [973, 342] on span at bounding box center [973, 346] width 10 height 10
click at [447, 317] on span at bounding box center [450, 314] width 12 height 12
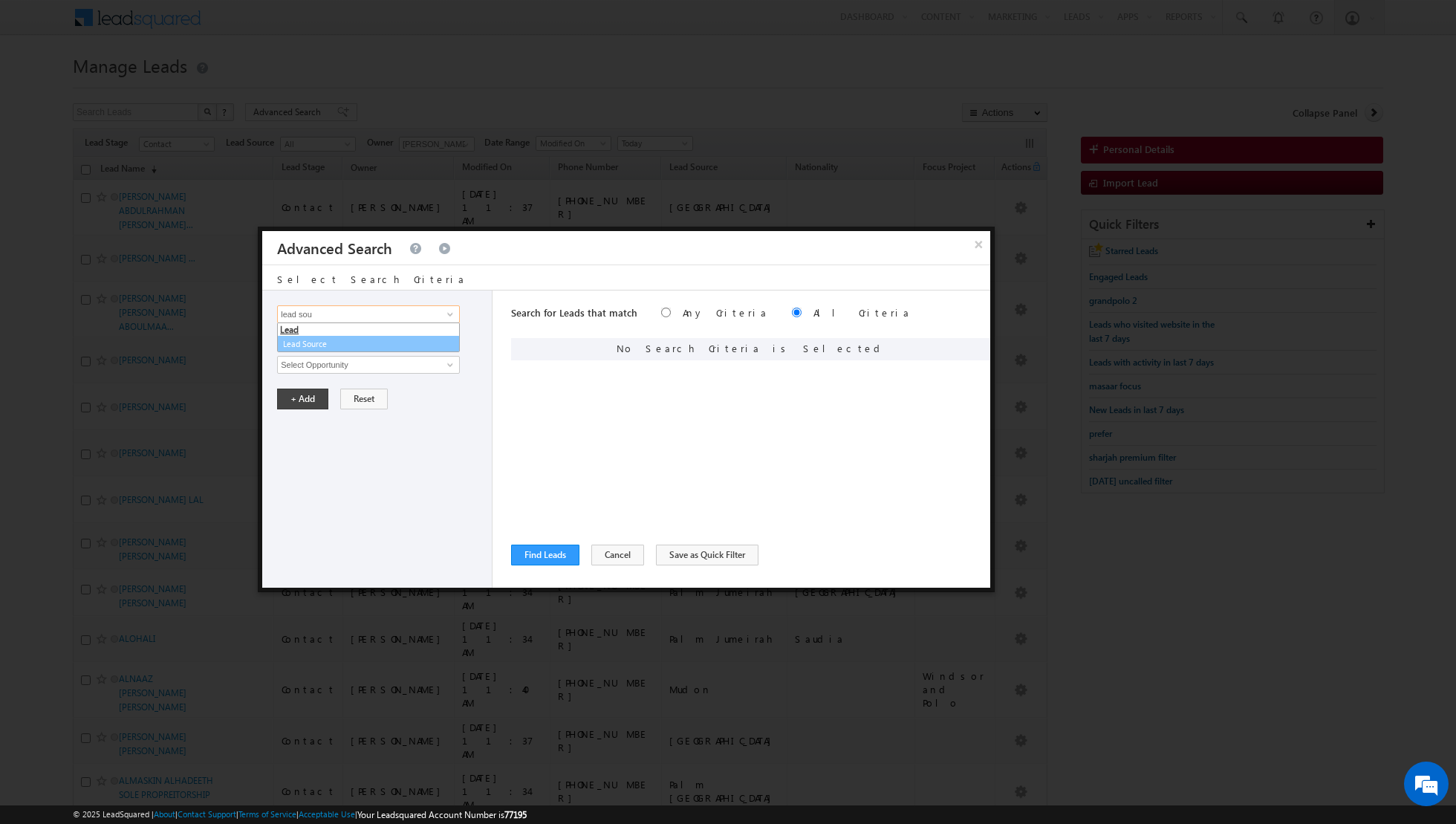
click at [354, 344] on link "Lead Source" at bounding box center [368, 344] width 182 height 17
click at [446, 361] on span "select" at bounding box center [452, 363] width 12 height 6
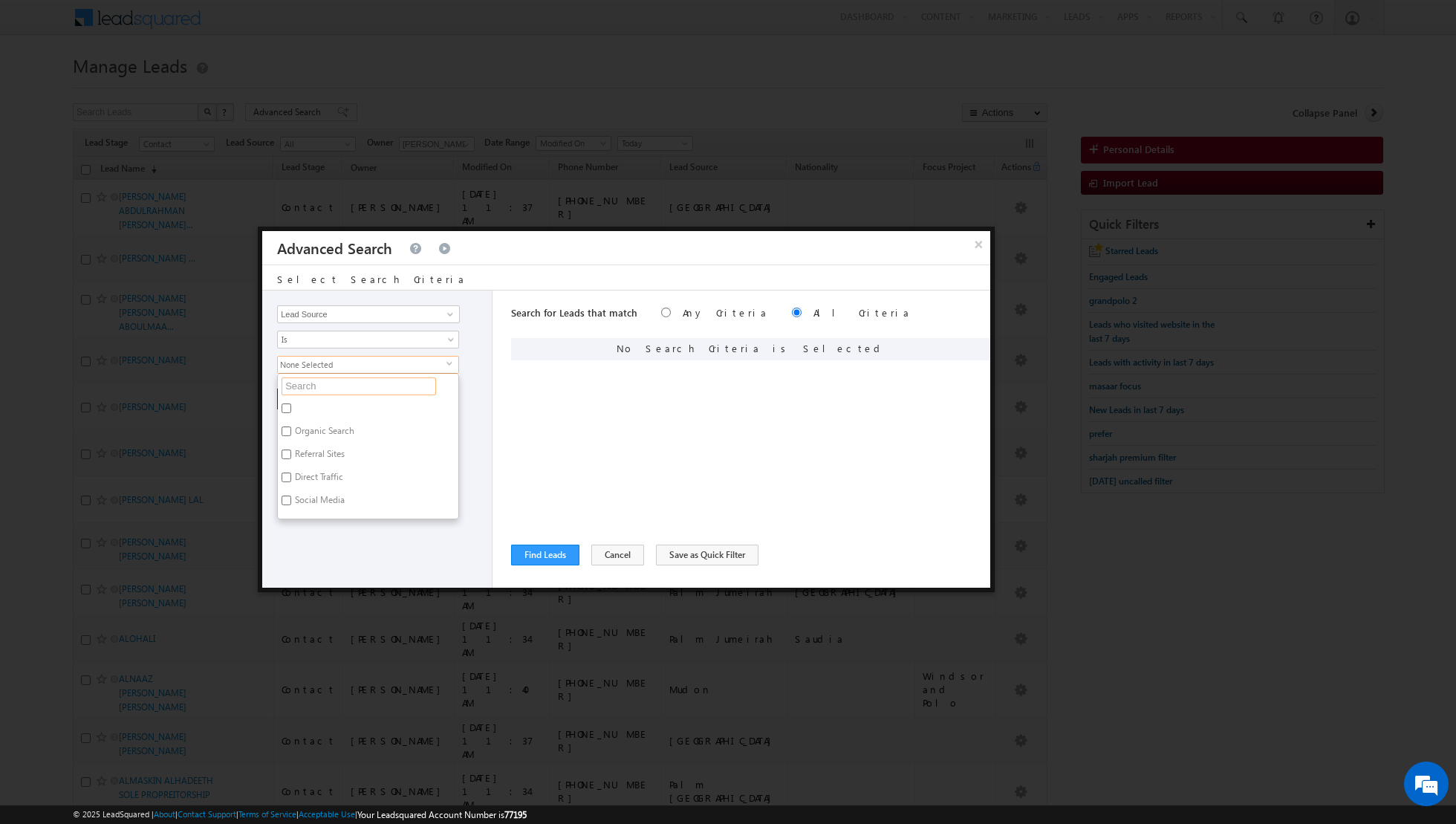
click at [371, 389] on input "text" at bounding box center [358, 387] width 154 height 18
click at [323, 406] on label "[GEOGRAPHIC_DATA]" at bounding box center [336, 410] width 116 height 23
click at [291, 406] on input "[GEOGRAPHIC_DATA]" at bounding box center [287, 408] width 10 height 10
click at [333, 546] on div "Opportunity Type Lead Activity Task Sales Group Prospect Id Address 1 Address 2…" at bounding box center [377, 439] width 230 height 297
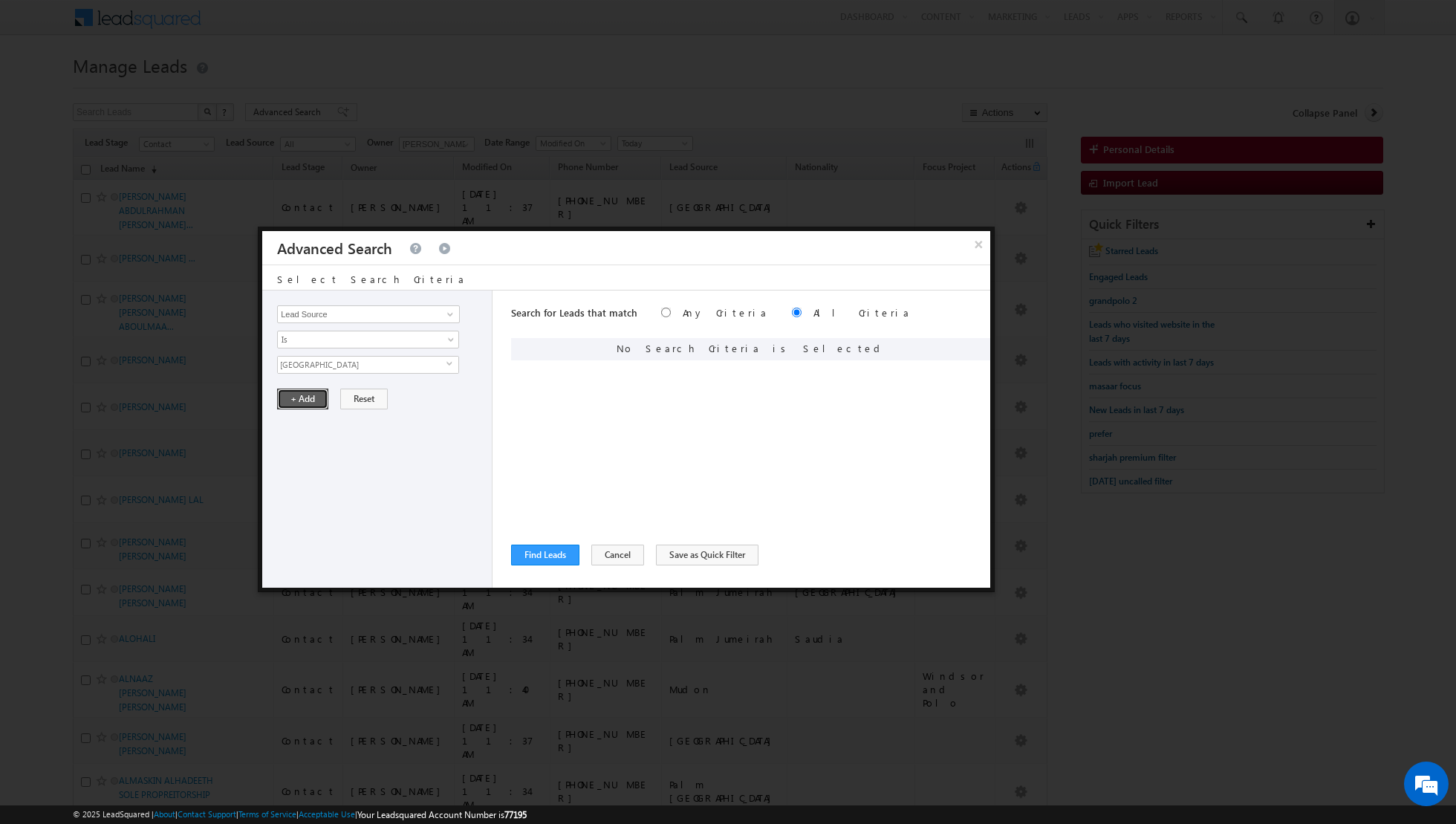
click at [299, 391] on button "+ Add" at bounding box center [303, 399] width 52 height 21
click at [533, 563] on button "Find Leads" at bounding box center [545, 555] width 69 height 21
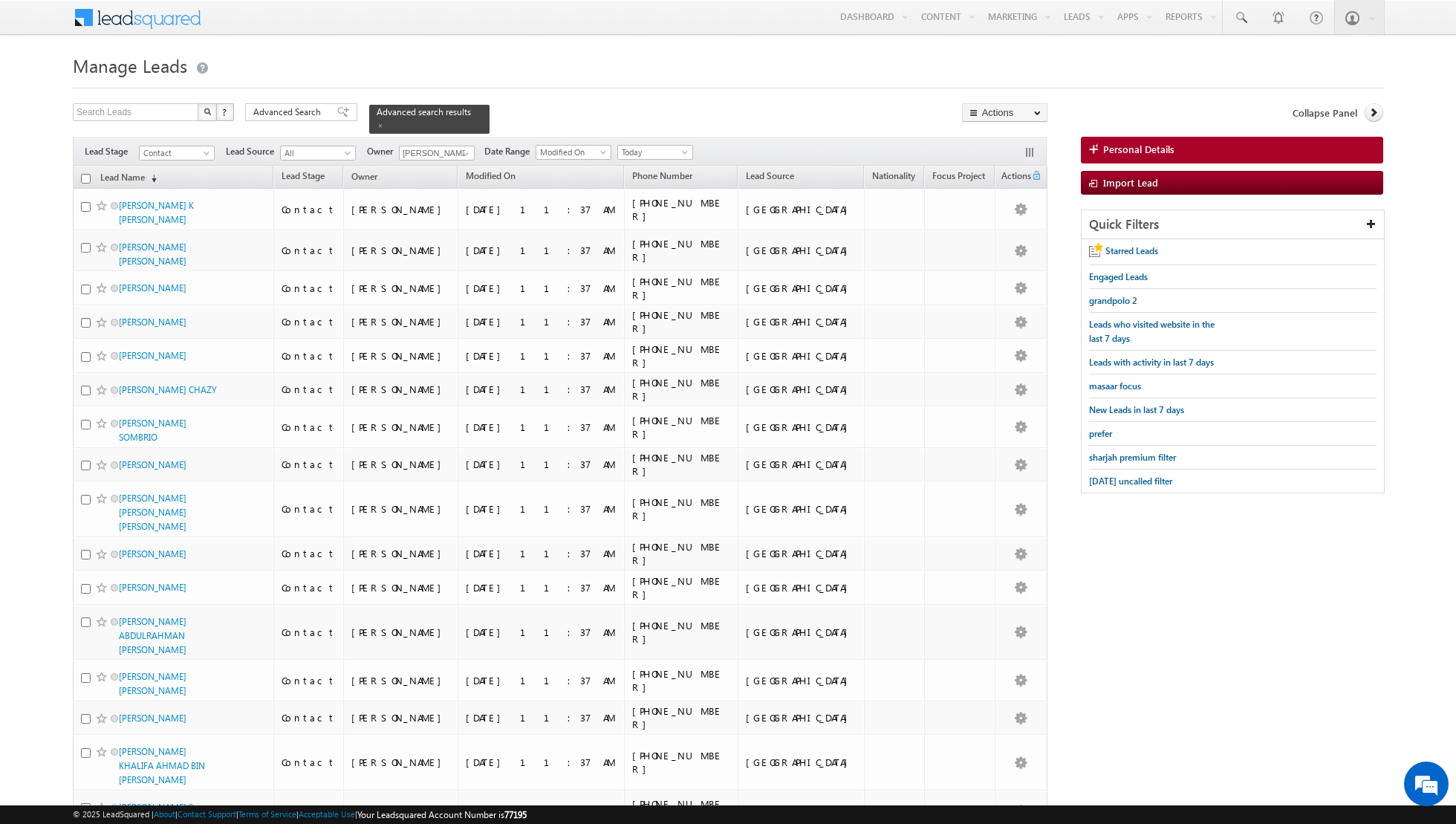
click at [87, 177] on input "checkbox" at bounding box center [86, 178] width 10 height 10
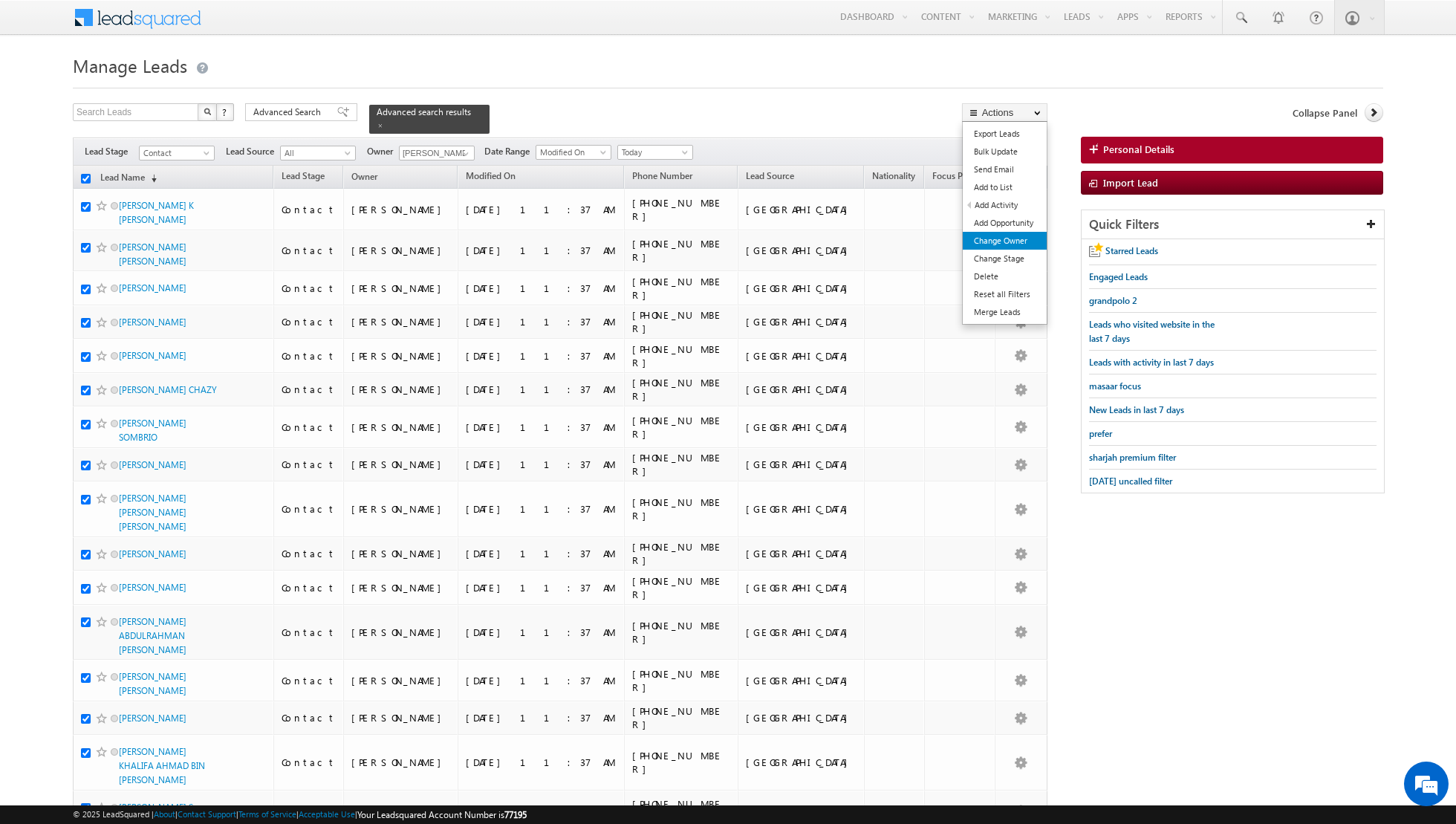
click at [1002, 241] on link "Change Owner" at bounding box center [1005, 241] width 84 height 18
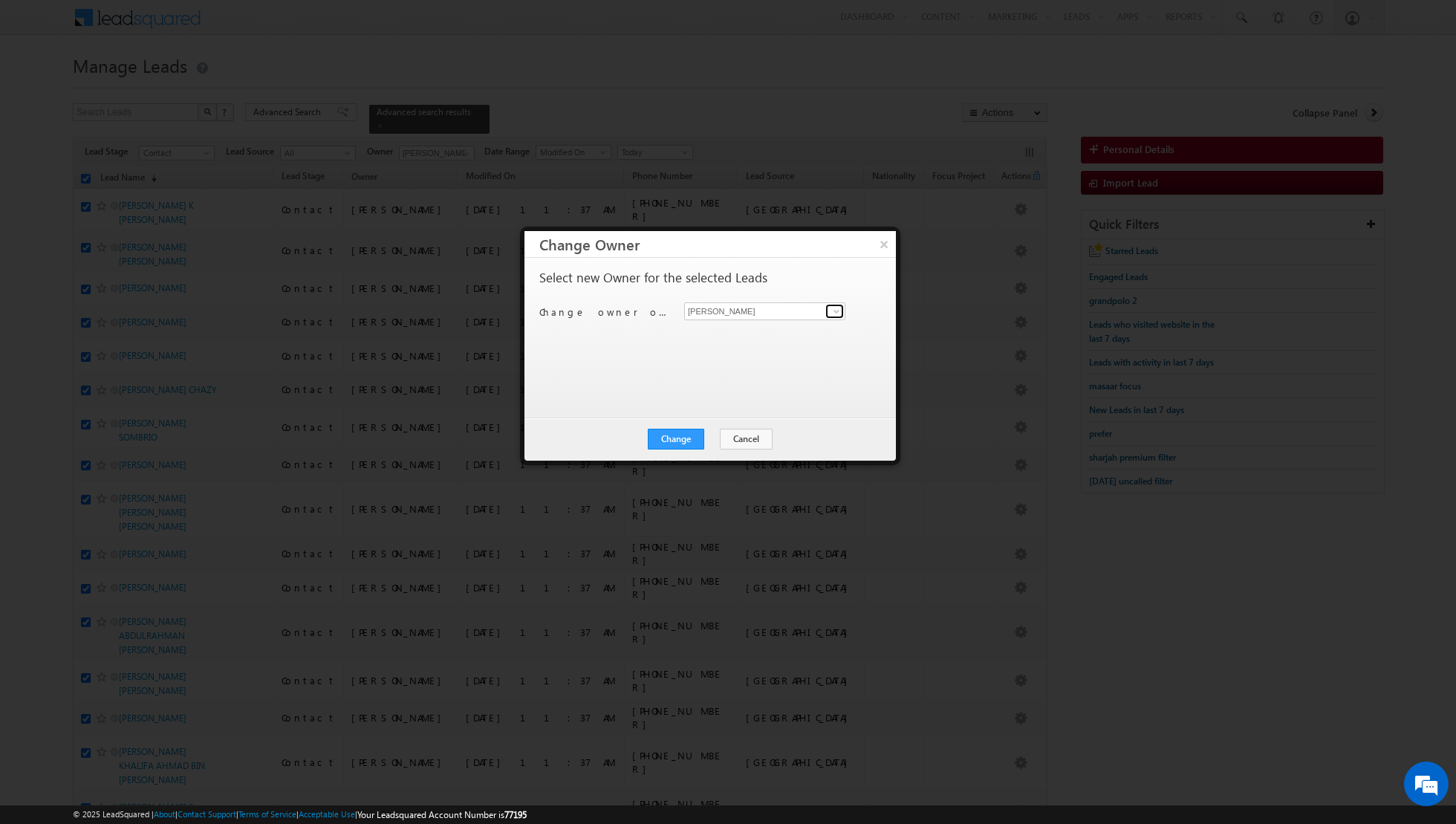
click at [836, 305] on span at bounding box center [836, 311] width 12 height 12
click at [782, 334] on span "[PERSON_NAME][EMAIL_ADDRESS][DOMAIN_NAME]" at bounding box center [757, 339] width 134 height 11
click at [677, 434] on button "Change" at bounding box center [676, 439] width 56 height 21
click at [713, 438] on button "Close" at bounding box center [712, 439] width 48 height 21
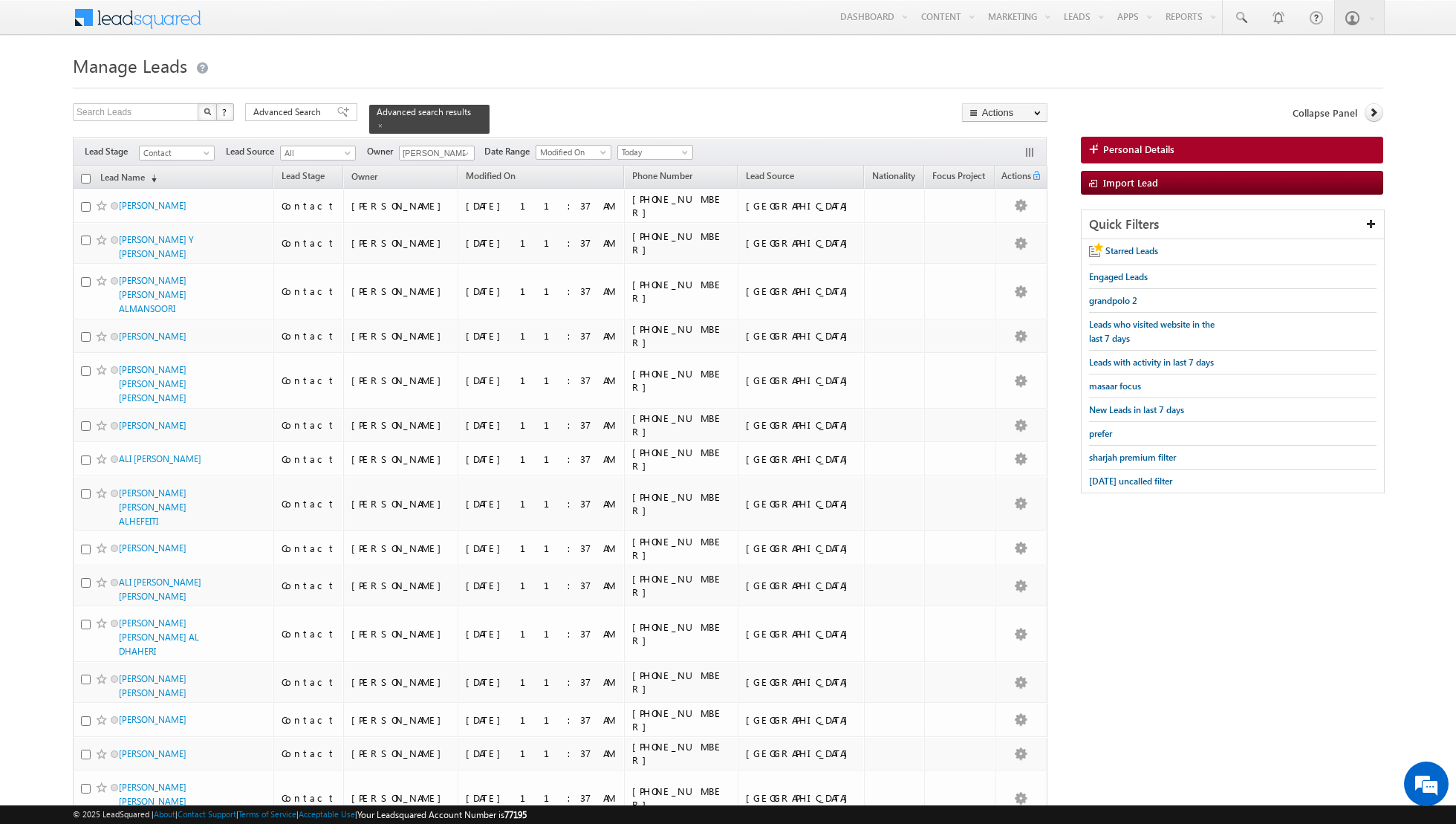
click at [86, 176] on input "checkbox" at bounding box center [86, 178] width 10 height 10
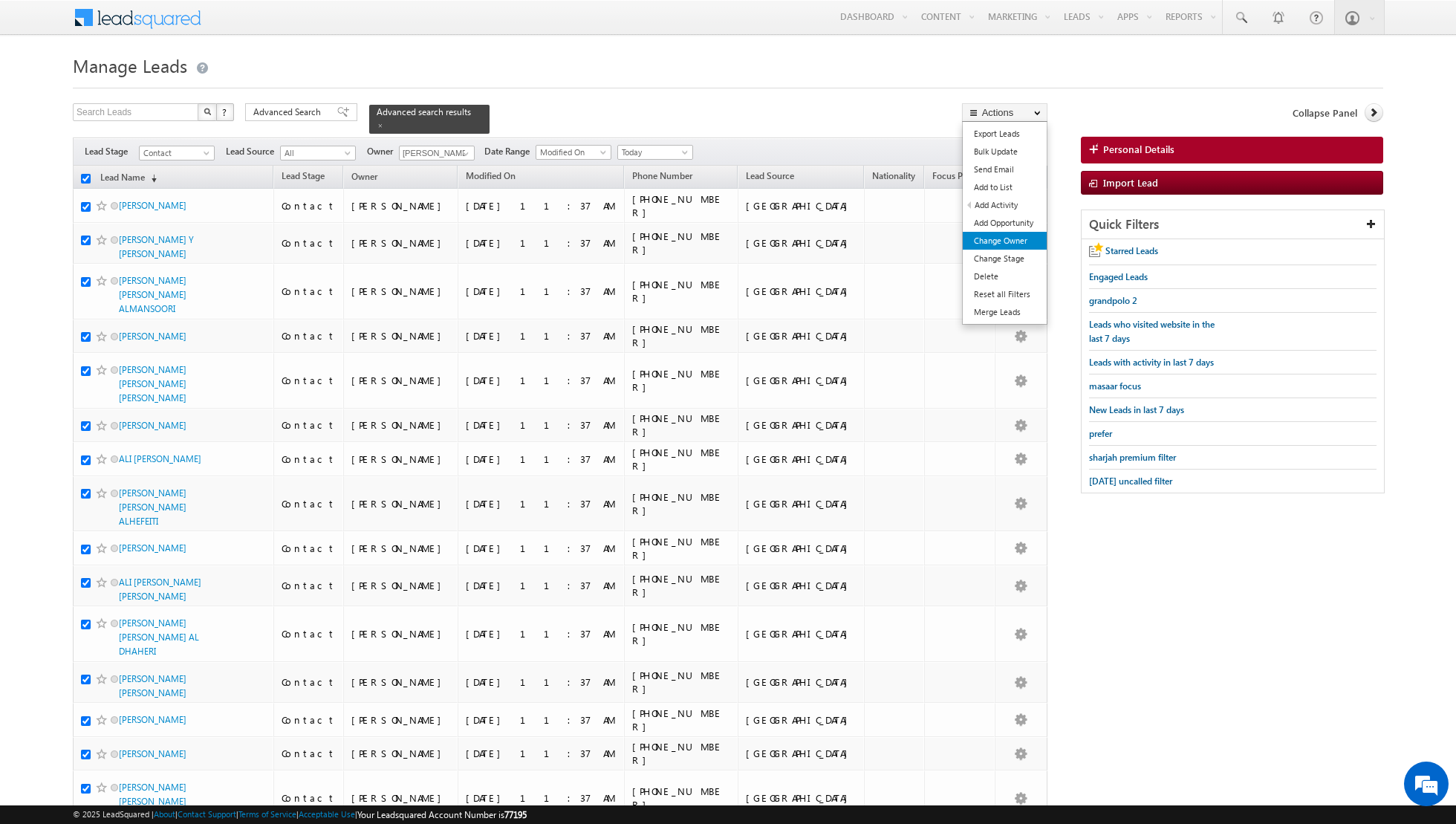
click at [1003, 238] on link "Change Owner" at bounding box center [1005, 241] width 84 height 18
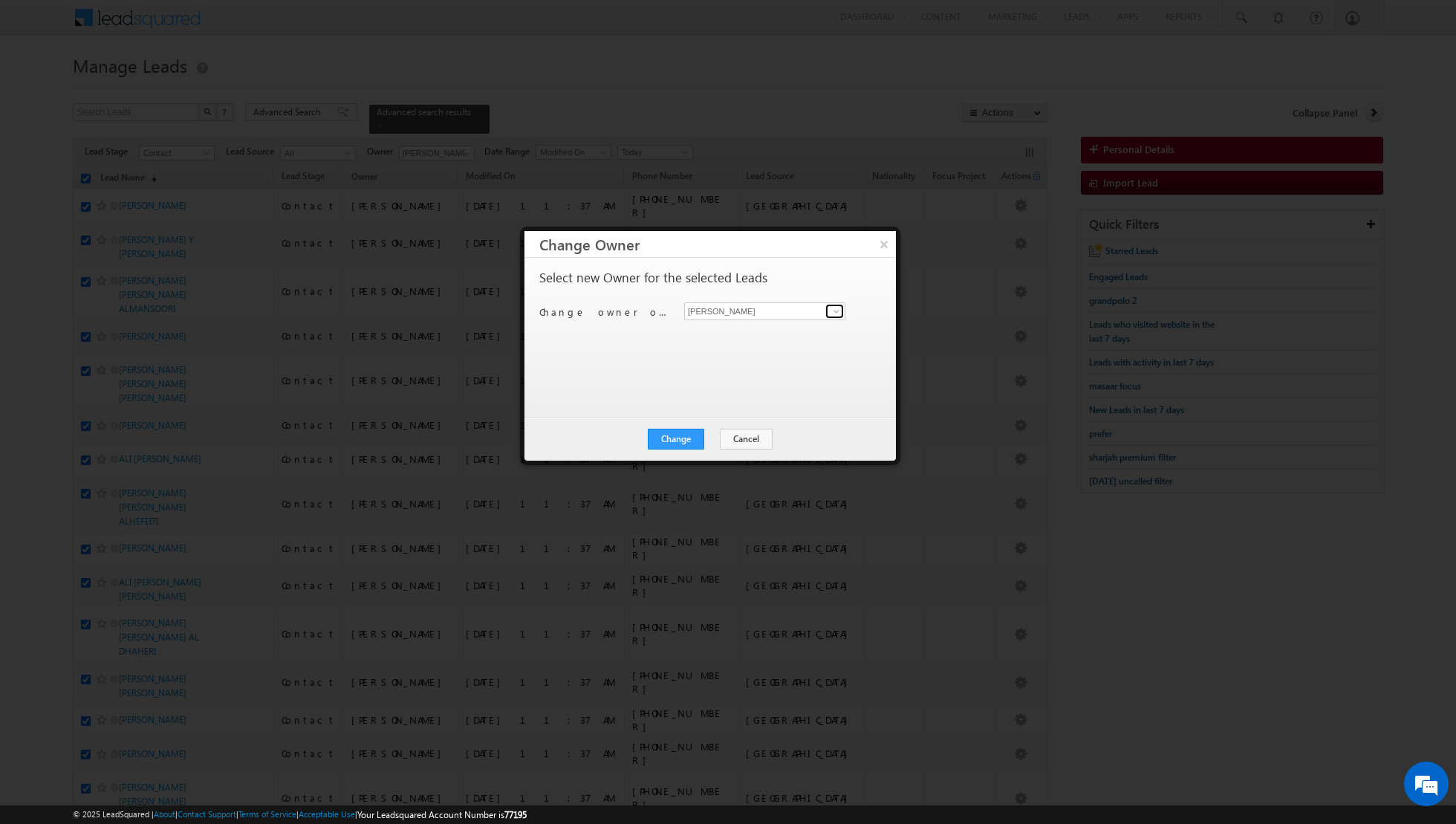
click at [833, 310] on span at bounding box center [836, 311] width 12 height 12
click at [749, 340] on span "[PERSON_NAME][EMAIL_ADDRESS][DOMAIN_NAME]" at bounding box center [757, 339] width 134 height 11
click at [668, 437] on button "Change" at bounding box center [676, 439] width 56 height 21
click at [720, 438] on button "Close" at bounding box center [712, 439] width 48 height 21
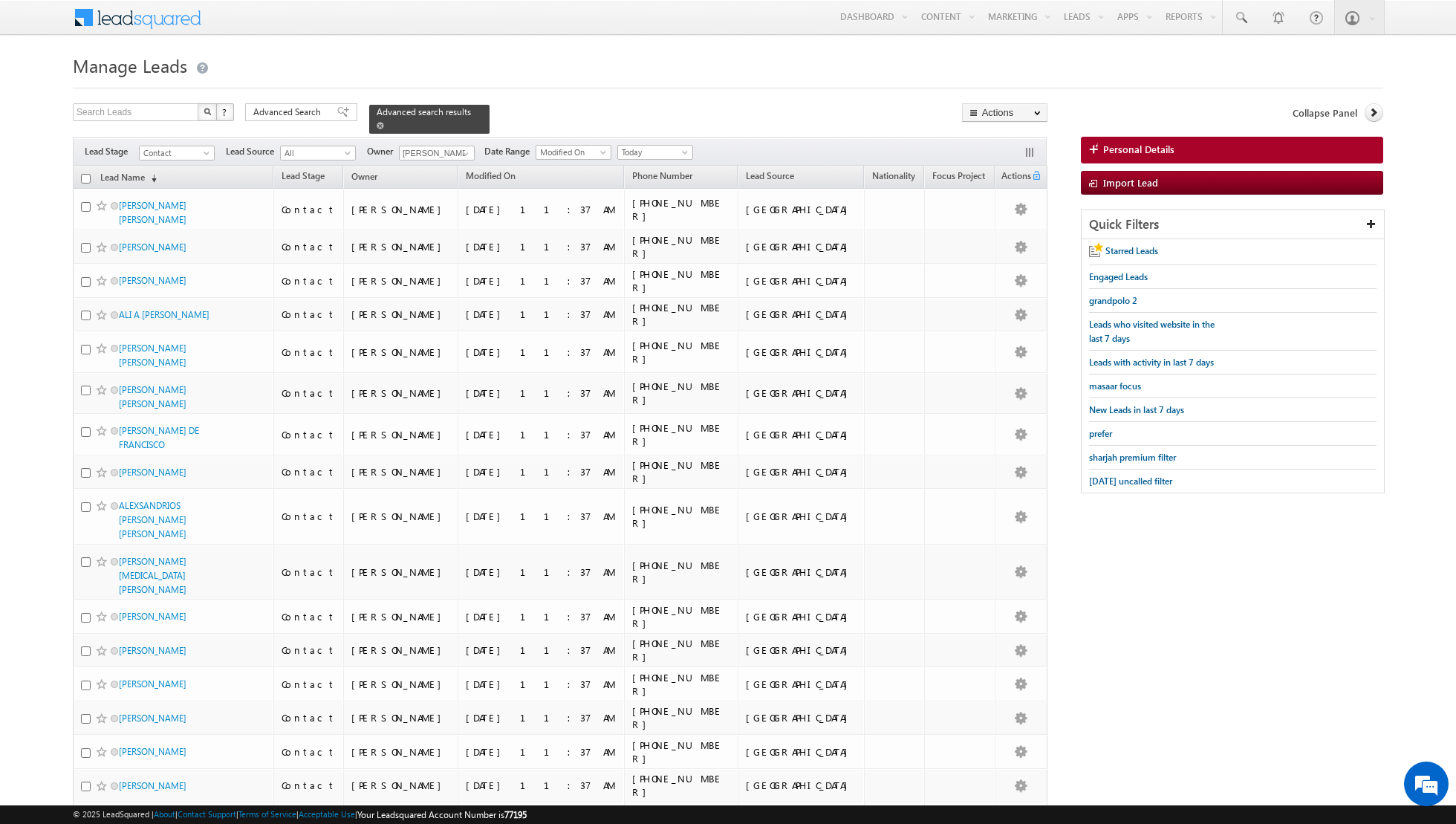
click at [377, 122] on span at bounding box center [380, 125] width 7 height 7
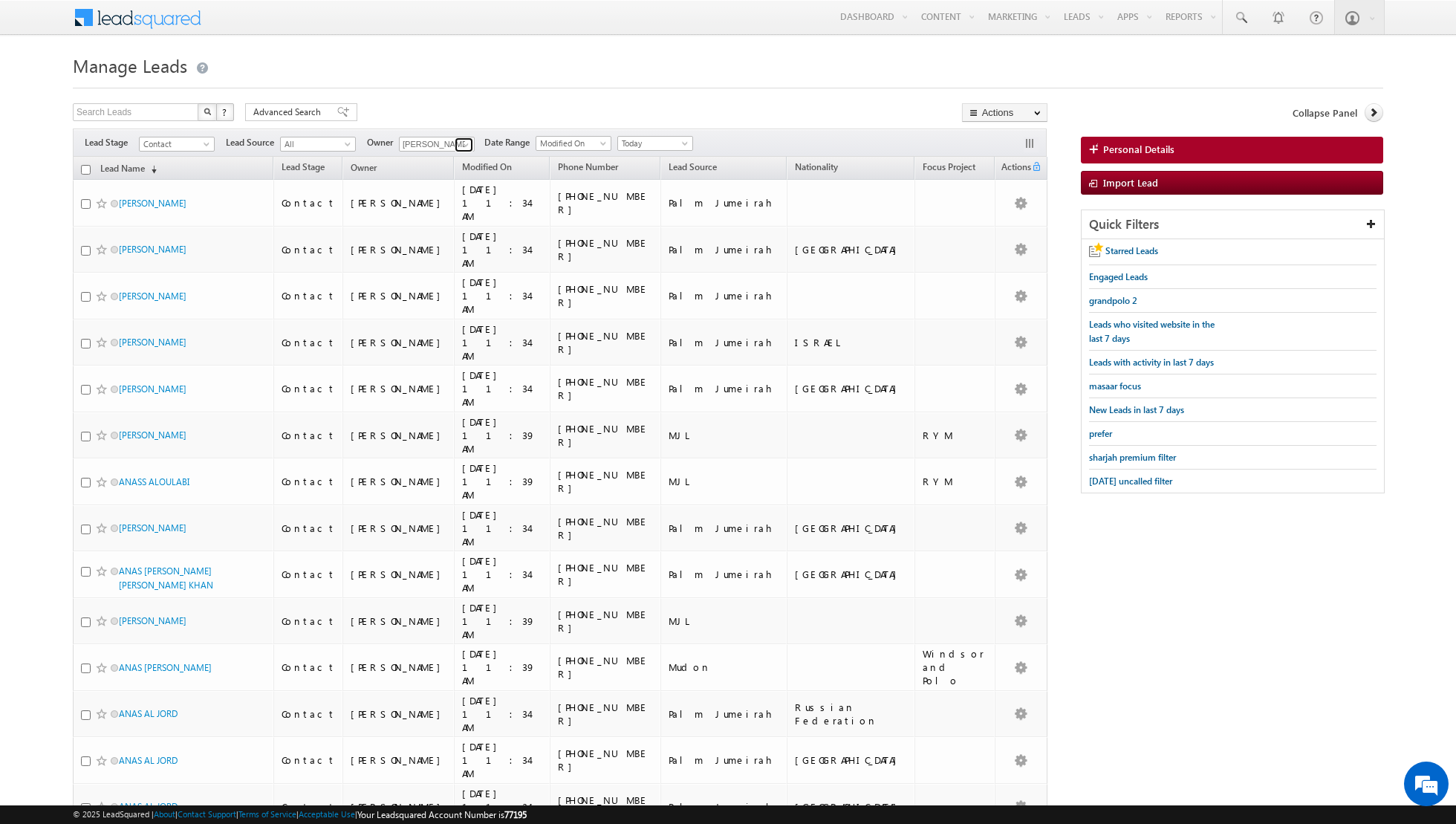
click at [468, 142] on span at bounding box center [466, 144] width 12 height 12
click at [443, 191] on link "[PERSON_NAME] [PERSON_NAME][EMAIL_ADDRESS][DOMAIN_NAME]" at bounding box center [473, 194] width 149 height 28
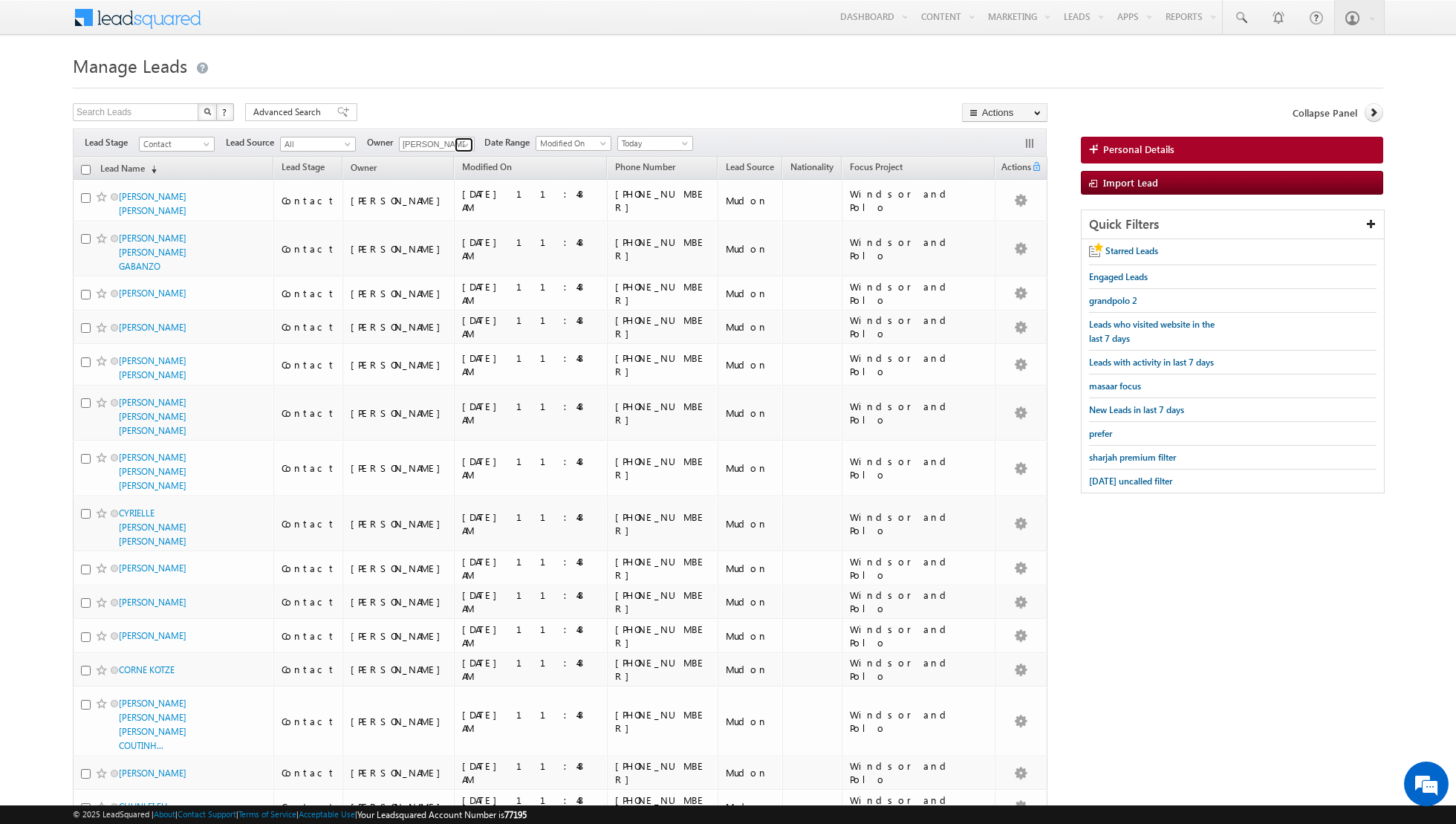
click at [460, 141] on span at bounding box center [466, 144] width 12 height 12
click at [431, 224] on span "[EMAIL_ADDRESS][DOMAIN_NAME]" at bounding box center [472, 227] width 134 height 11
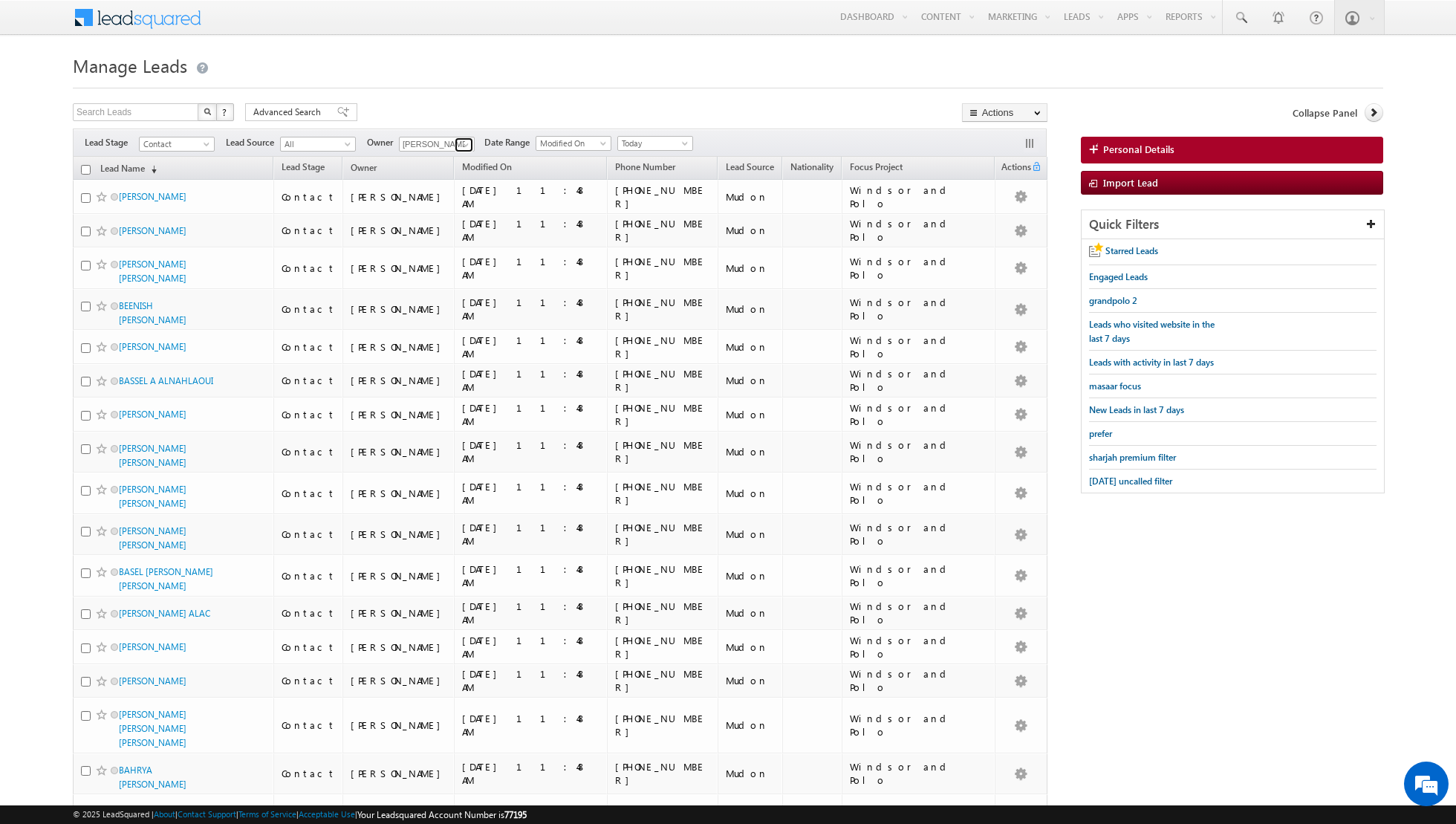
click at [462, 143] on span at bounding box center [466, 144] width 12 height 12
click at [438, 244] on link "[PERSON_NAME] [PERSON_NAME][EMAIL_ADDRESS][DOMAIN_NAME]" at bounding box center [473, 247] width 149 height 28
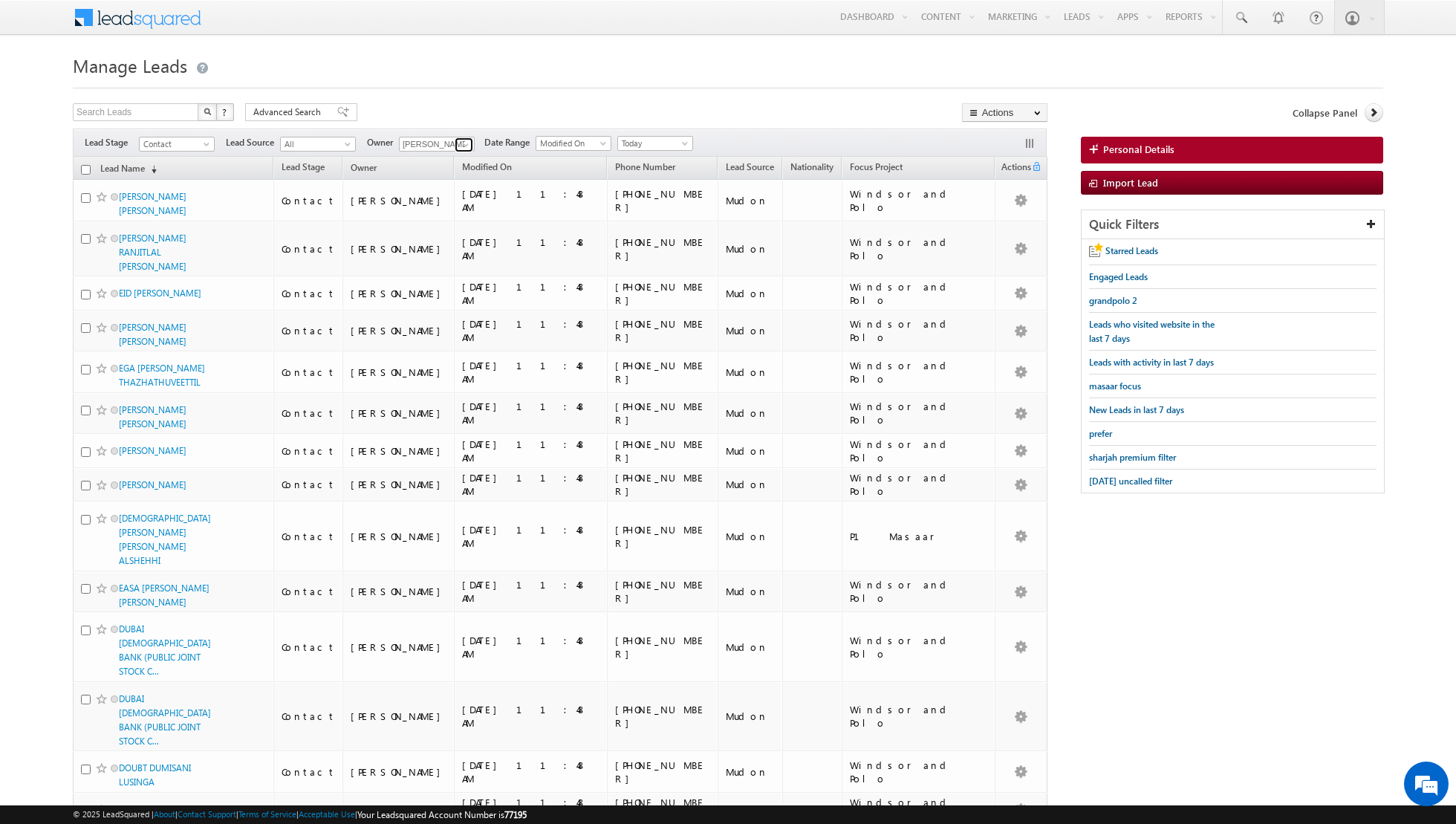
click at [463, 147] on span at bounding box center [466, 144] width 12 height 12
click at [442, 262] on link "[PERSON_NAME] [EMAIL_ADDRESS][PERSON_NAME][DOMAIN_NAME]" at bounding box center [473, 274] width 149 height 28
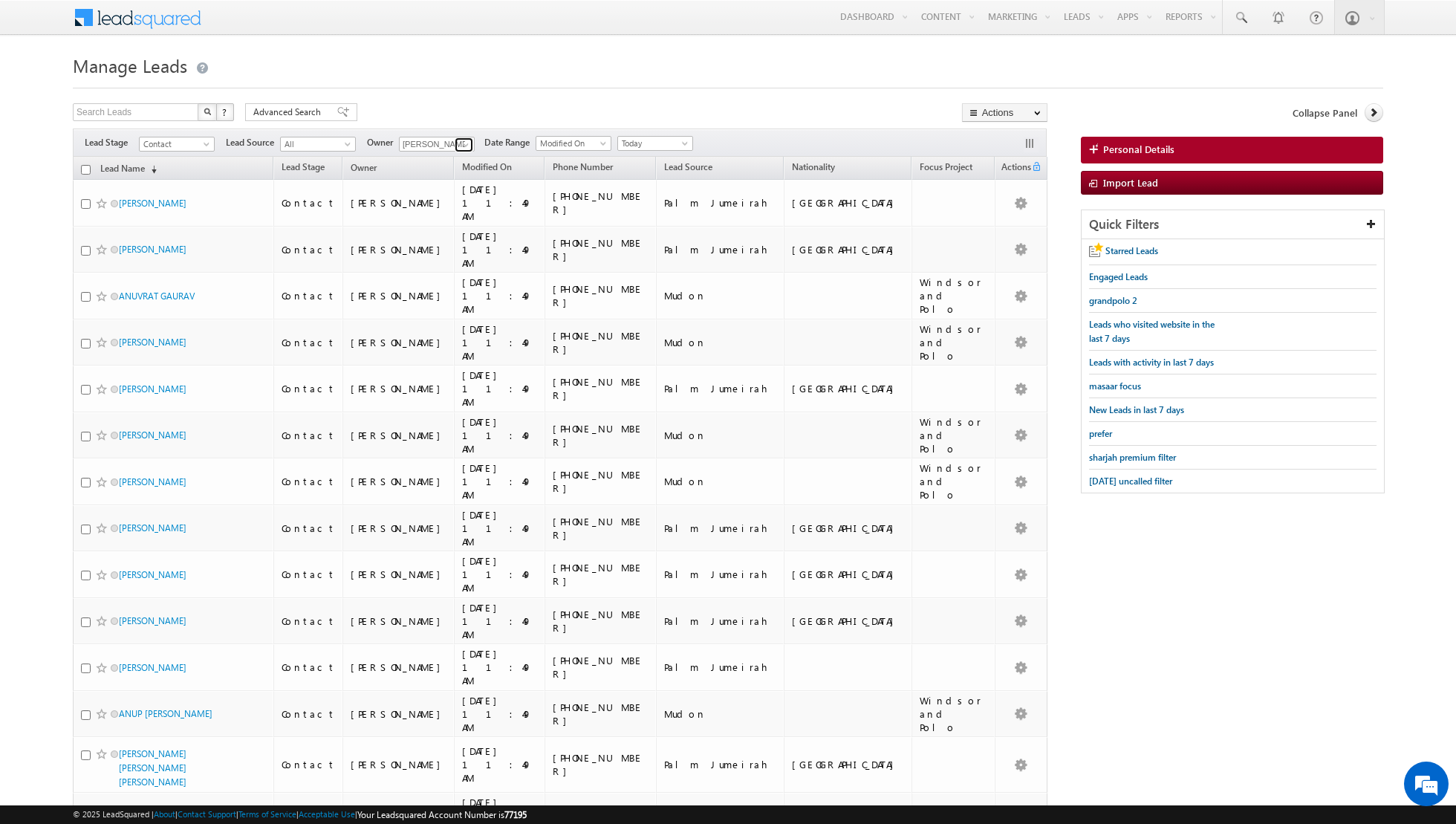
click at [462, 140] on span at bounding box center [466, 144] width 12 height 12
click at [452, 241] on span "[PERSON_NAME][EMAIL_ADDRESS][DOMAIN_NAME]" at bounding box center [472, 243] width 134 height 11
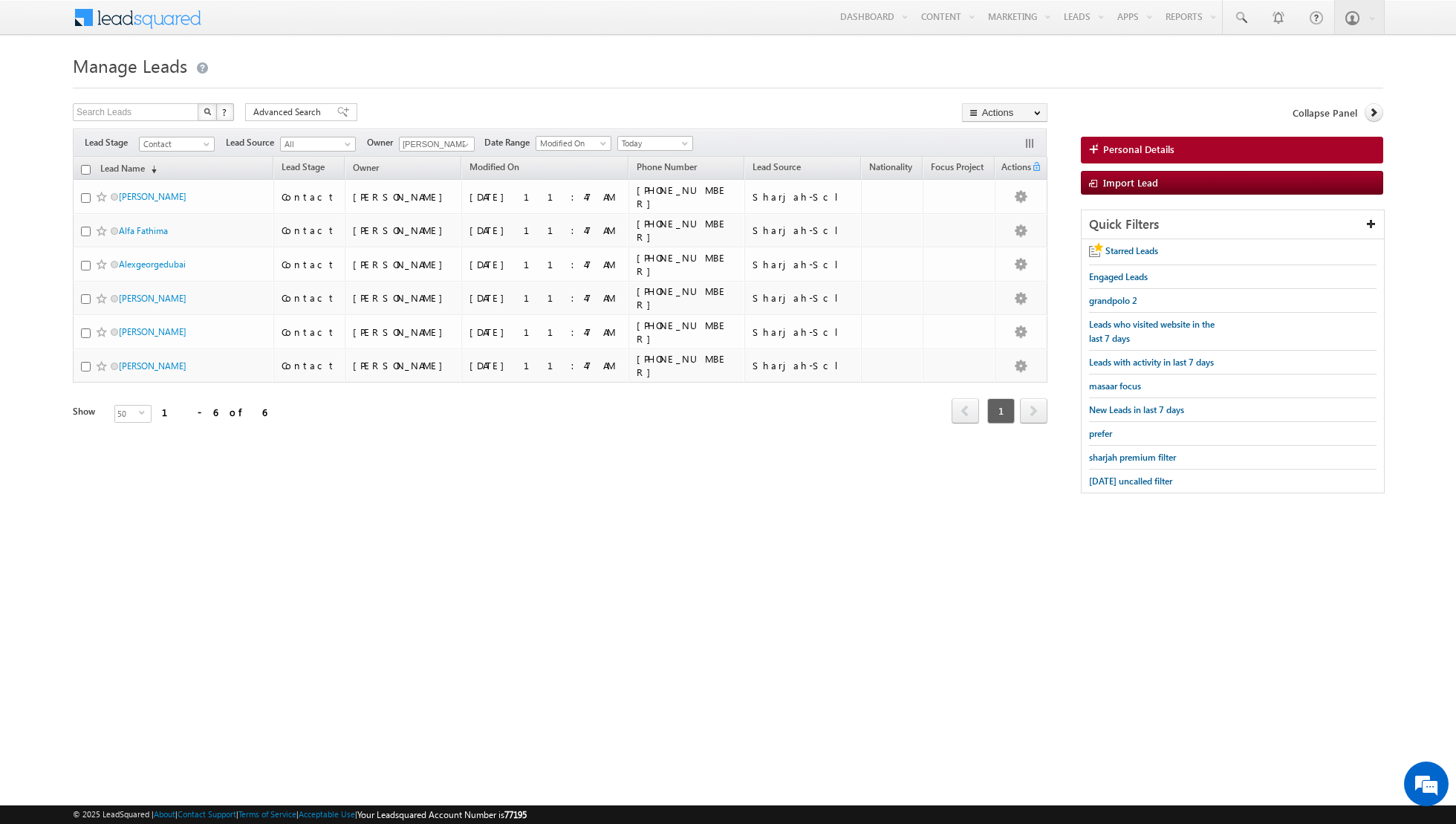
click at [485, 512] on html "Menu [PERSON_NAME] shiva .siso dia@i ndglo [MEDICAL_DATA].[PERSON_NAME]." at bounding box center [728, 273] width 1456 height 546
click at [460, 142] on span at bounding box center [466, 144] width 12 height 12
click at [446, 261] on link "[PERSON_NAME] [PERSON_NAME] [PERSON_NAME][EMAIL_ADDRESS][PERSON_NAME][DOMAIN_NA…" at bounding box center [473, 270] width 149 height 28
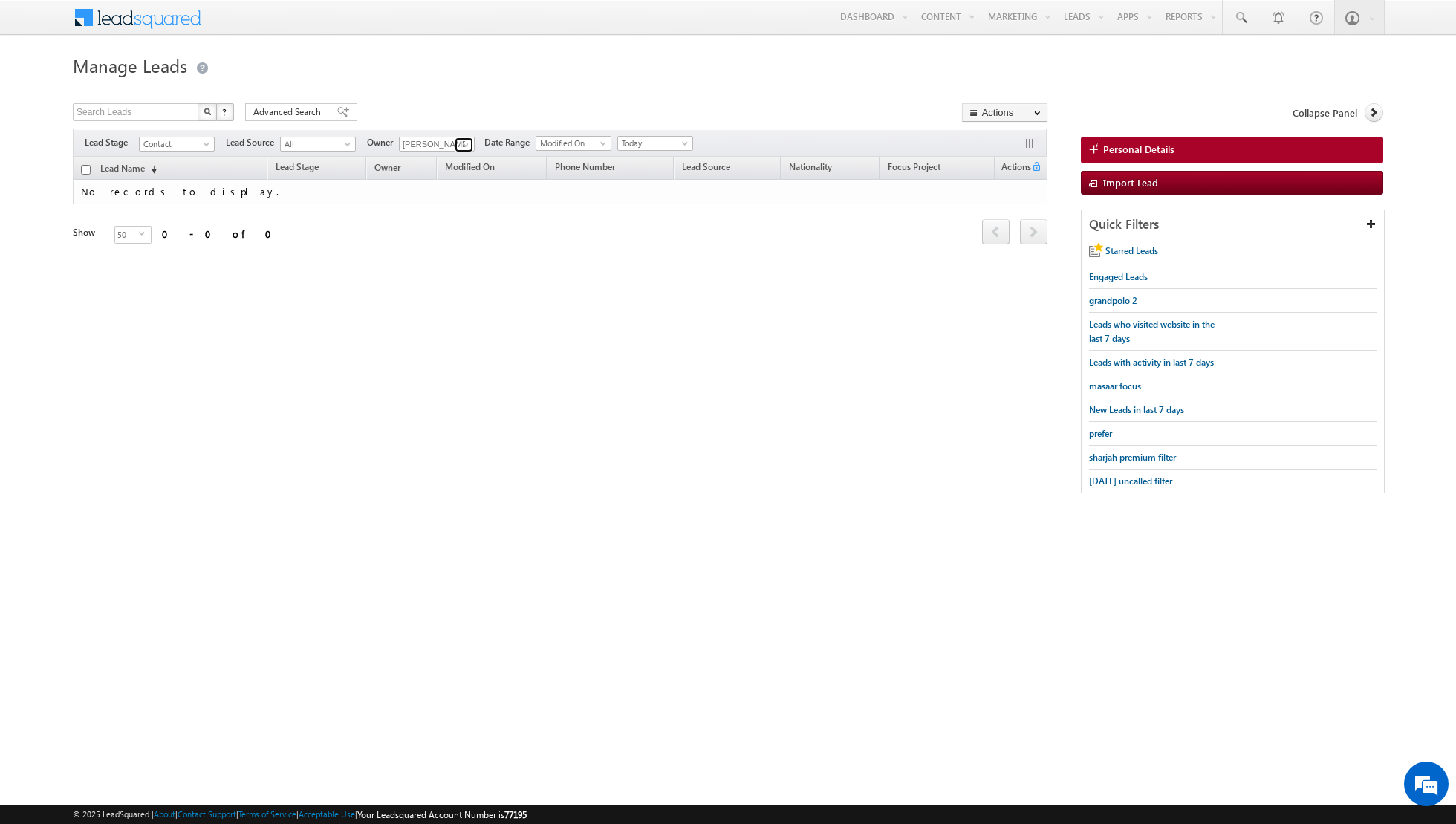
click at [460, 139] on span at bounding box center [466, 144] width 12 height 12
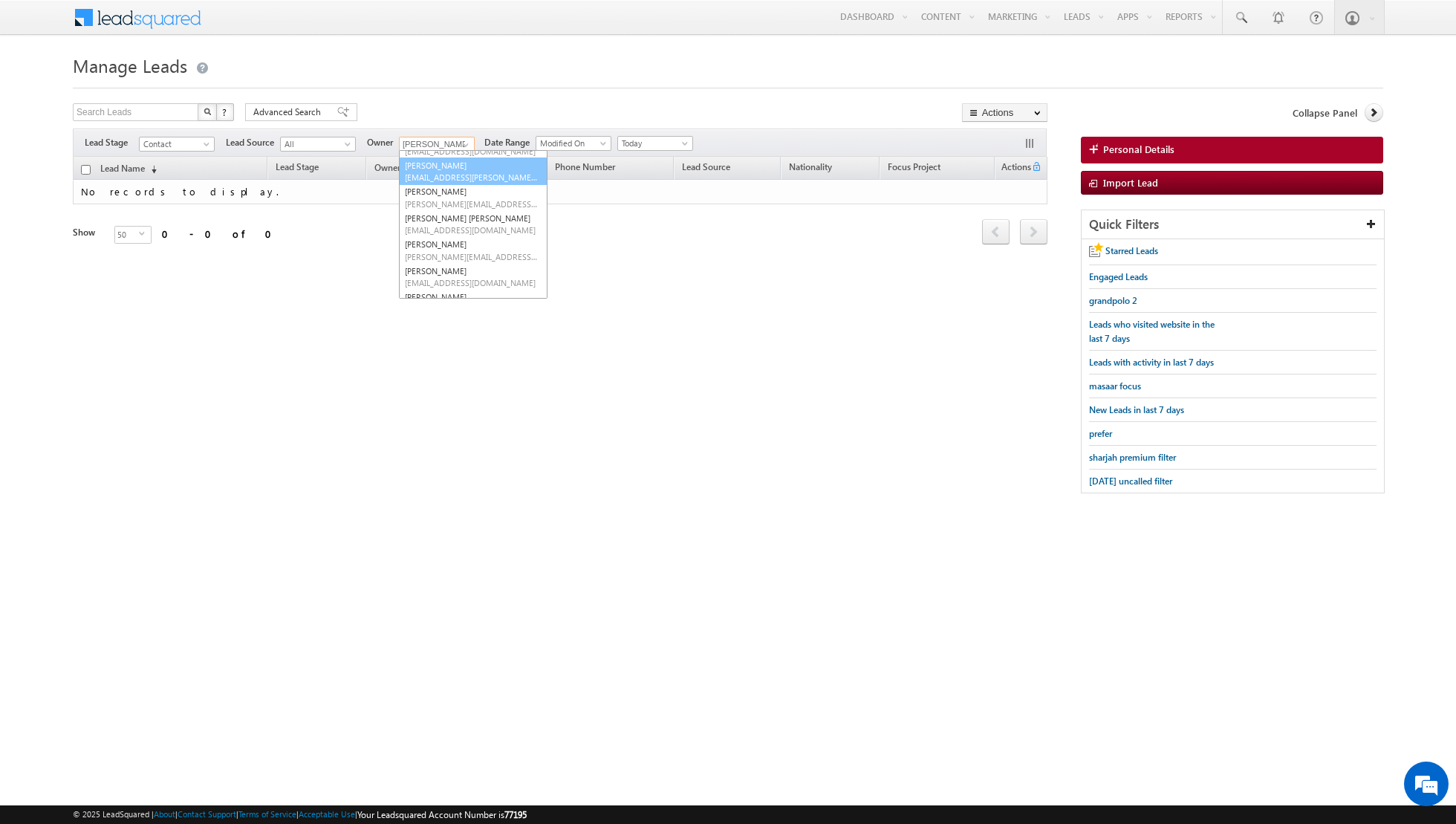
scroll to position [120, 0]
click at [454, 228] on link "[PERSON_NAME] [PERSON_NAME][EMAIL_ADDRESS][PERSON_NAME][DOMAIN_NAME]" at bounding box center [473, 232] width 149 height 28
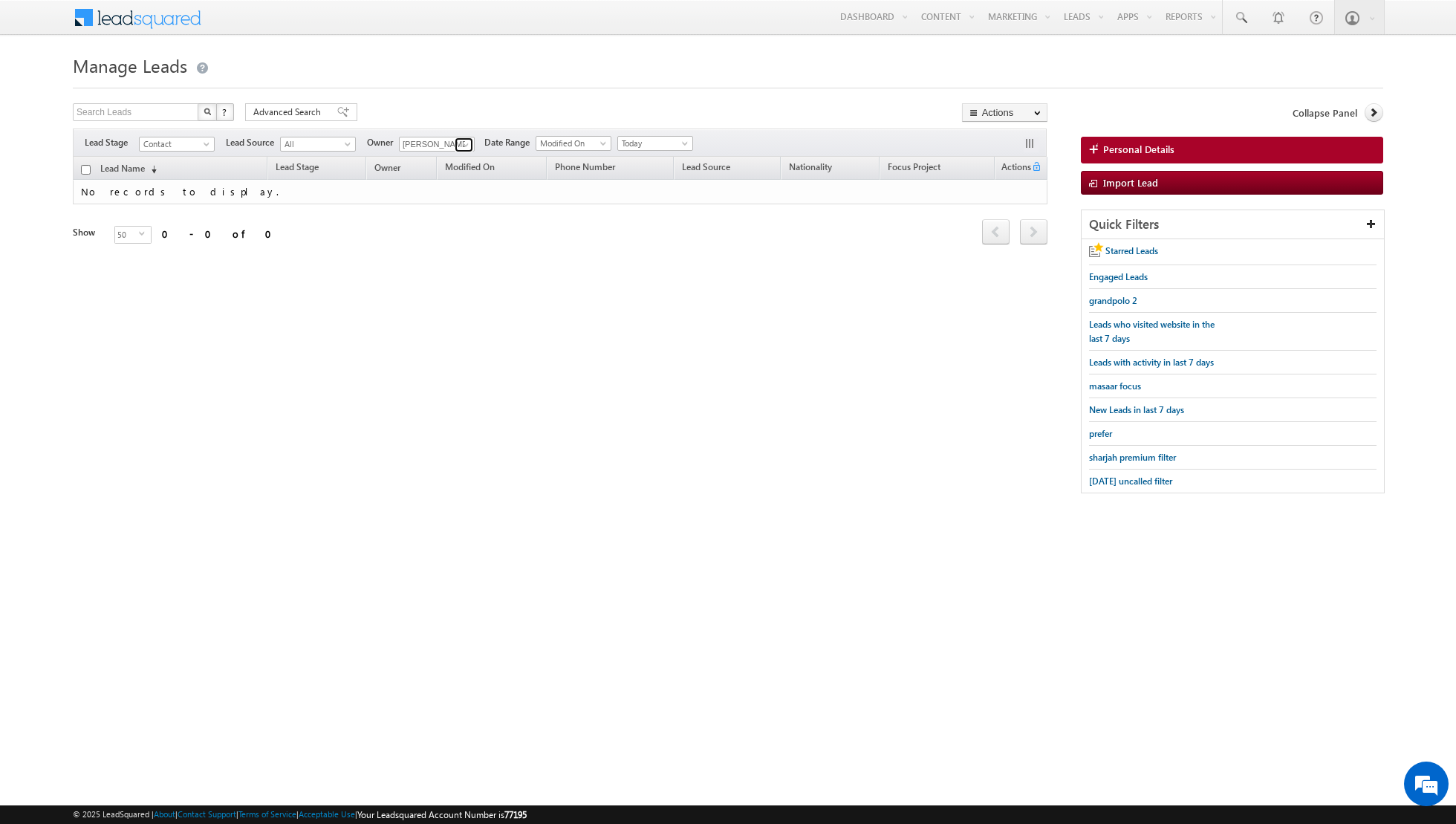
click at [462, 144] on span at bounding box center [466, 144] width 12 height 12
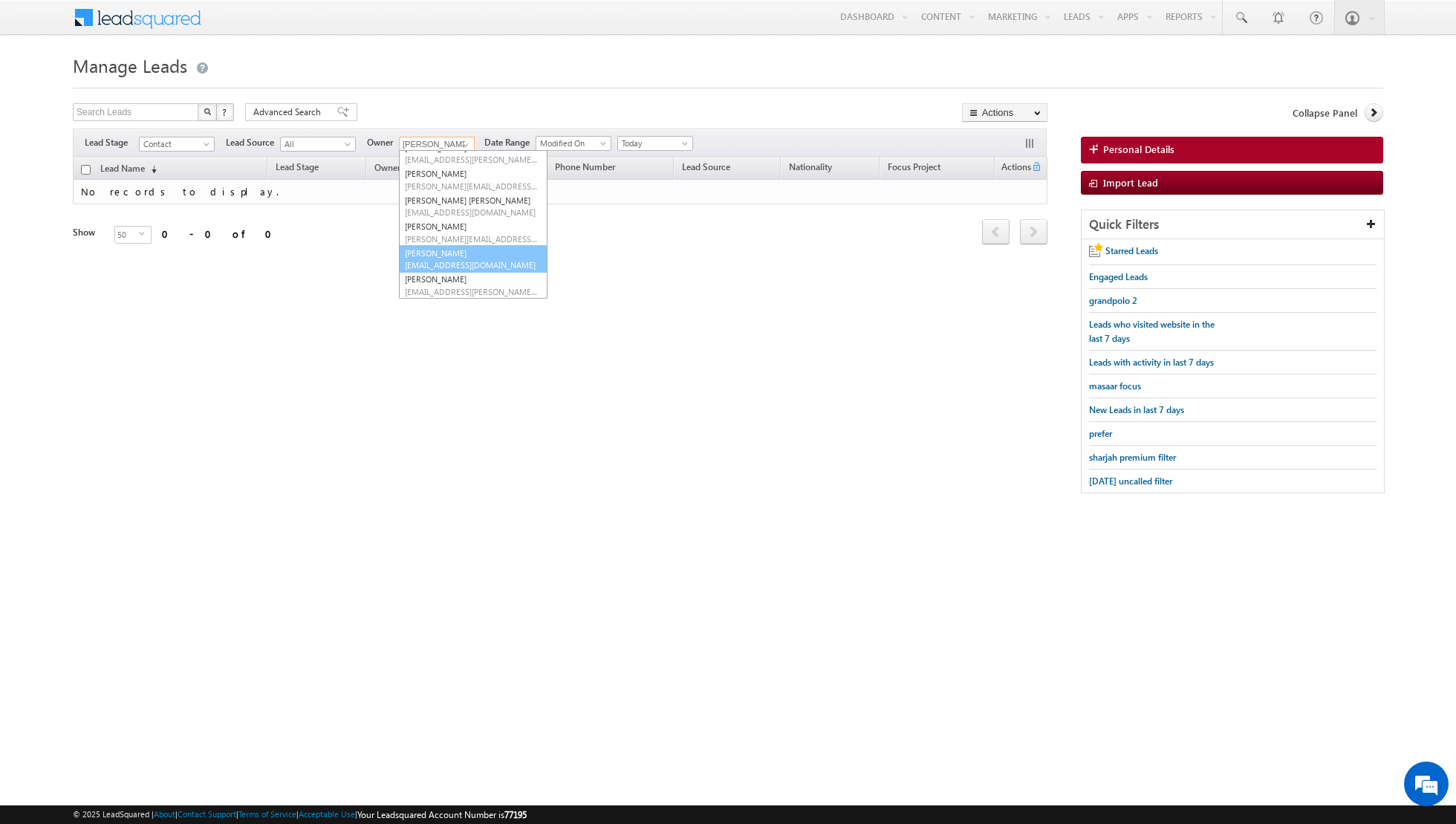
click at [455, 254] on link "[PERSON_NAME] [PERSON_NAME][EMAIL_ADDRESS][PERSON_NAME][DOMAIN_NAME]" at bounding box center [473, 259] width 149 height 28
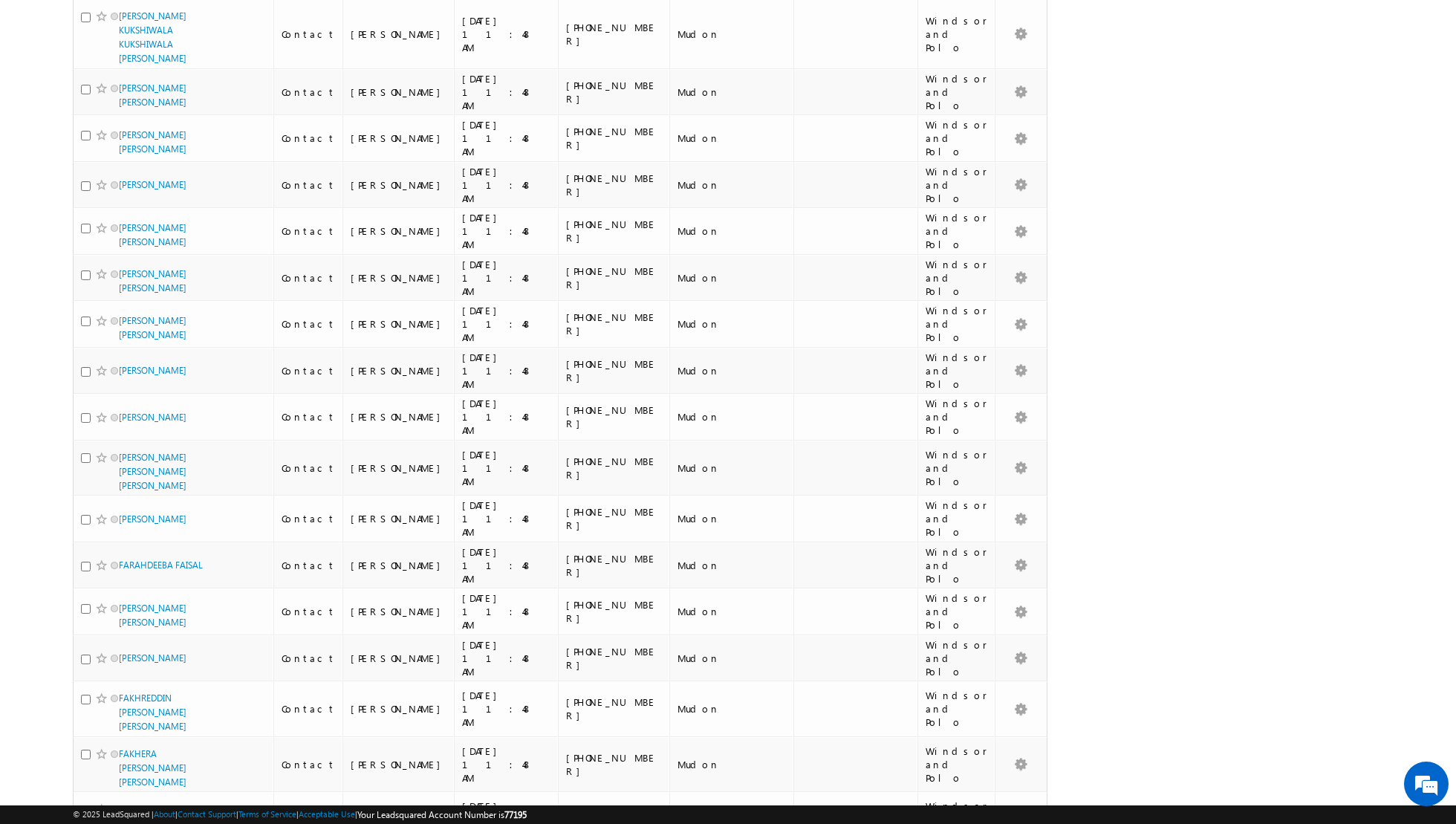
scroll to position [0, 0]
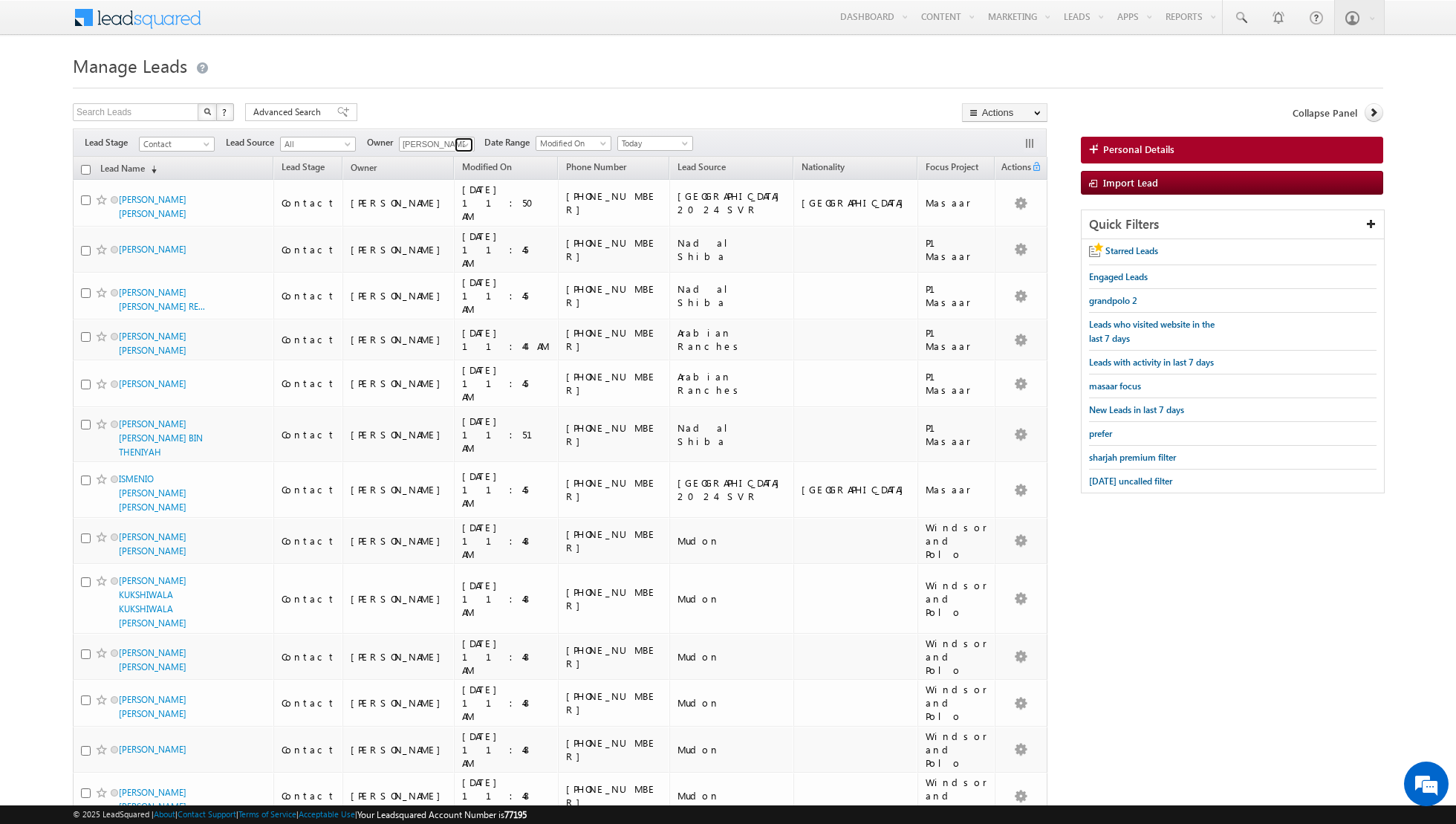
click at [455, 141] on link at bounding box center [463, 144] width 19 height 15
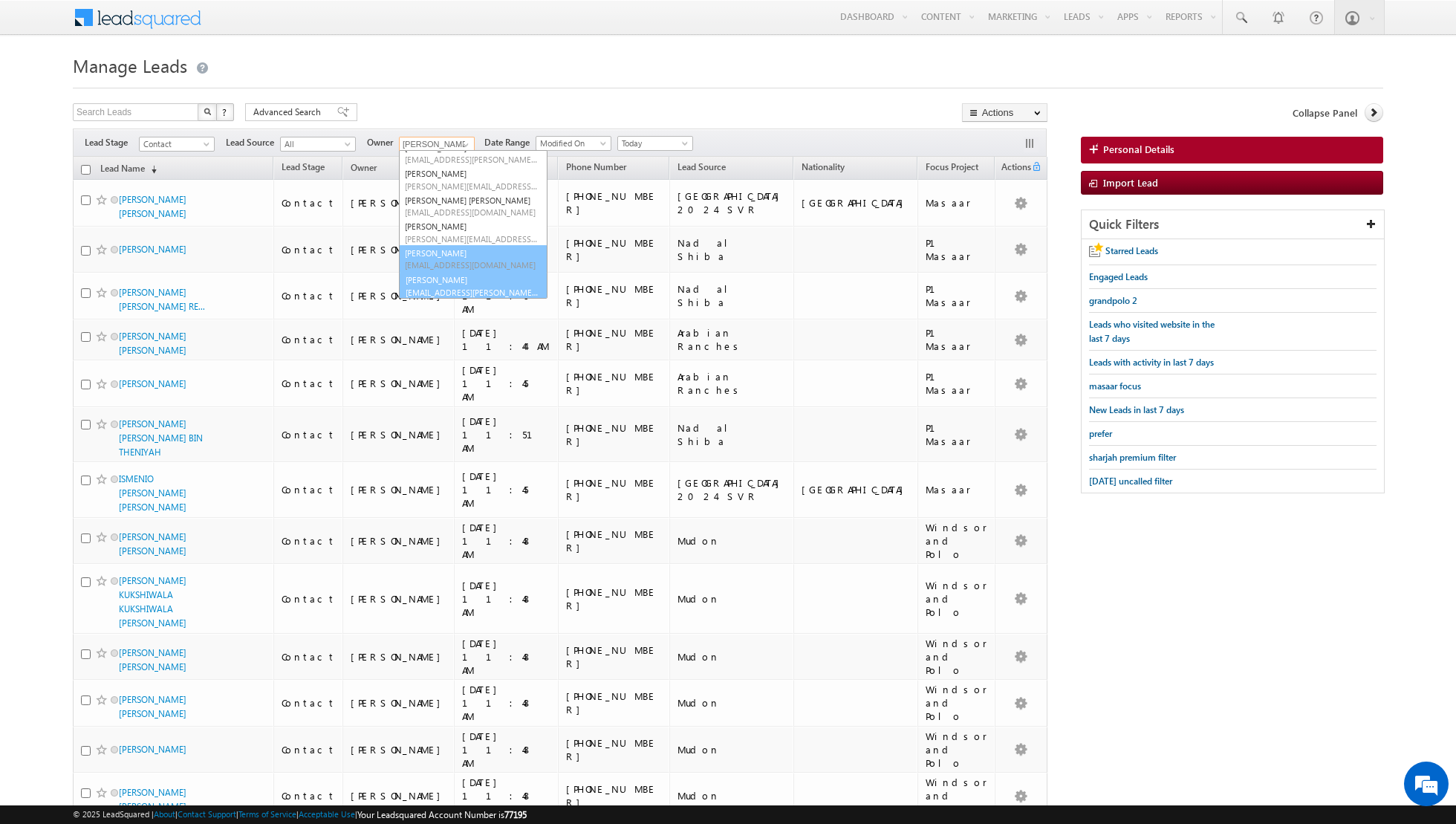
scroll to position [120, 0]
click at [441, 279] on link "[PERSON_NAME] [EMAIL_ADDRESS][PERSON_NAME][DOMAIN_NAME]" at bounding box center [473, 285] width 149 height 28
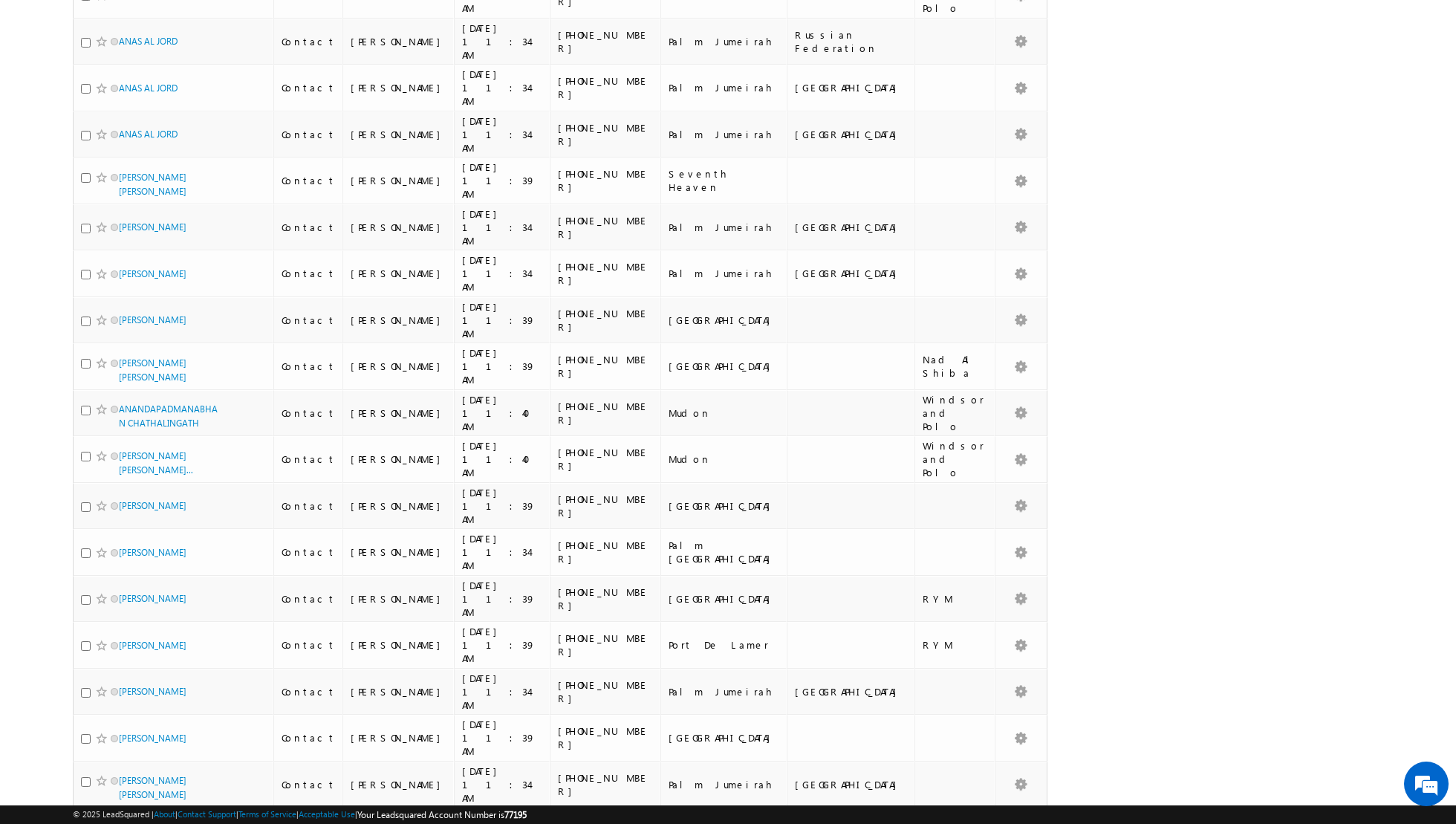
scroll to position [0, 0]
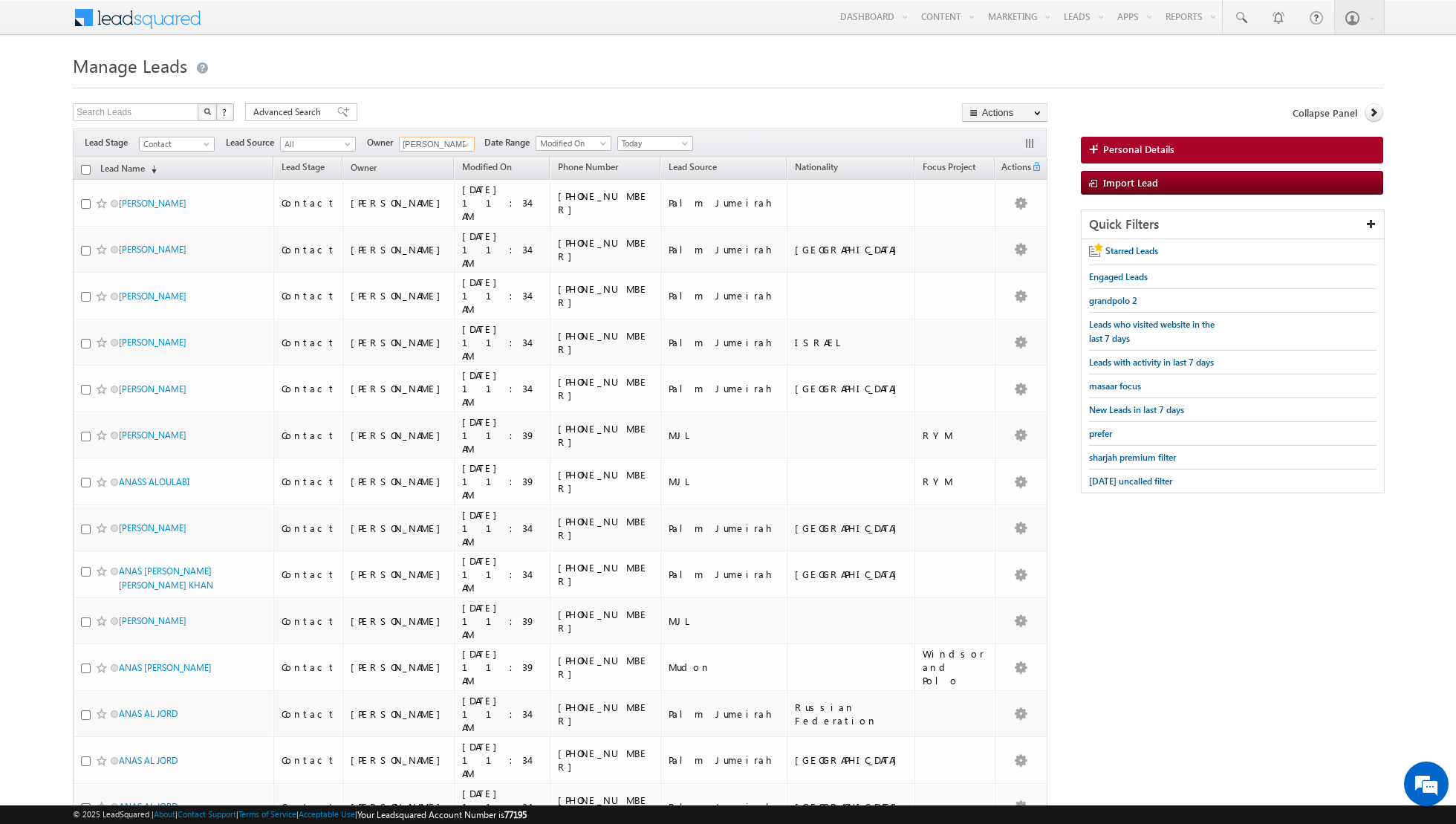
click at [87, 171] on input "checkbox" at bounding box center [86, 169] width 10 height 10
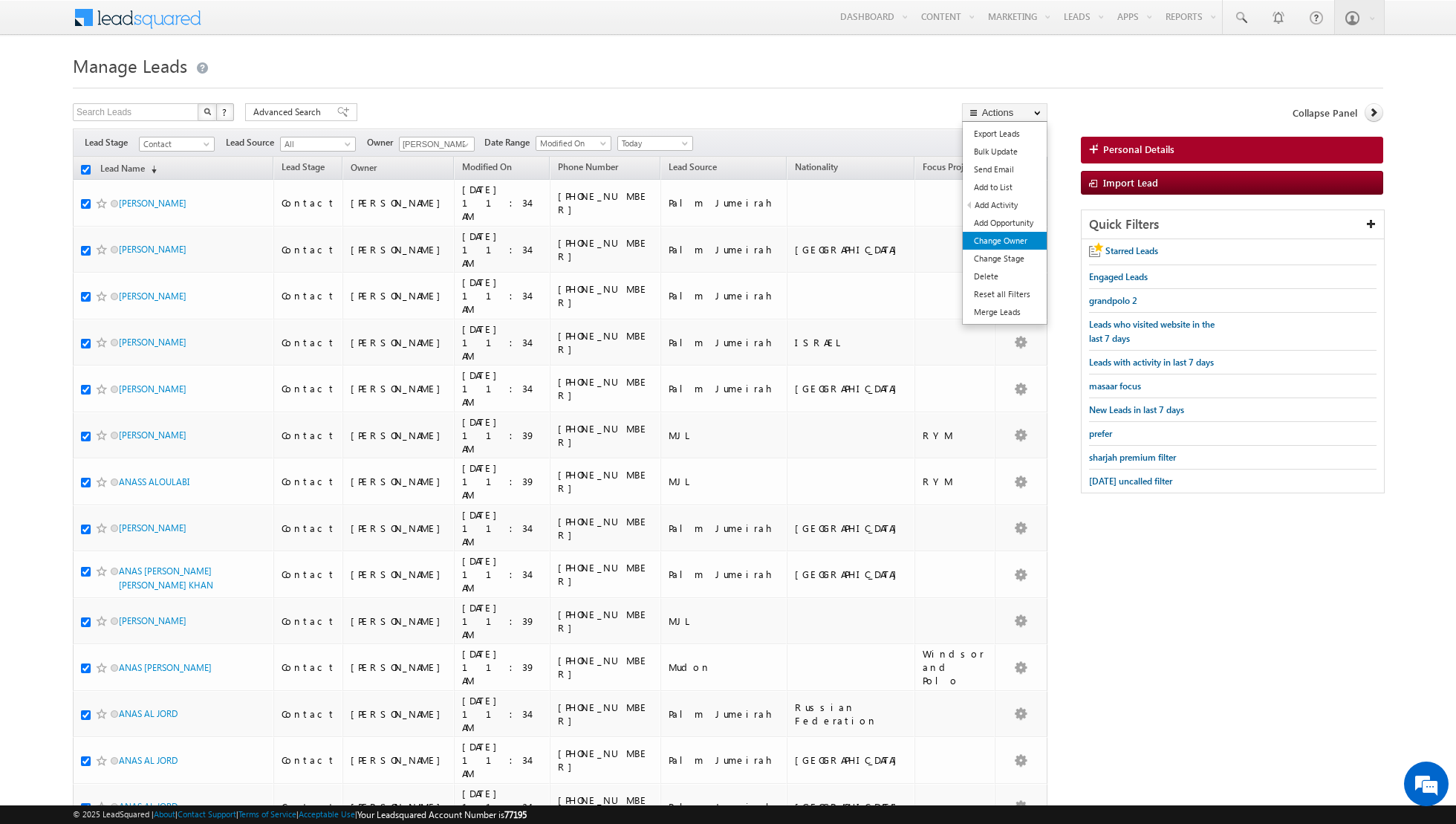
click at [998, 241] on link "Change Owner" at bounding box center [1005, 241] width 84 height 18
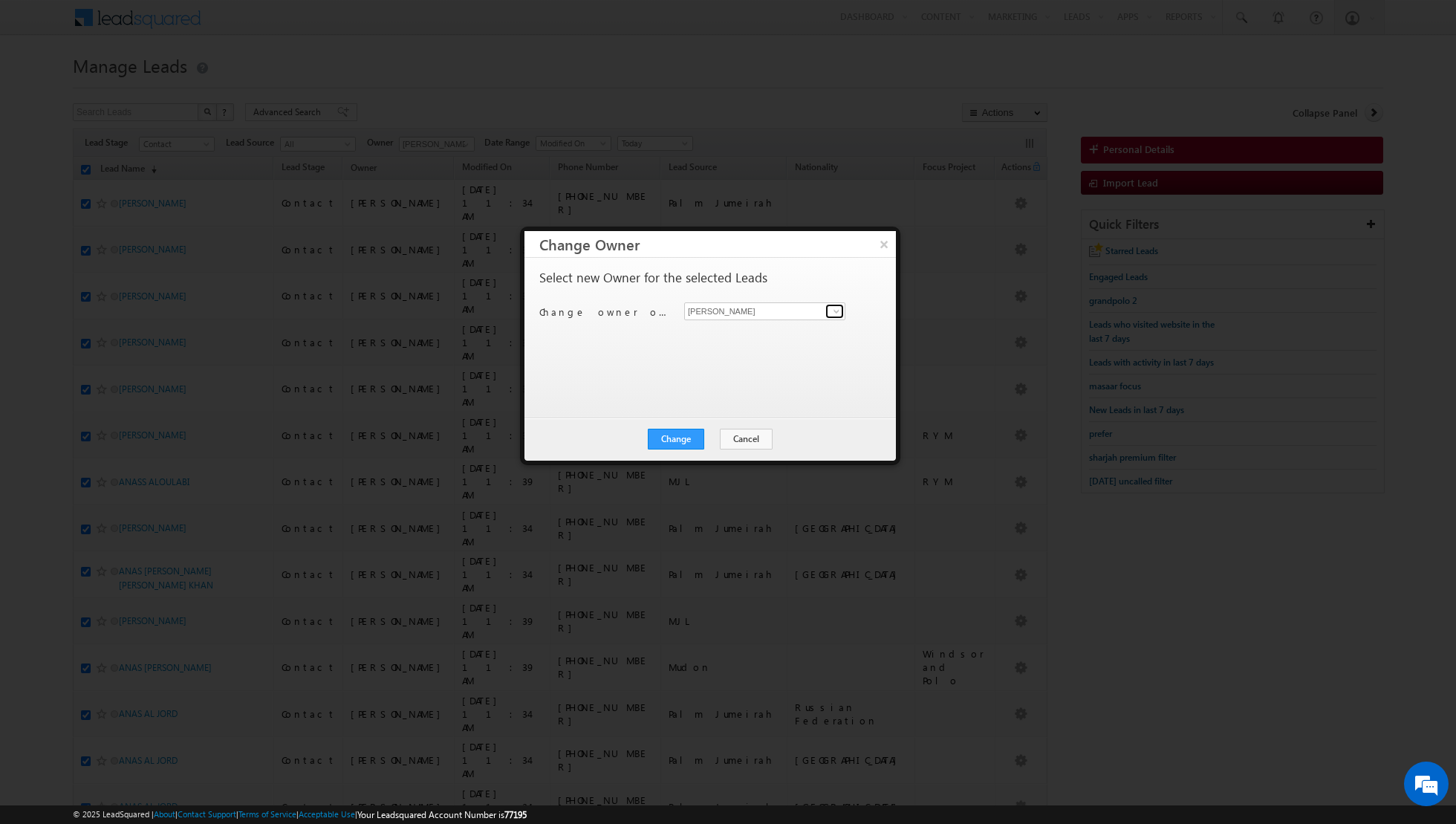
click at [838, 308] on span at bounding box center [836, 311] width 12 height 12
click at [724, 412] on span "[EMAIL_ADDRESS][DOMAIN_NAME]" at bounding box center [757, 418] width 134 height 11
click at [684, 437] on button "Change" at bounding box center [676, 439] width 56 height 21
click at [714, 441] on button "Close" at bounding box center [712, 439] width 48 height 21
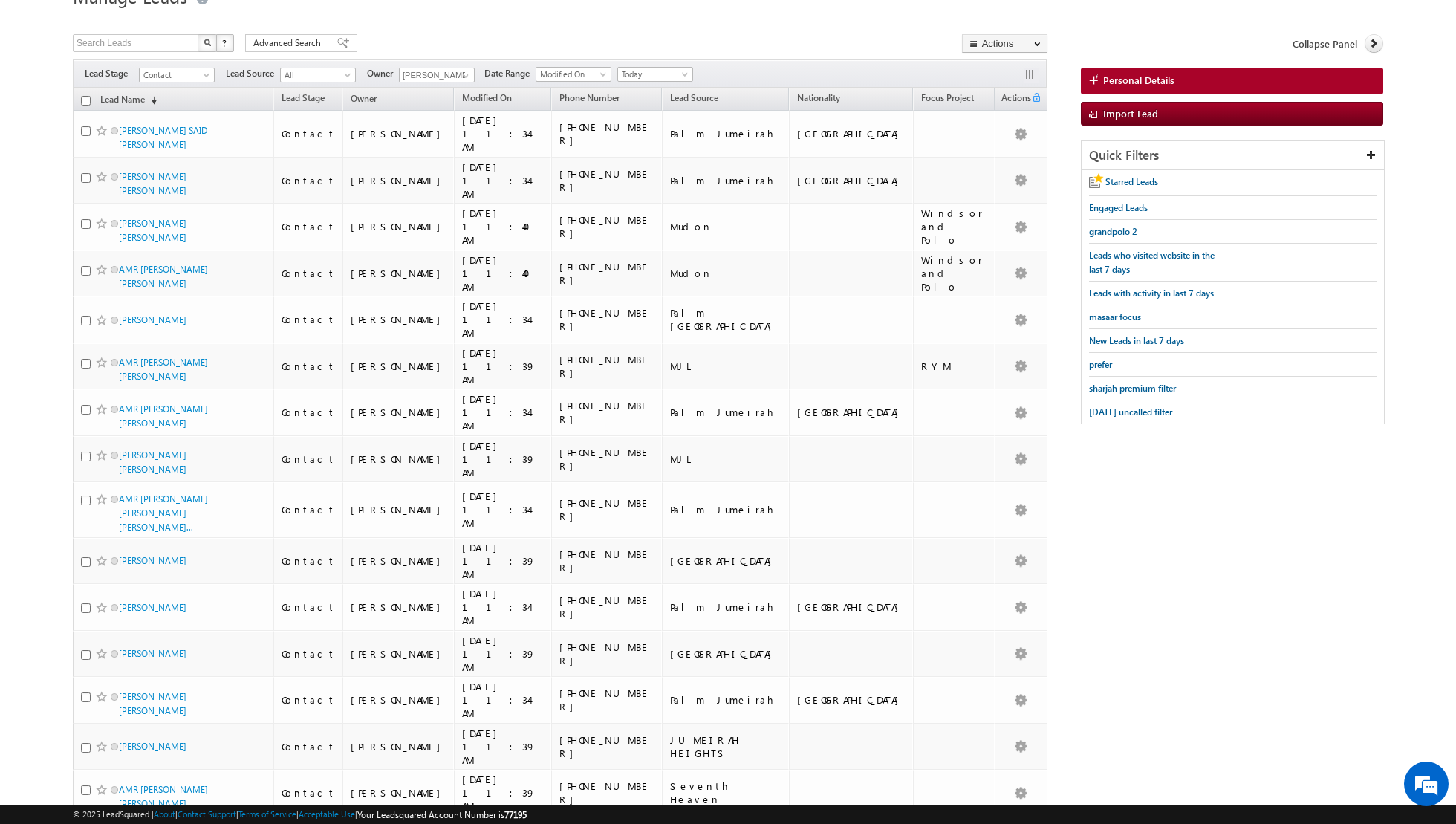
scroll to position [0, 0]
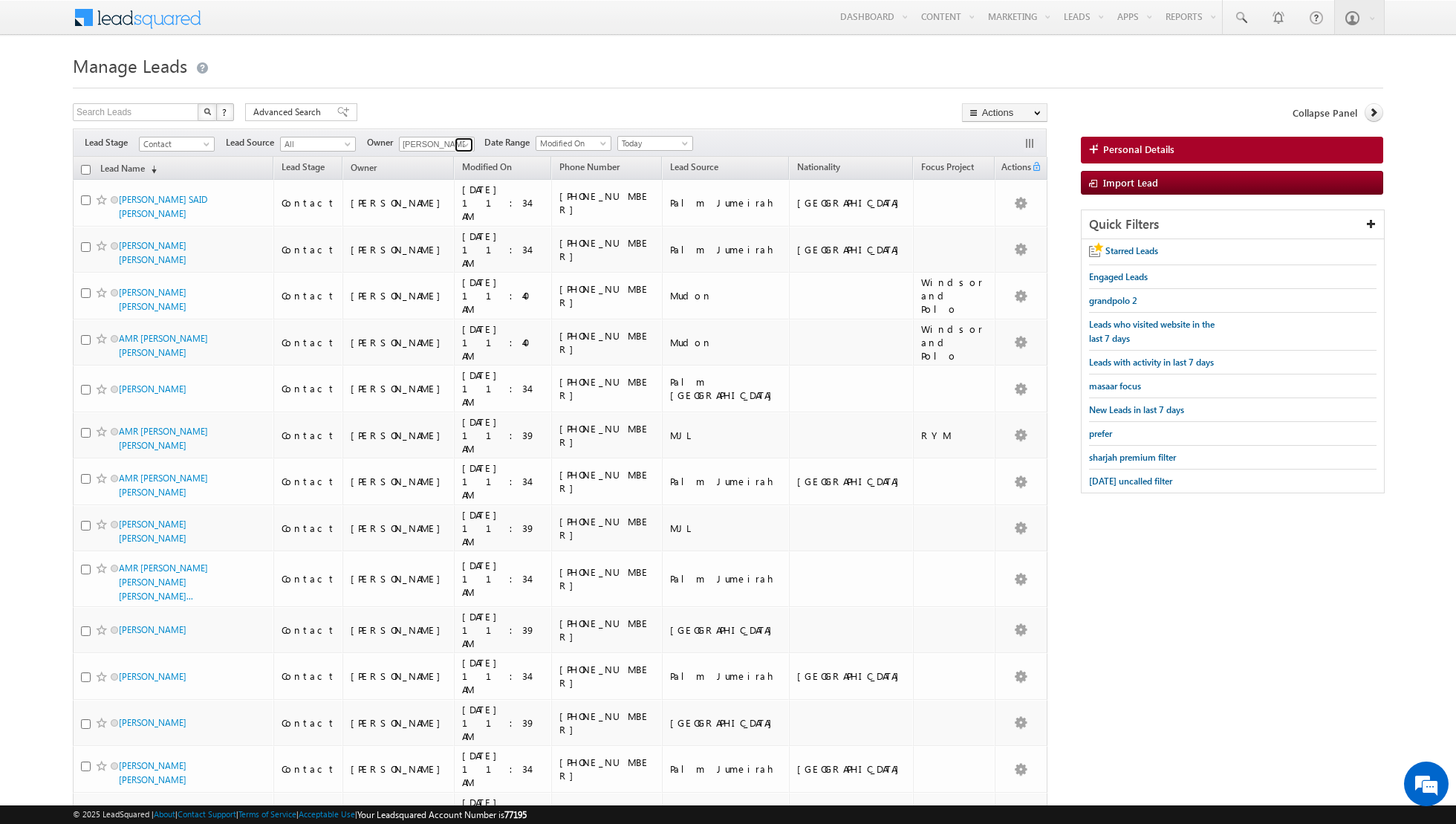
click at [461, 142] on span at bounding box center [466, 144] width 12 height 12
click at [446, 252] on link "[PERSON_NAME] [PERSON_NAME][EMAIL_ADDRESS][PERSON_NAME][DOMAIN_NAME]" at bounding box center [473, 259] width 149 height 28
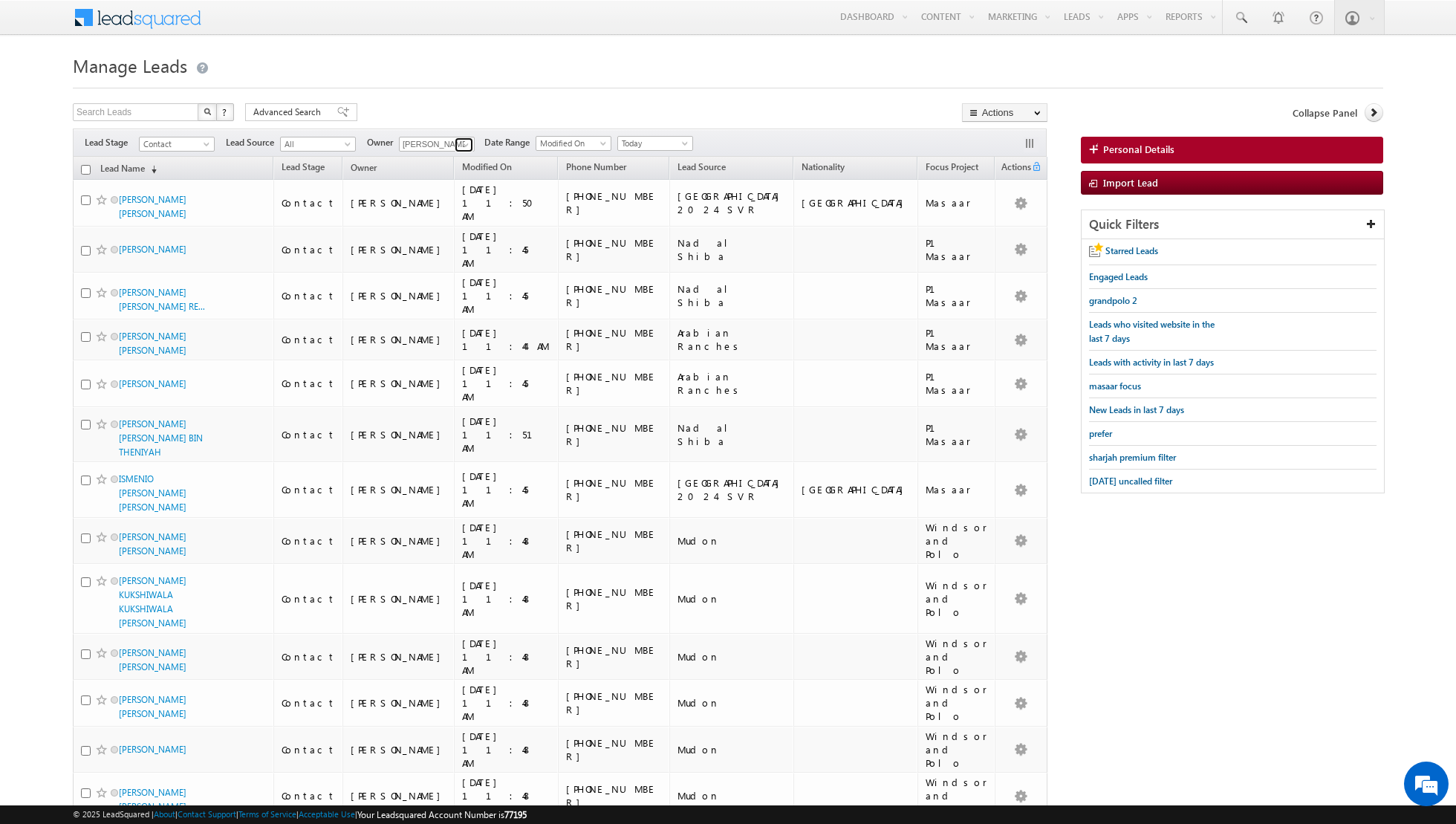
click at [454, 141] on link at bounding box center [463, 144] width 19 height 15
click at [440, 240] on link "[PERSON_NAME] [PERSON_NAME][EMAIL_ADDRESS][PERSON_NAME][DOMAIN_NAME]" at bounding box center [473, 243] width 149 height 28
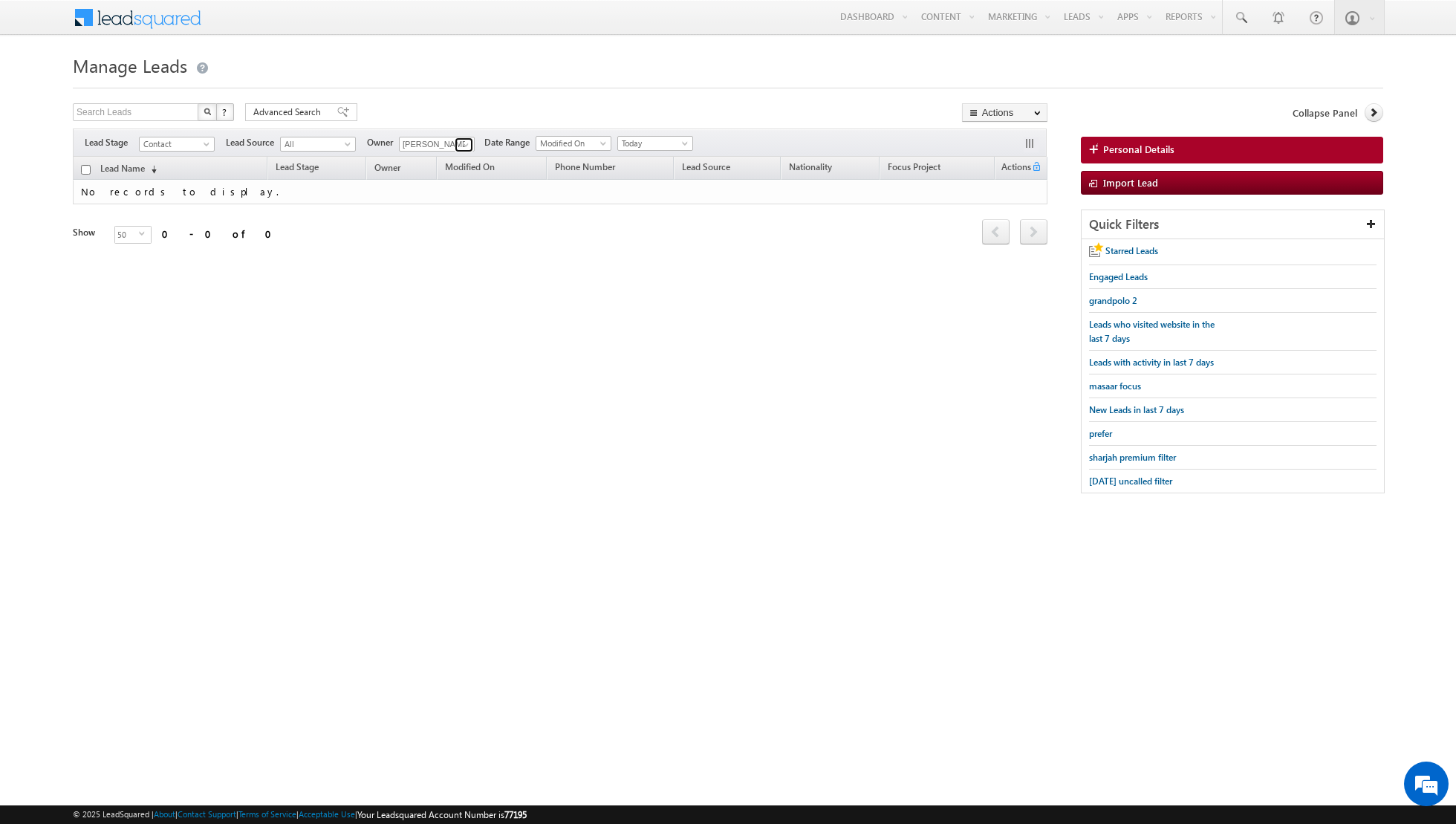
click at [454, 142] on link at bounding box center [463, 144] width 19 height 15
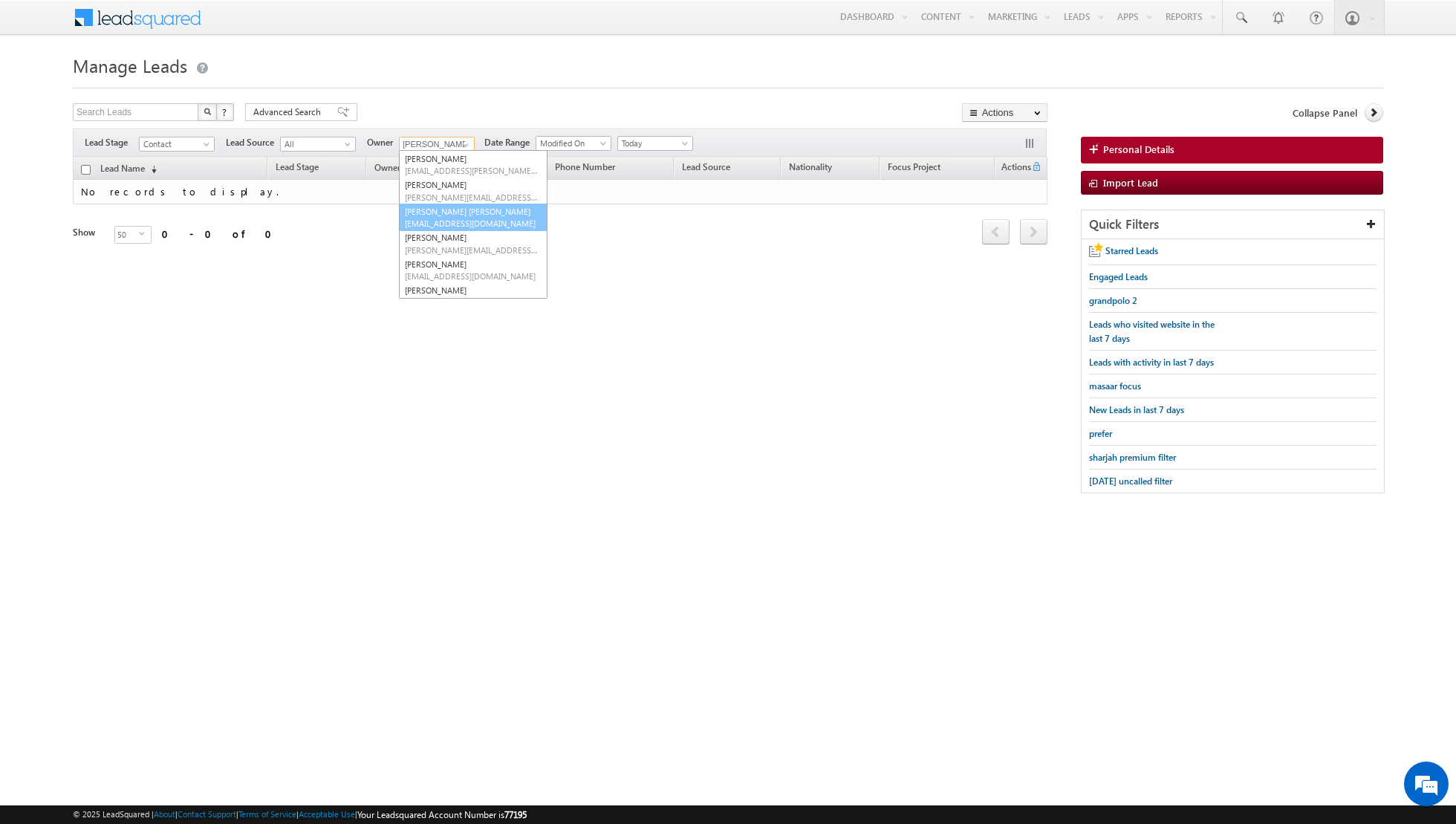
click at [444, 219] on span "[EMAIL_ADDRESS][DOMAIN_NAME]" at bounding box center [472, 224] width 134 height 11
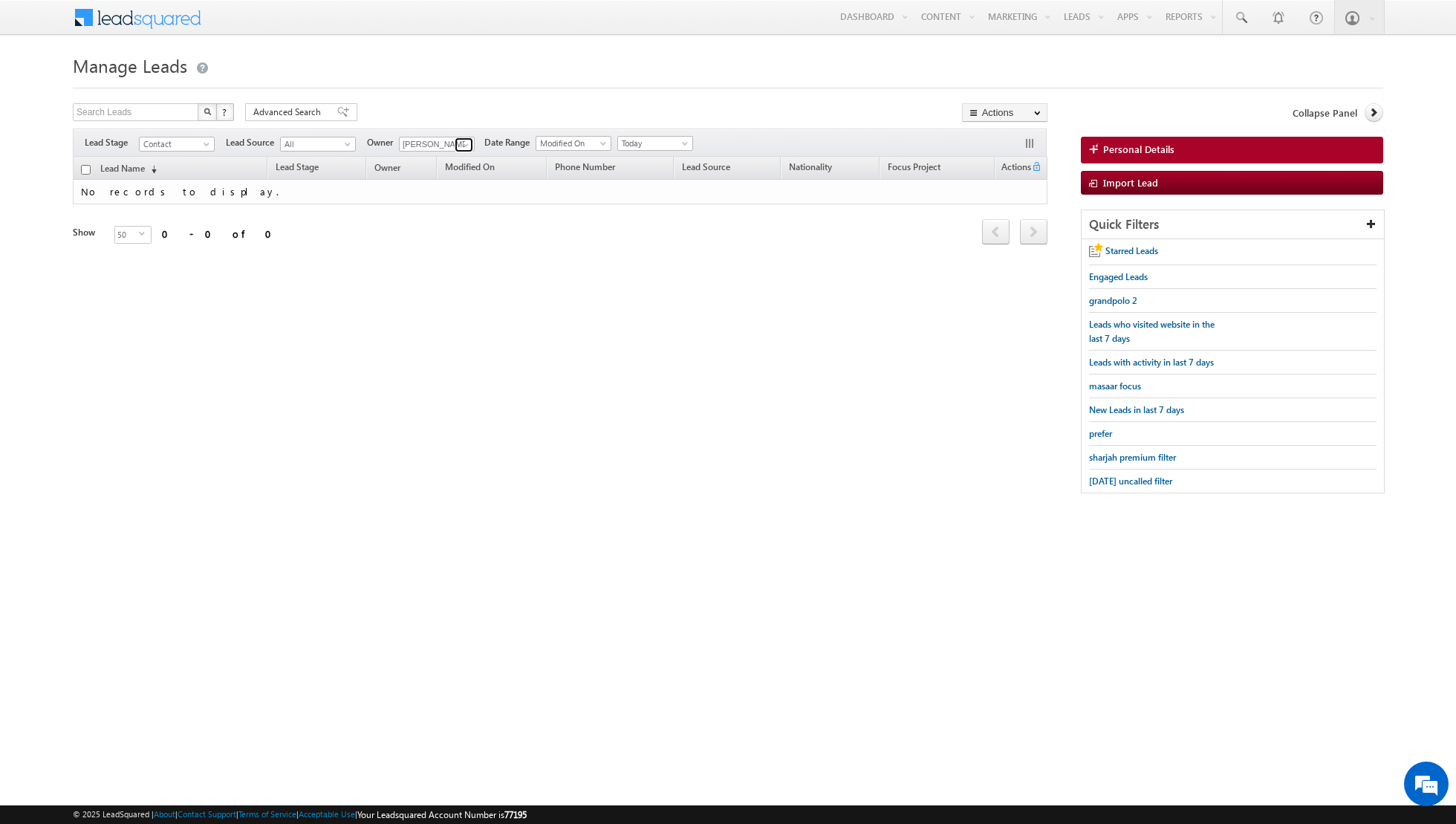
click at [463, 144] on span at bounding box center [466, 144] width 12 height 12
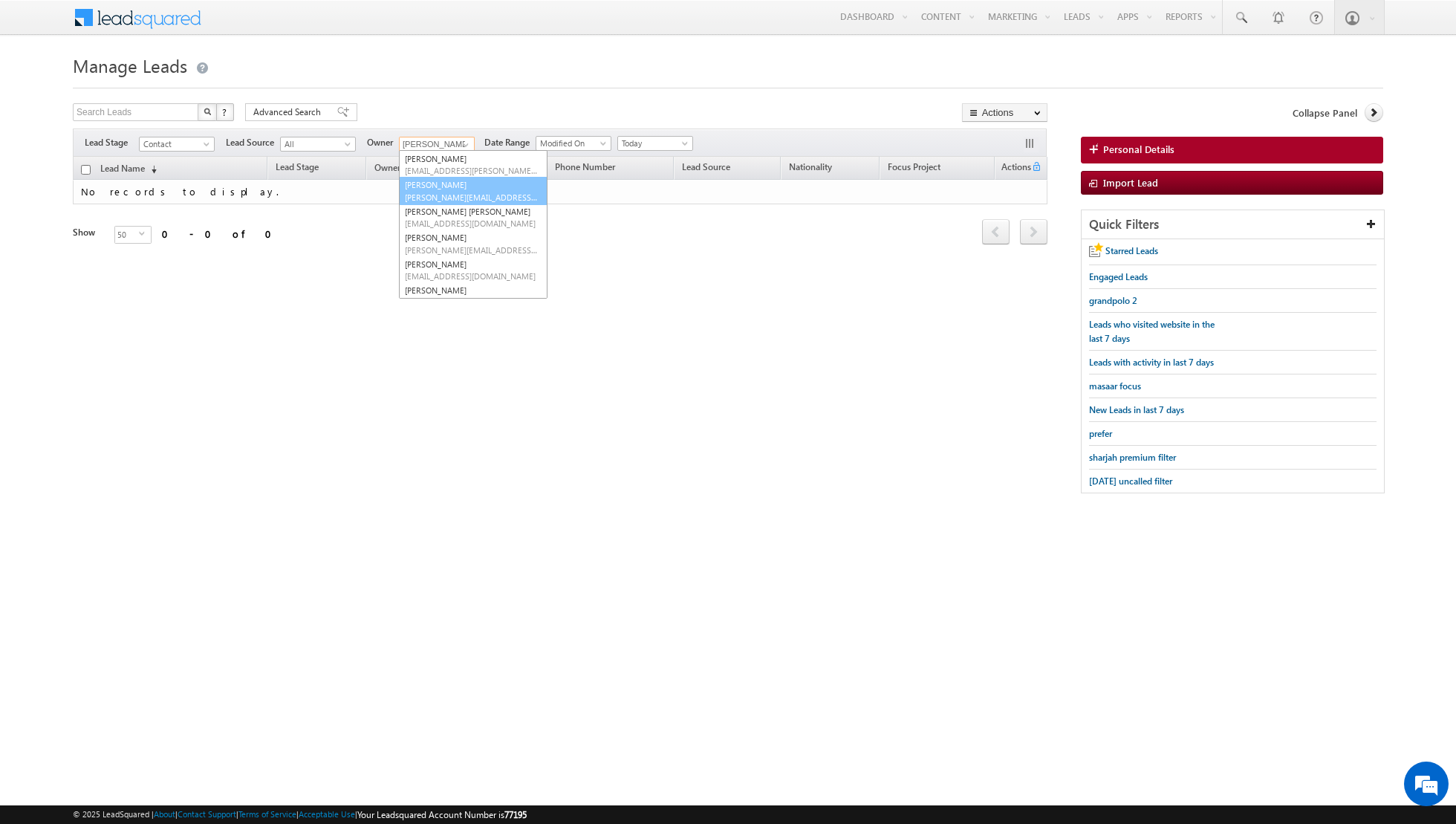
click at [467, 189] on link "[PERSON_NAME] [PERSON_NAME][EMAIL_ADDRESS][DOMAIN_NAME]" at bounding box center [473, 190] width 149 height 28
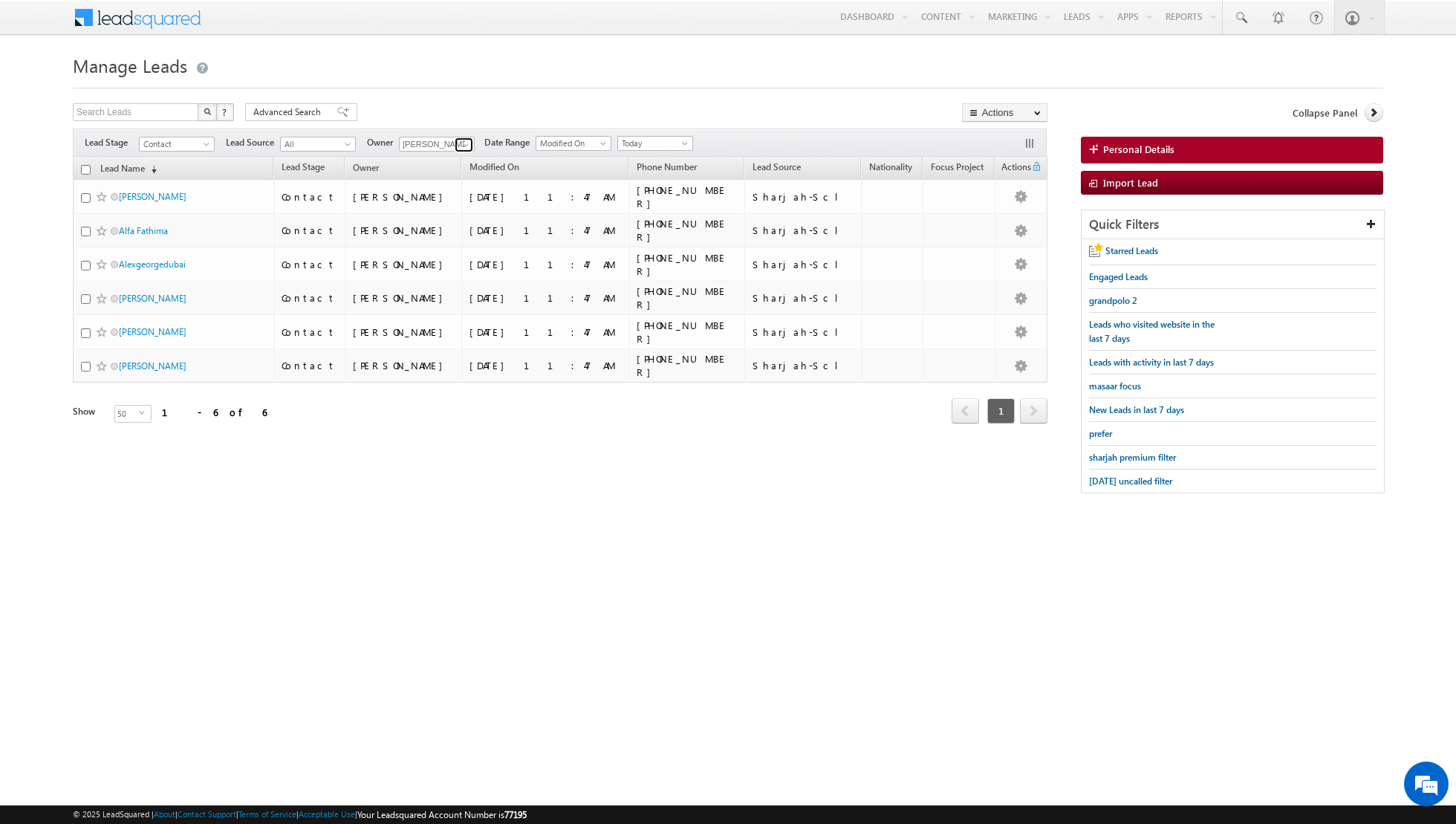
click at [460, 141] on span at bounding box center [466, 144] width 12 height 12
click at [450, 281] on link "[PERSON_NAME] [EMAIL_ADDRESS][PERSON_NAME][DOMAIN_NAME]" at bounding box center [473, 285] width 149 height 28
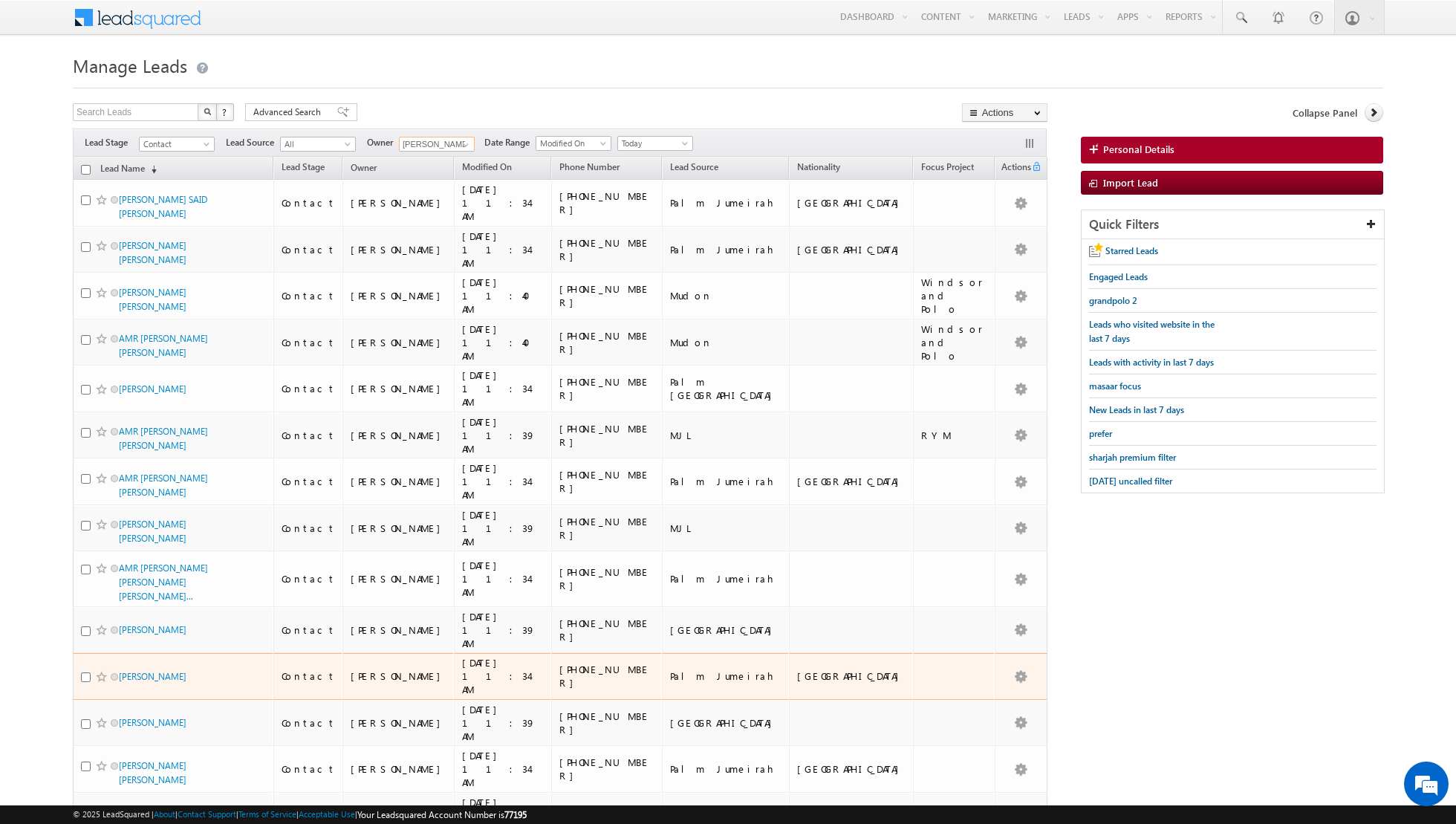
scroll to position [1379, 0]
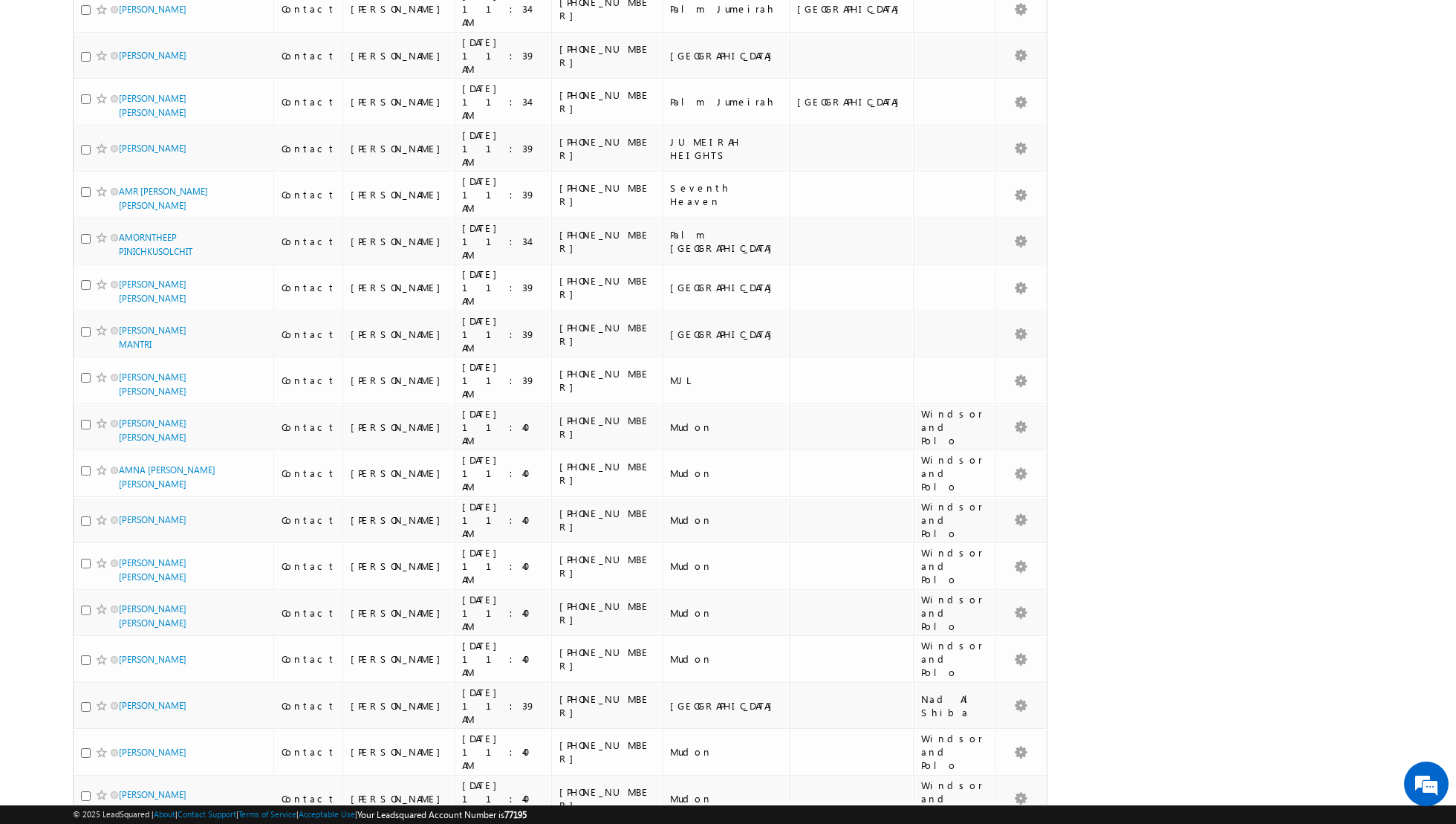
scroll to position [0, 0]
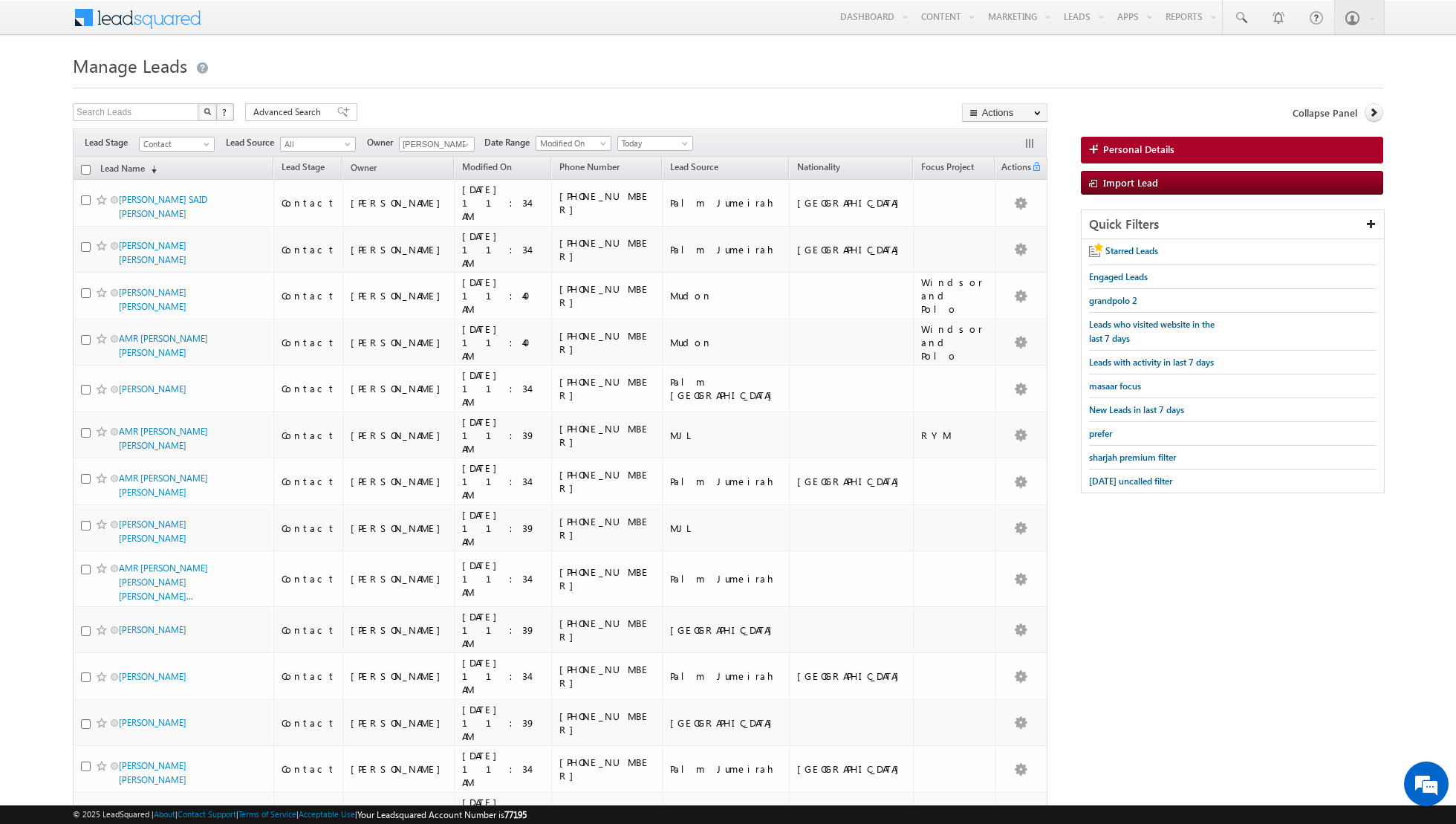
click at [86, 167] on input "checkbox" at bounding box center [86, 169] width 10 height 10
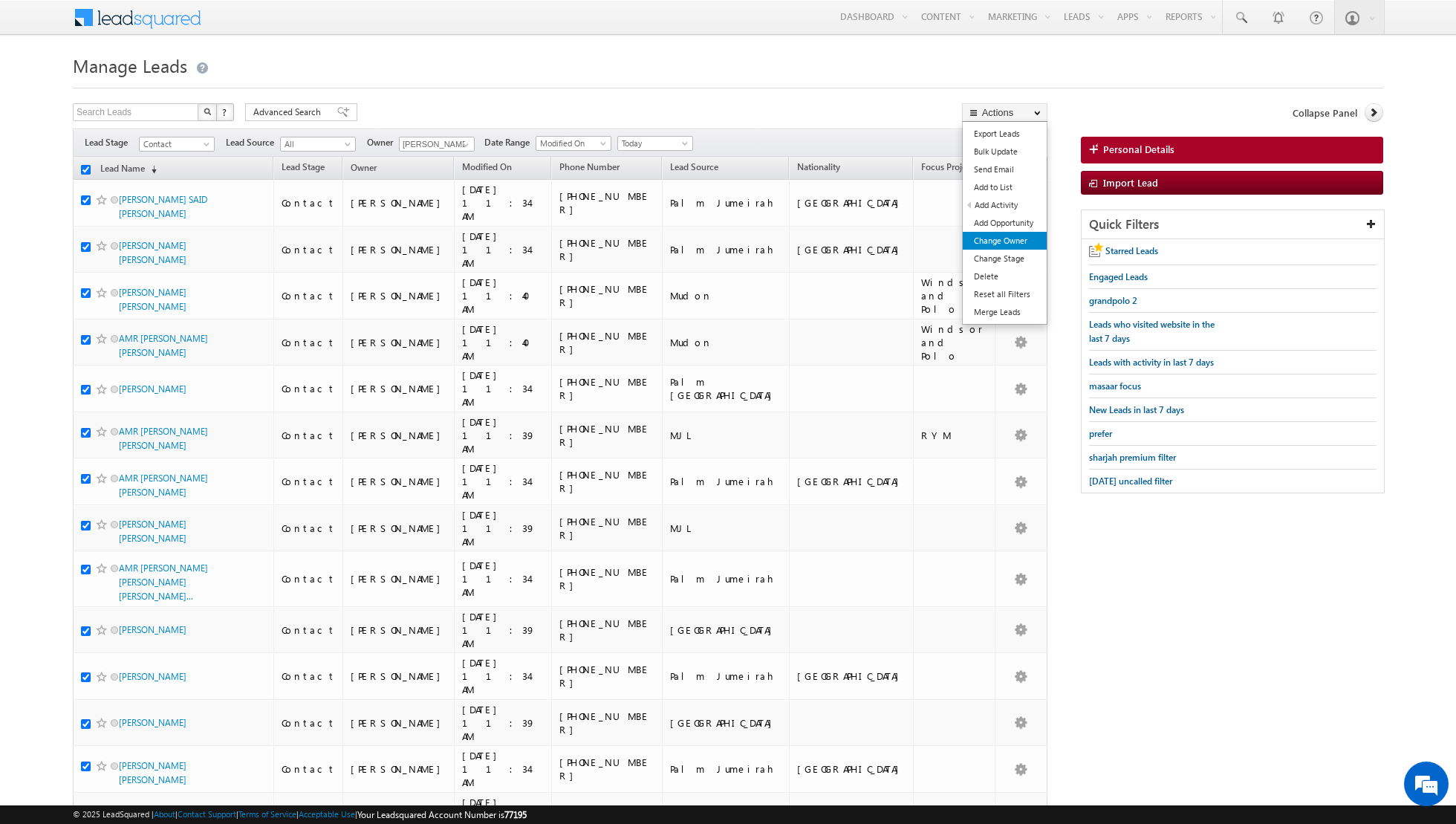
click at [1002, 245] on link "Change Owner" at bounding box center [1005, 241] width 84 height 18
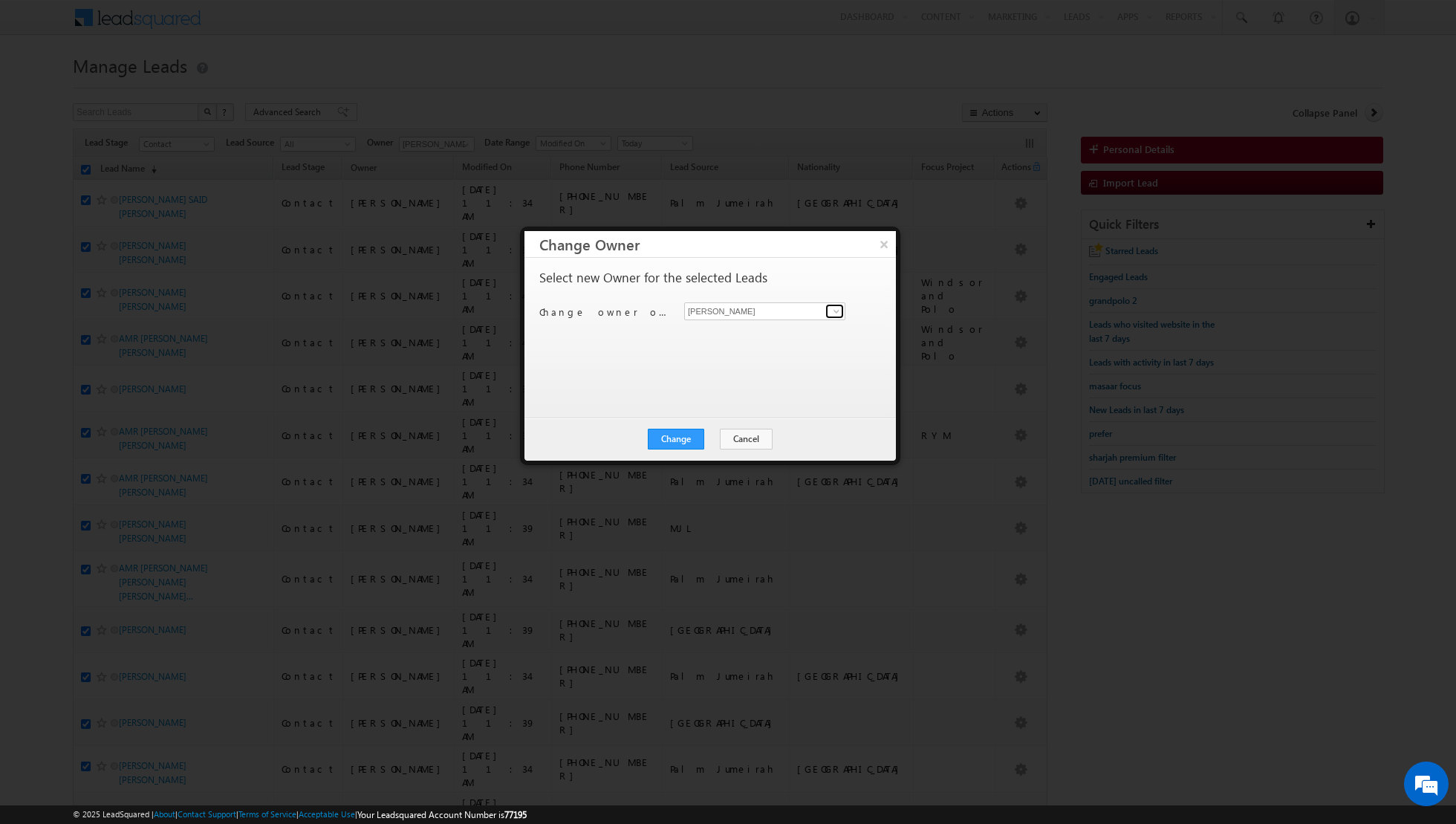
click at [834, 312] on span at bounding box center [836, 311] width 12 height 12
click at [743, 428] on link "[PERSON_NAME] [PERSON_NAME][EMAIL_ADDRESS][DOMAIN_NAME]" at bounding box center [765, 436] width 161 height 28
click at [677, 436] on button "Change" at bounding box center [676, 439] width 56 height 21
click at [725, 437] on button "Close" at bounding box center [712, 439] width 48 height 21
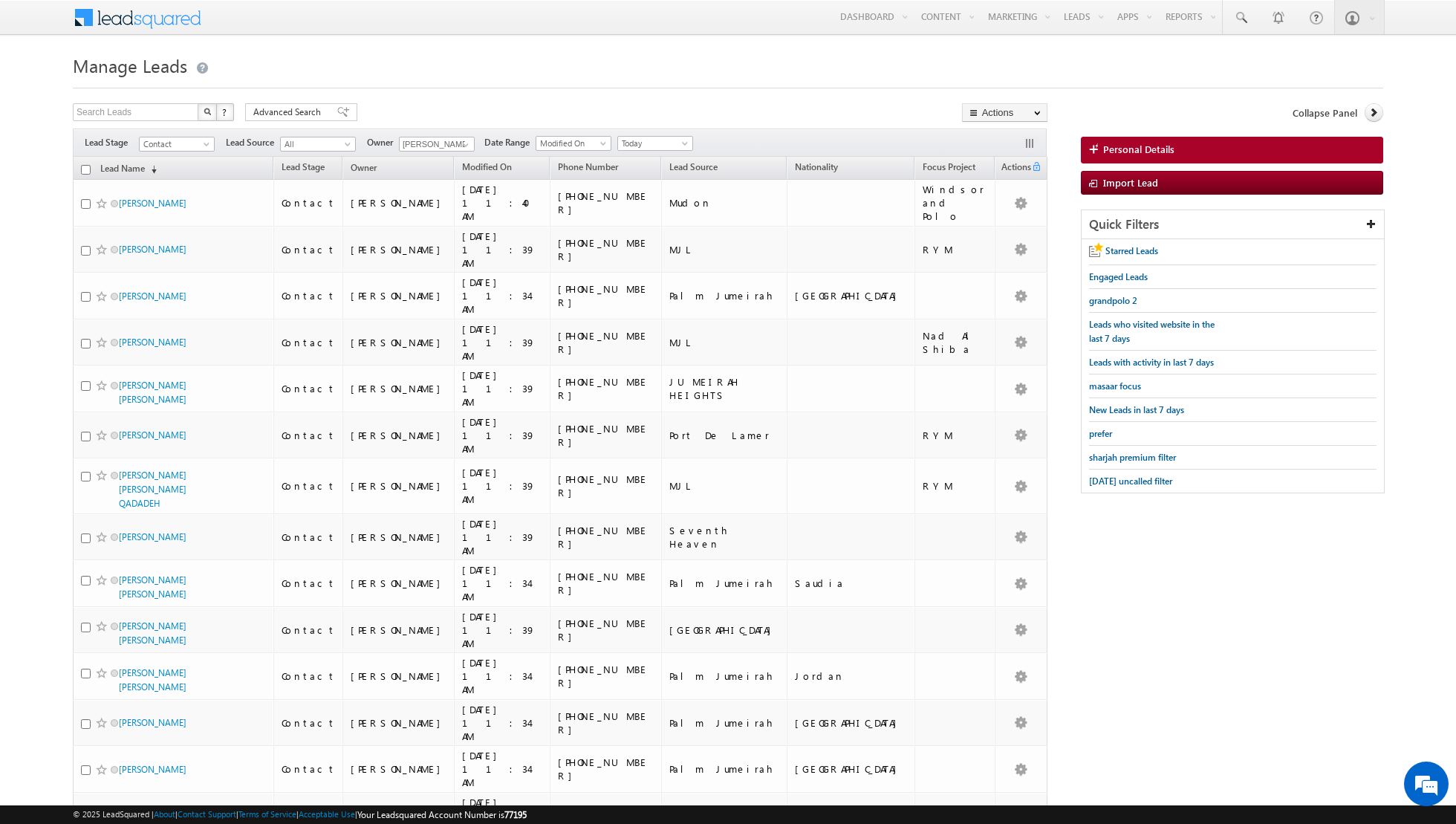
click at [86, 168] on input "checkbox" at bounding box center [86, 169] width 10 height 10
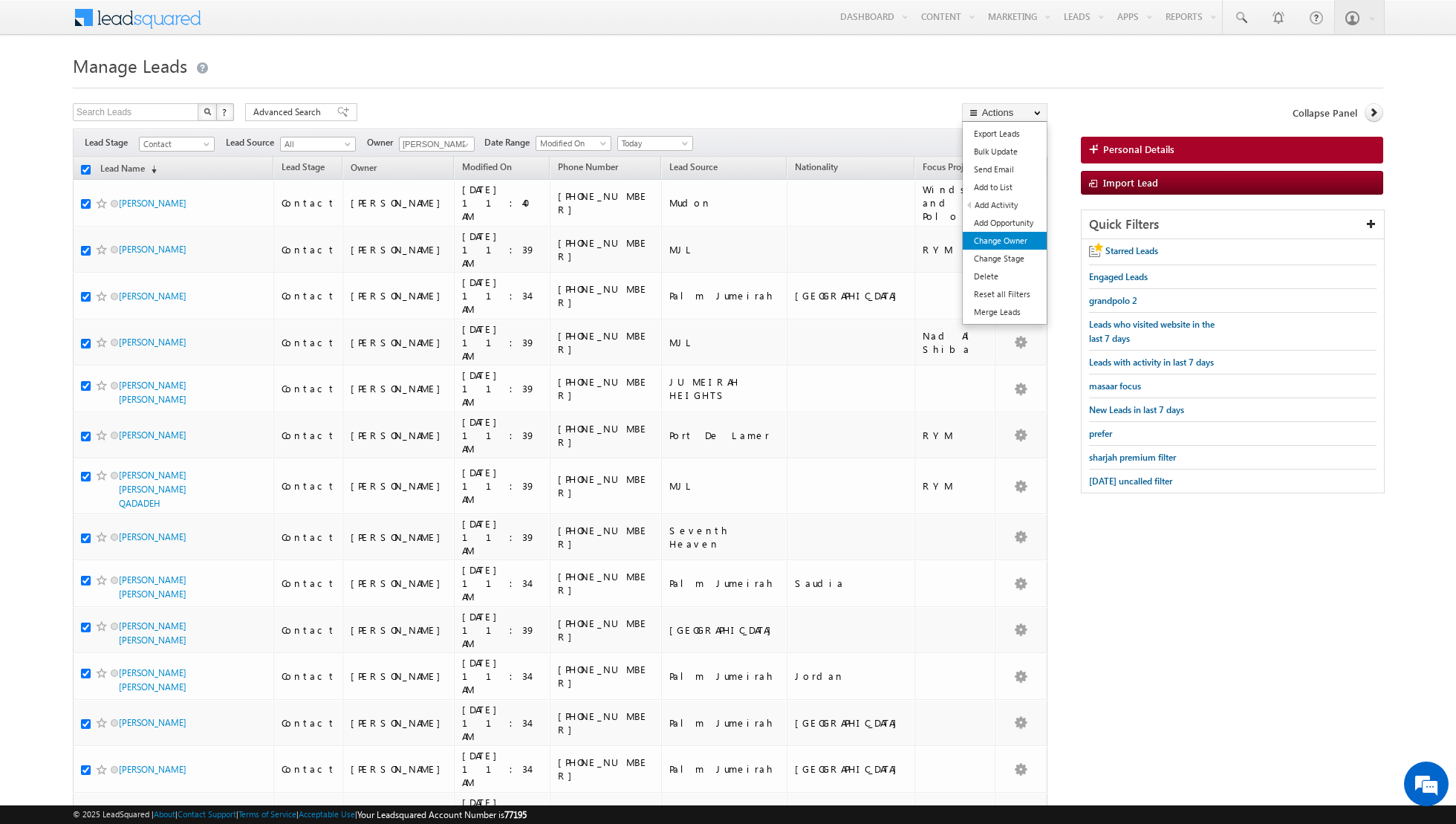
click at [994, 238] on link "Change Owner" at bounding box center [1005, 241] width 84 height 18
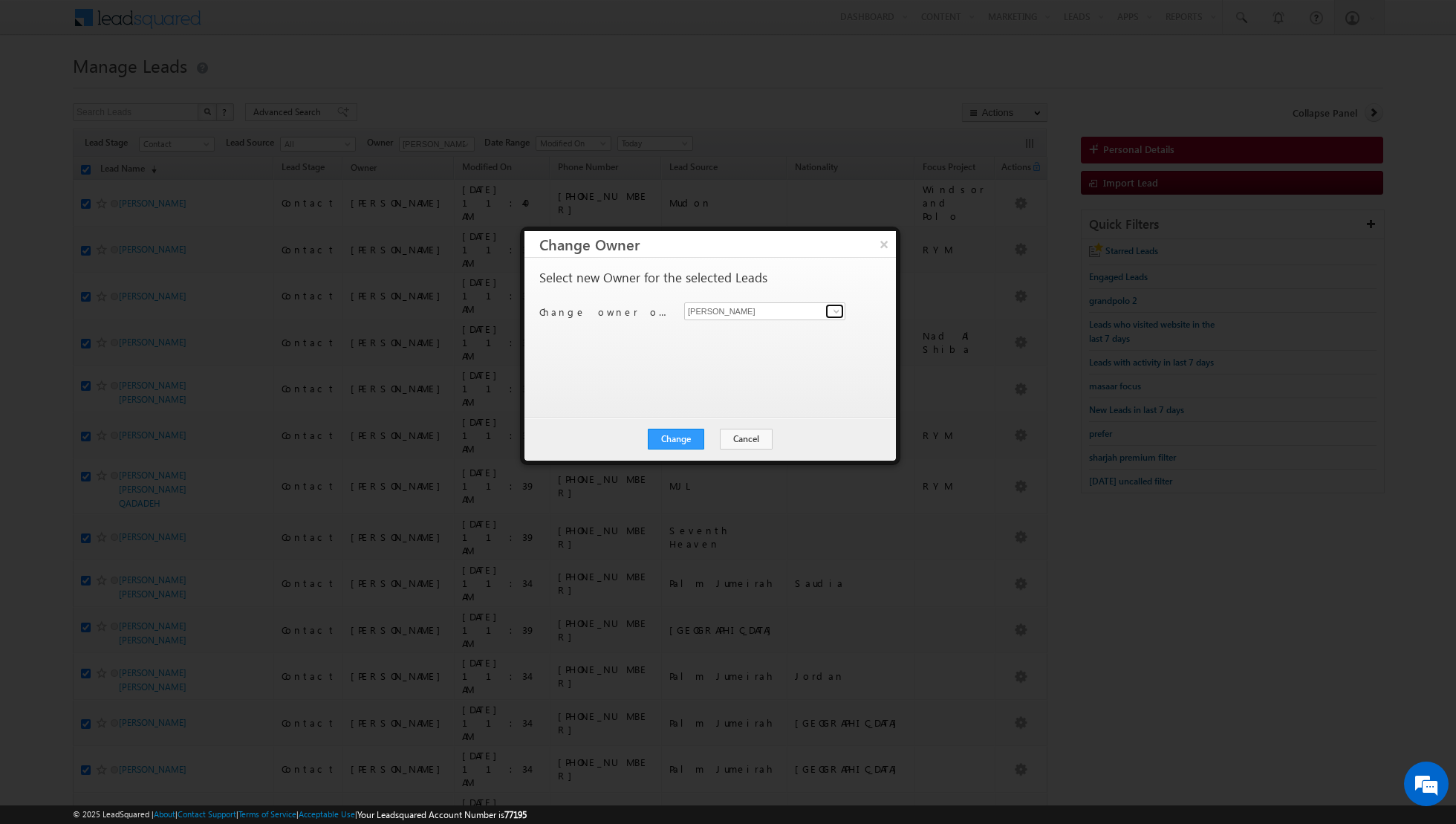
click at [833, 308] on span at bounding box center [836, 311] width 12 height 12
click at [747, 387] on span "[PERSON_NAME][EMAIL_ADDRESS][PERSON_NAME][DOMAIN_NAME]" at bounding box center [757, 391] width 134 height 11
click at [677, 445] on button "Change" at bounding box center [676, 439] width 56 height 21
click at [715, 436] on button "Close" at bounding box center [712, 439] width 48 height 21
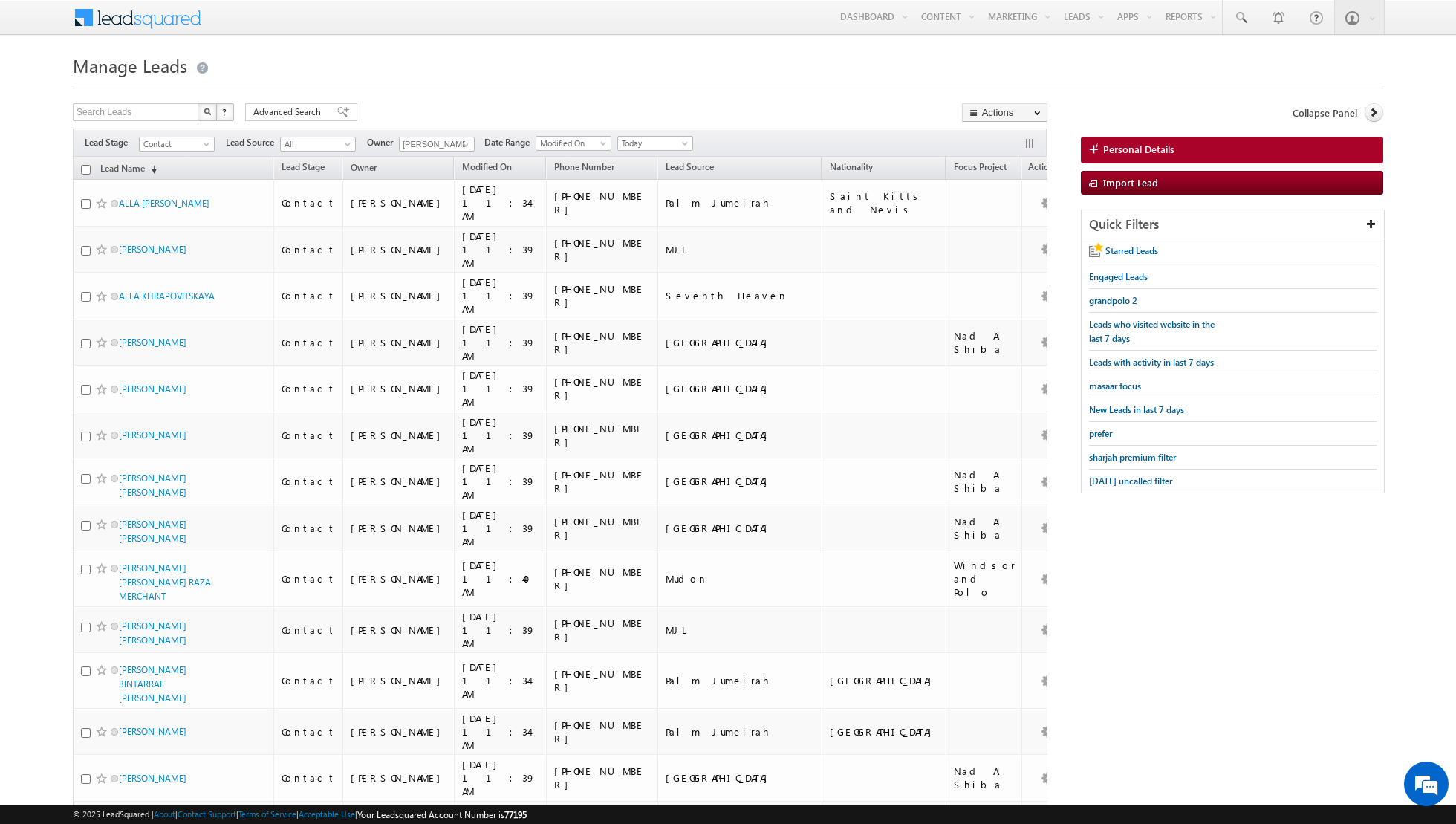
click at [85, 171] on input "checkbox" at bounding box center [86, 169] width 10 height 10
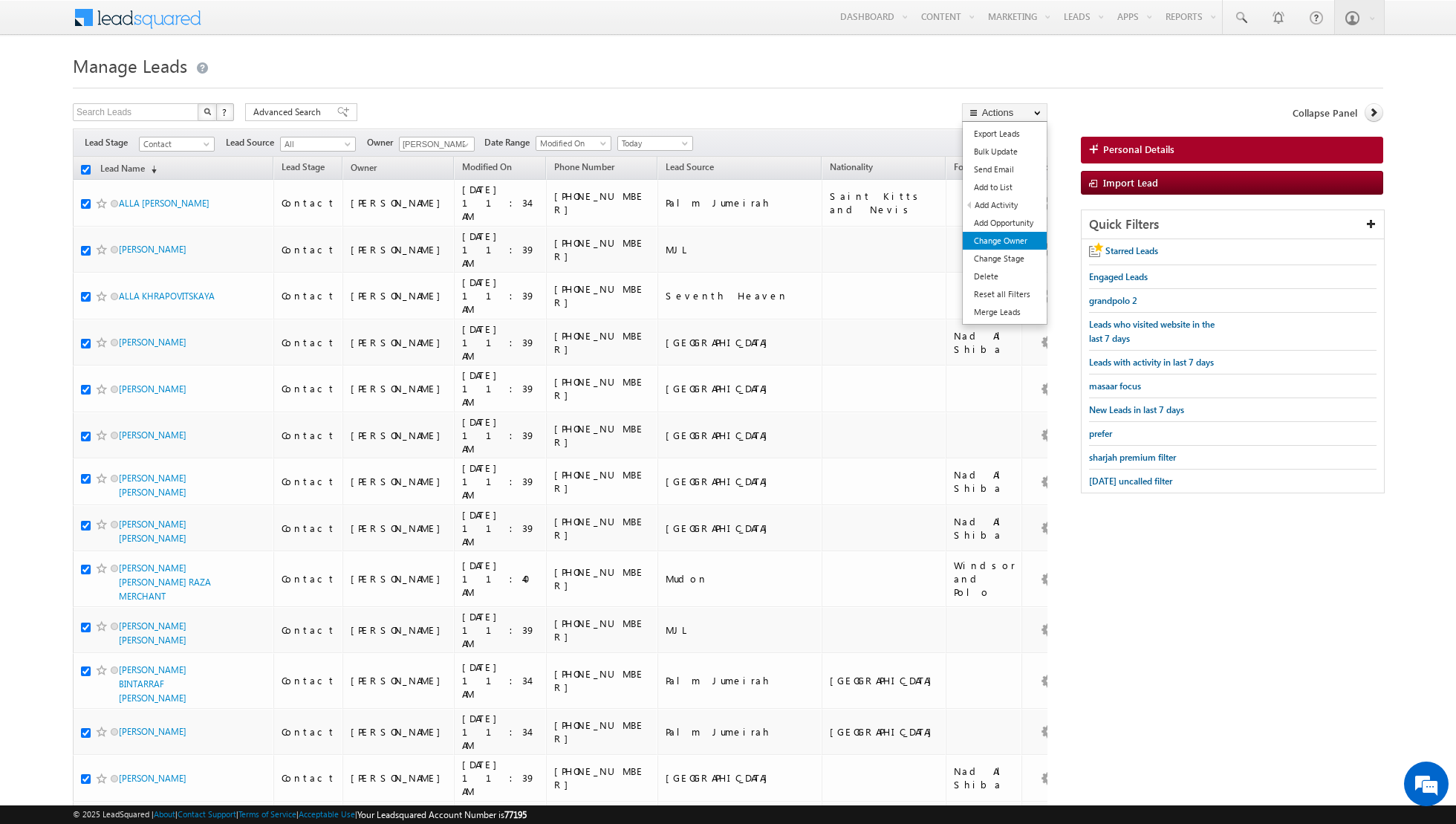
click at [993, 243] on link "Change Owner" at bounding box center [1005, 241] width 84 height 18
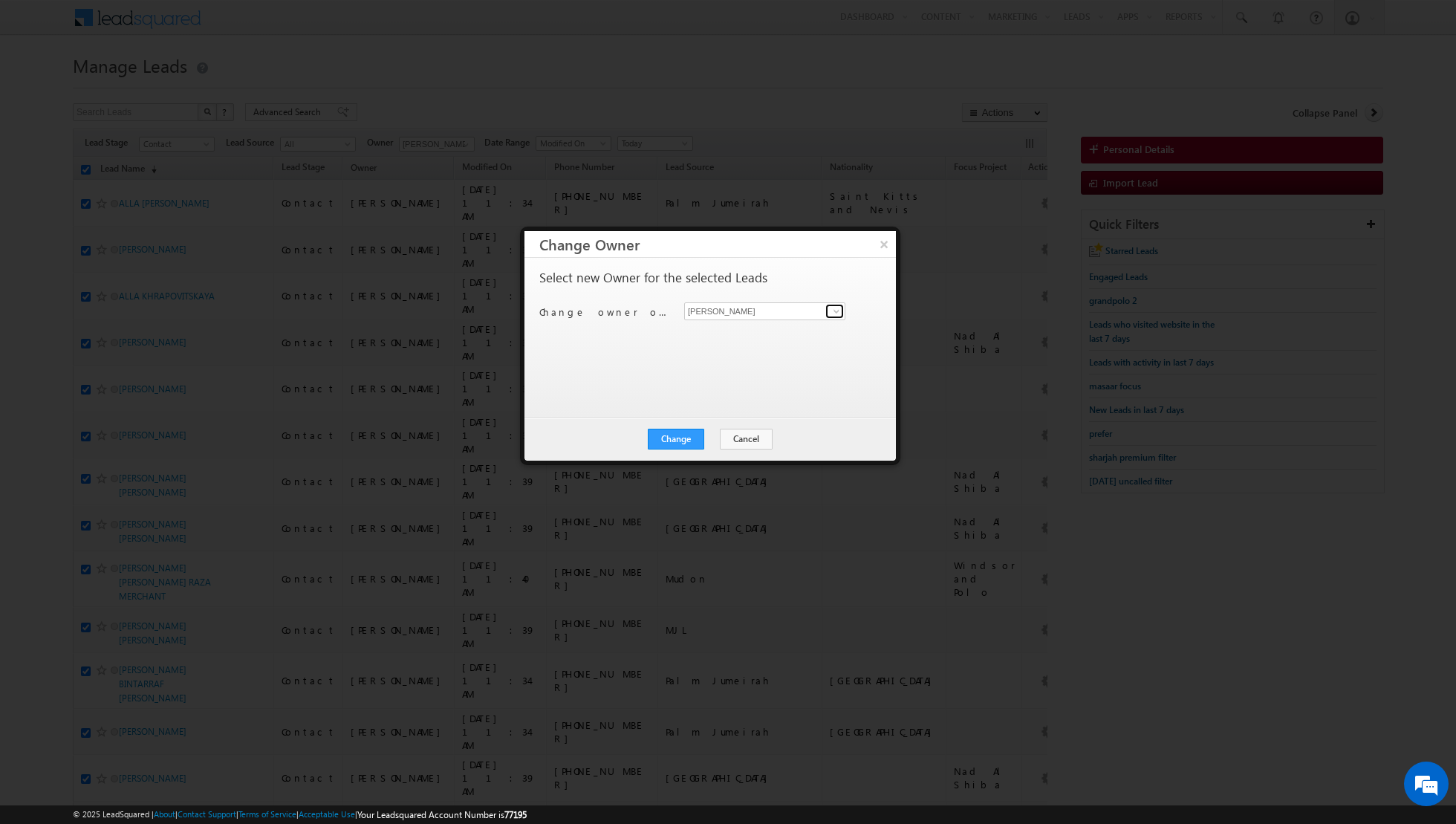
click at [831, 313] on span at bounding box center [836, 311] width 12 height 12
click at [738, 358] on link "[PERSON_NAME] [PERSON_NAME] [PERSON_NAME][EMAIL_ADDRESS][PERSON_NAME][DOMAIN_NA…" at bounding box center [765, 358] width 161 height 28
click at [671, 444] on button "Change" at bounding box center [676, 439] width 56 height 21
click at [716, 444] on button "Close" at bounding box center [712, 439] width 48 height 21
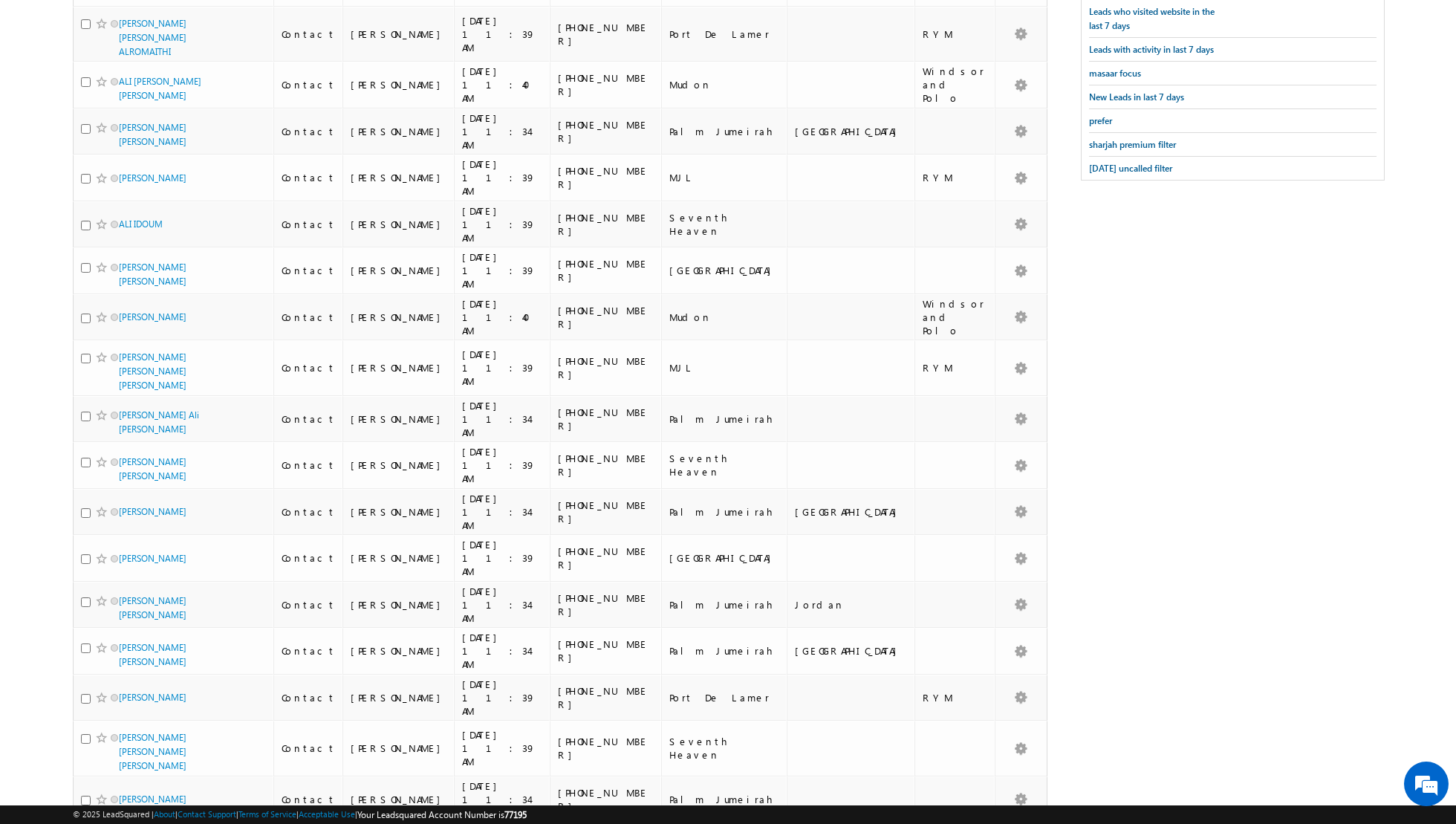
scroll to position [0, 0]
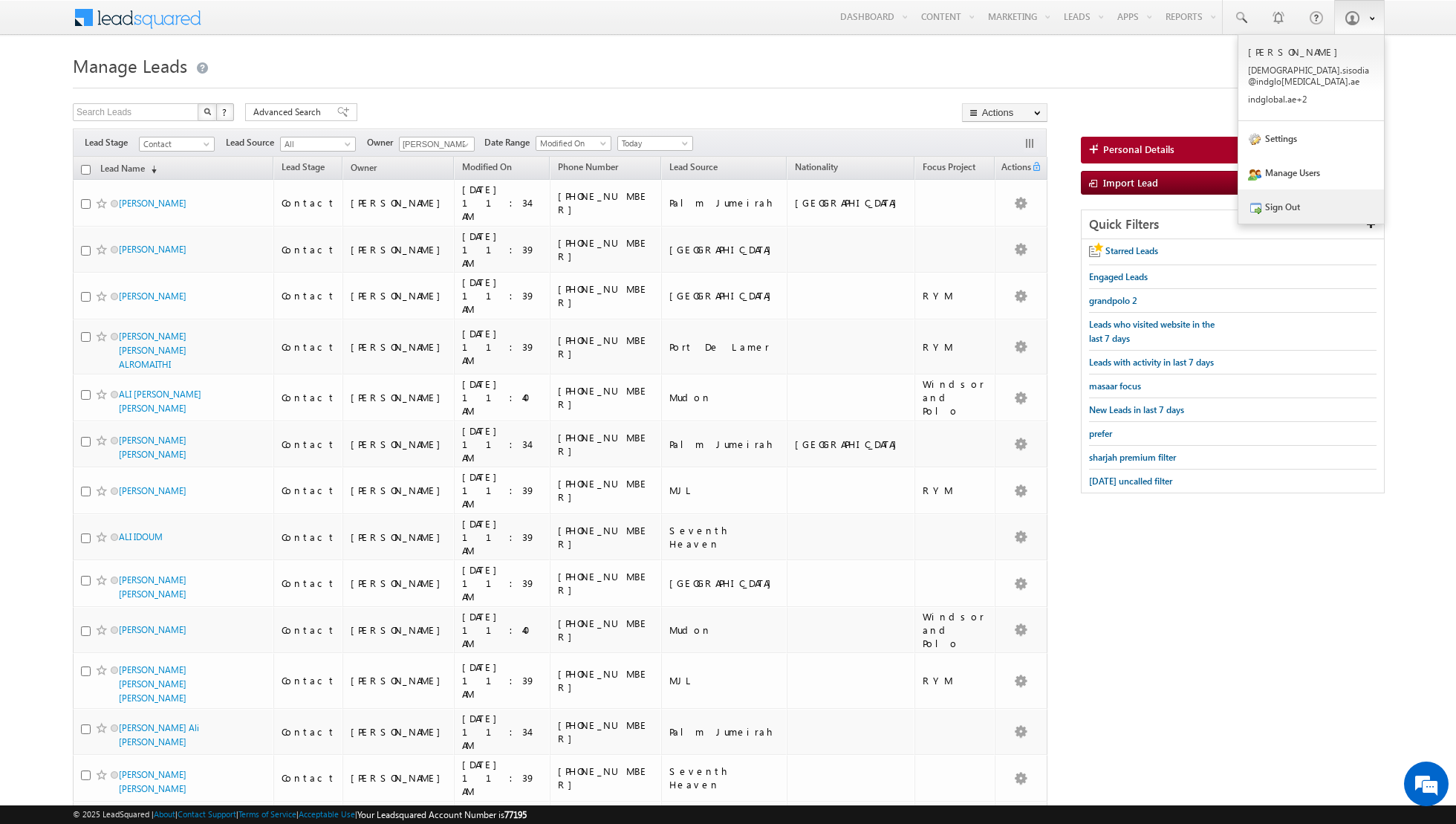
click at [1297, 190] on link "Sign Out" at bounding box center [1311, 207] width 145 height 34
